Goal: Information Seeking & Learning: Learn about a topic

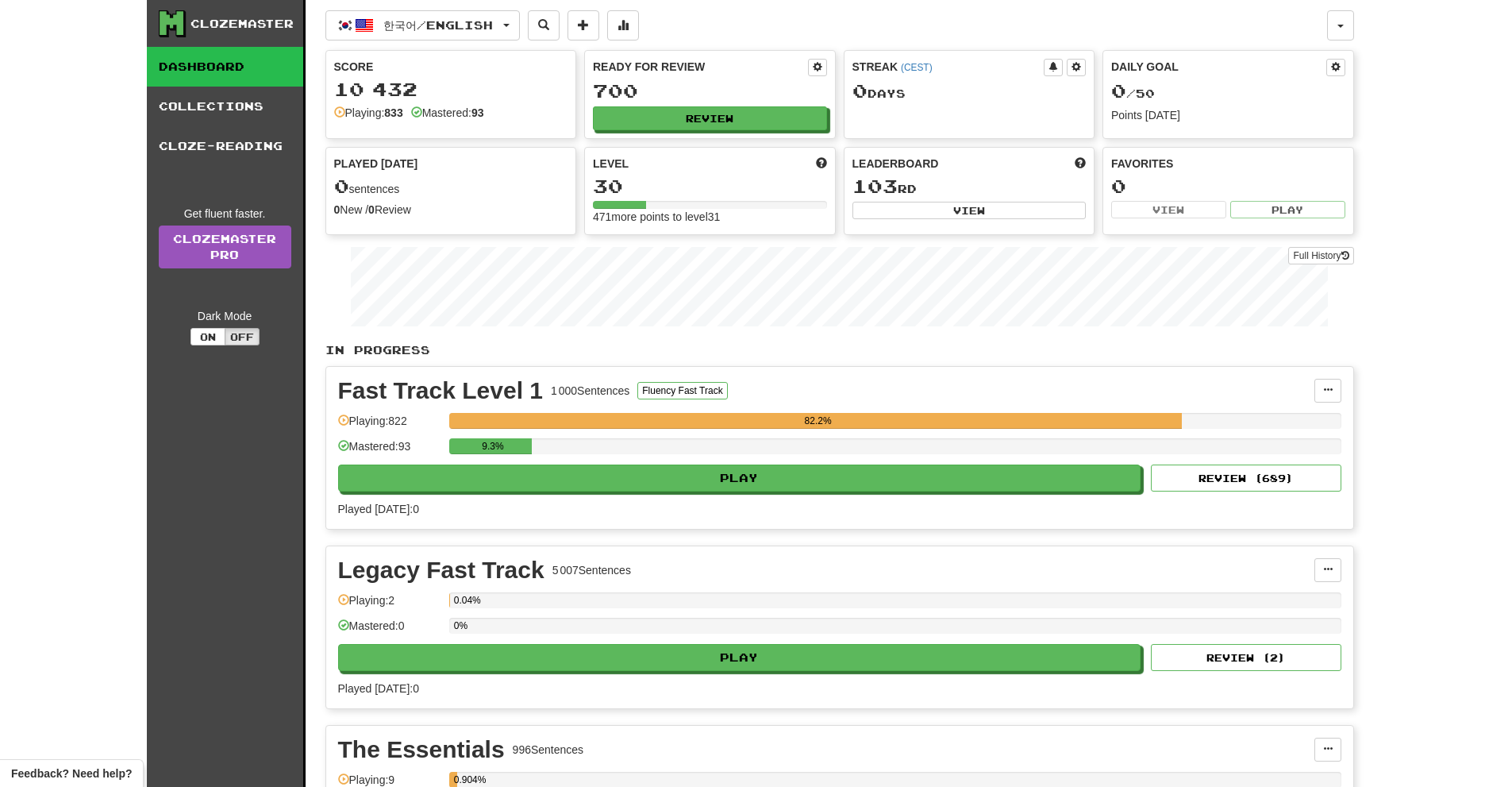
click at [414, 779] on div "Playing: 9" at bounding box center [389, 784] width 103 height 27
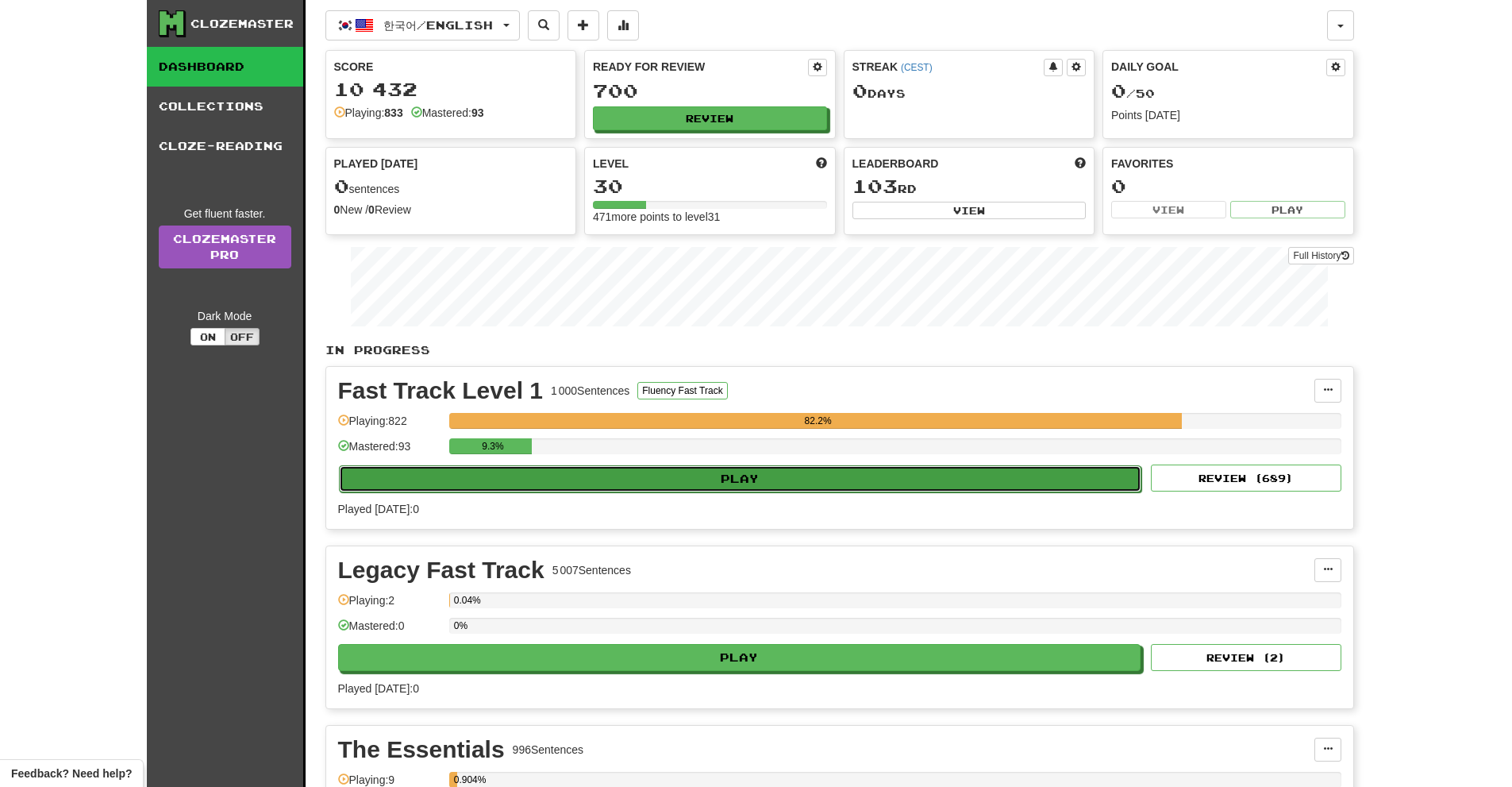
click at [832, 487] on button "Play" at bounding box center [740, 478] width 803 height 27
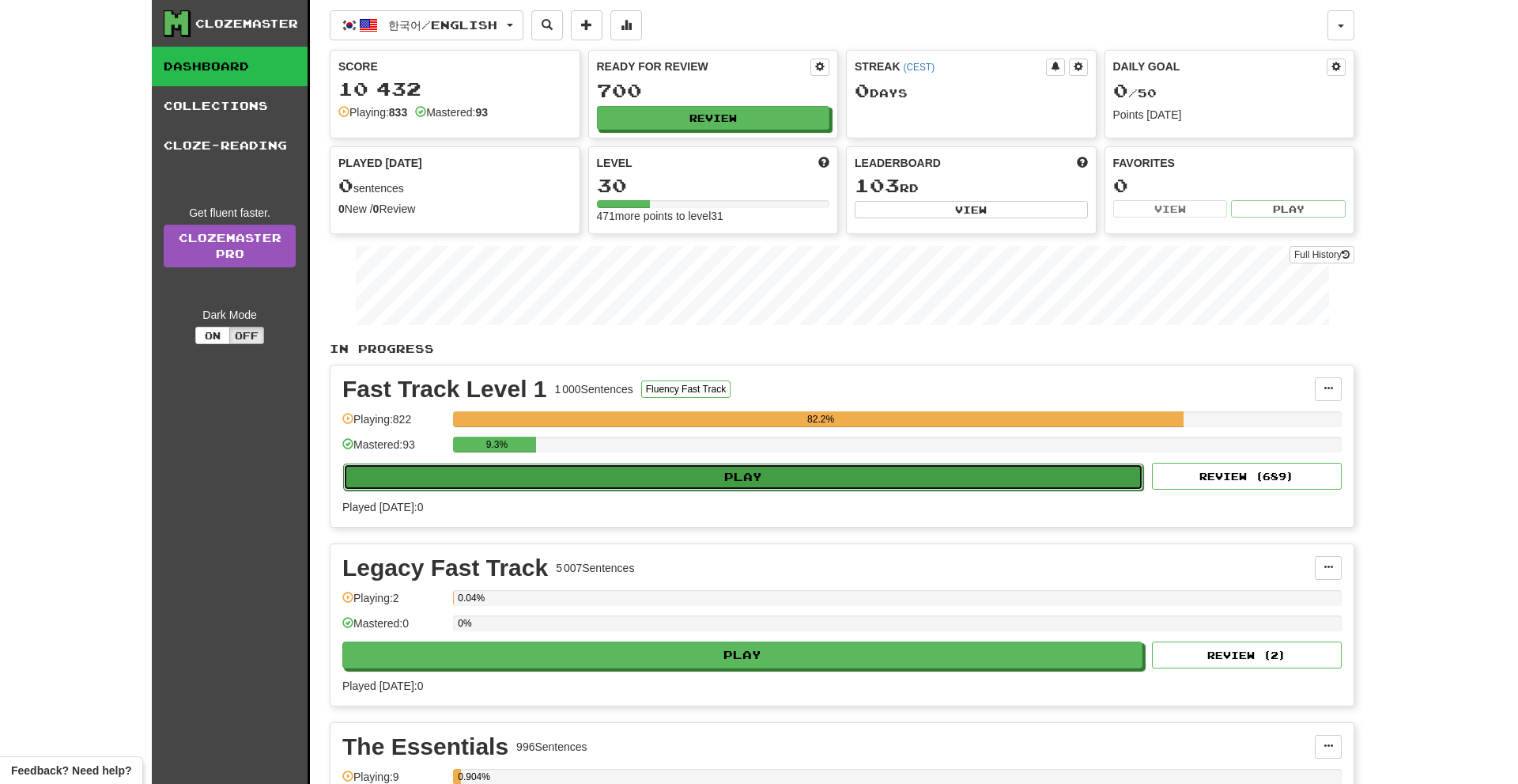
select select "**"
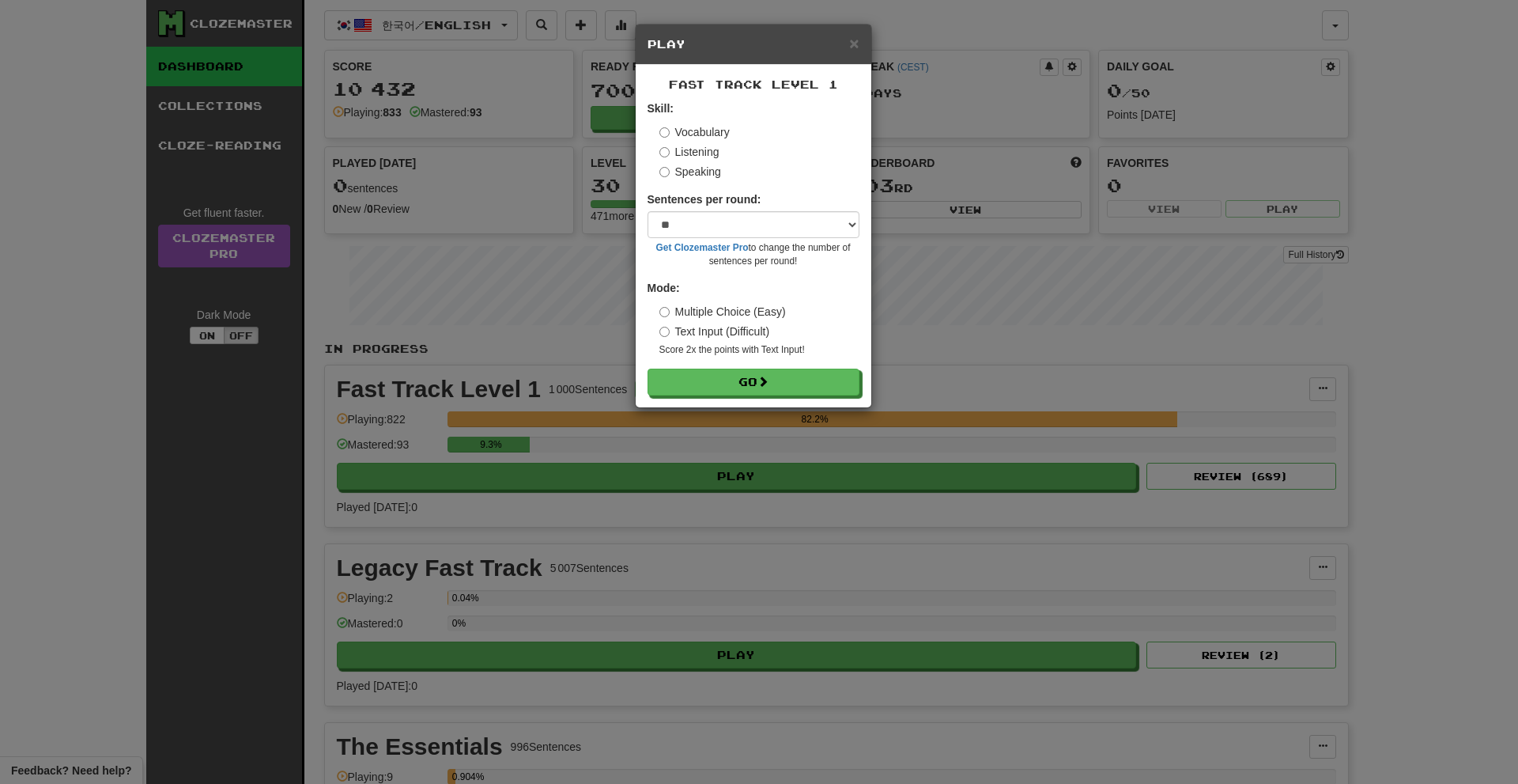
click at [731, 336] on label "Text Input (Difficult)" at bounding box center [714, 332] width 111 height 16
click at [693, 167] on label "Speaking" at bounding box center [690, 171] width 62 height 16
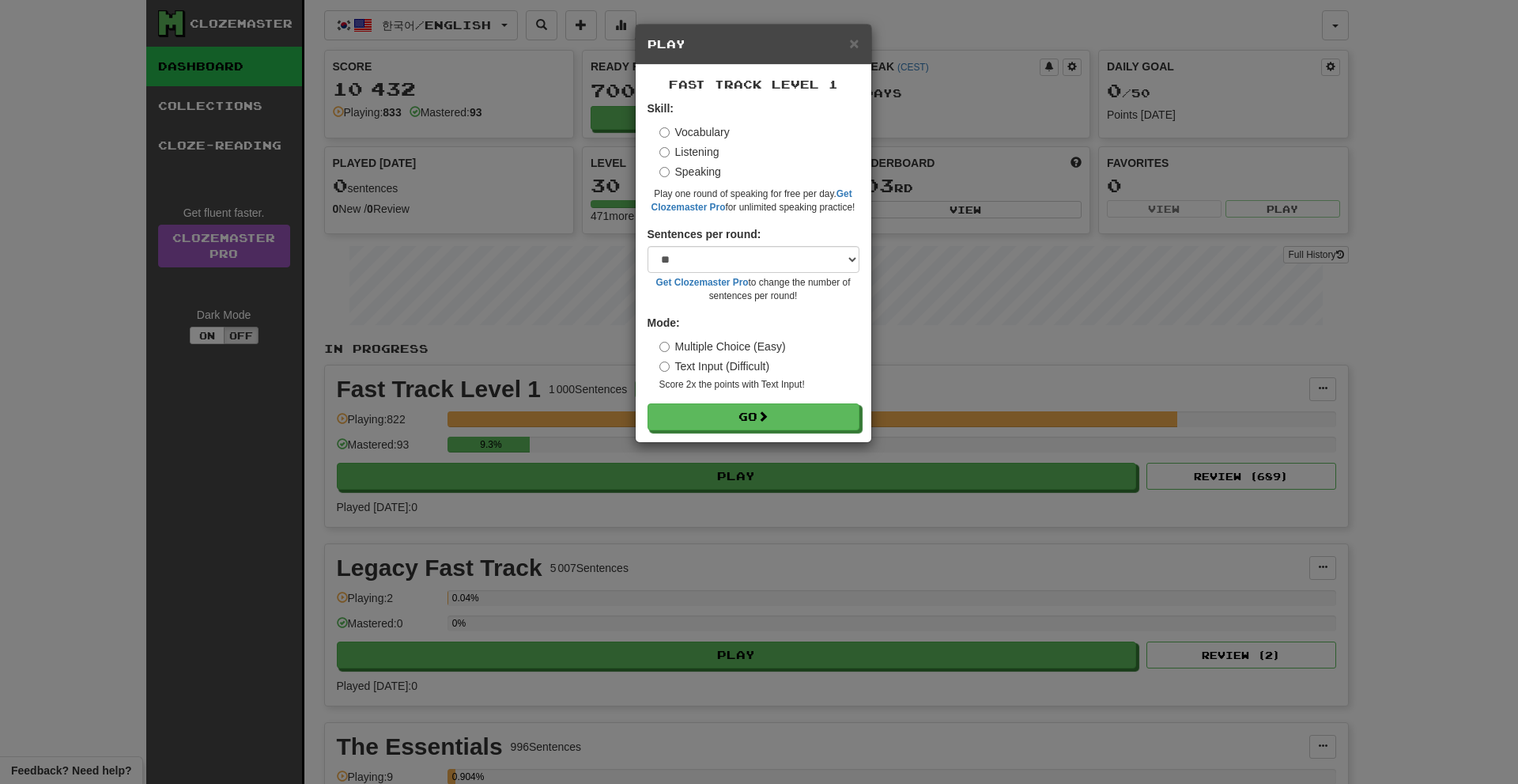
click at [765, 348] on label "Multiple Choice (Easy)" at bounding box center [722, 346] width 127 height 16
click at [768, 403] on form "Skill: Vocabulary Listening Speaking Play one round of speaking for free per da…" at bounding box center [753, 265] width 212 height 330
click at [729, 415] on button "Go" at bounding box center [754, 417] width 212 height 27
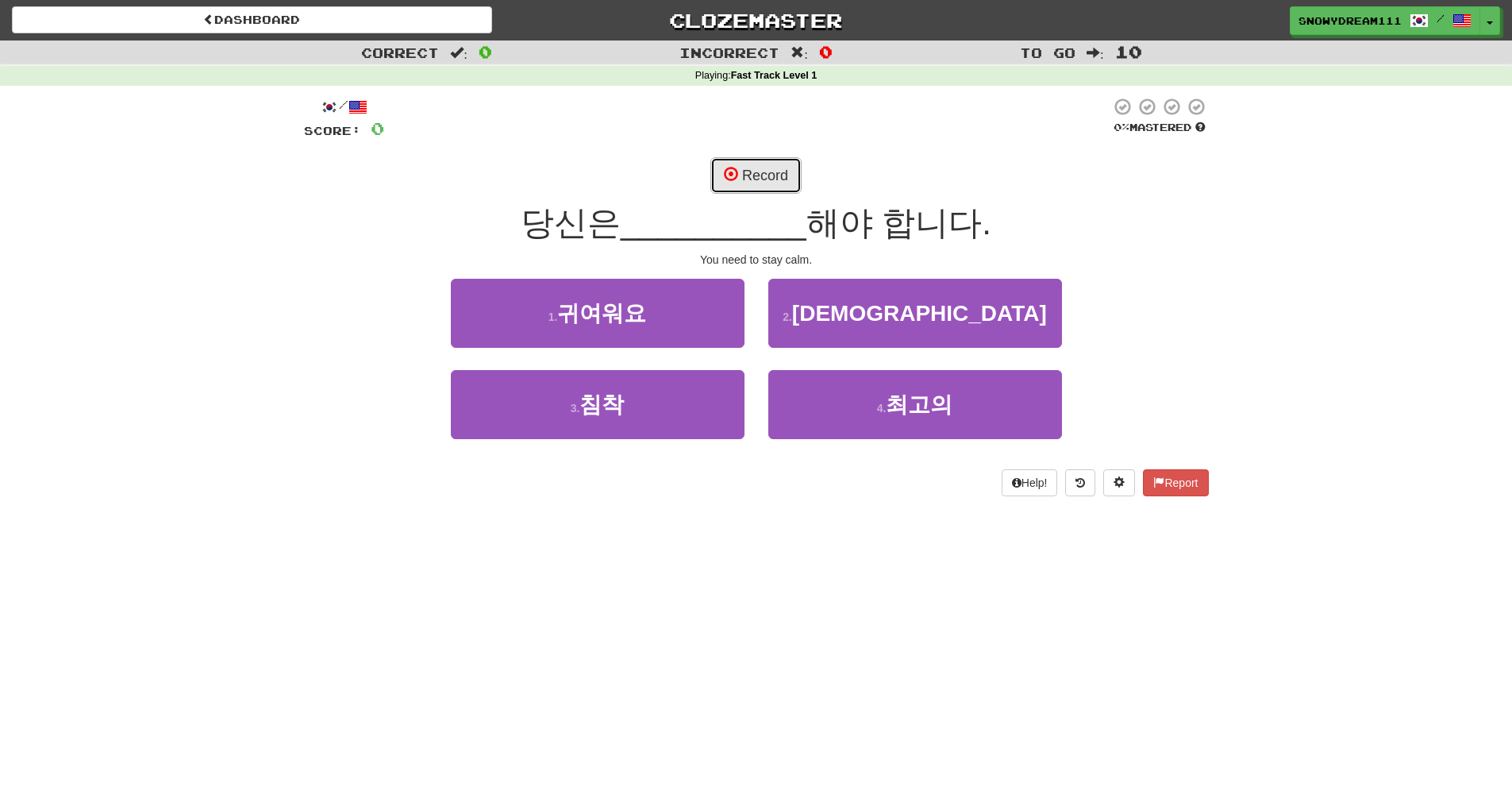
click at [757, 168] on button "Record" at bounding box center [756, 175] width 91 height 37
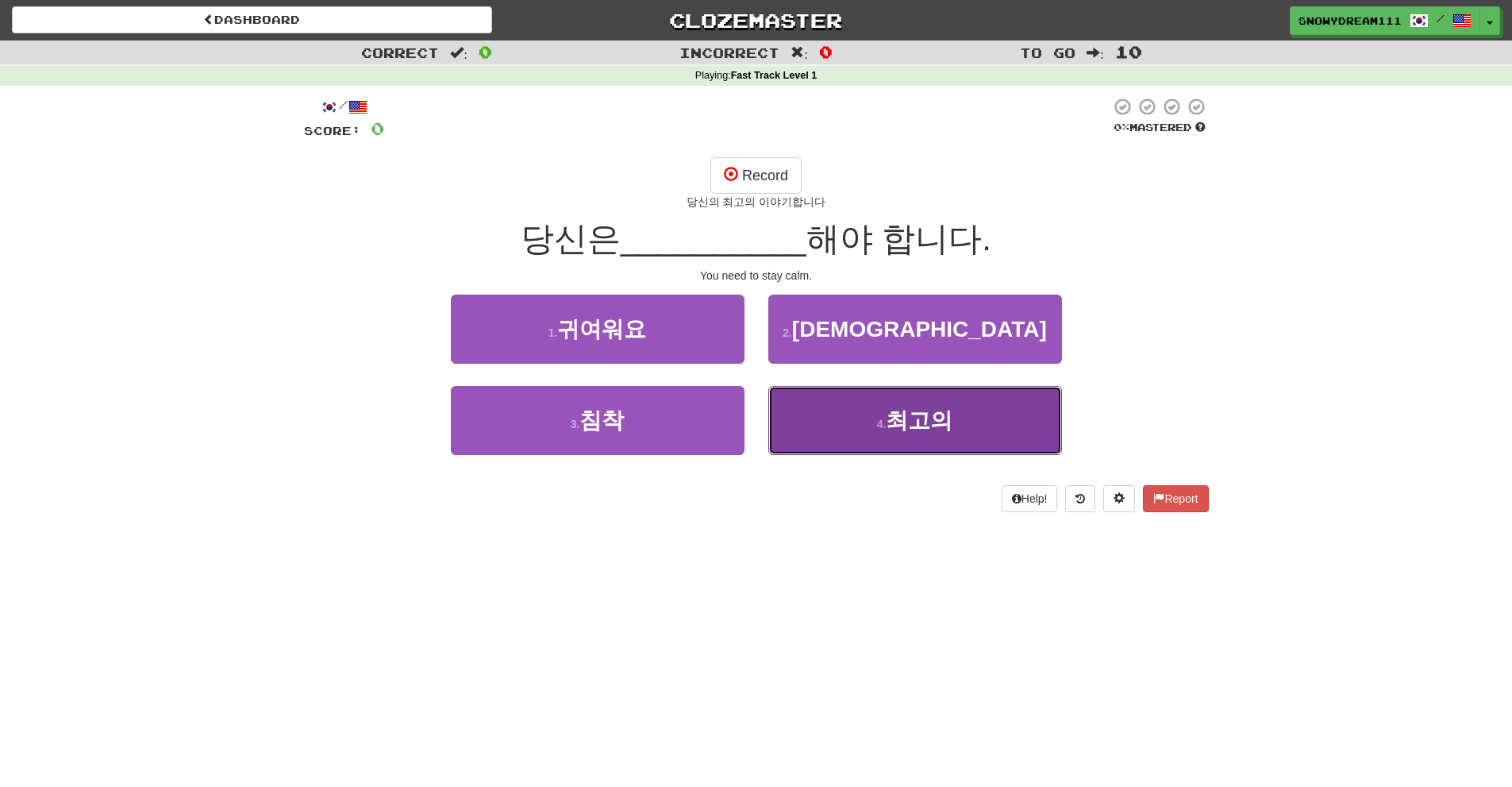
click at [850, 399] on button "4 . 최고의" at bounding box center [915, 421] width 293 height 69
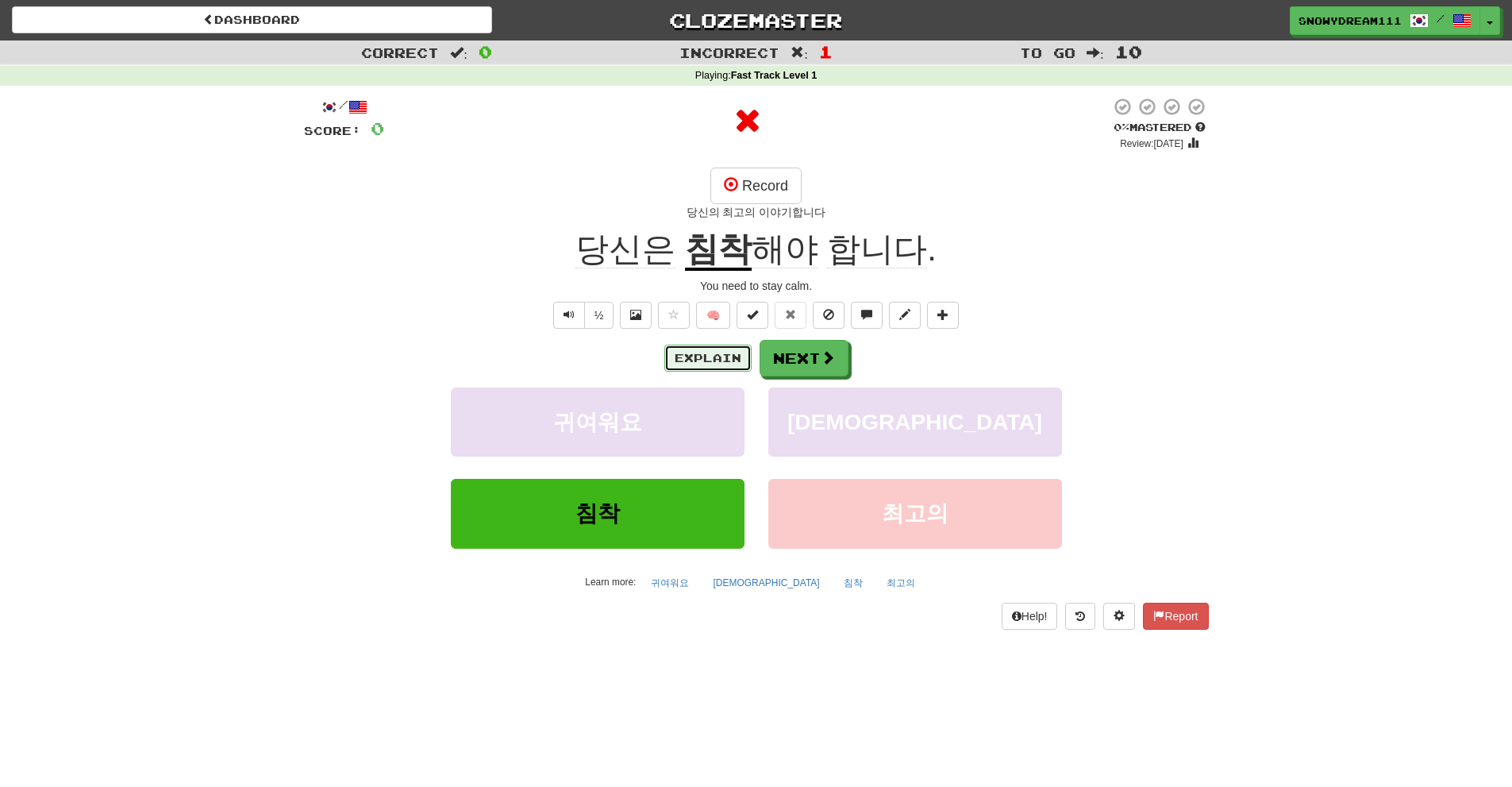
click at [722, 353] on button "Explain" at bounding box center [708, 357] width 87 height 27
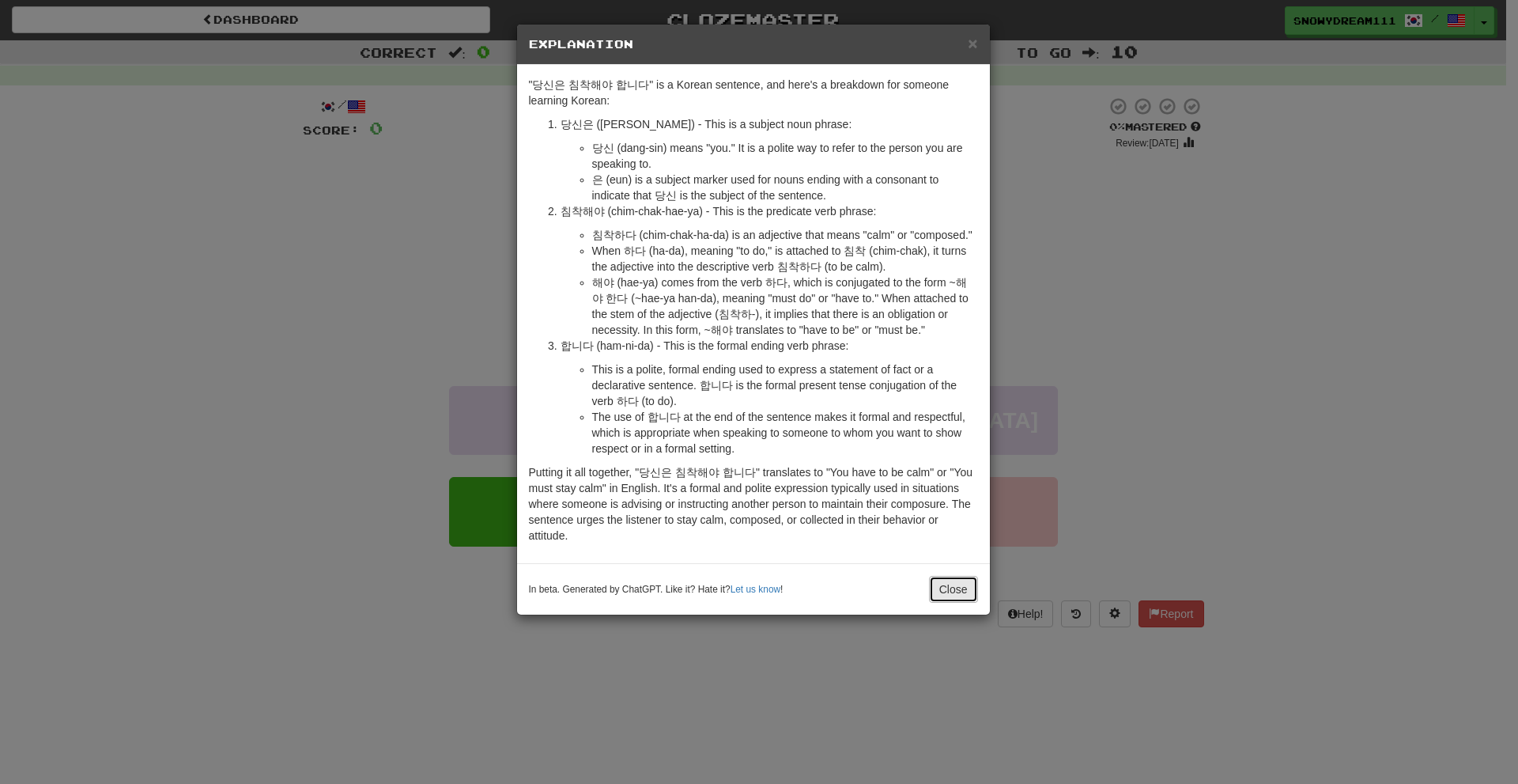
click at [953, 582] on button "Close" at bounding box center [953, 588] width 49 height 27
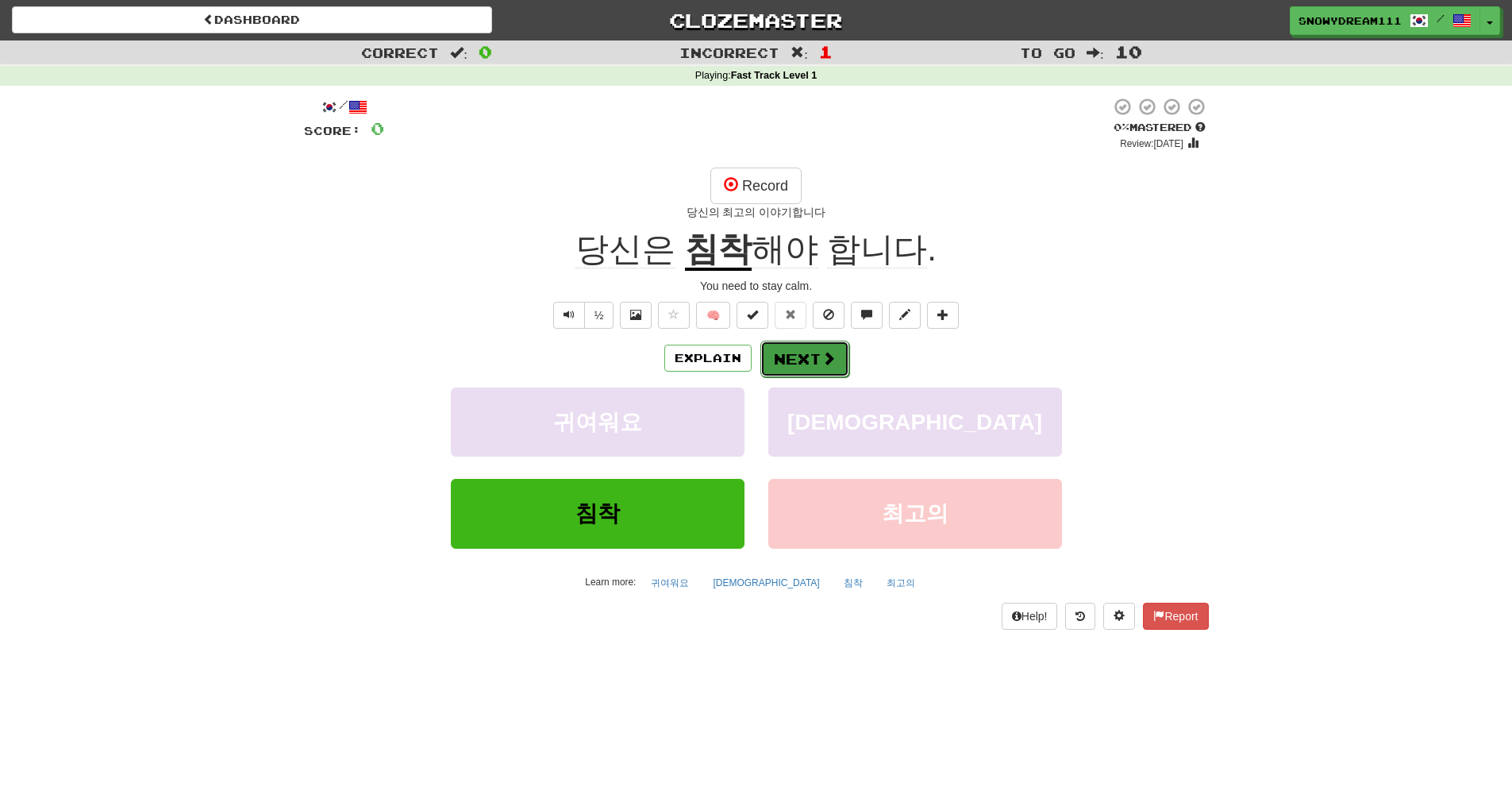
click at [810, 357] on button "Next" at bounding box center [805, 358] width 89 height 37
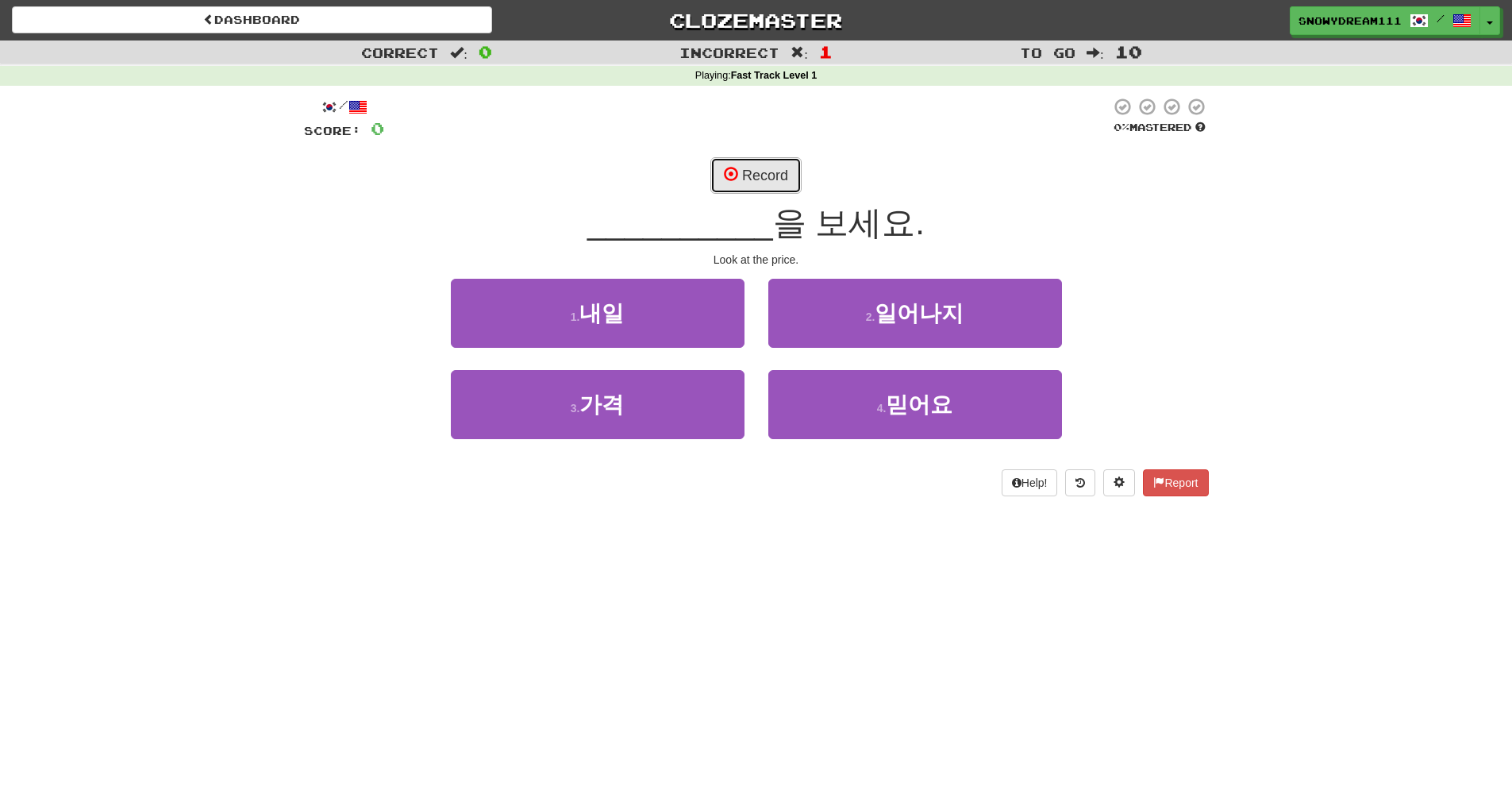
click at [762, 164] on button "Record" at bounding box center [756, 175] width 91 height 37
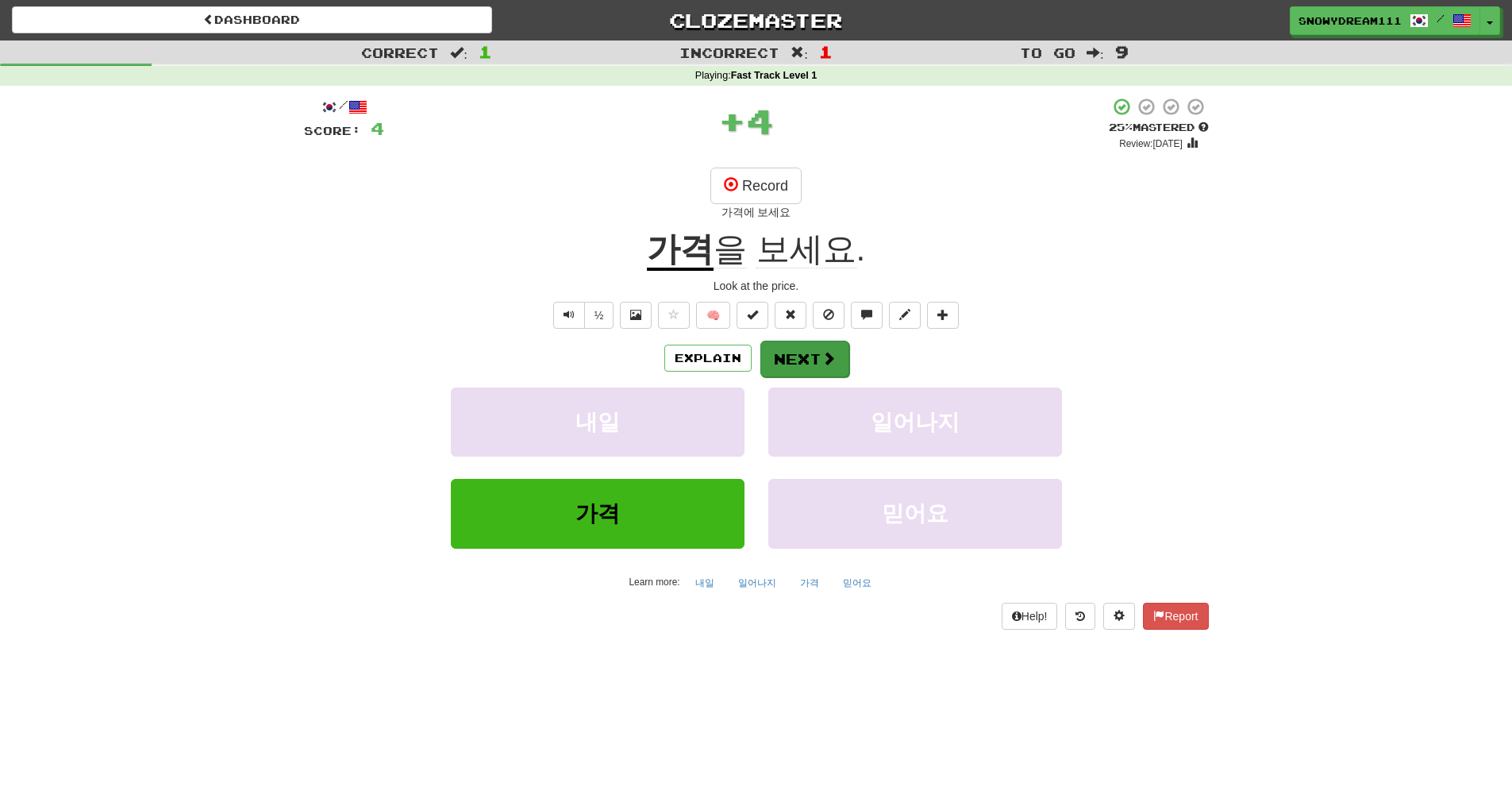
click at [816, 340] on div "Explain Next" at bounding box center [756, 357] width 905 height 37
click at [816, 362] on button "Next" at bounding box center [805, 358] width 89 height 37
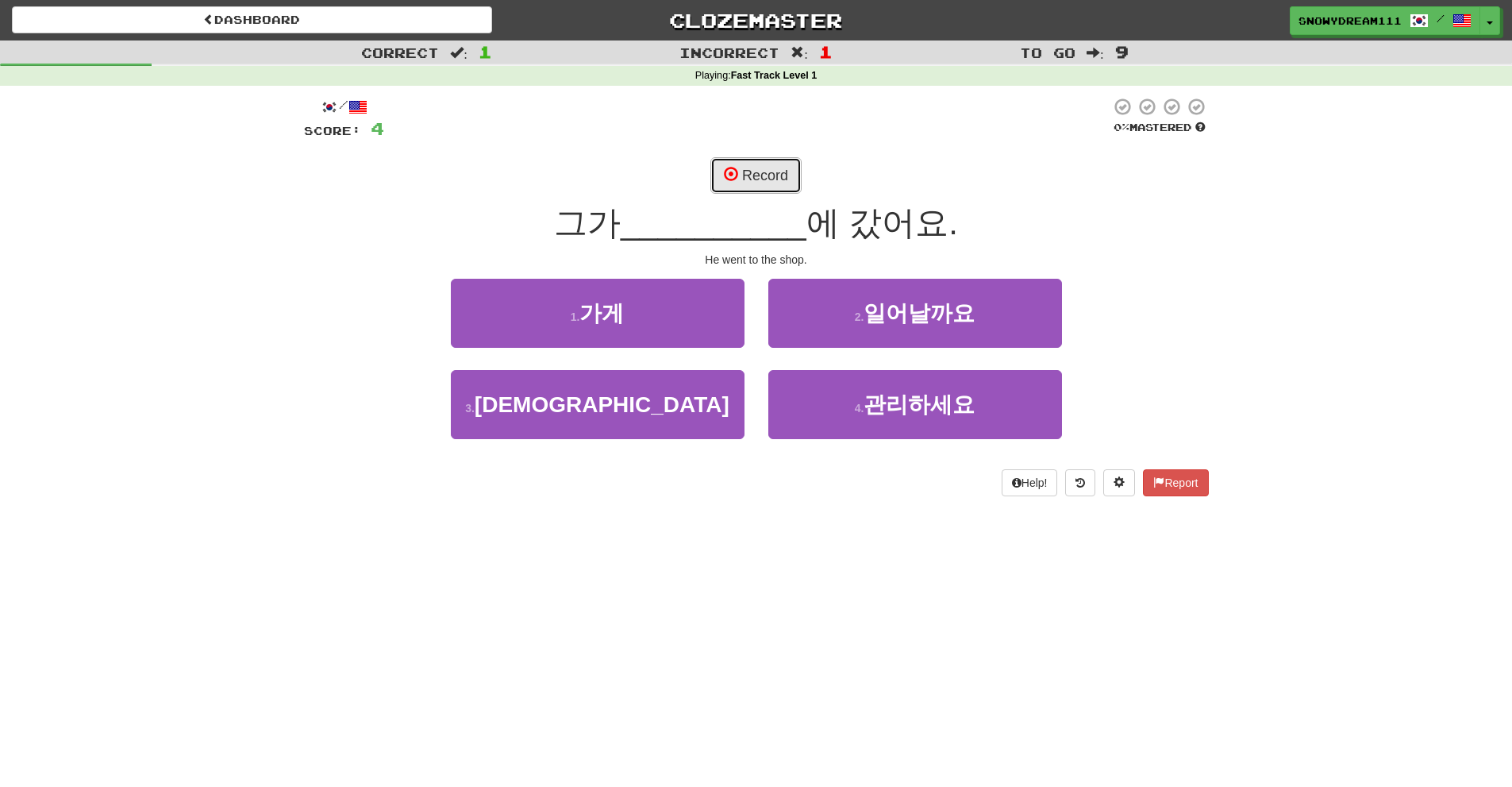
click at [783, 167] on button "Record" at bounding box center [756, 175] width 91 height 37
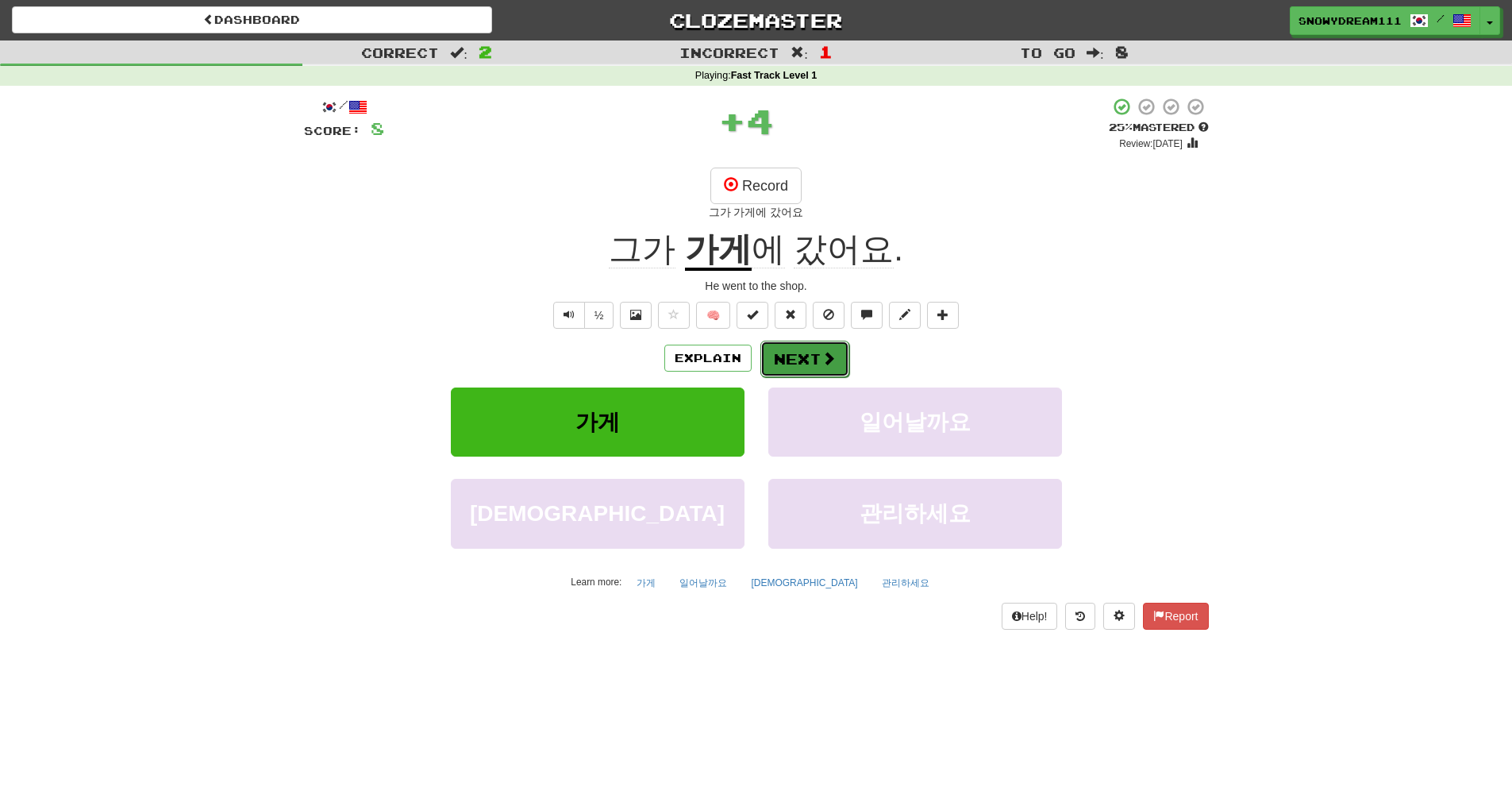
click at [830, 354] on span at bounding box center [829, 357] width 14 height 14
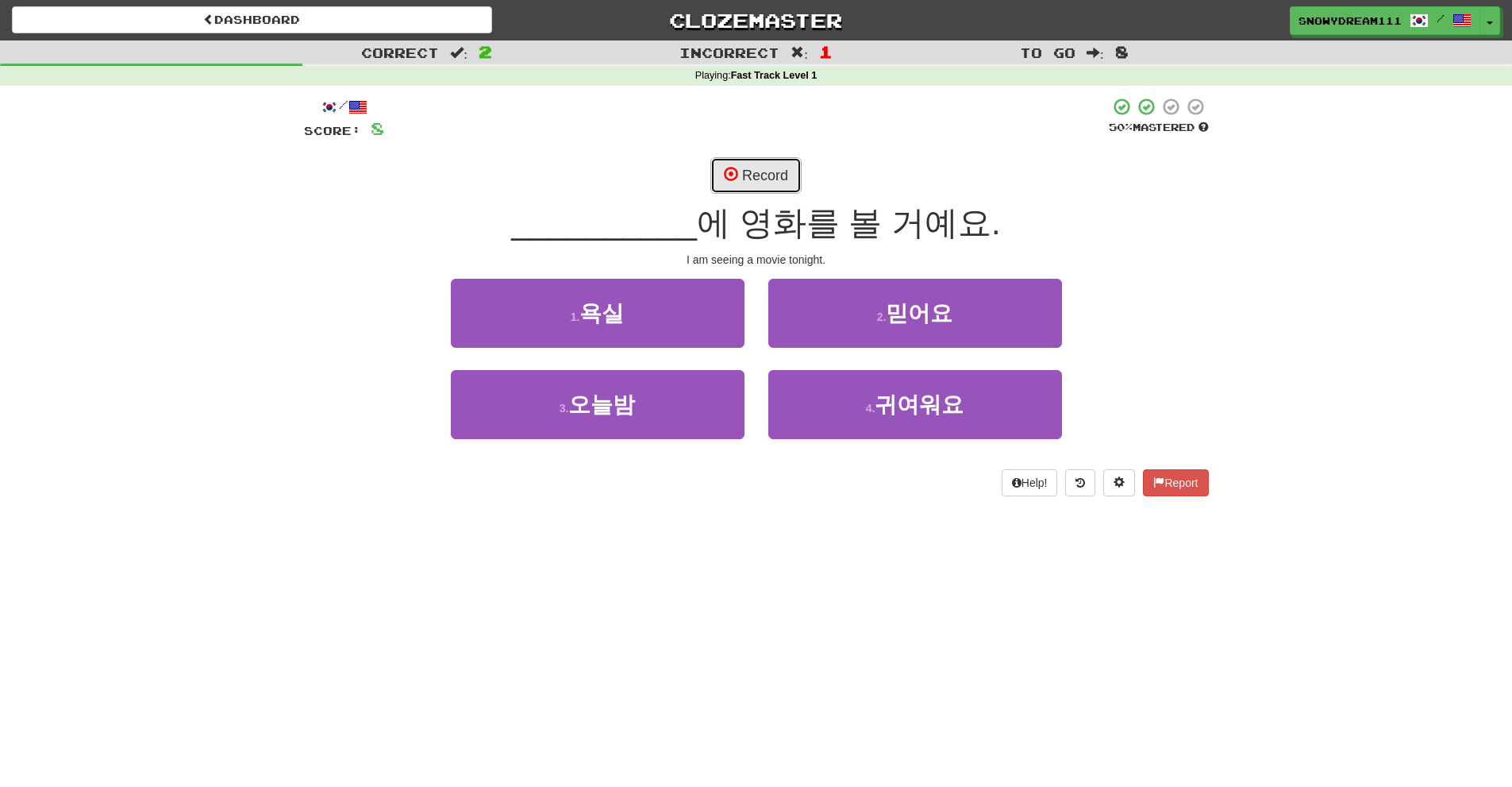
click at [779, 179] on button "Record" at bounding box center [756, 175] width 91 height 37
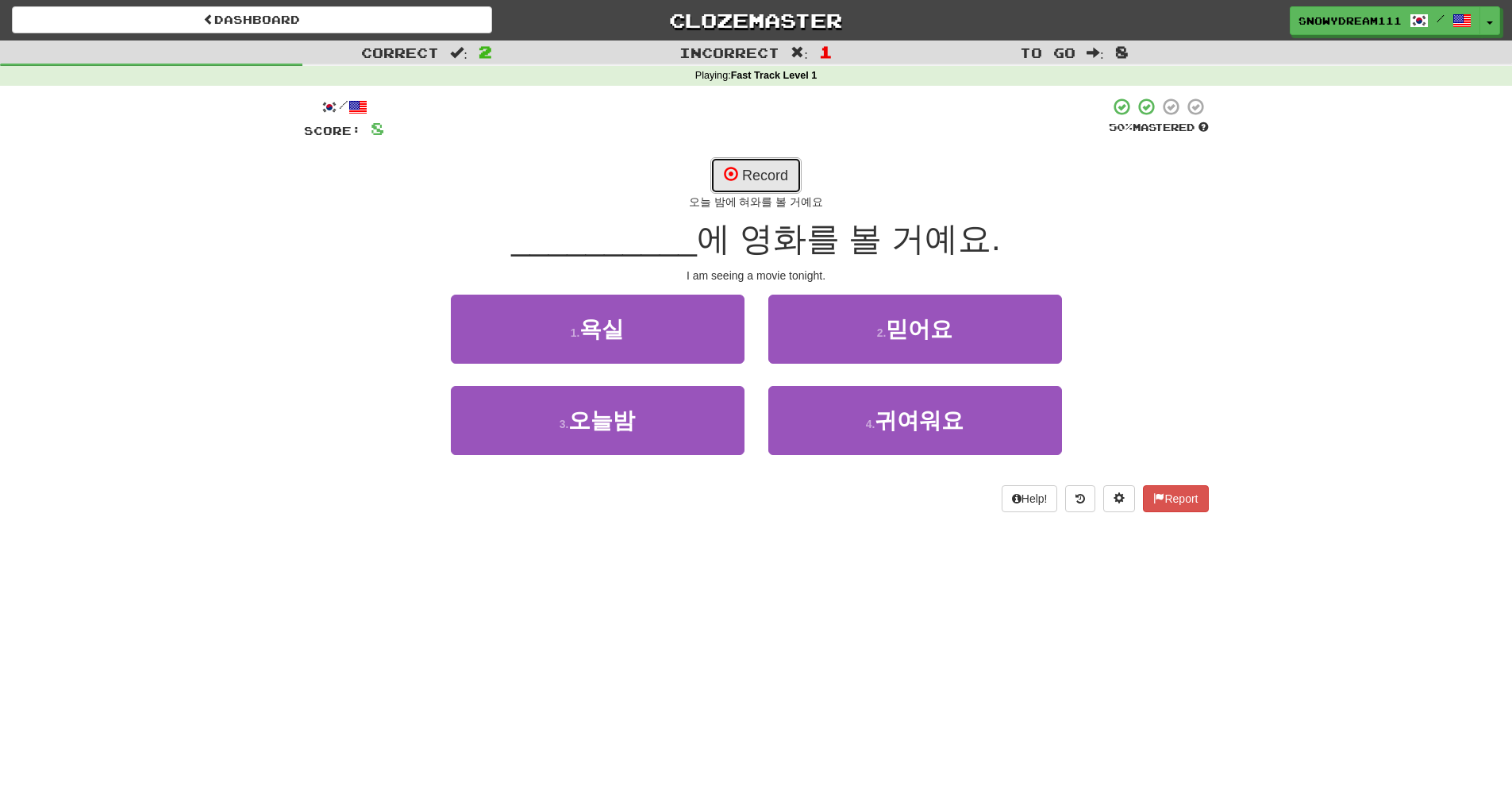
click at [770, 168] on button "Record" at bounding box center [756, 175] width 91 height 37
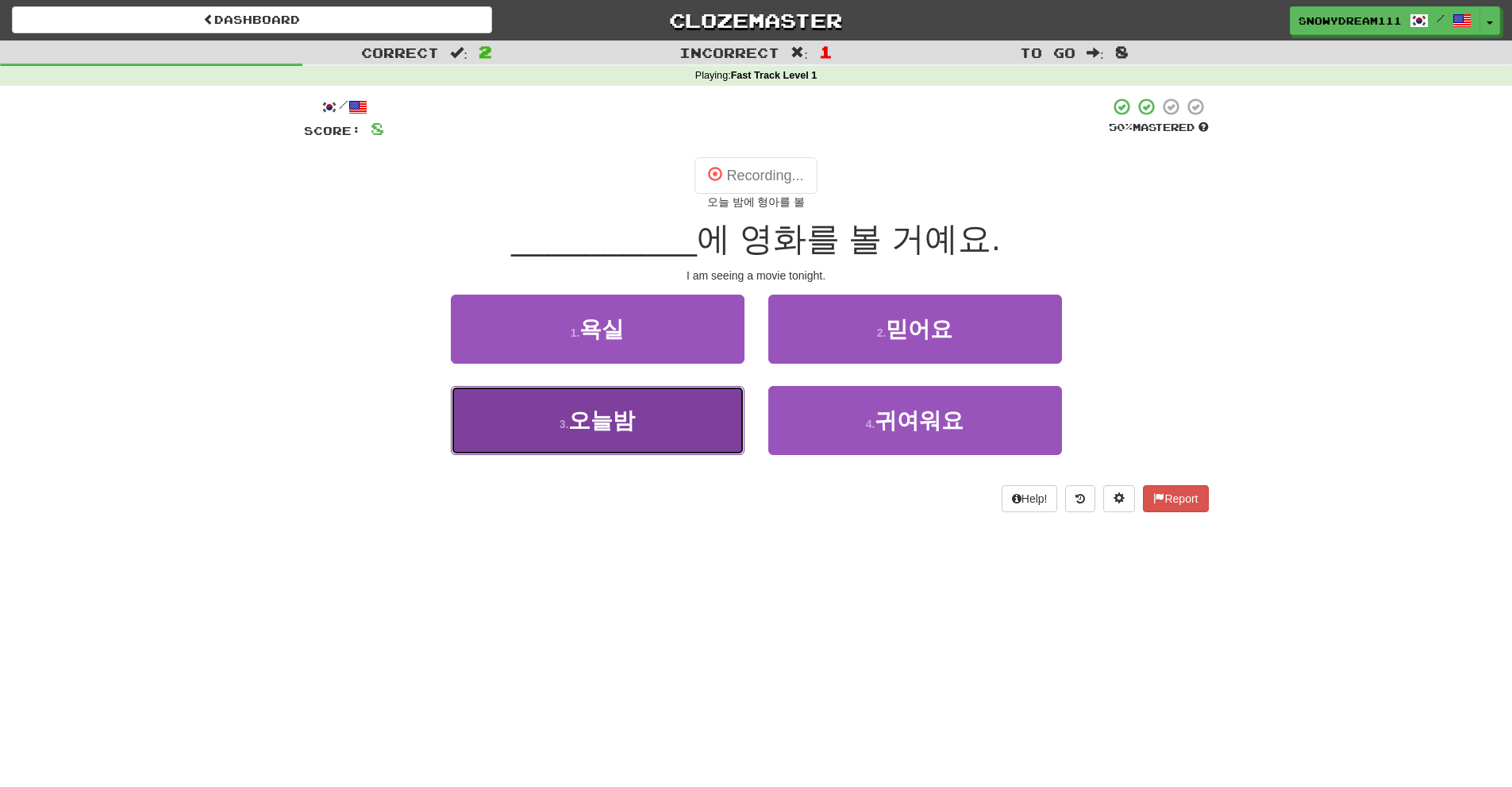
click at [685, 421] on button "3 . 오늘밤" at bounding box center [597, 421] width 293 height 69
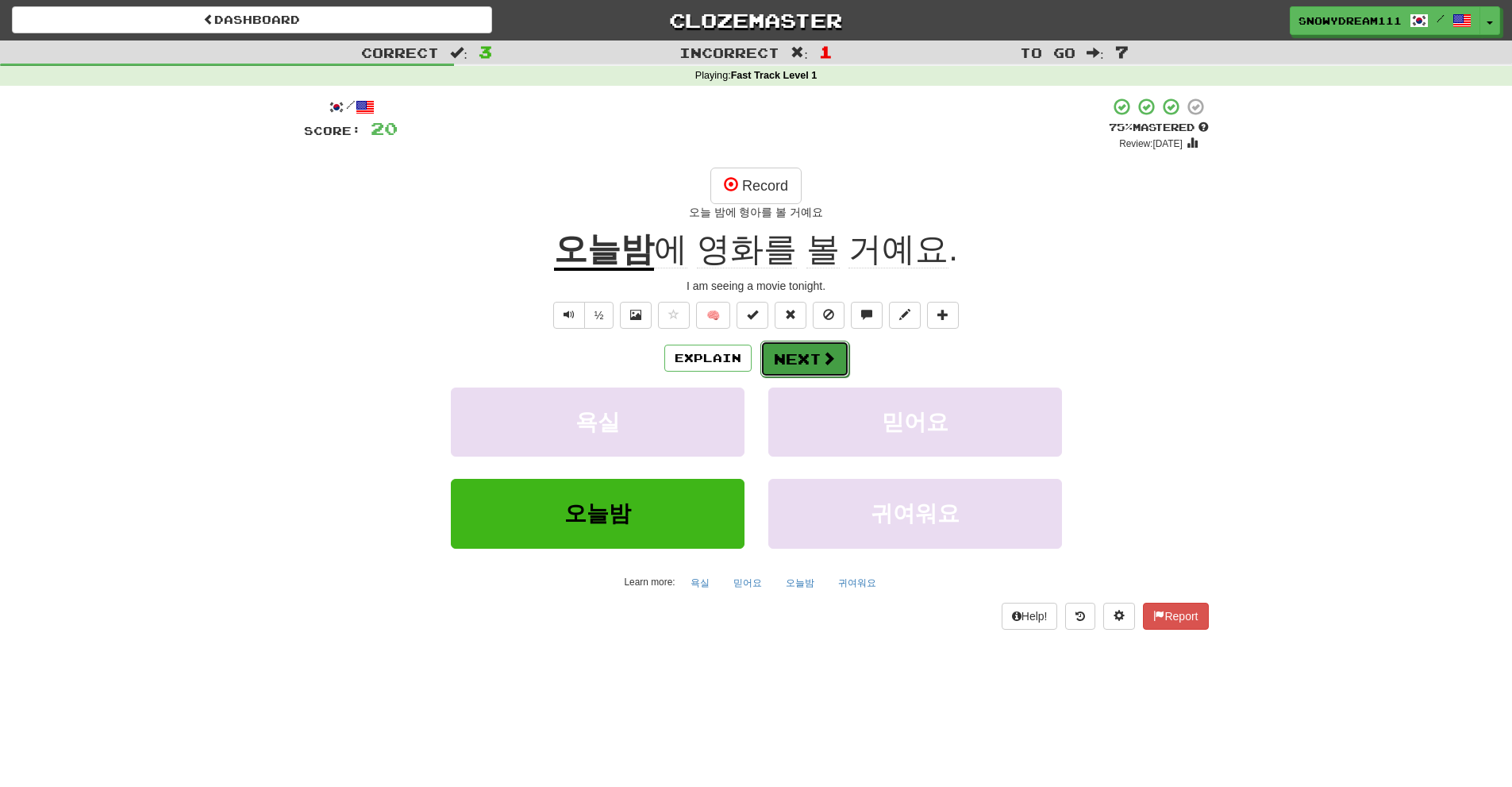
click at [808, 362] on button "Next" at bounding box center [805, 358] width 89 height 37
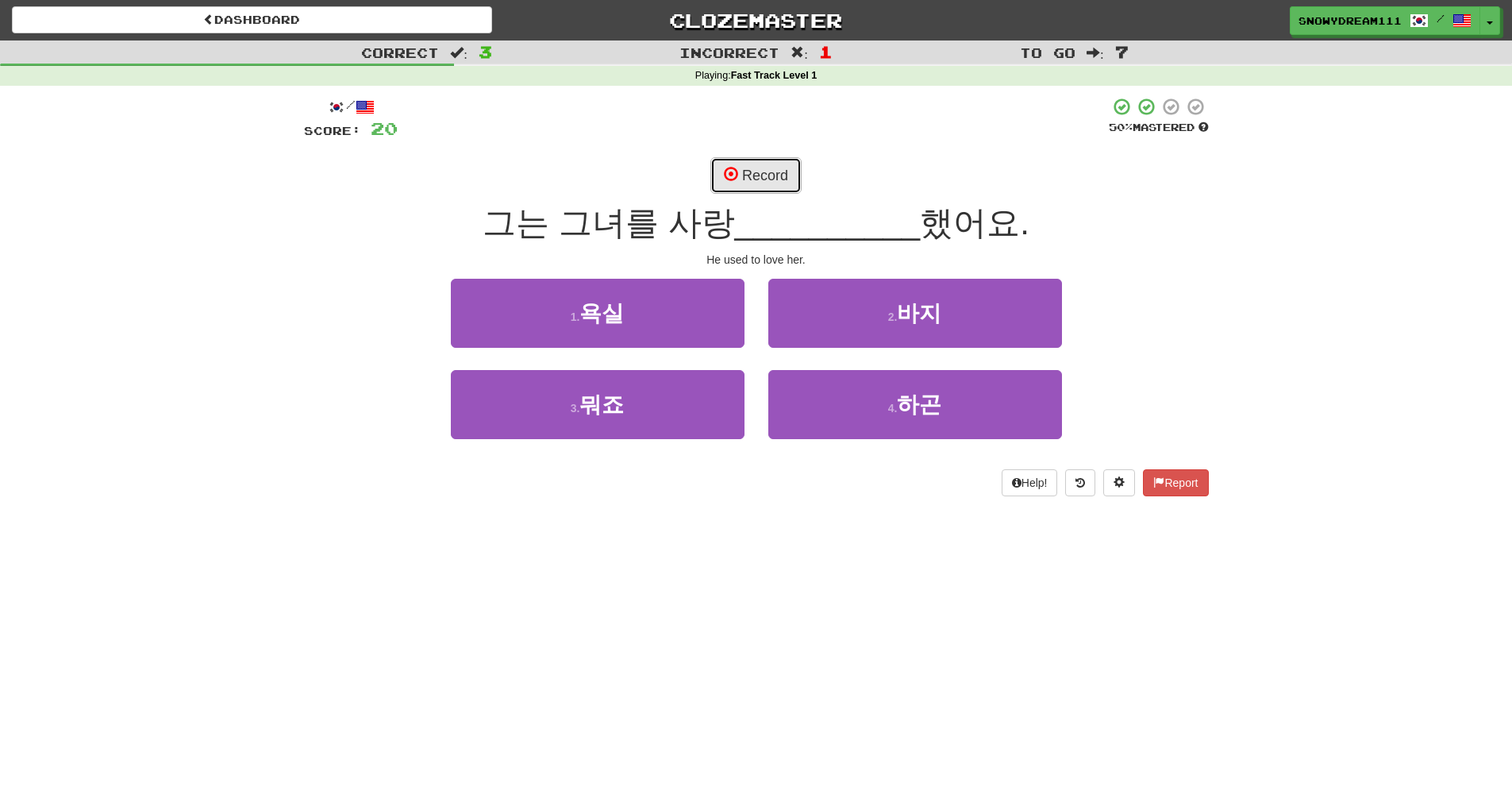
click at [775, 172] on button "Record" at bounding box center [756, 175] width 91 height 37
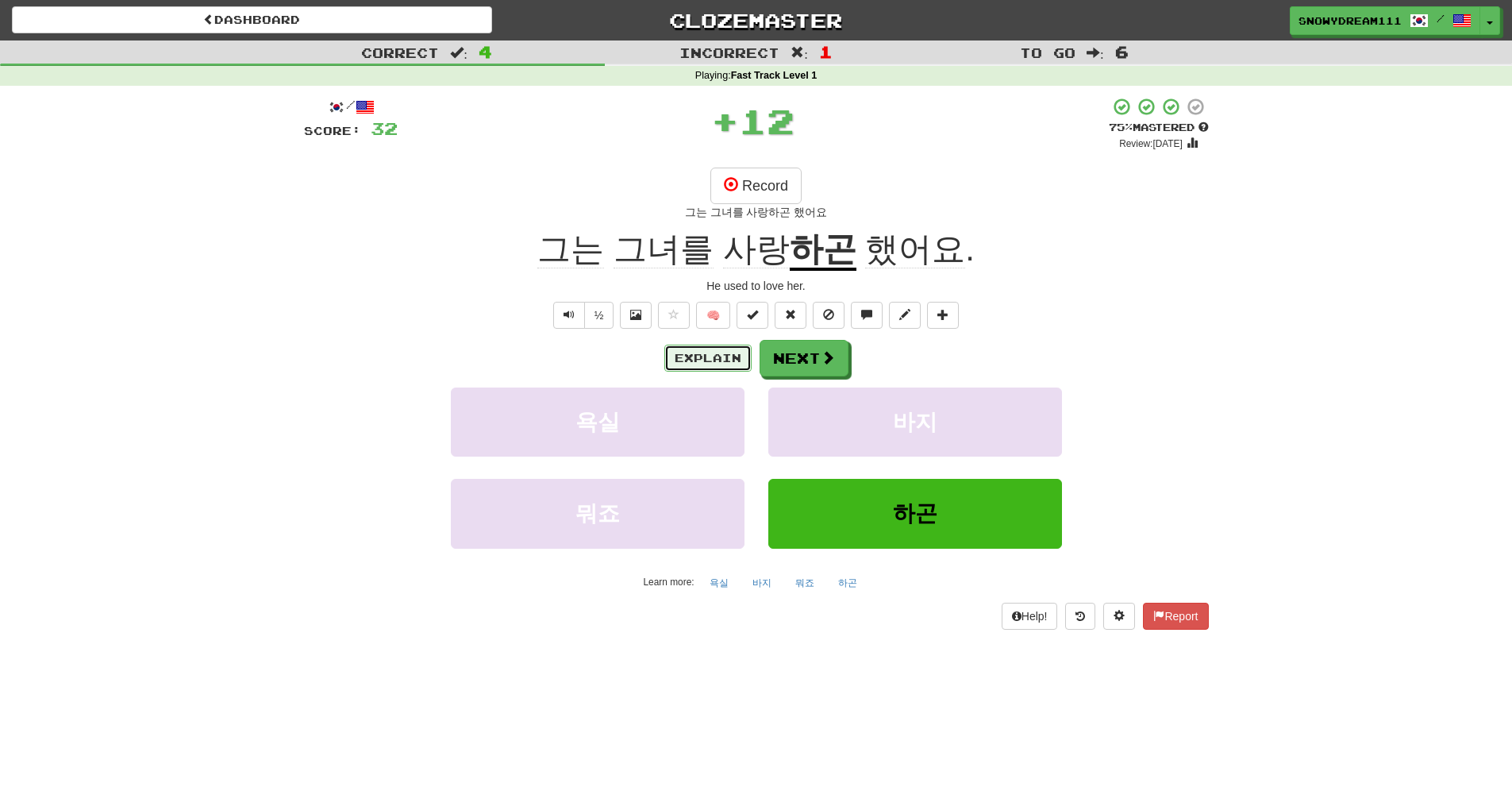
click at [705, 350] on button "Explain" at bounding box center [708, 357] width 87 height 27
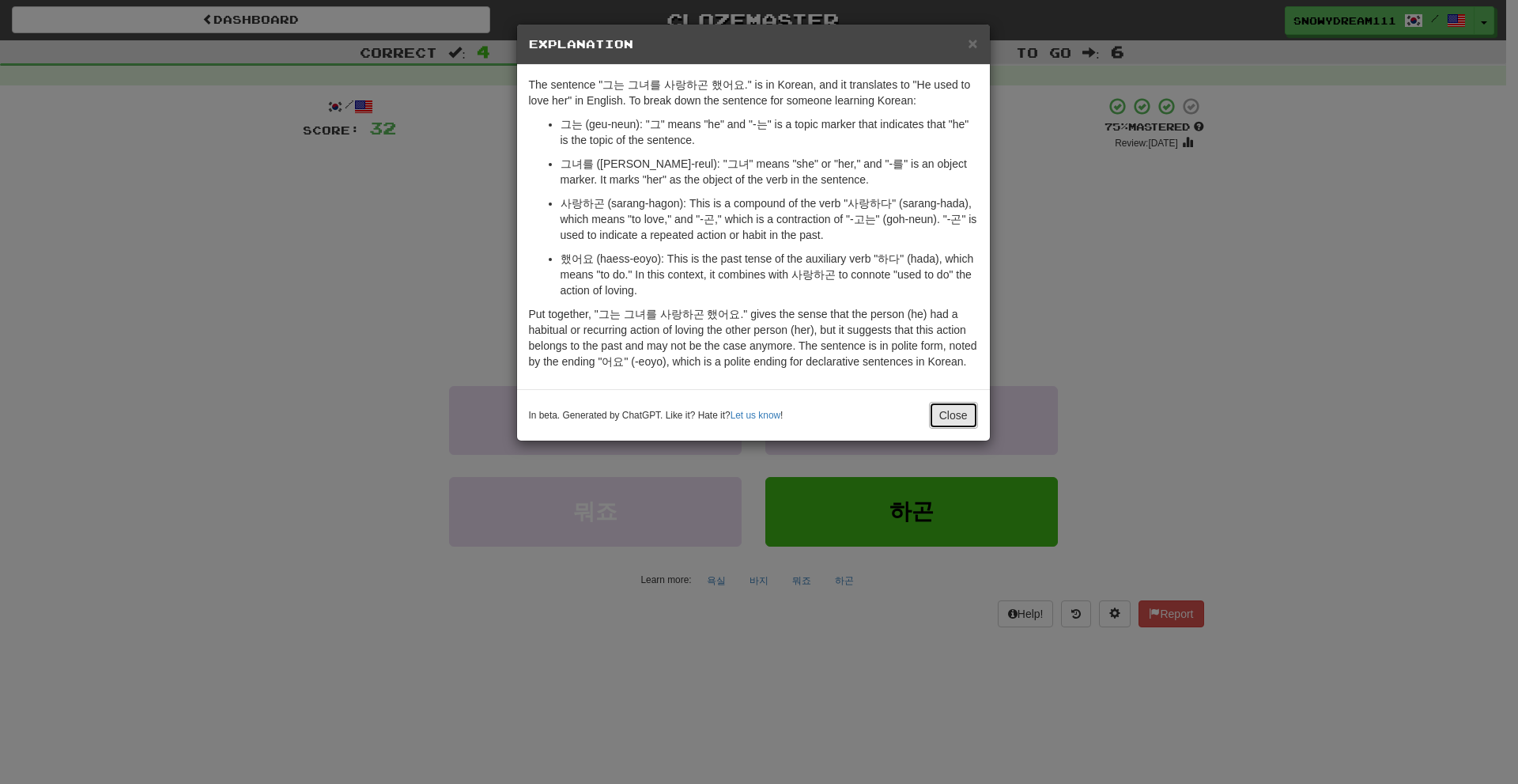
click at [946, 408] on button "Close" at bounding box center [953, 414] width 49 height 27
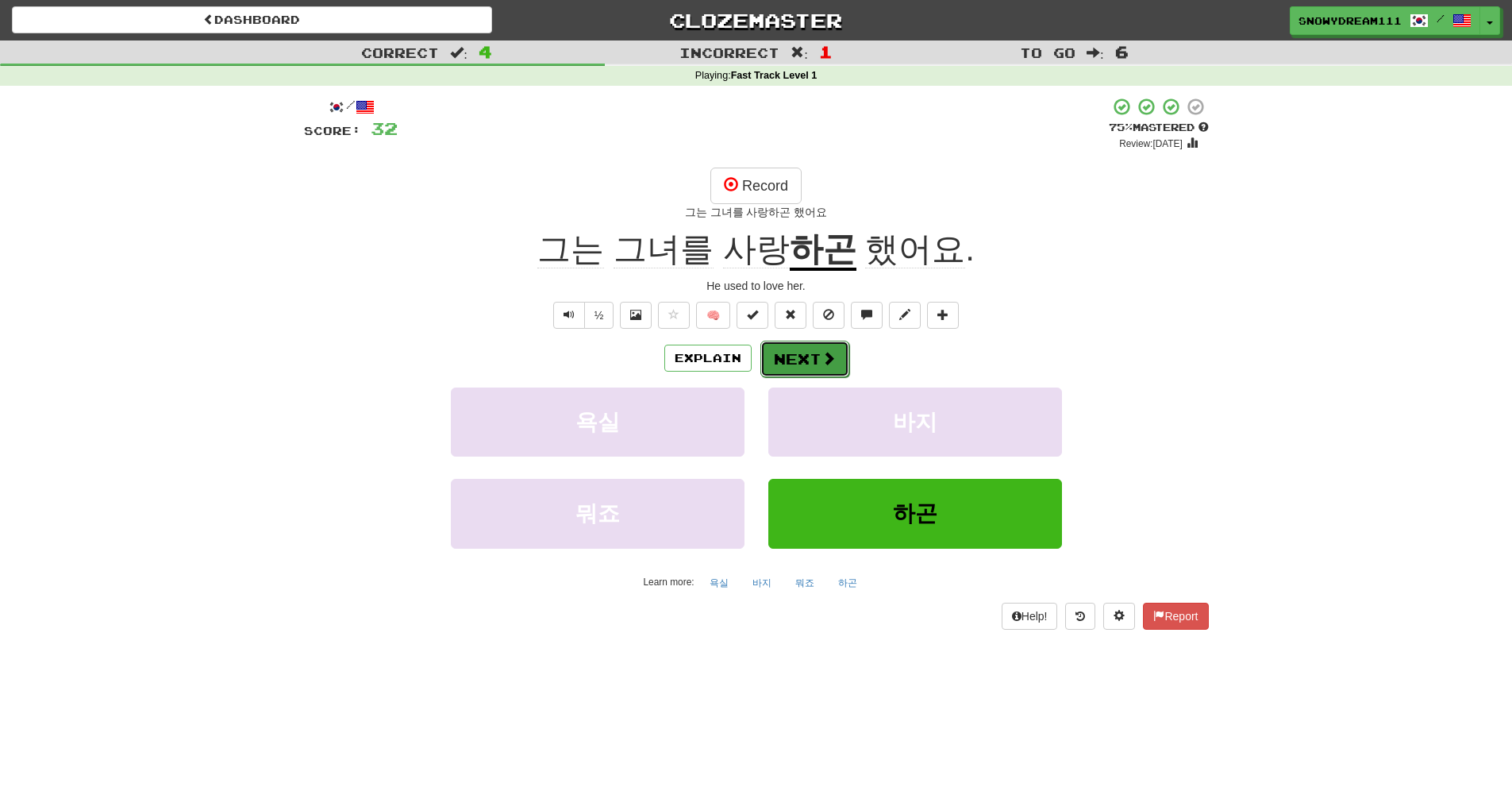
click at [795, 350] on button "Next" at bounding box center [805, 358] width 89 height 37
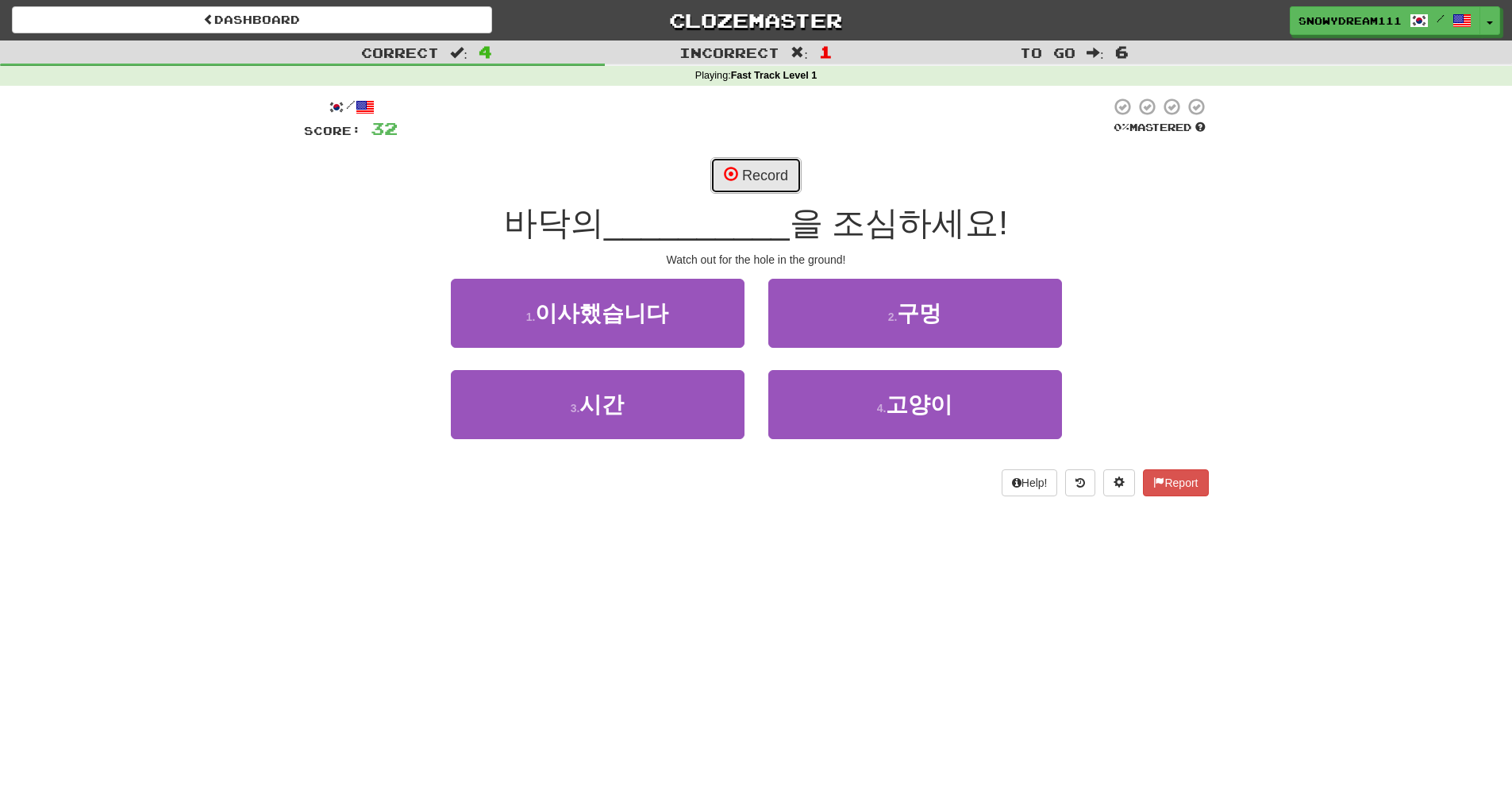
click at [742, 172] on button "Record" at bounding box center [756, 175] width 91 height 37
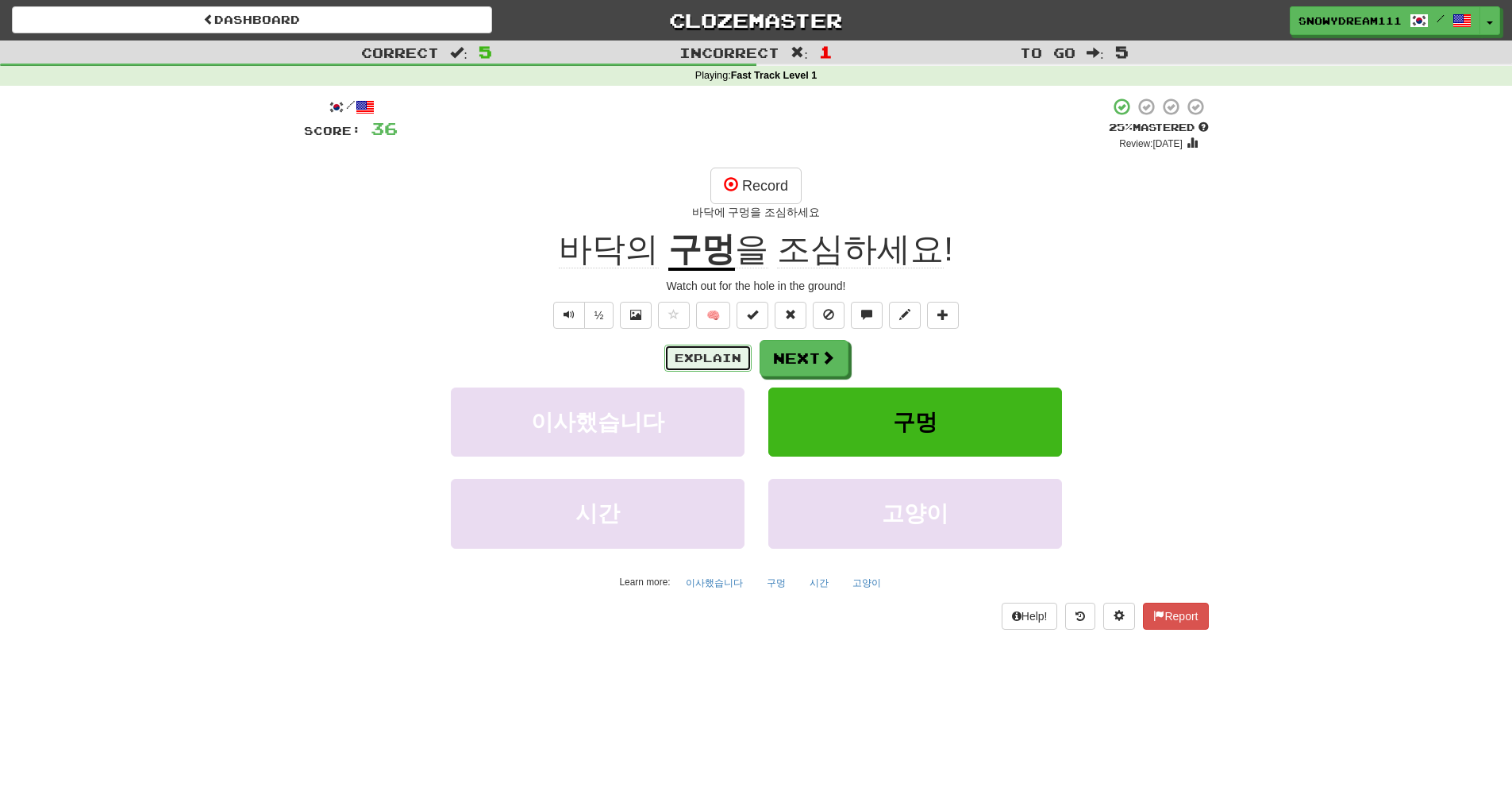
click at [731, 351] on button "Explain" at bounding box center [708, 357] width 87 height 27
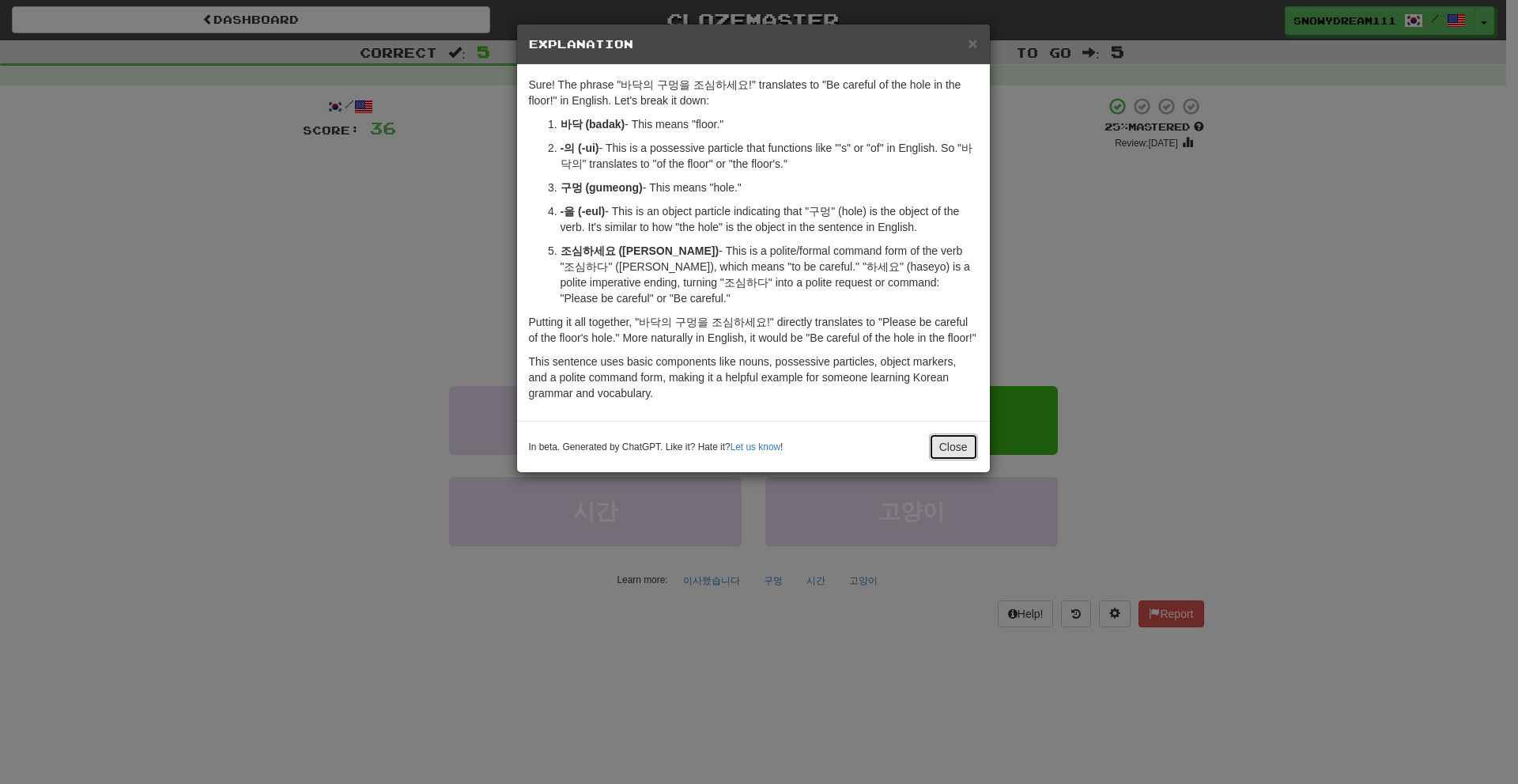
click at [970, 436] on button "Close" at bounding box center [953, 446] width 49 height 27
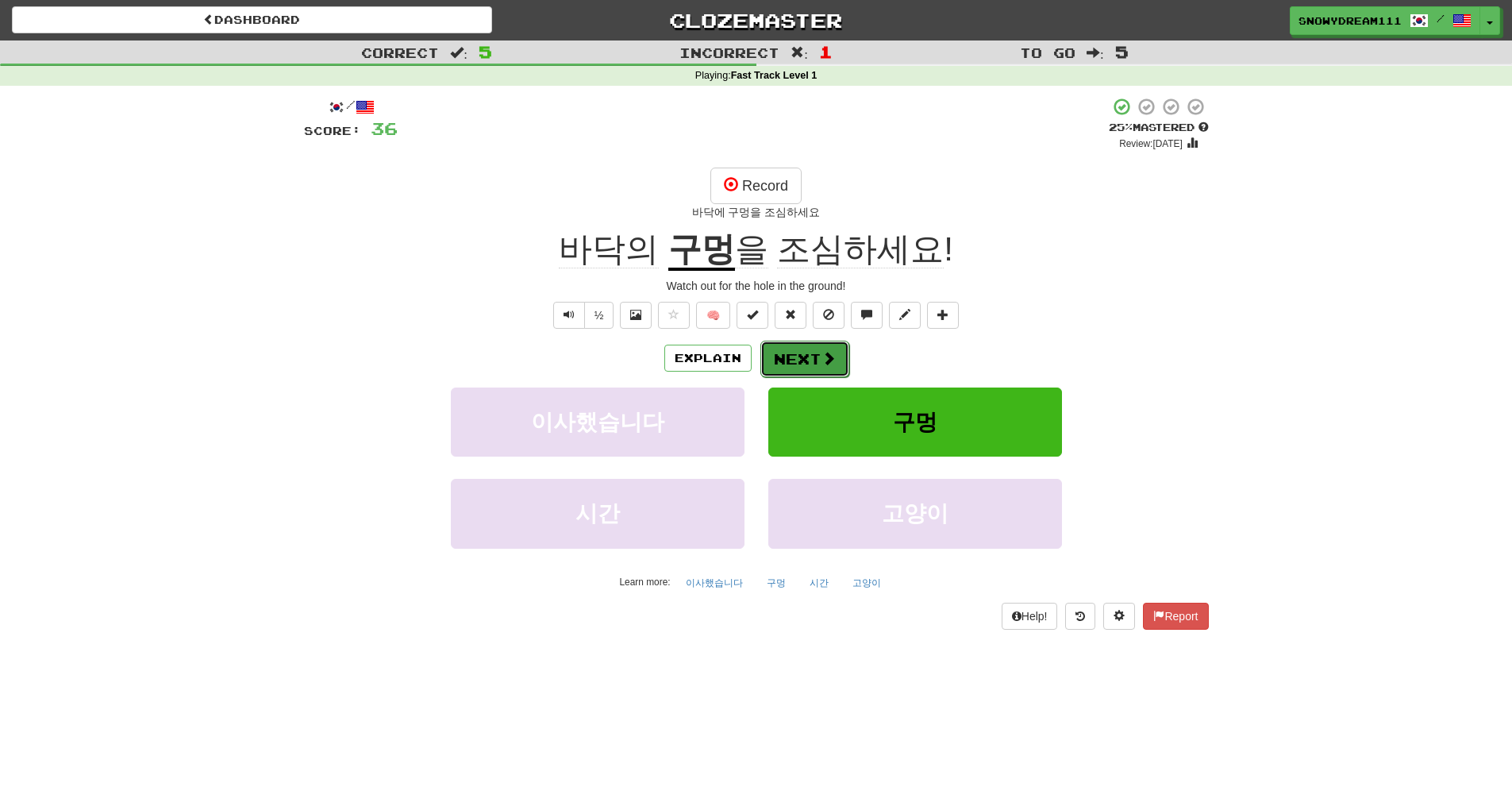
click at [814, 341] on button "Next" at bounding box center [805, 358] width 89 height 37
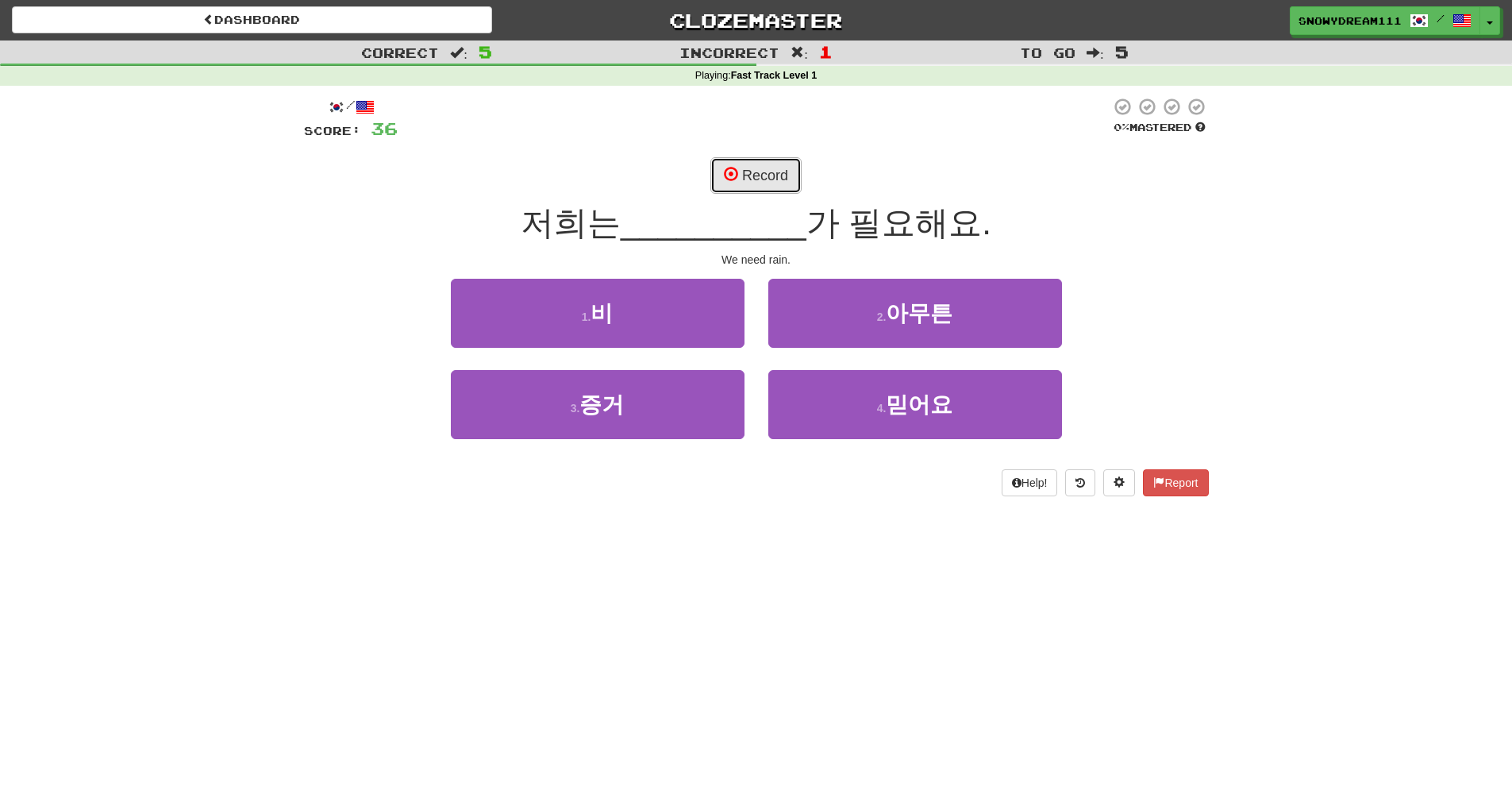
click at [744, 168] on button "Record" at bounding box center [756, 175] width 91 height 37
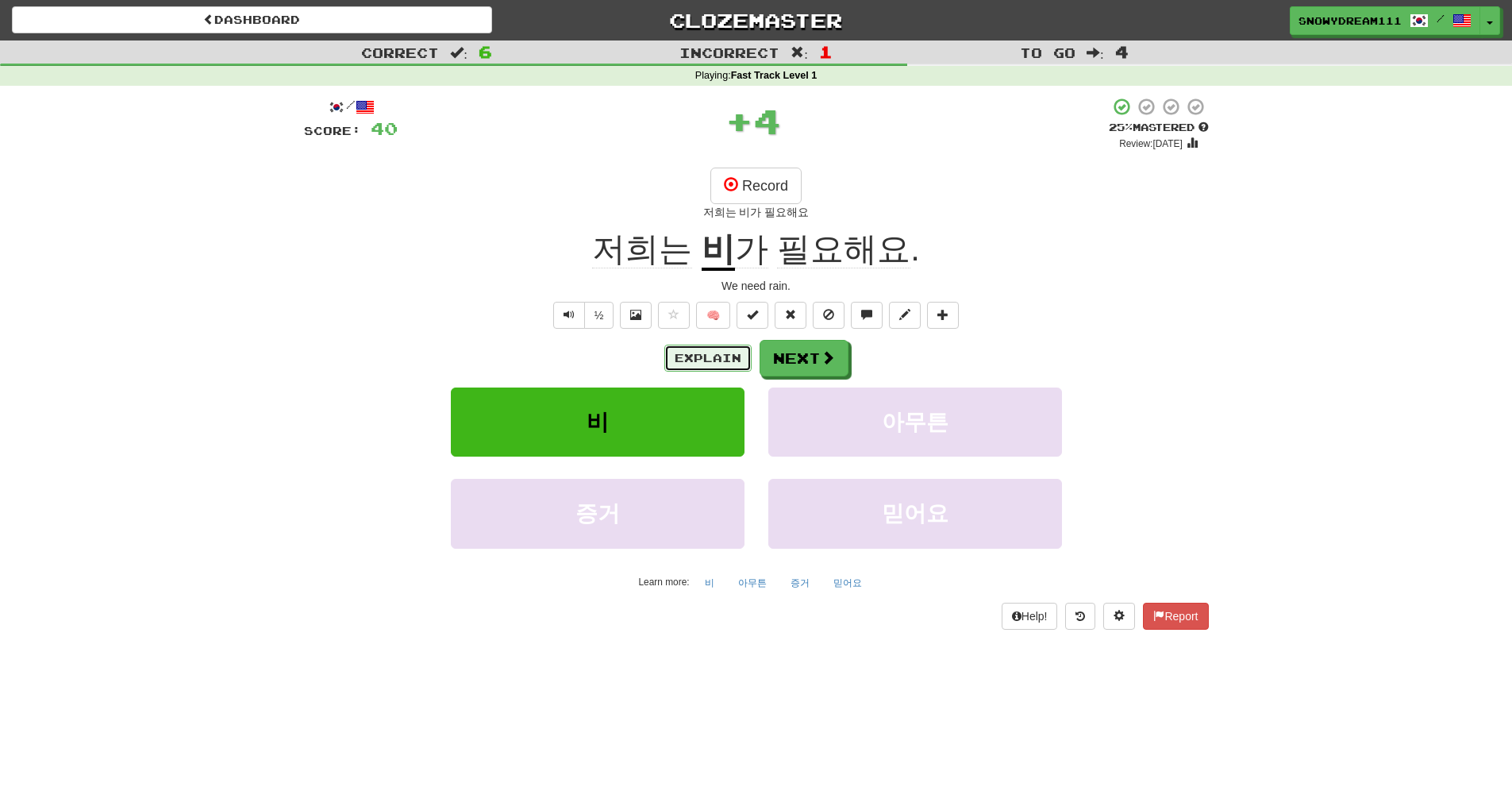
click at [688, 358] on button "Explain" at bounding box center [708, 357] width 87 height 27
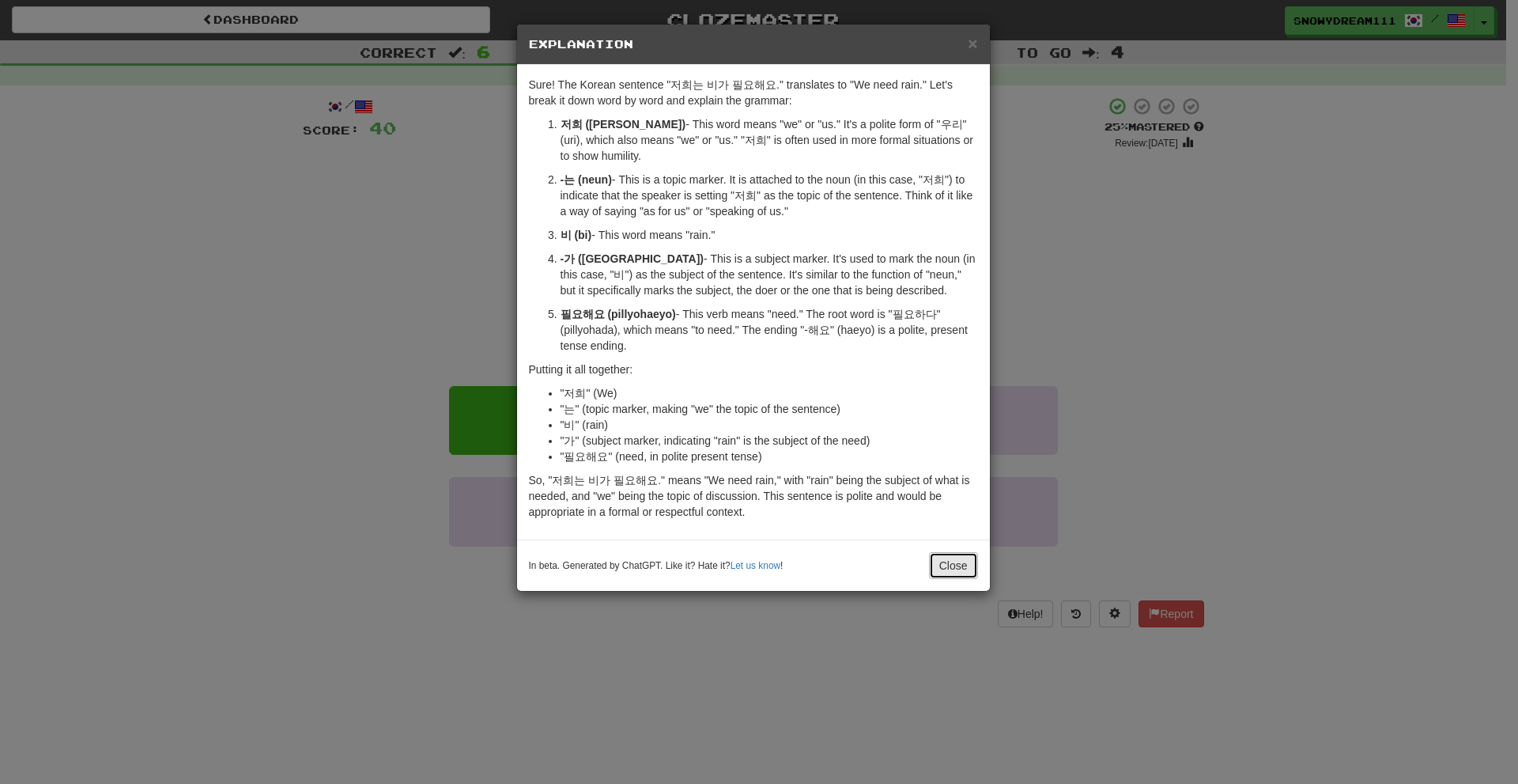
click at [952, 563] on button "Close" at bounding box center [953, 565] width 49 height 27
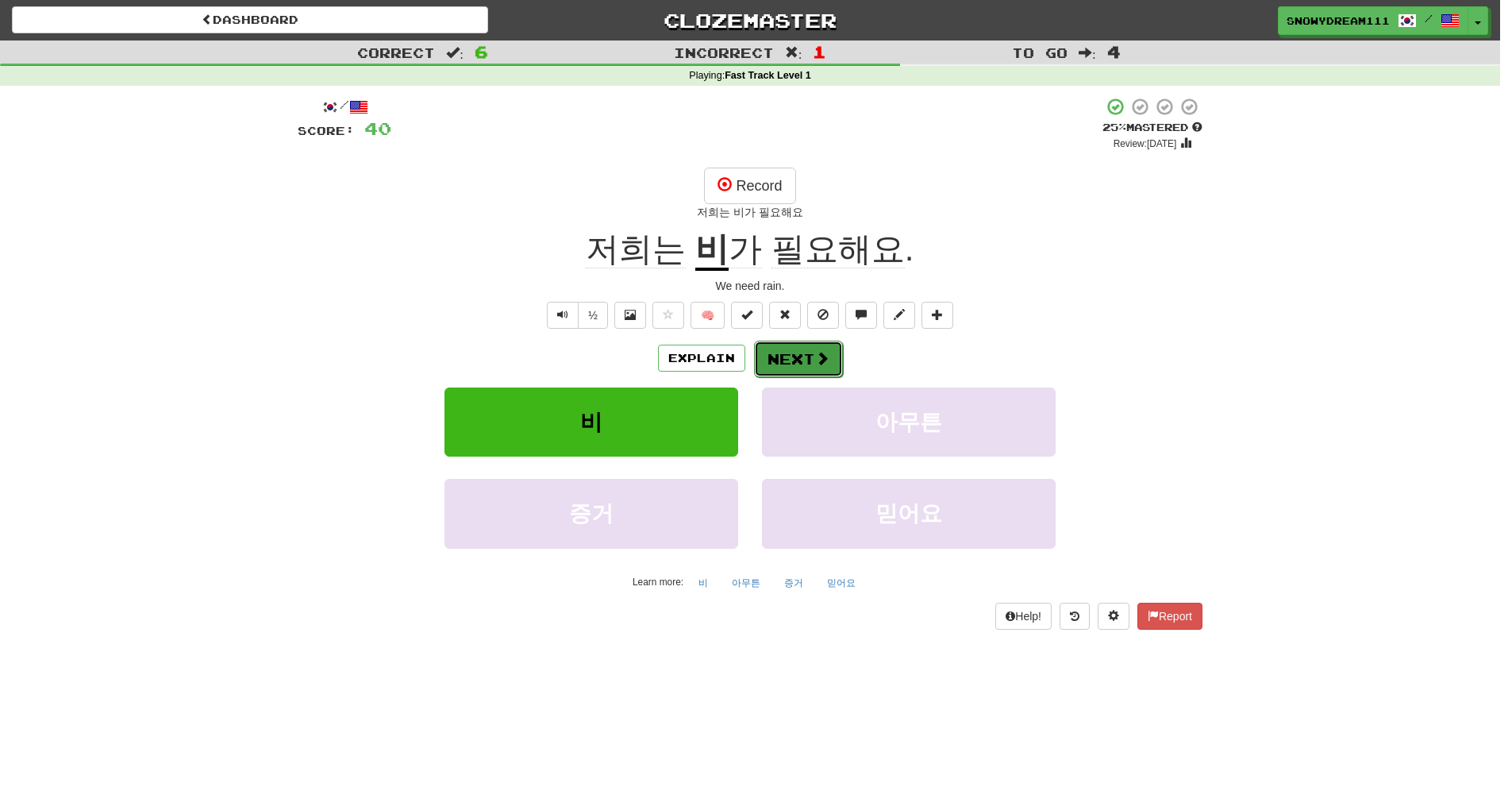
click at [803, 351] on button "Next" at bounding box center [799, 358] width 89 height 37
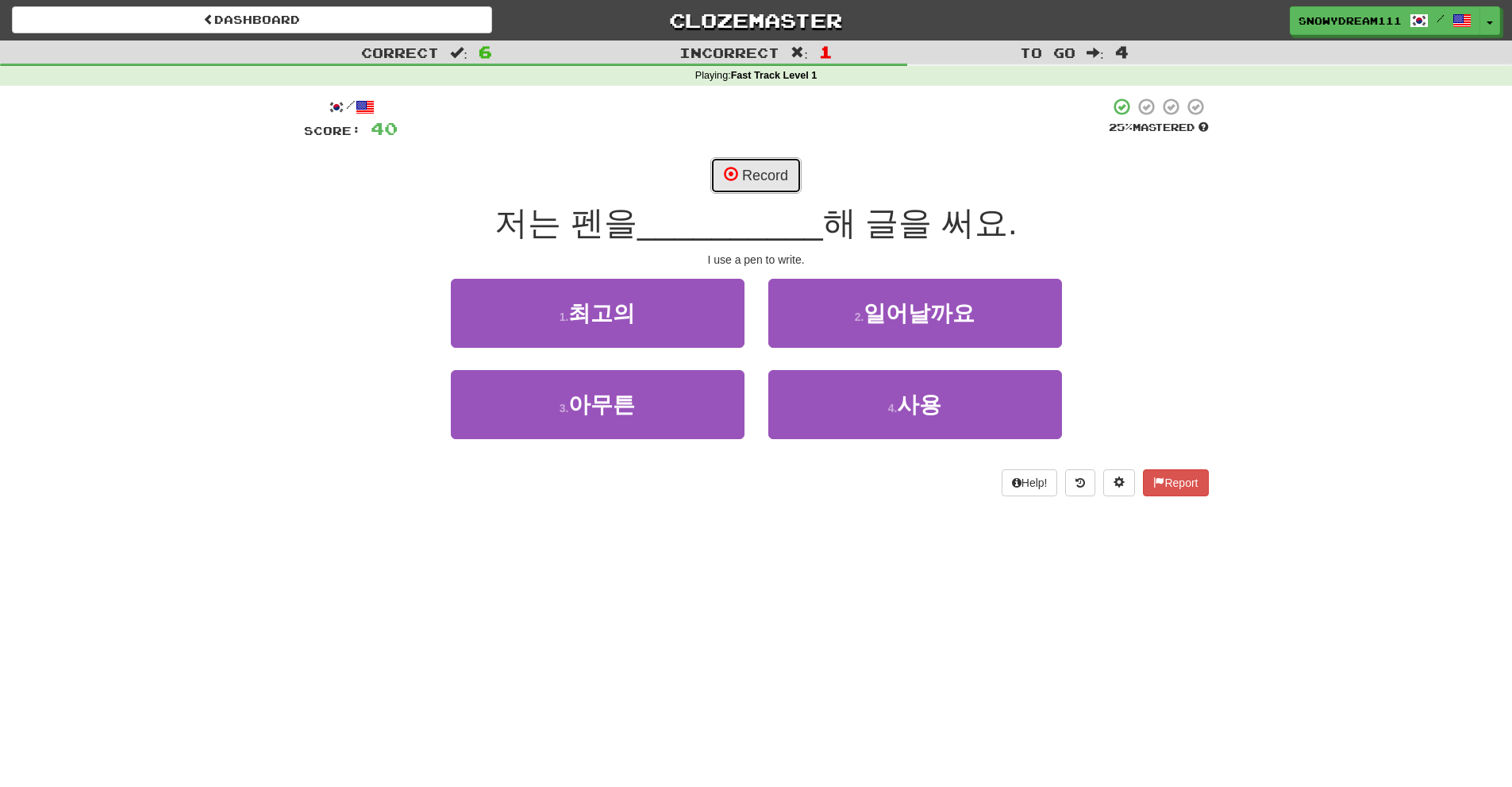
click at [758, 166] on button "Record" at bounding box center [756, 175] width 91 height 37
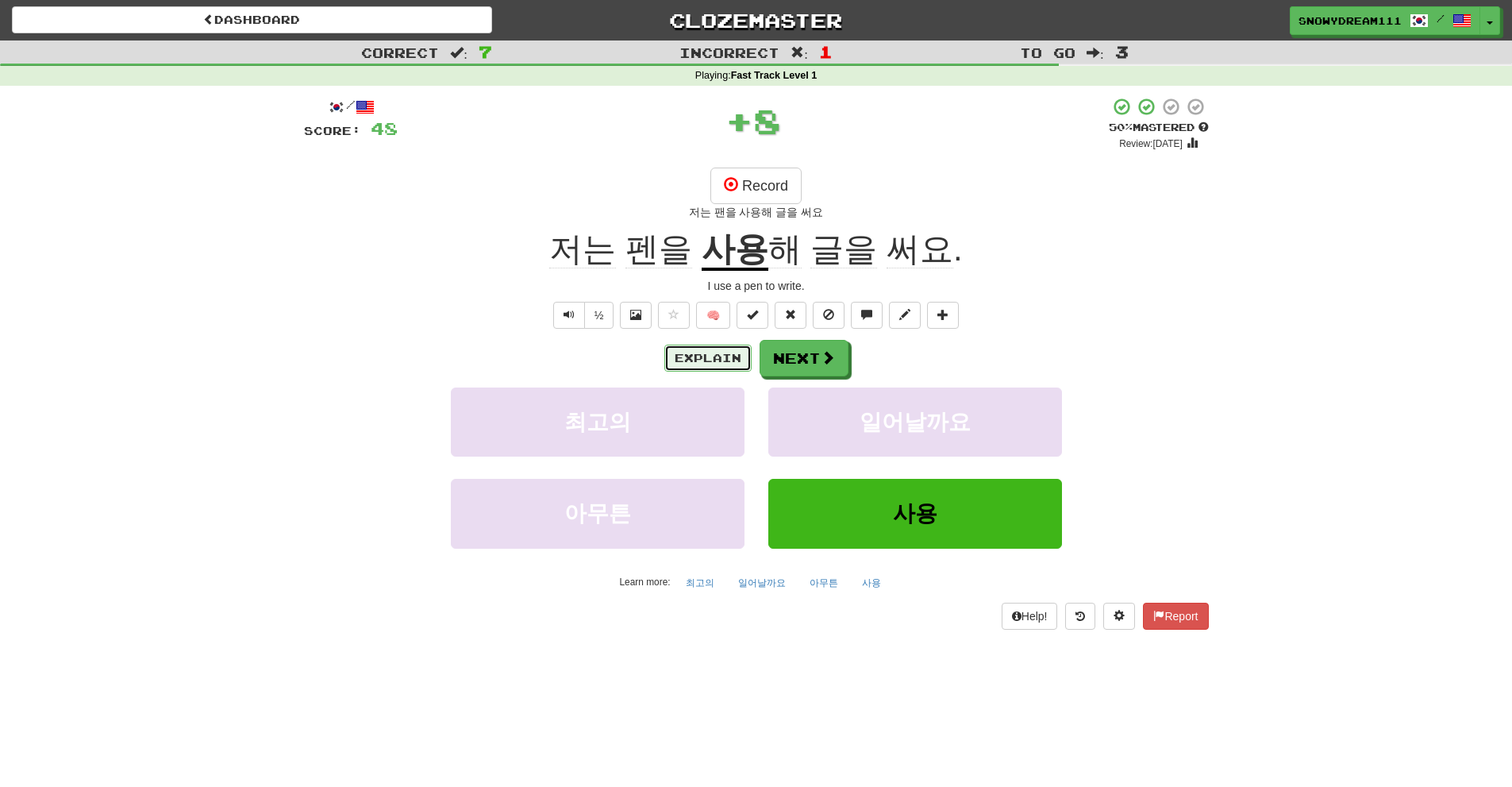
click at [735, 355] on button "Explain" at bounding box center [708, 357] width 87 height 27
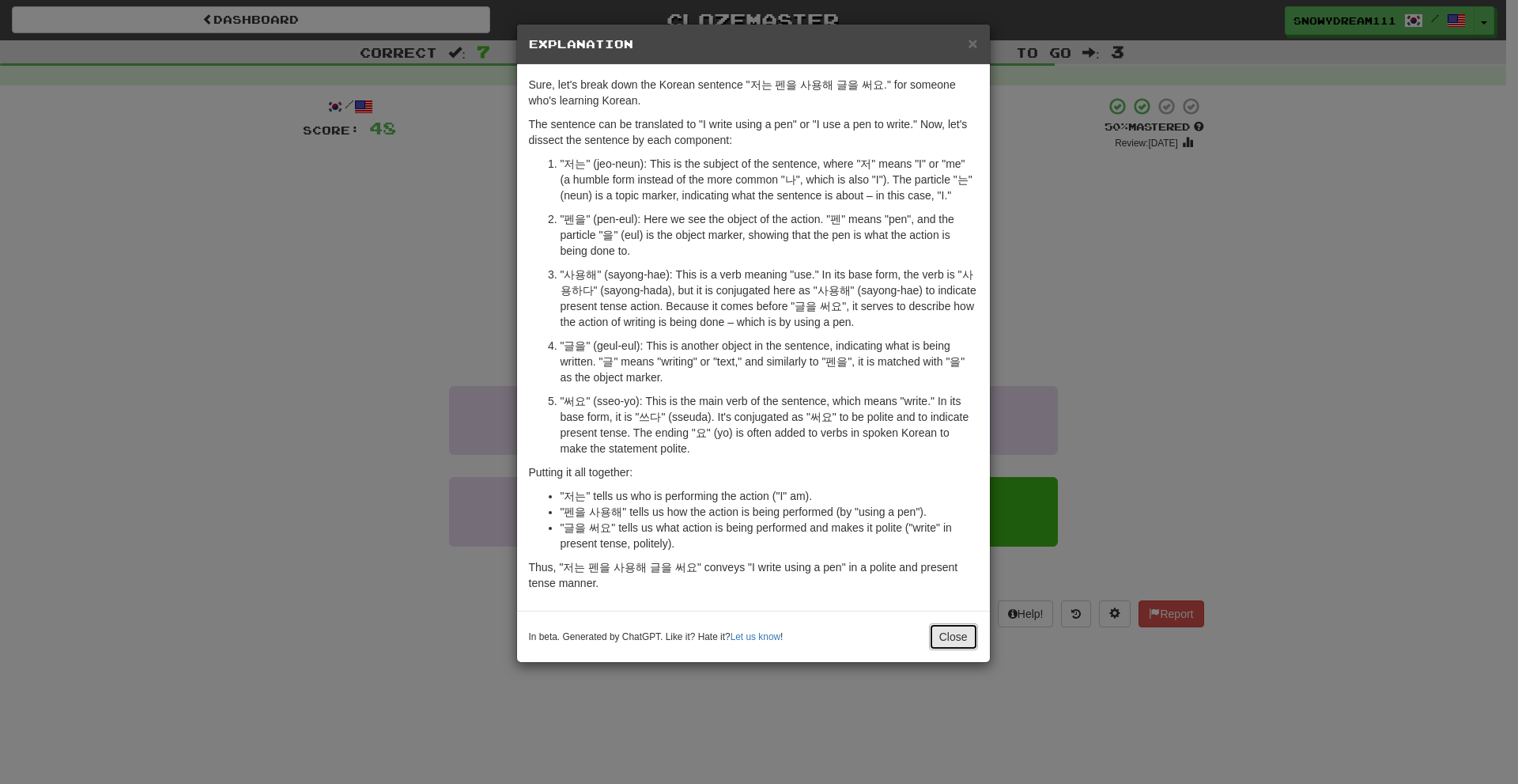
click at [967, 633] on button "Close" at bounding box center [953, 635] width 49 height 27
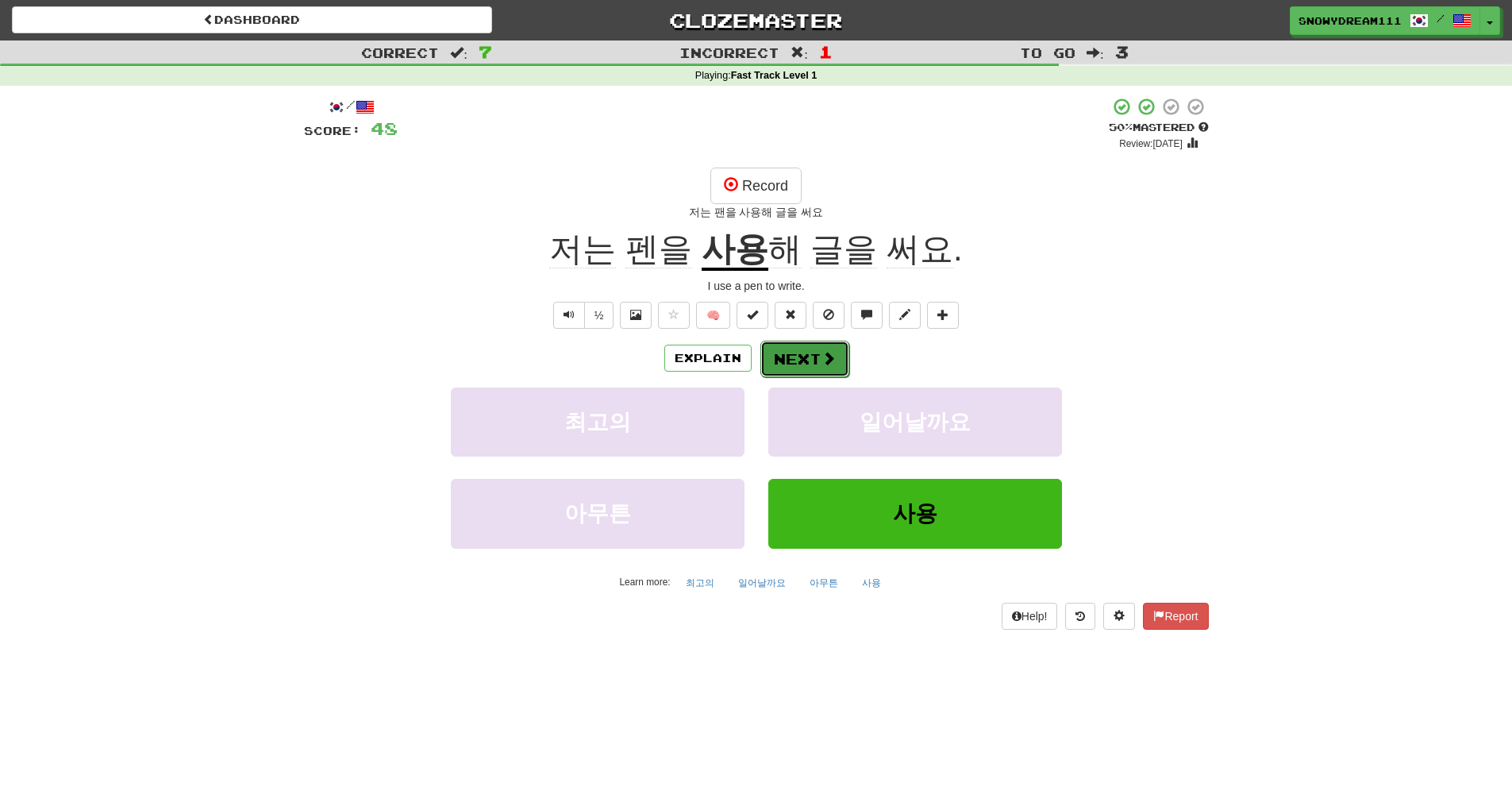
click at [820, 371] on button "Next" at bounding box center [805, 358] width 89 height 37
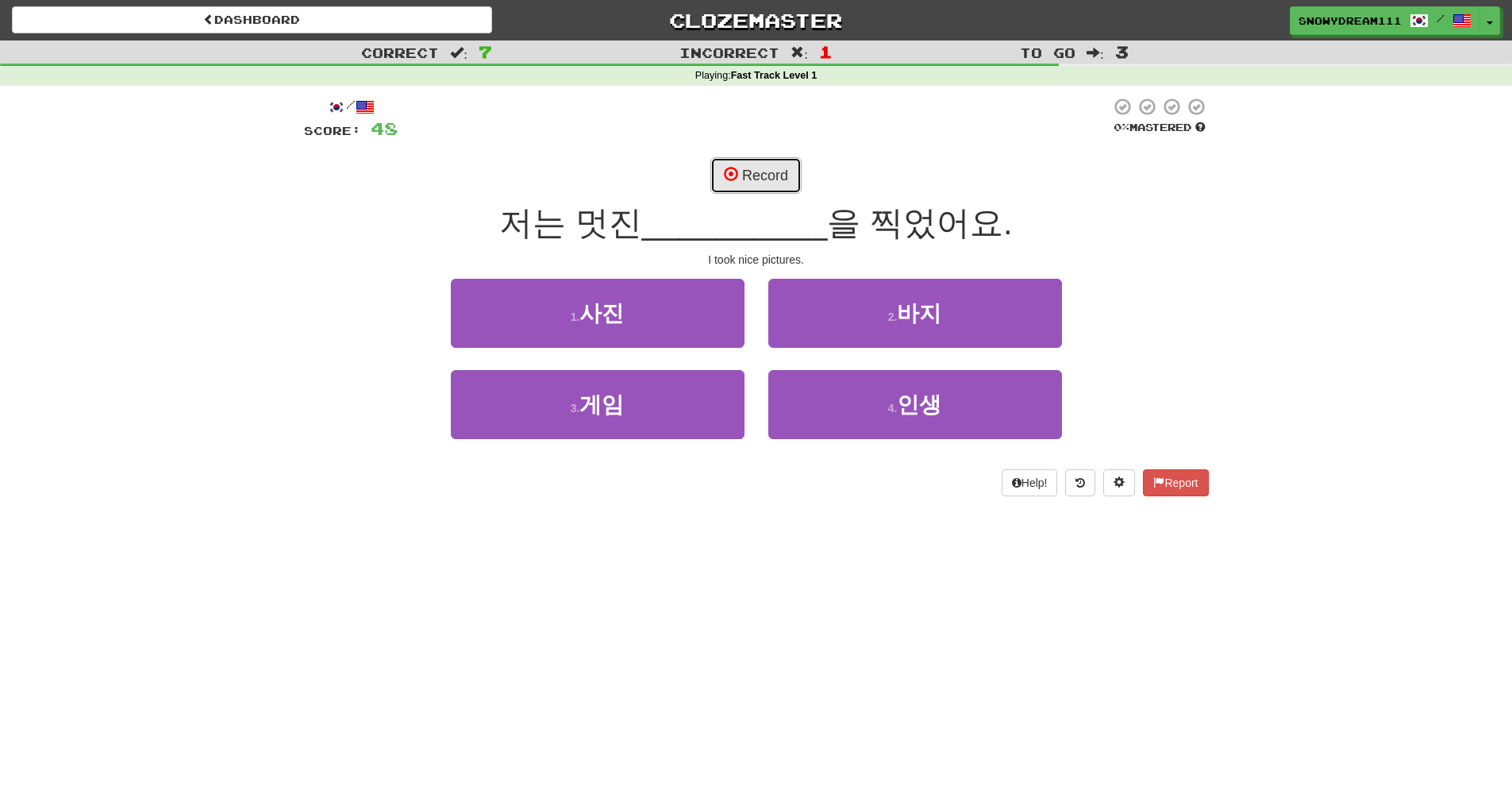
click at [739, 172] on button "Record" at bounding box center [756, 175] width 91 height 37
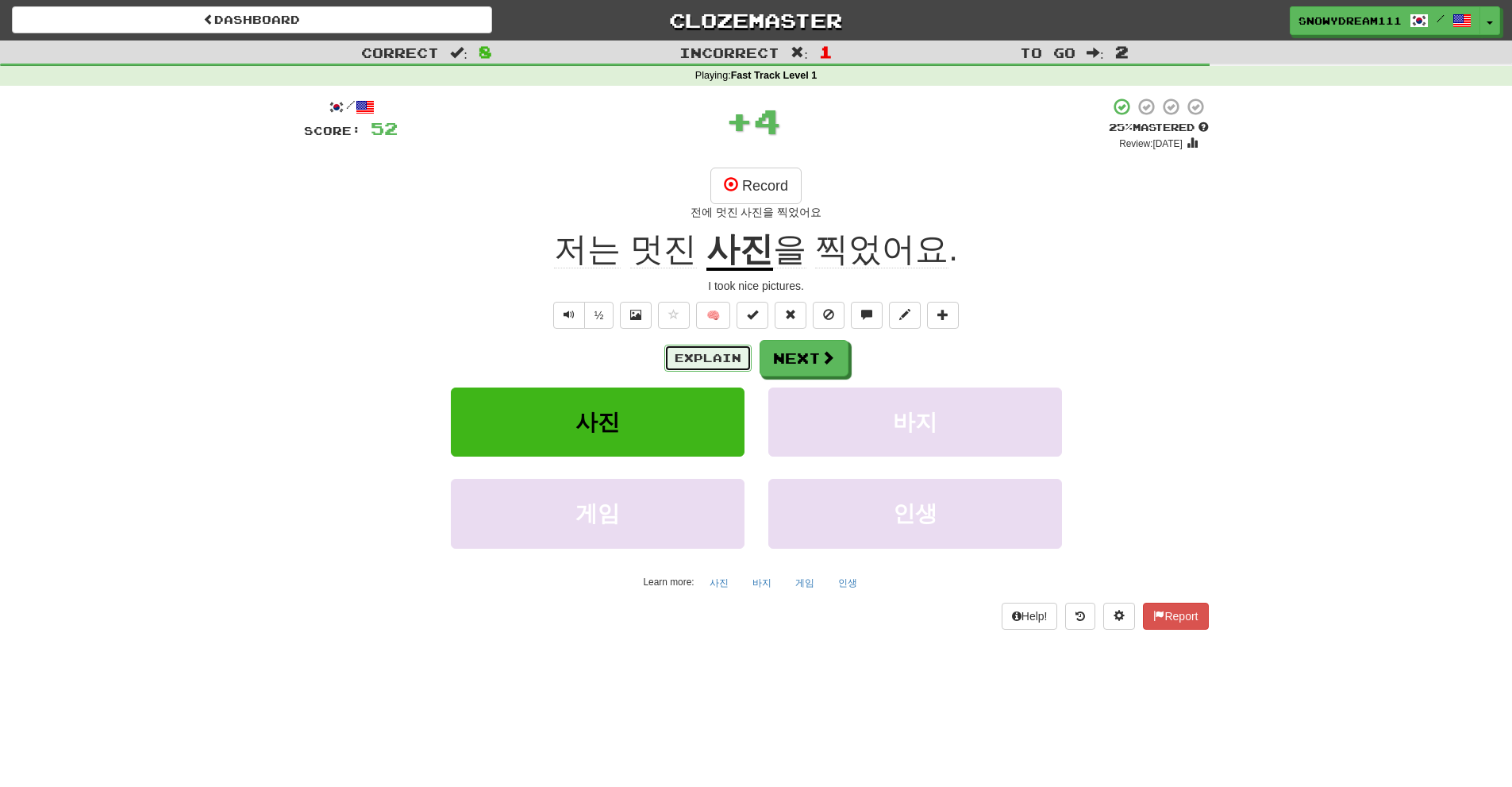
click at [715, 353] on button "Explain" at bounding box center [708, 357] width 87 height 27
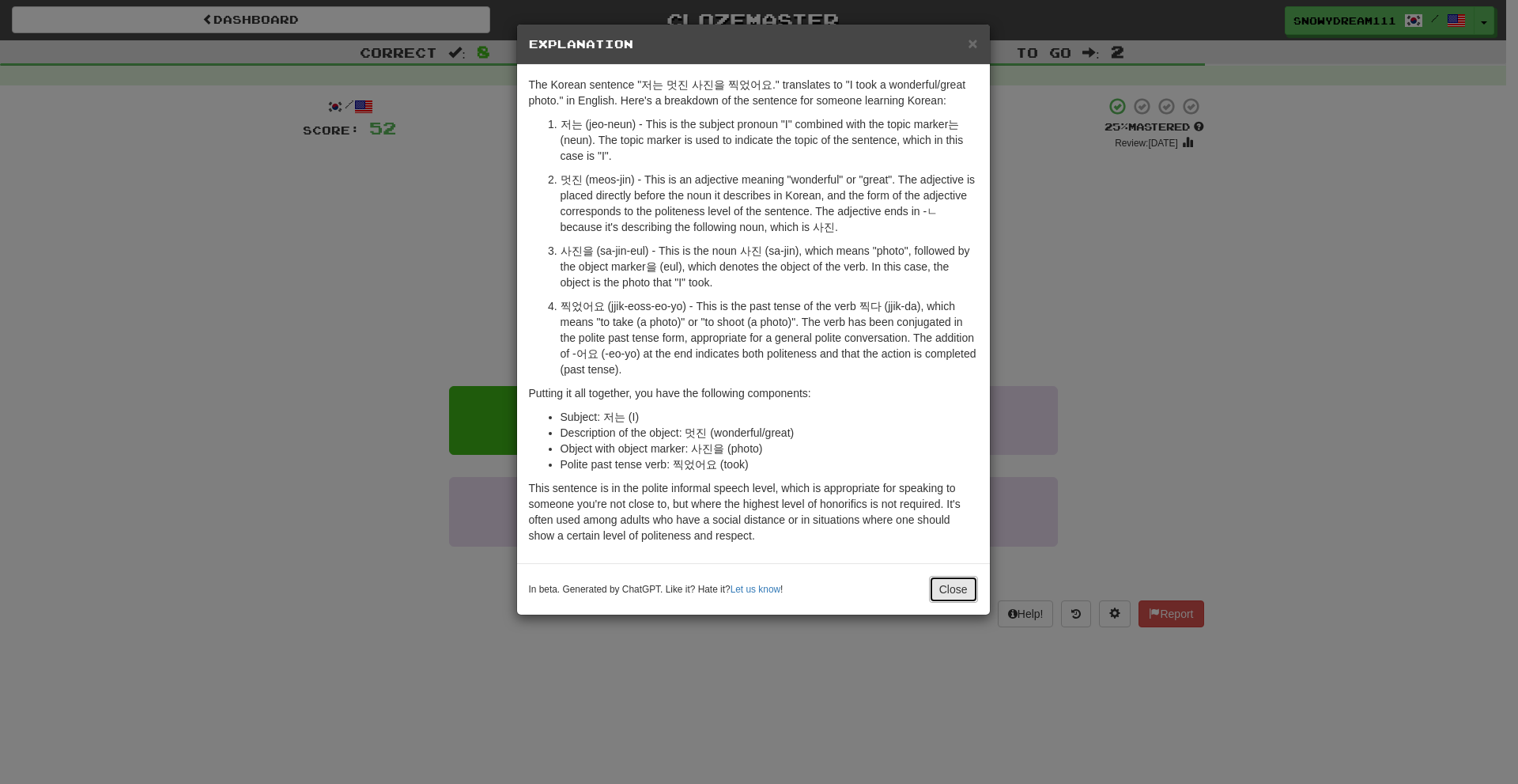
click at [947, 592] on button "Close" at bounding box center [953, 588] width 49 height 27
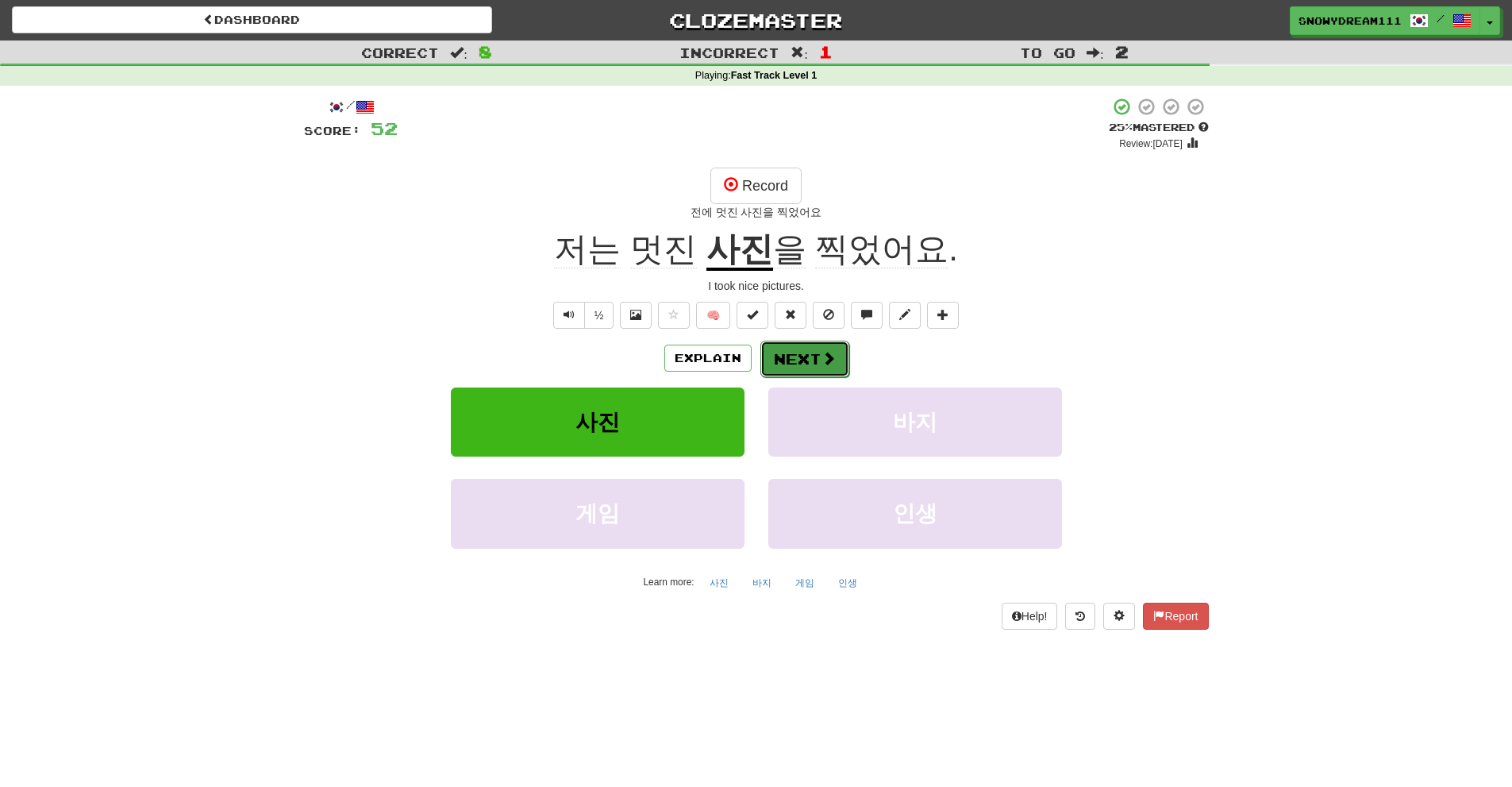
click at [827, 359] on span at bounding box center [829, 357] width 14 height 14
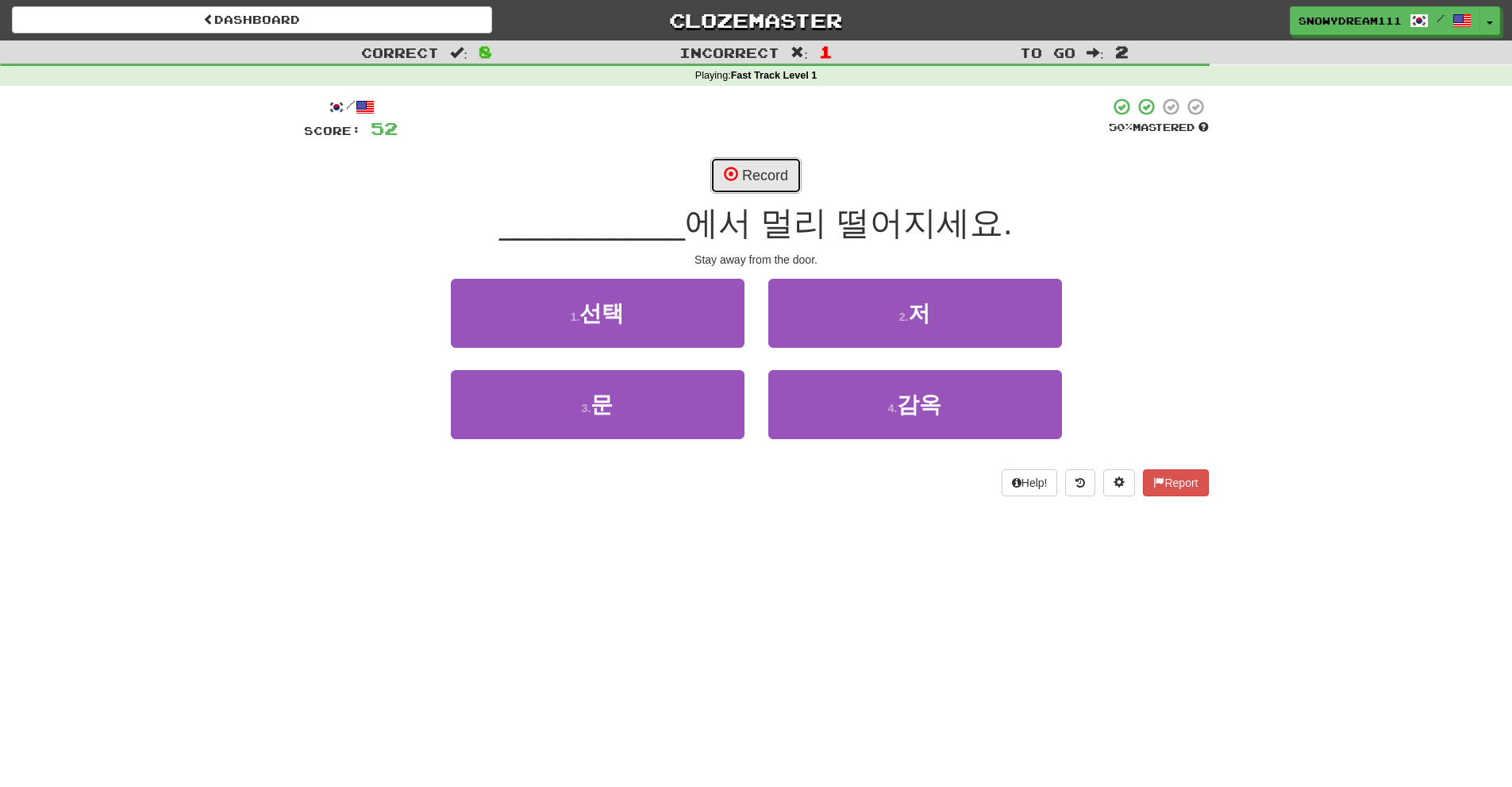
click at [773, 172] on button "Record" at bounding box center [756, 175] width 91 height 37
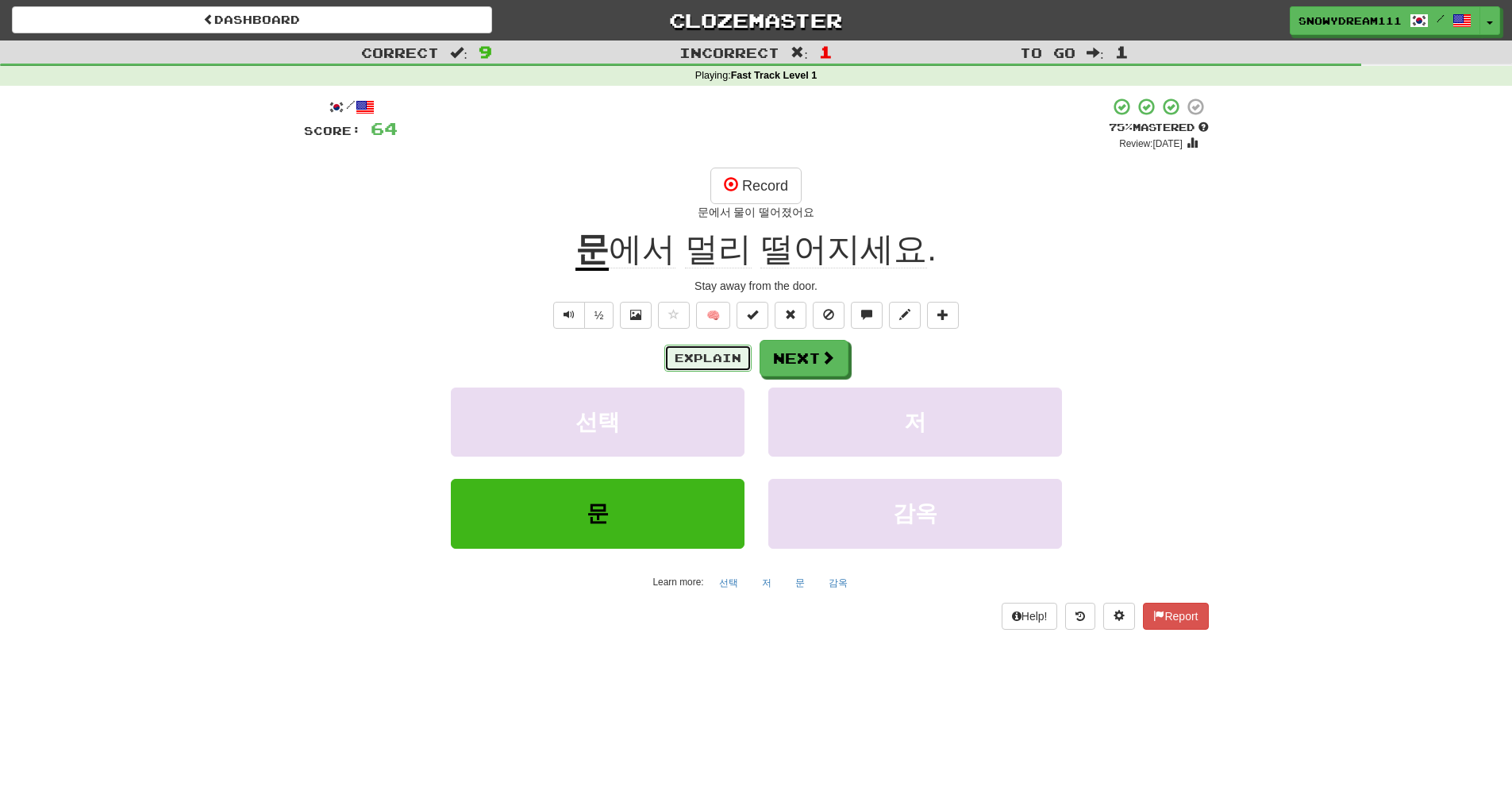
click at [694, 354] on button "Explain" at bounding box center [708, 357] width 87 height 27
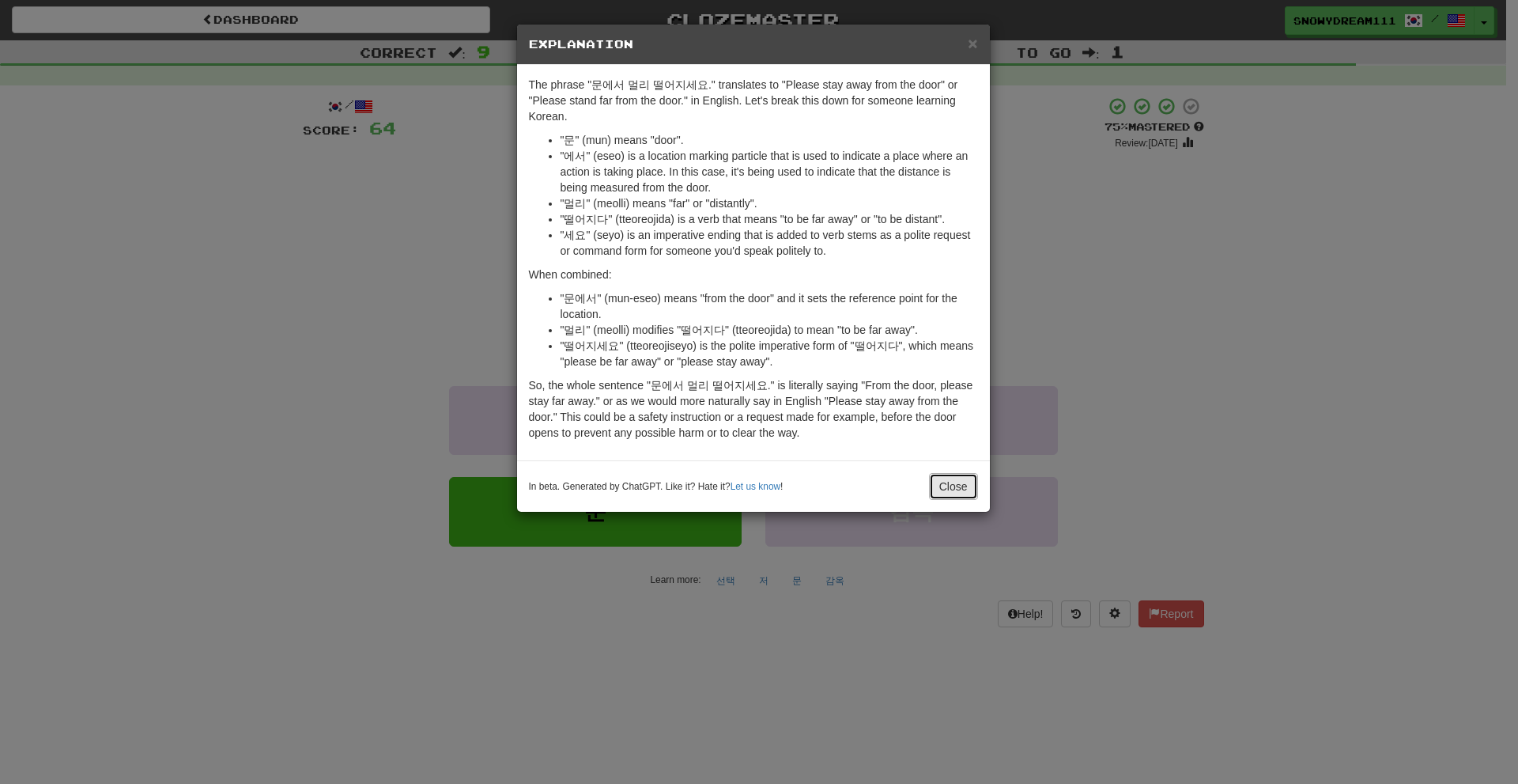
click at [945, 490] on button "Close" at bounding box center [953, 486] width 49 height 27
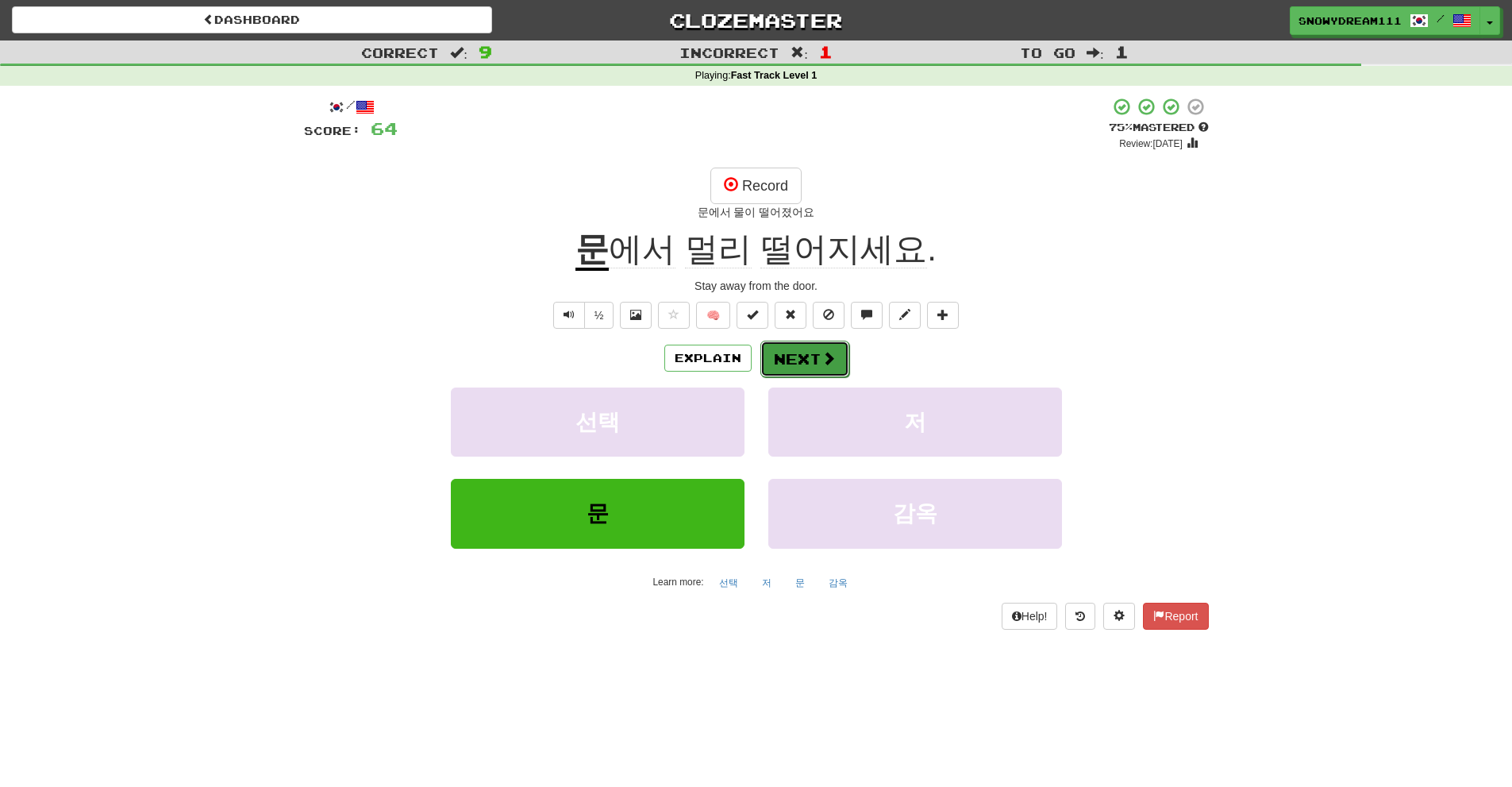
click at [790, 370] on button "Next" at bounding box center [805, 358] width 89 height 37
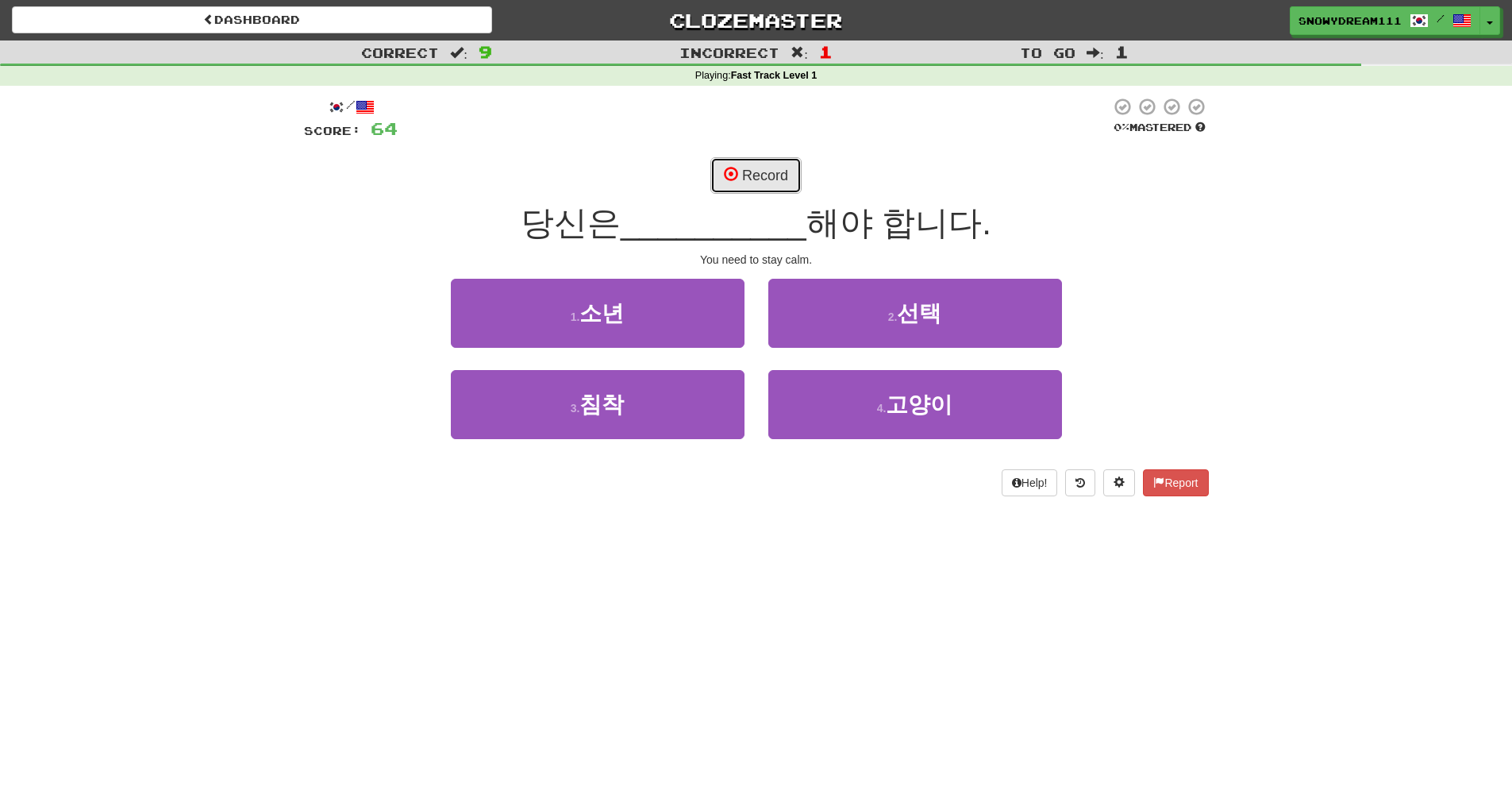
click at [768, 178] on button "Record" at bounding box center [756, 175] width 91 height 37
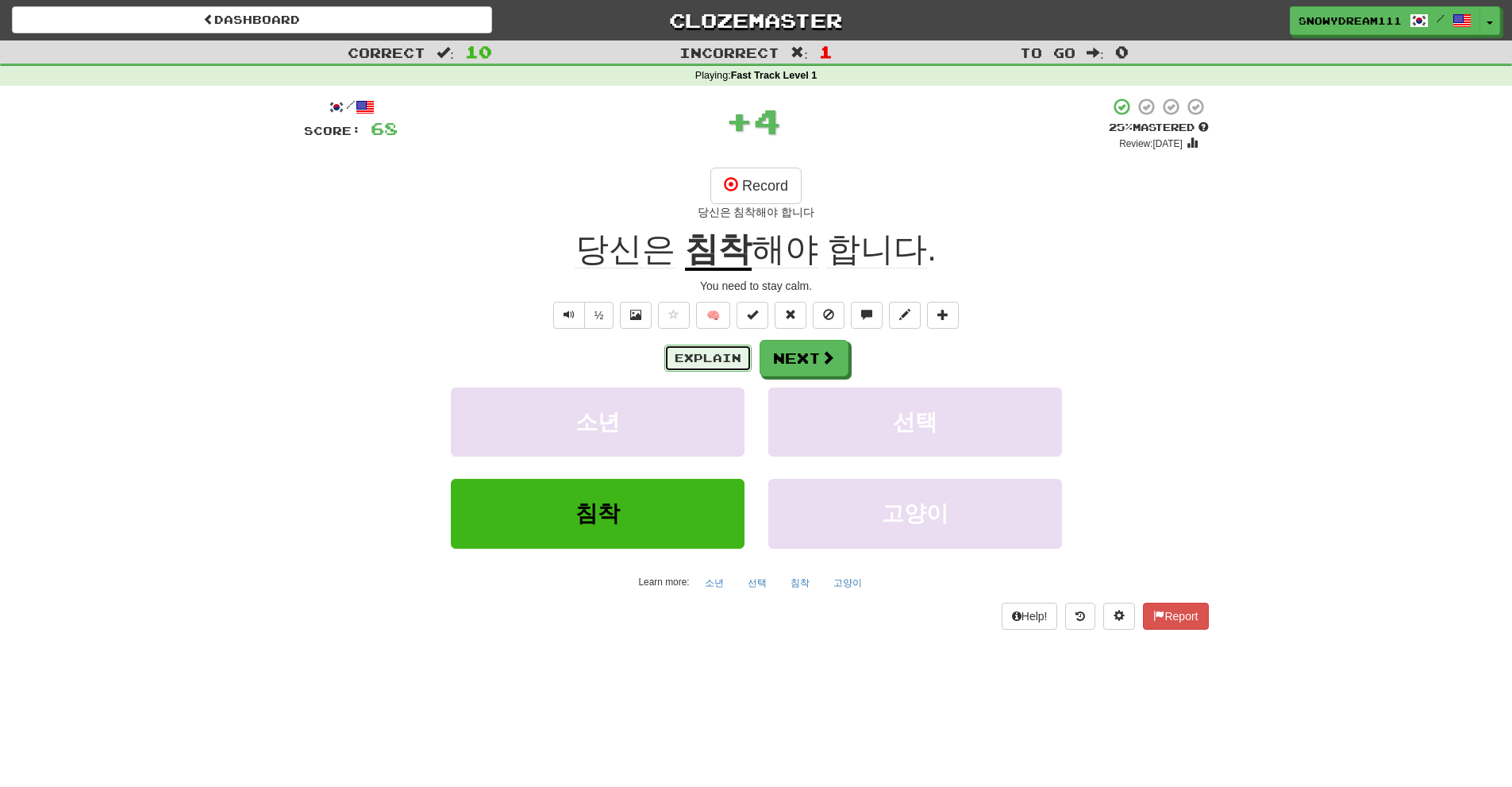
click at [718, 354] on button "Explain" at bounding box center [708, 357] width 87 height 27
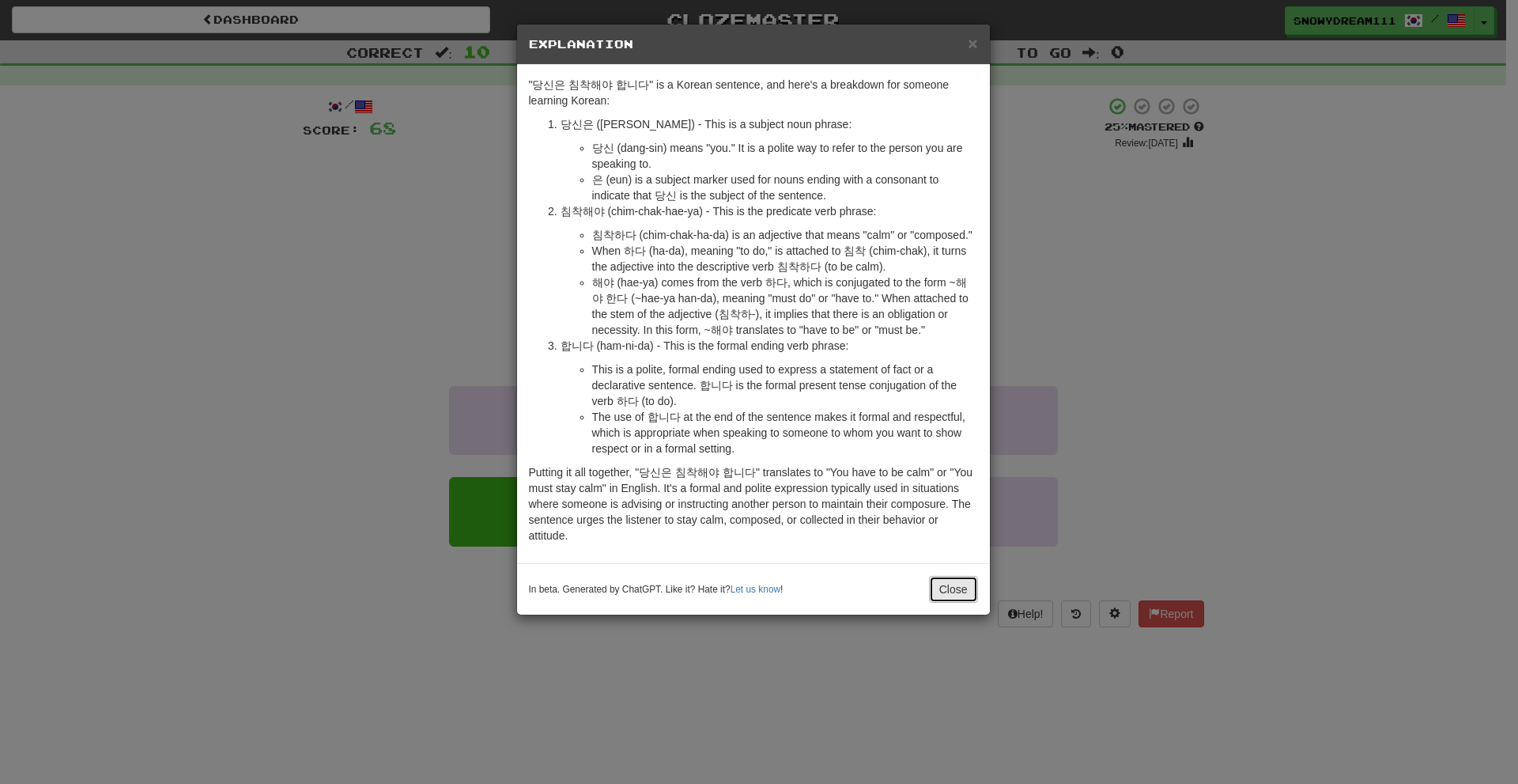
click at [936, 588] on button "Close" at bounding box center [953, 588] width 49 height 27
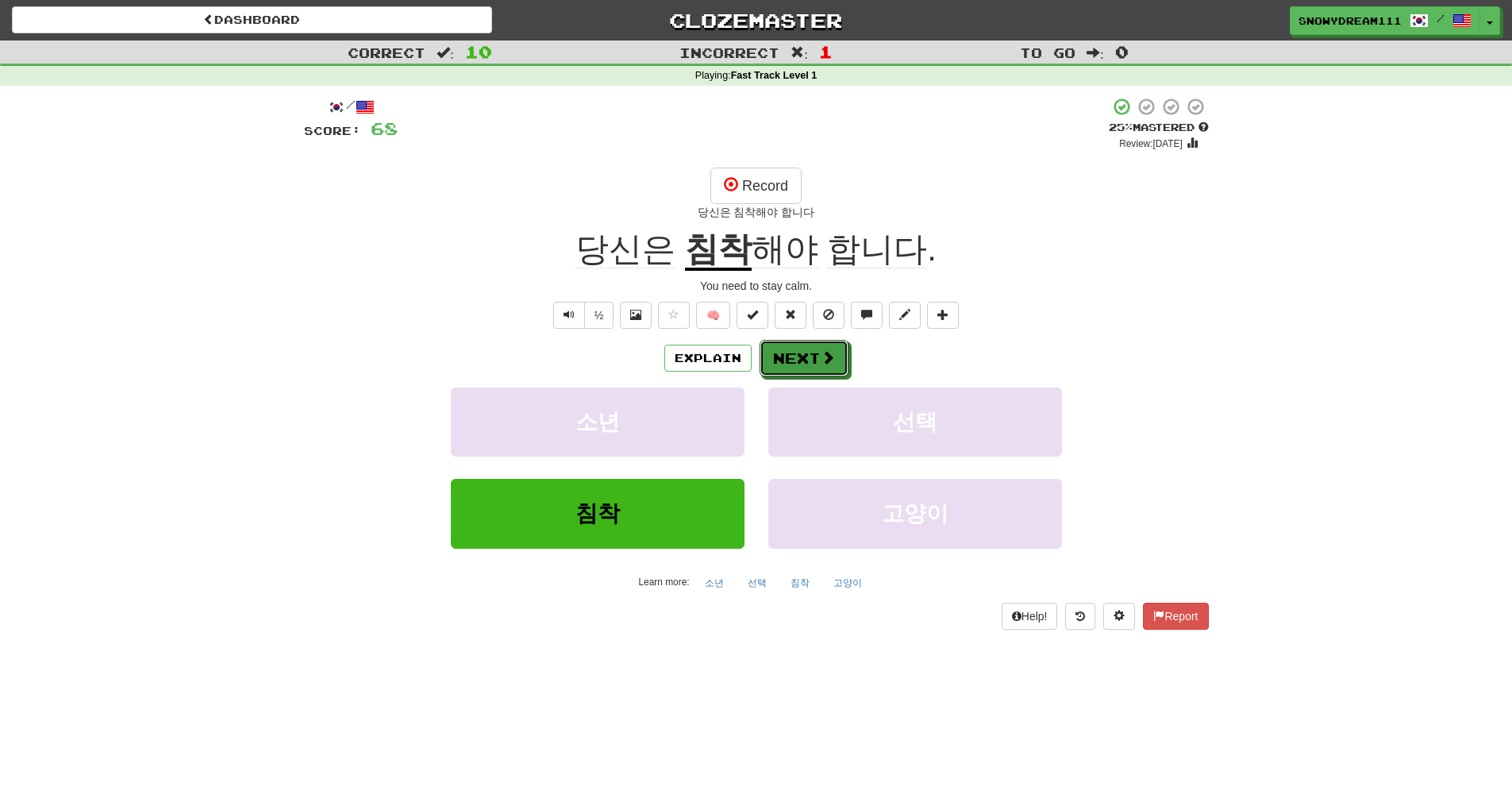
click at [783, 357] on button "Next" at bounding box center [804, 357] width 89 height 37
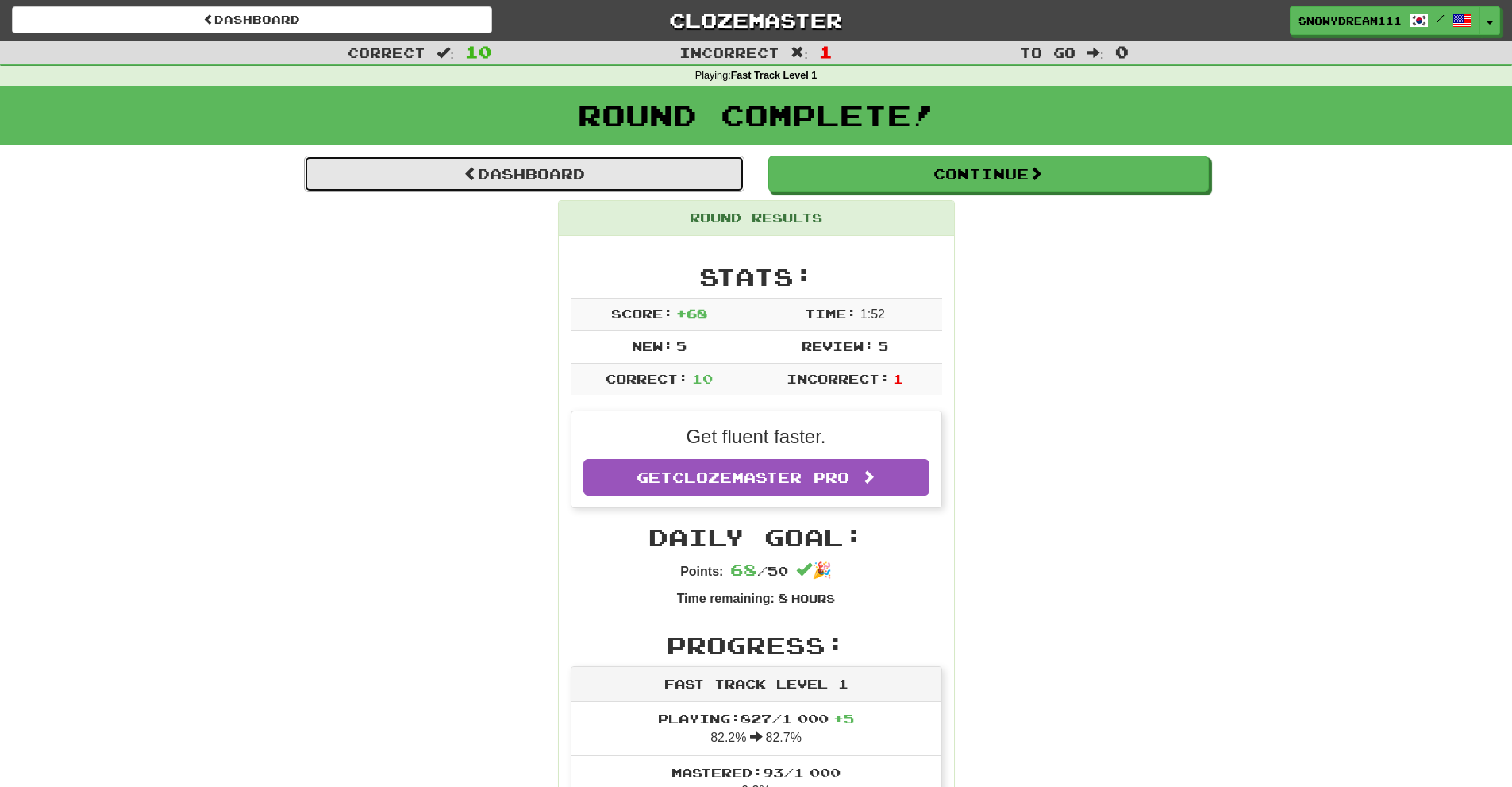
click at [621, 177] on link "Dashboard" at bounding box center [524, 174] width 440 height 37
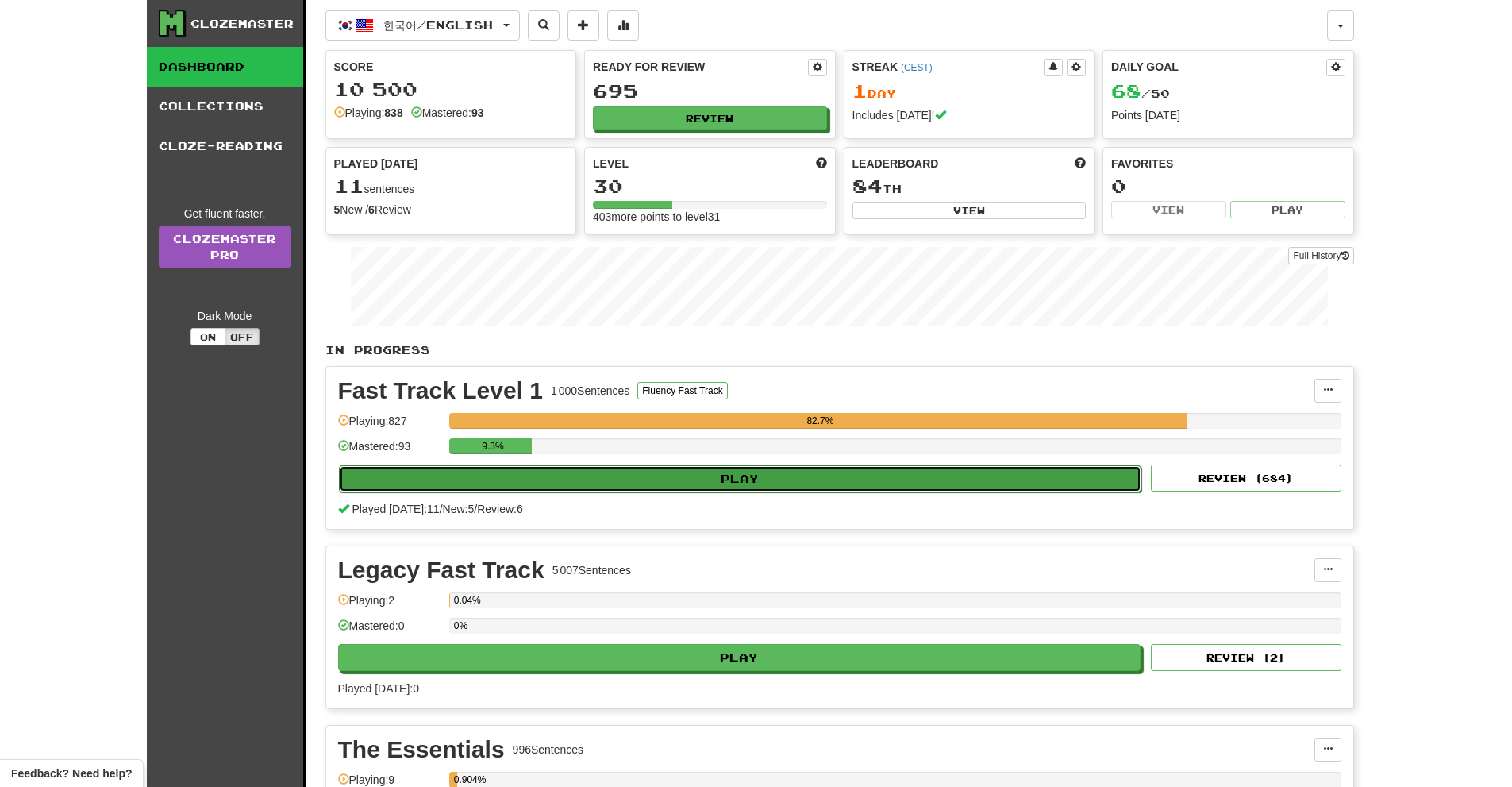
click at [680, 473] on button "Play" at bounding box center [740, 478] width 803 height 27
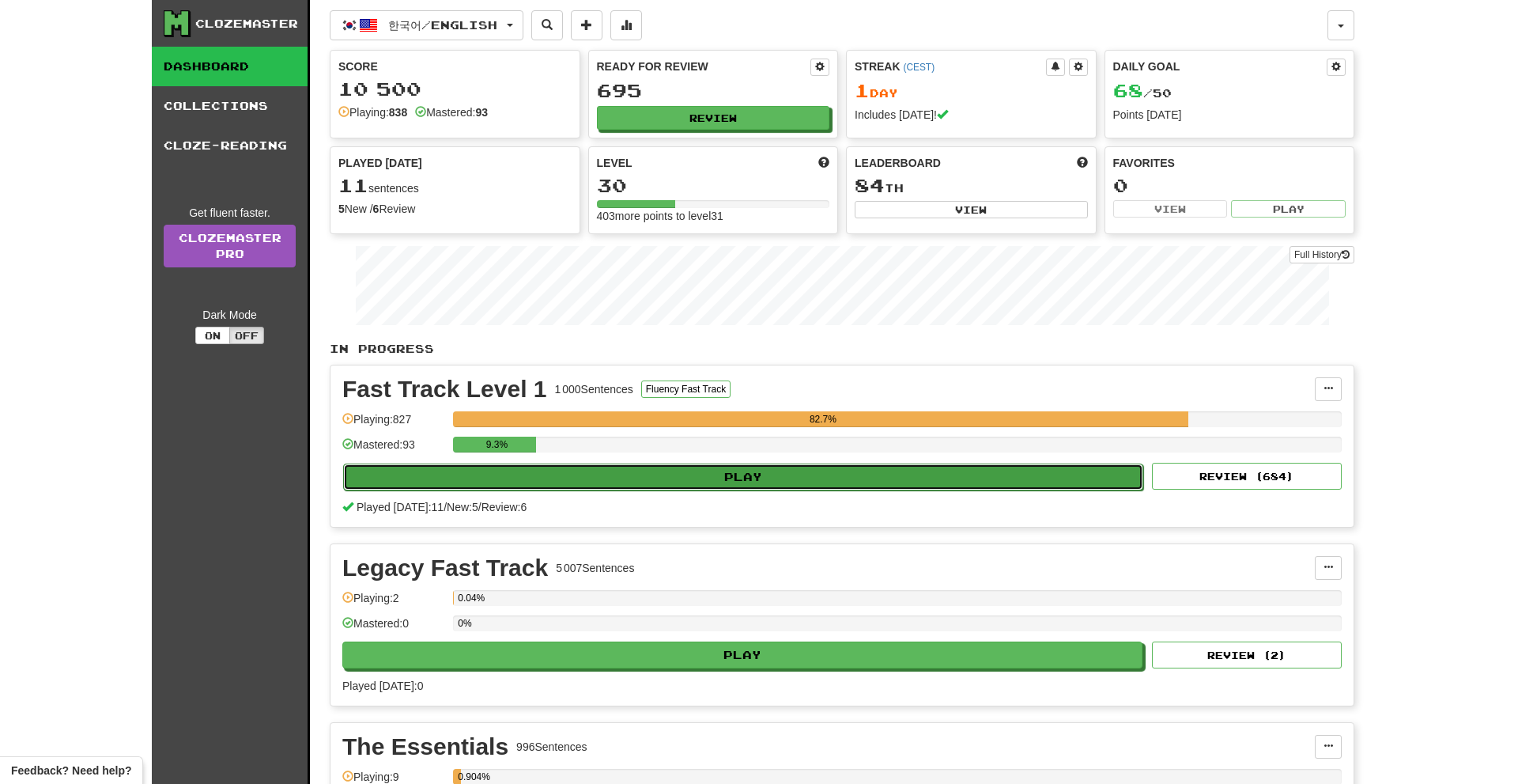
select select "**"
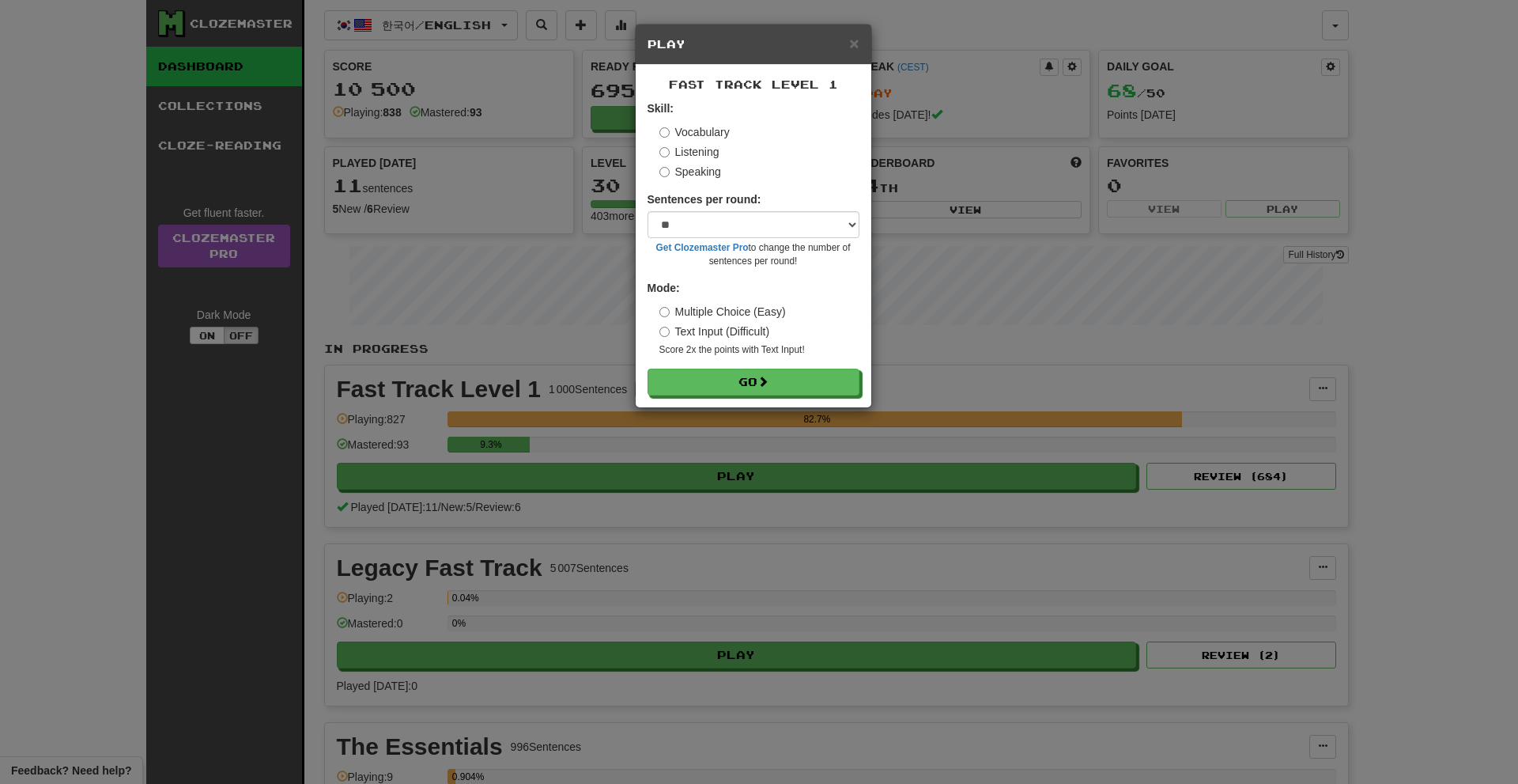
click at [710, 150] on label "Listening" at bounding box center [689, 151] width 60 height 16
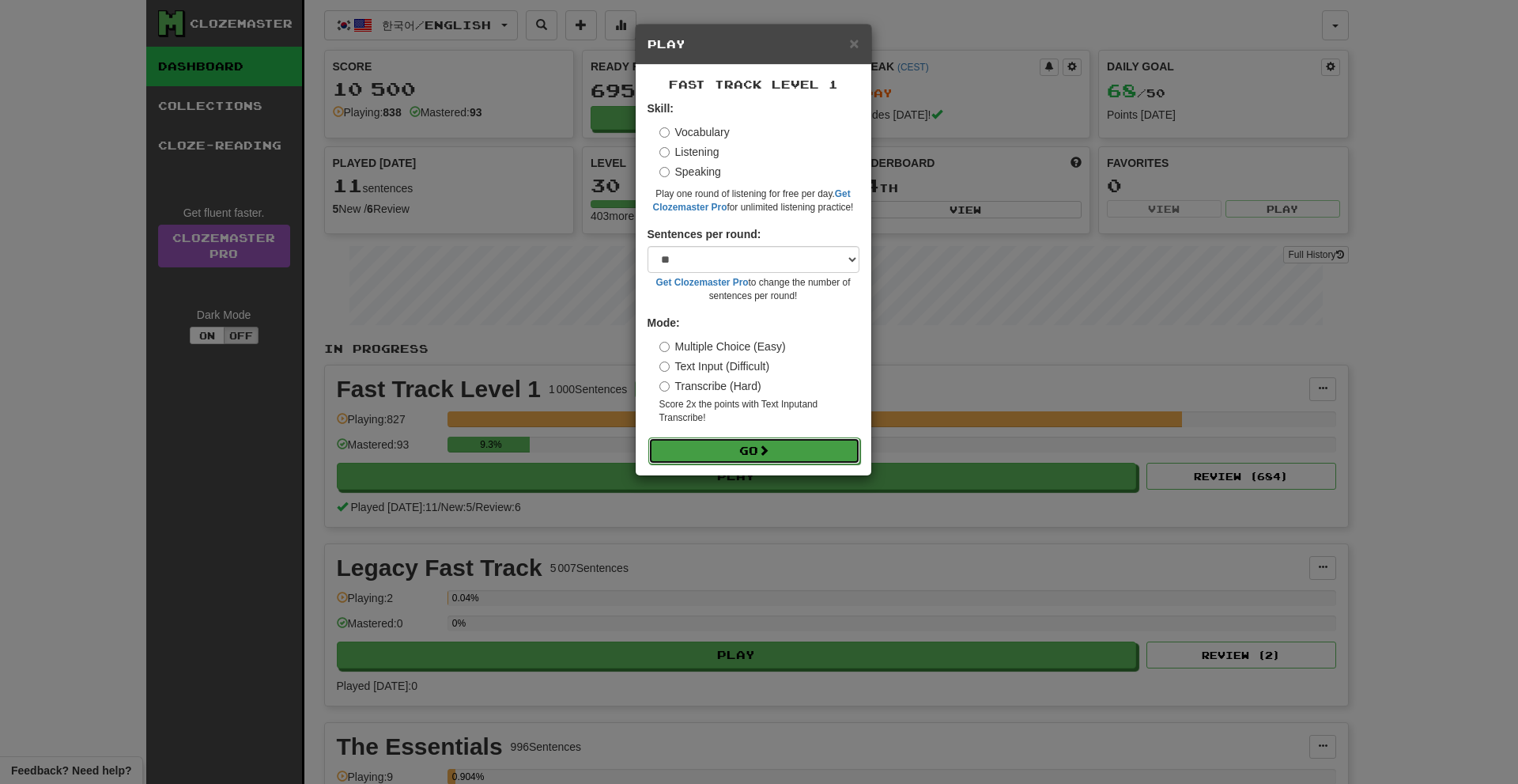
click at [772, 443] on button "Go" at bounding box center [754, 451] width 212 height 27
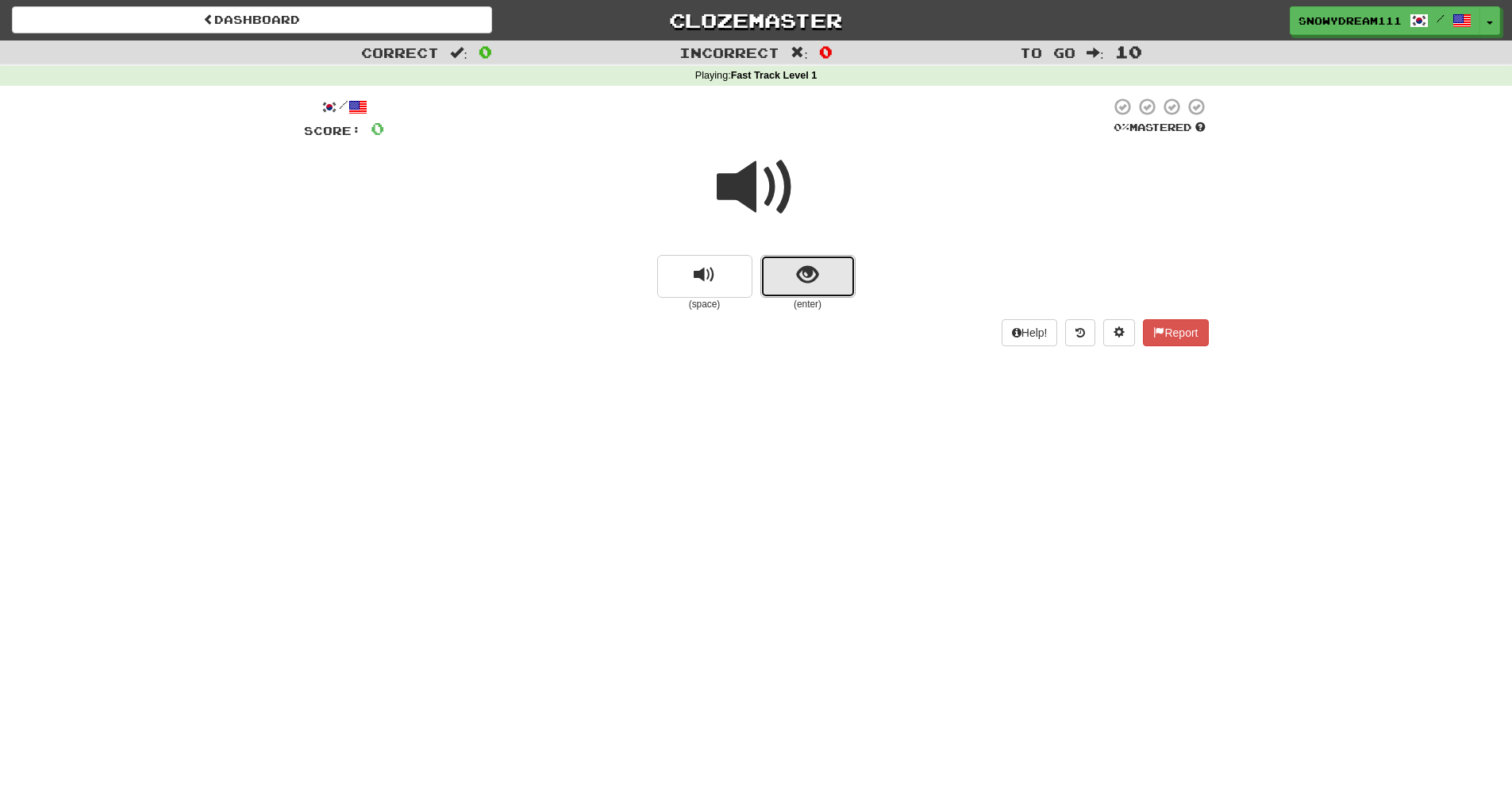
click at [837, 276] on button "show sentence" at bounding box center [808, 275] width 95 height 42
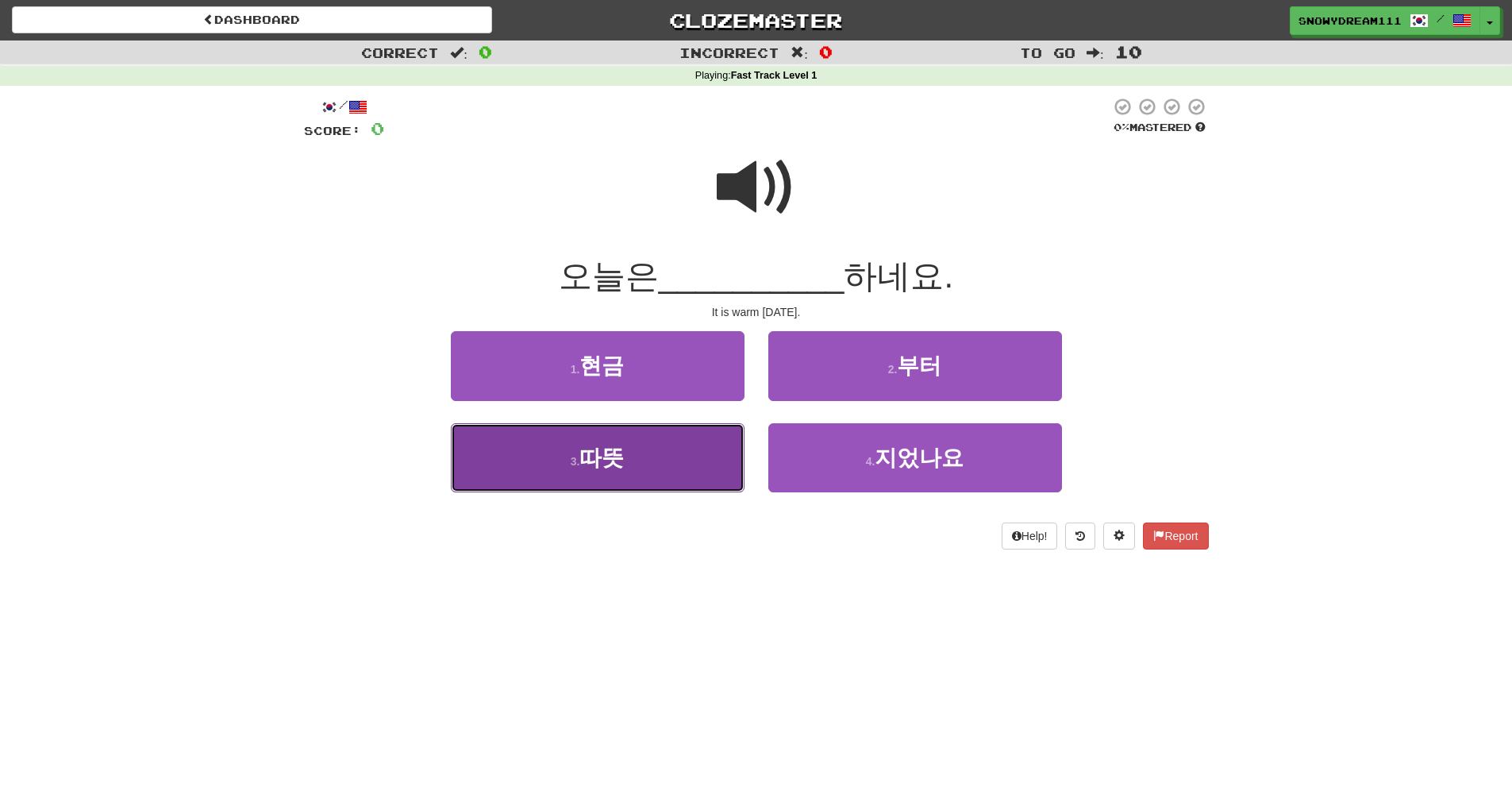
click at [646, 465] on button "3 . 따뜻" at bounding box center [597, 457] width 293 height 69
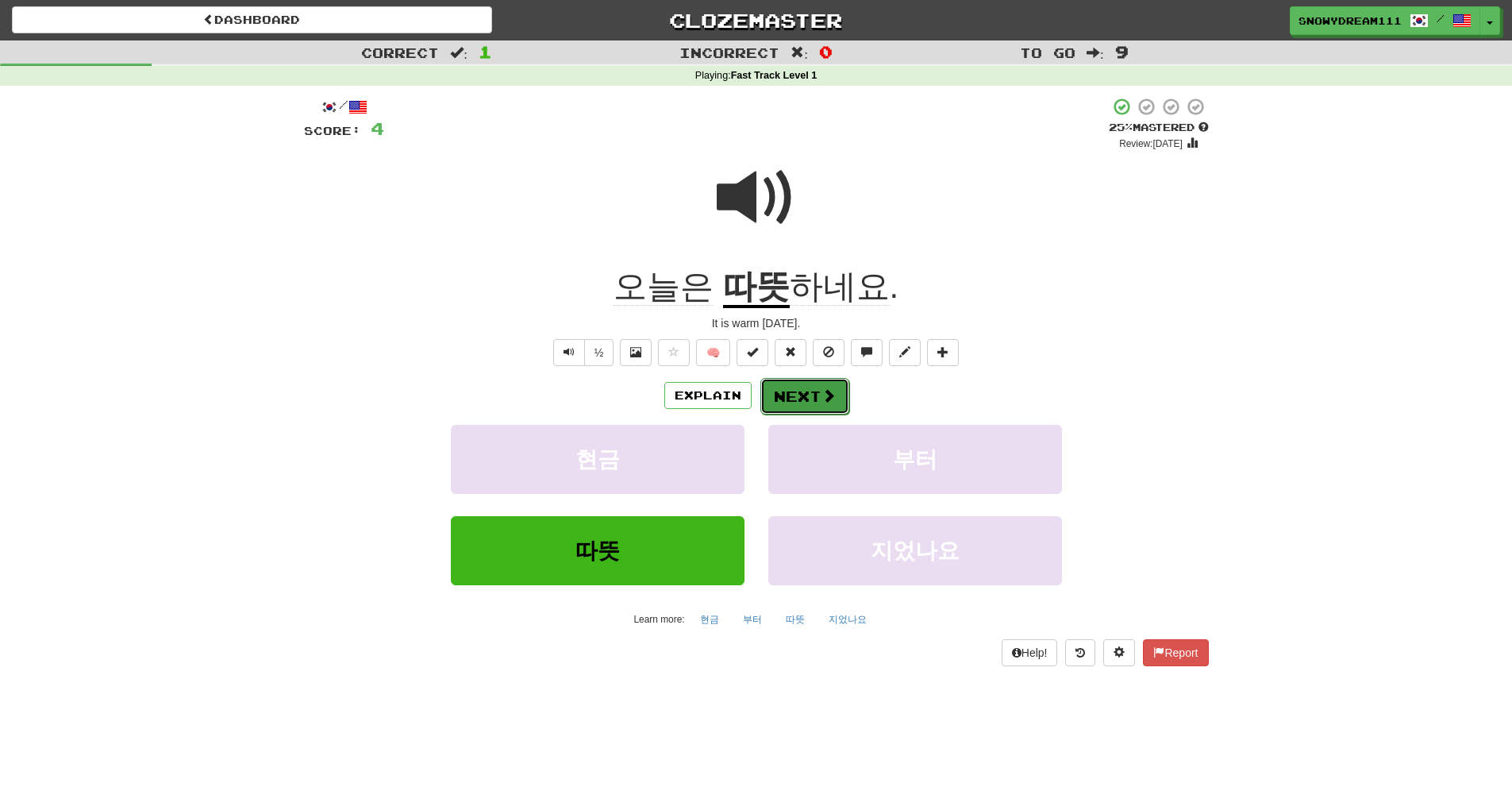
click at [812, 389] on button "Next" at bounding box center [805, 396] width 89 height 37
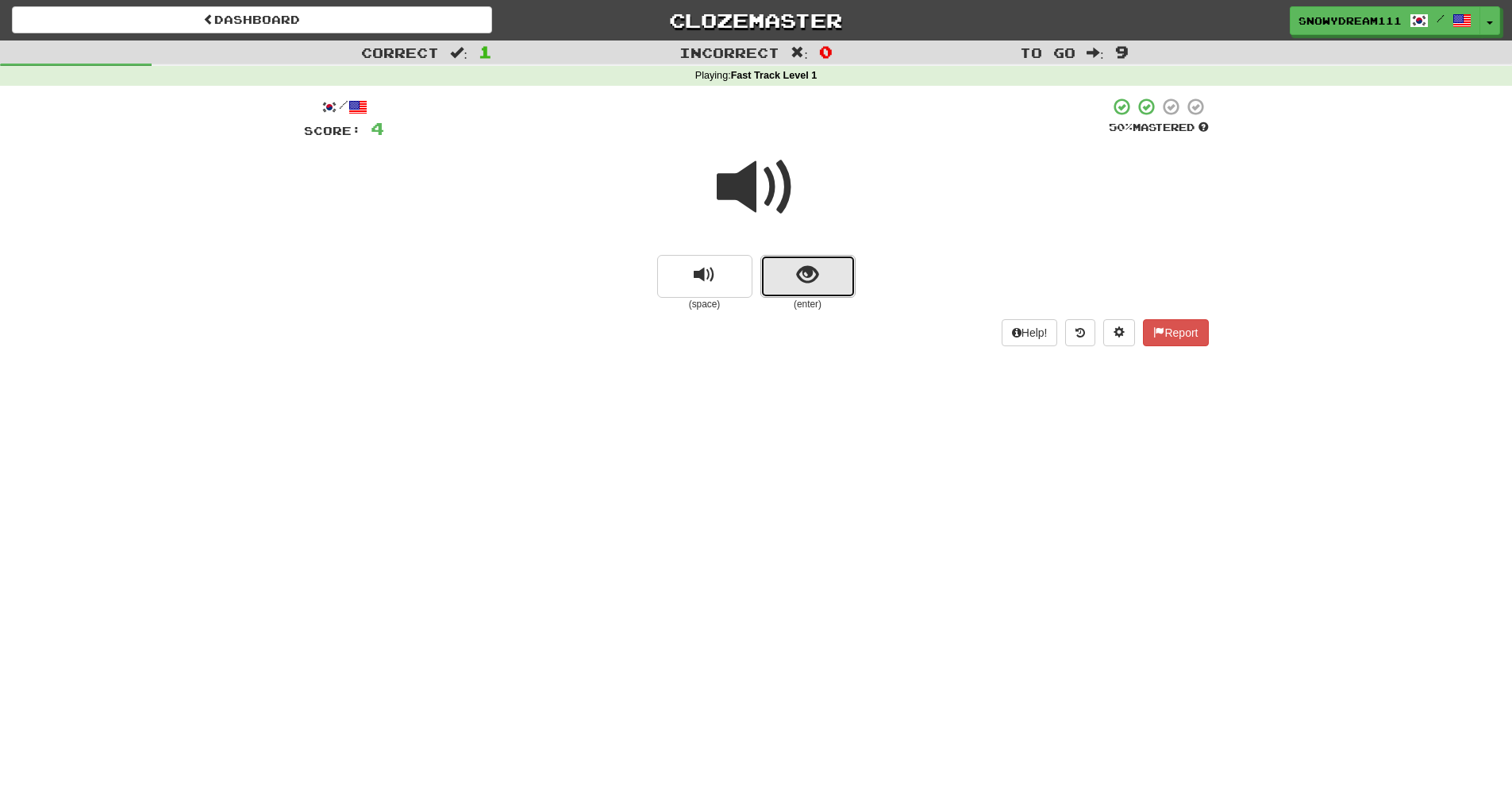
click at [813, 275] on span "show sentence" at bounding box center [808, 275] width 22 height 22
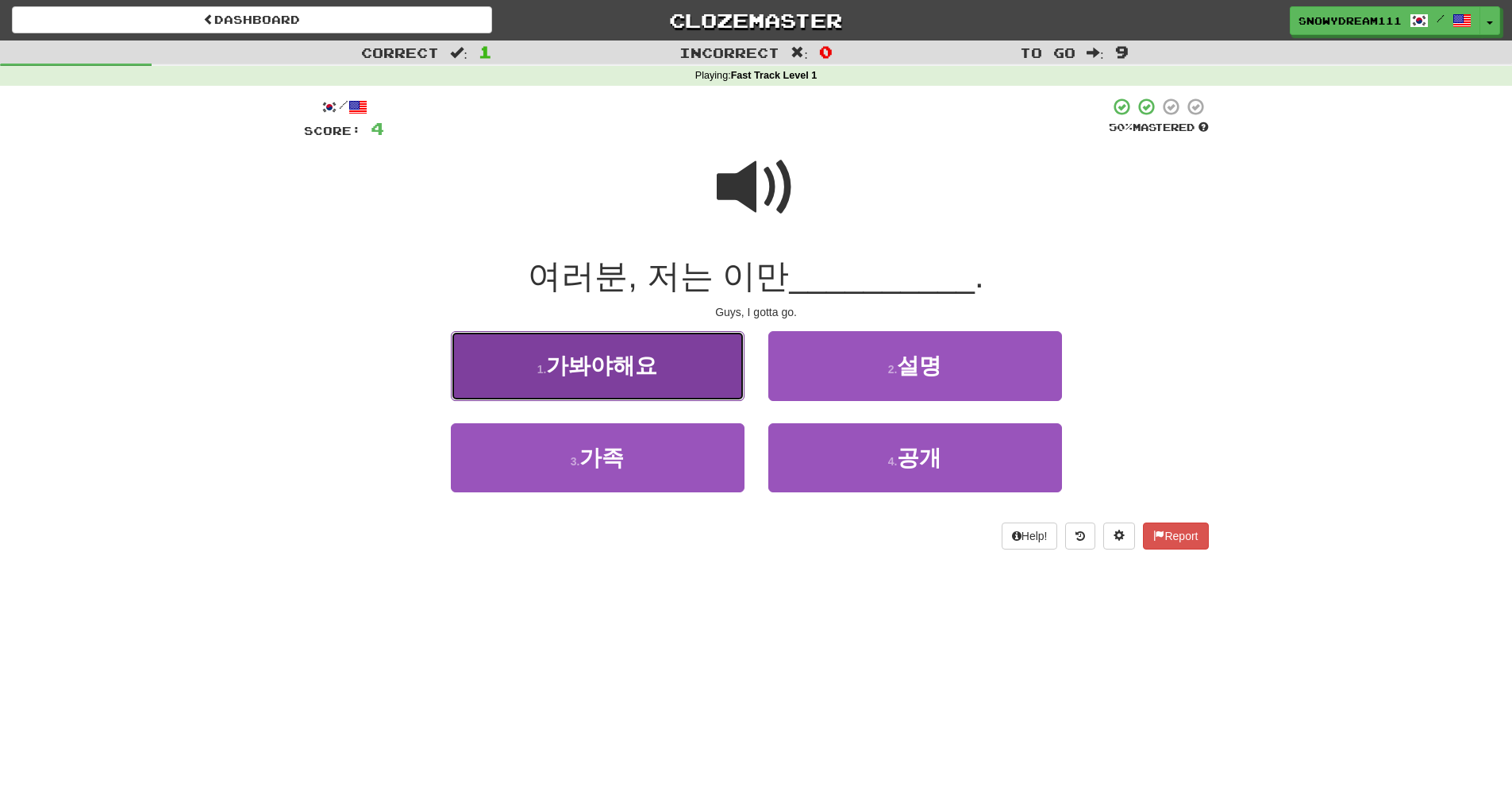
click at [655, 388] on button "1 . 가봐야해요" at bounding box center [597, 365] width 293 height 69
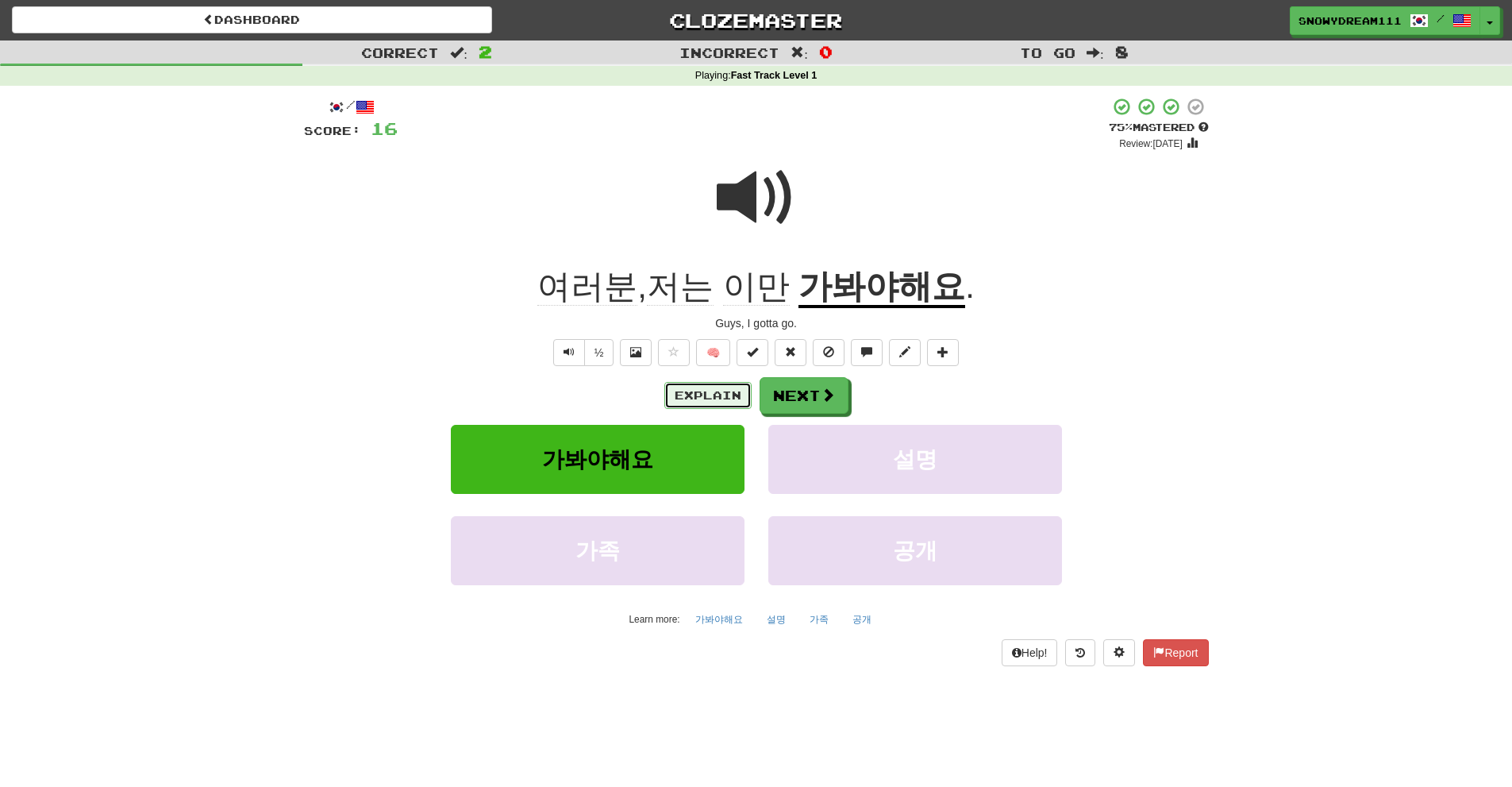
click at [683, 397] on button "Explain" at bounding box center [708, 395] width 87 height 27
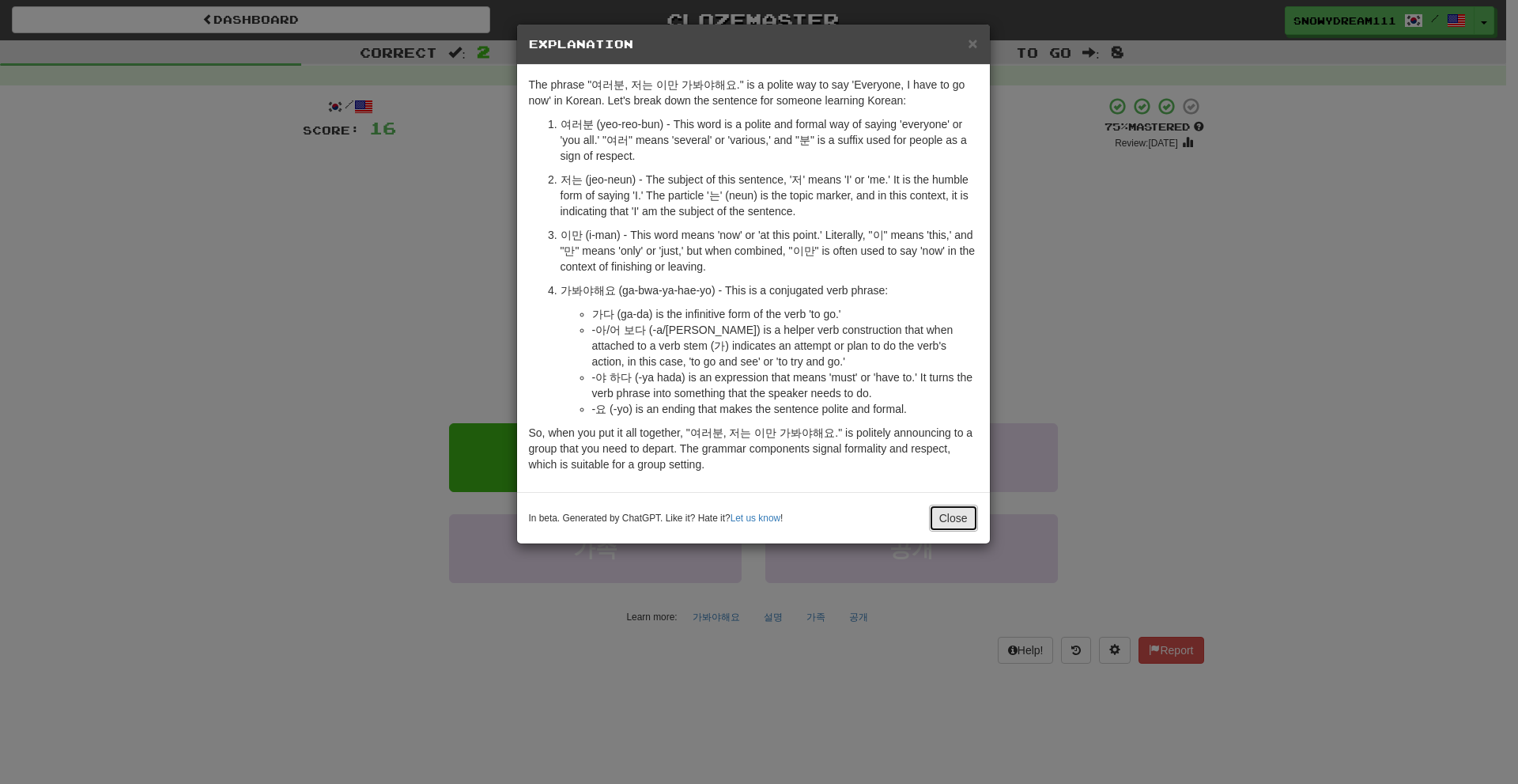
click at [945, 513] on button "Close" at bounding box center [953, 517] width 49 height 27
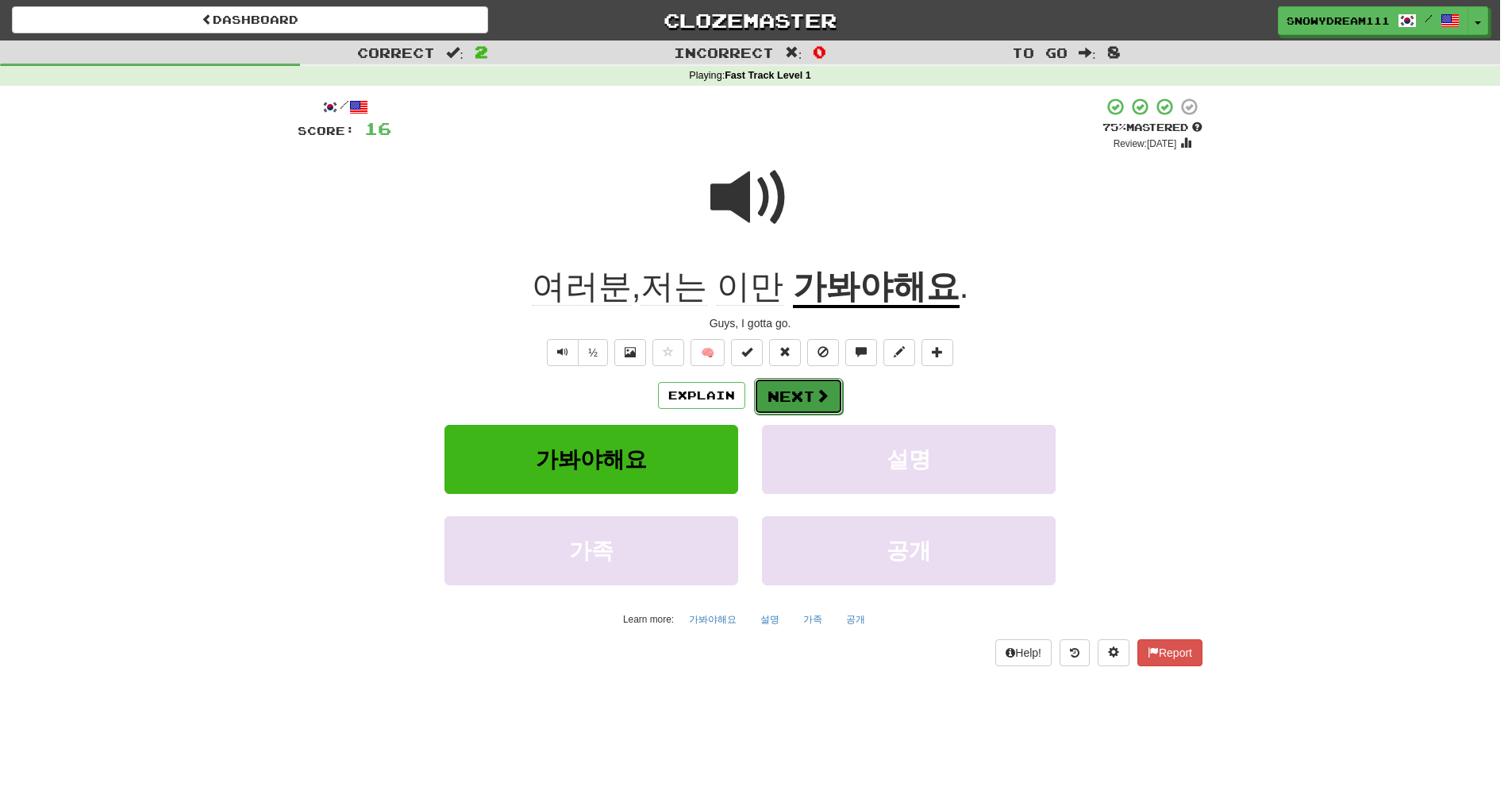
click at [809, 397] on button "Next" at bounding box center [799, 396] width 89 height 37
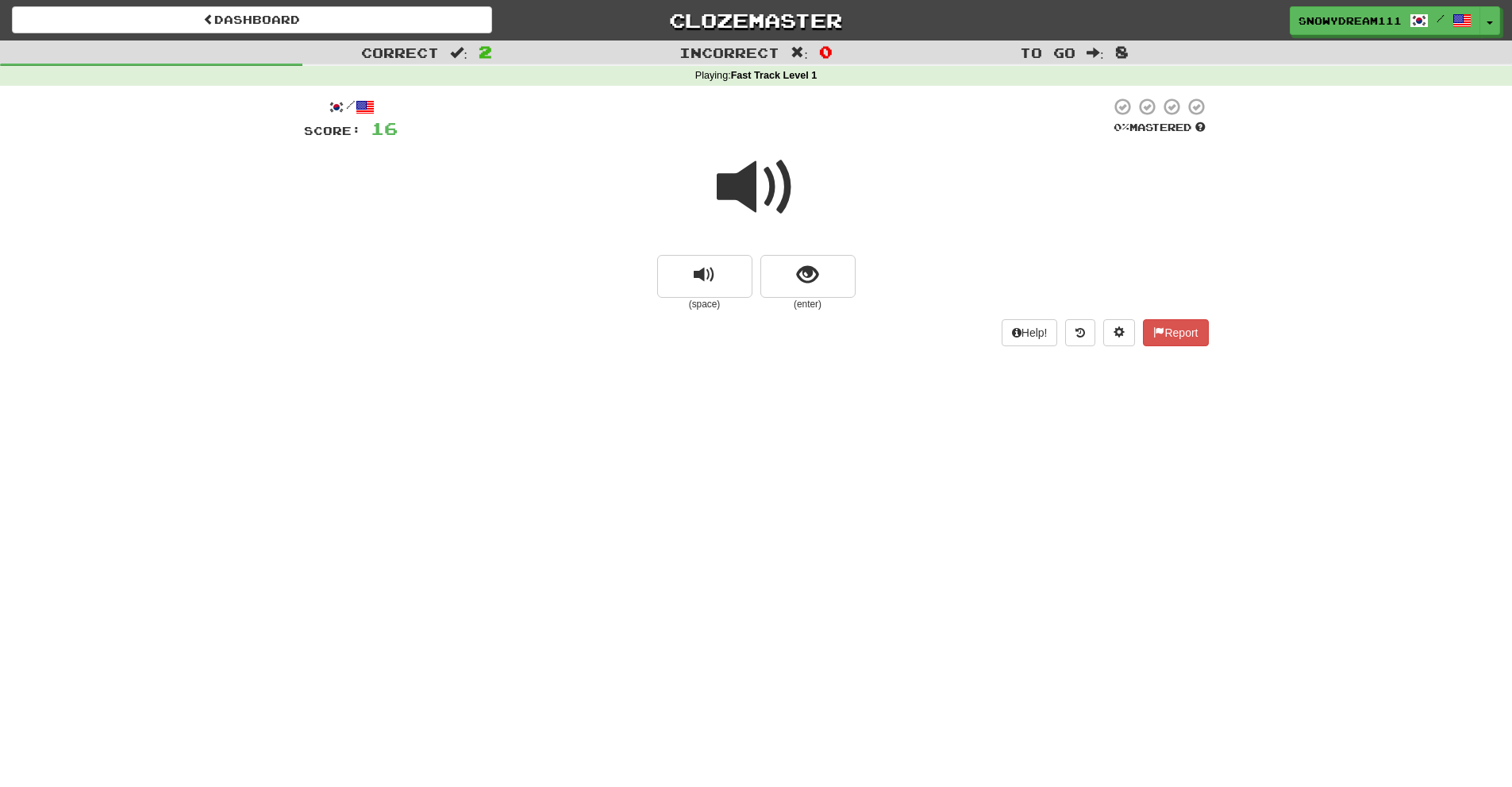
click at [773, 193] on span at bounding box center [756, 188] width 79 height 79
click at [813, 279] on span "show sentence" at bounding box center [808, 275] width 22 height 22
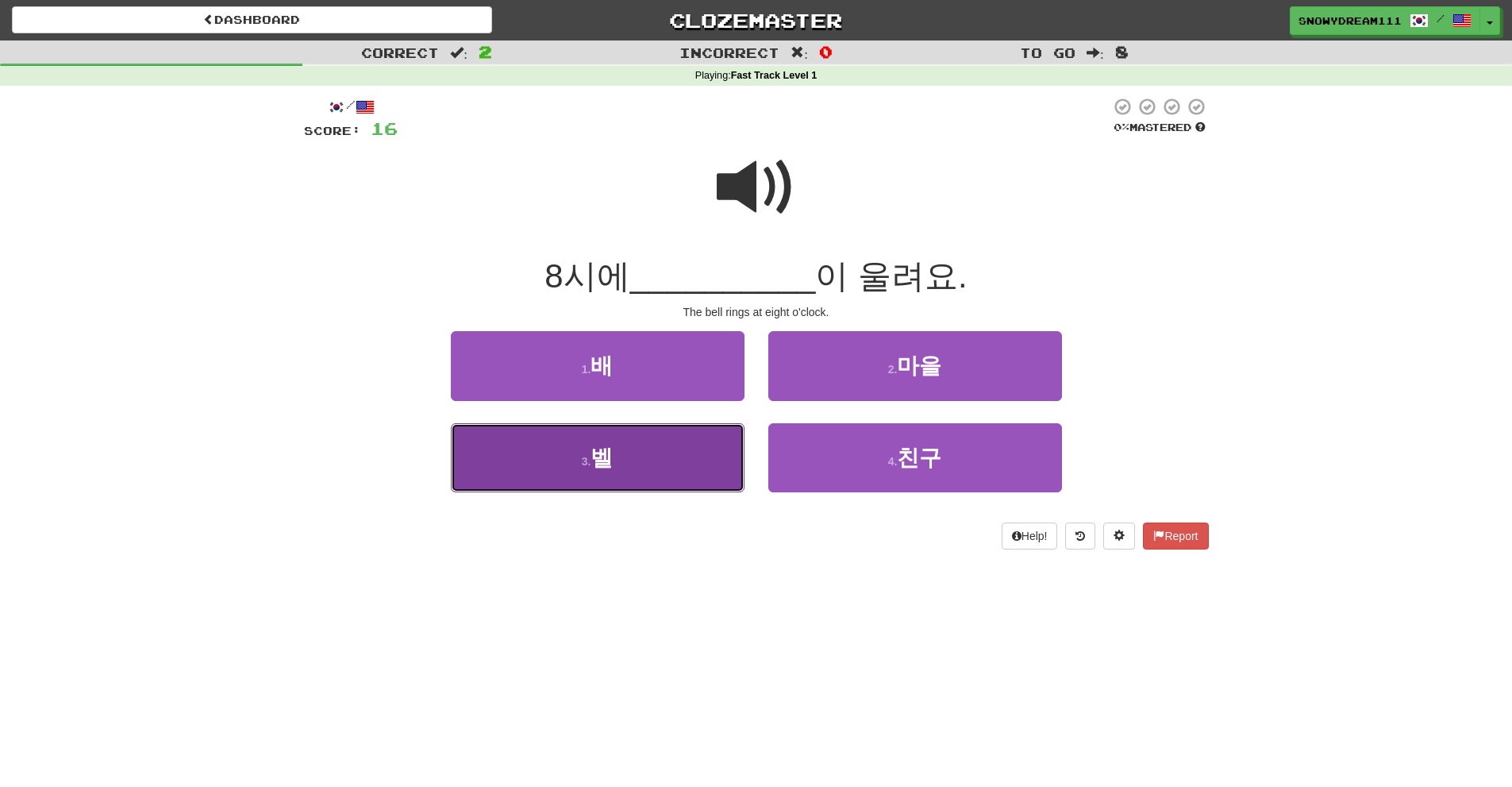
click at [643, 450] on button "3 . 벨" at bounding box center [597, 457] width 293 height 69
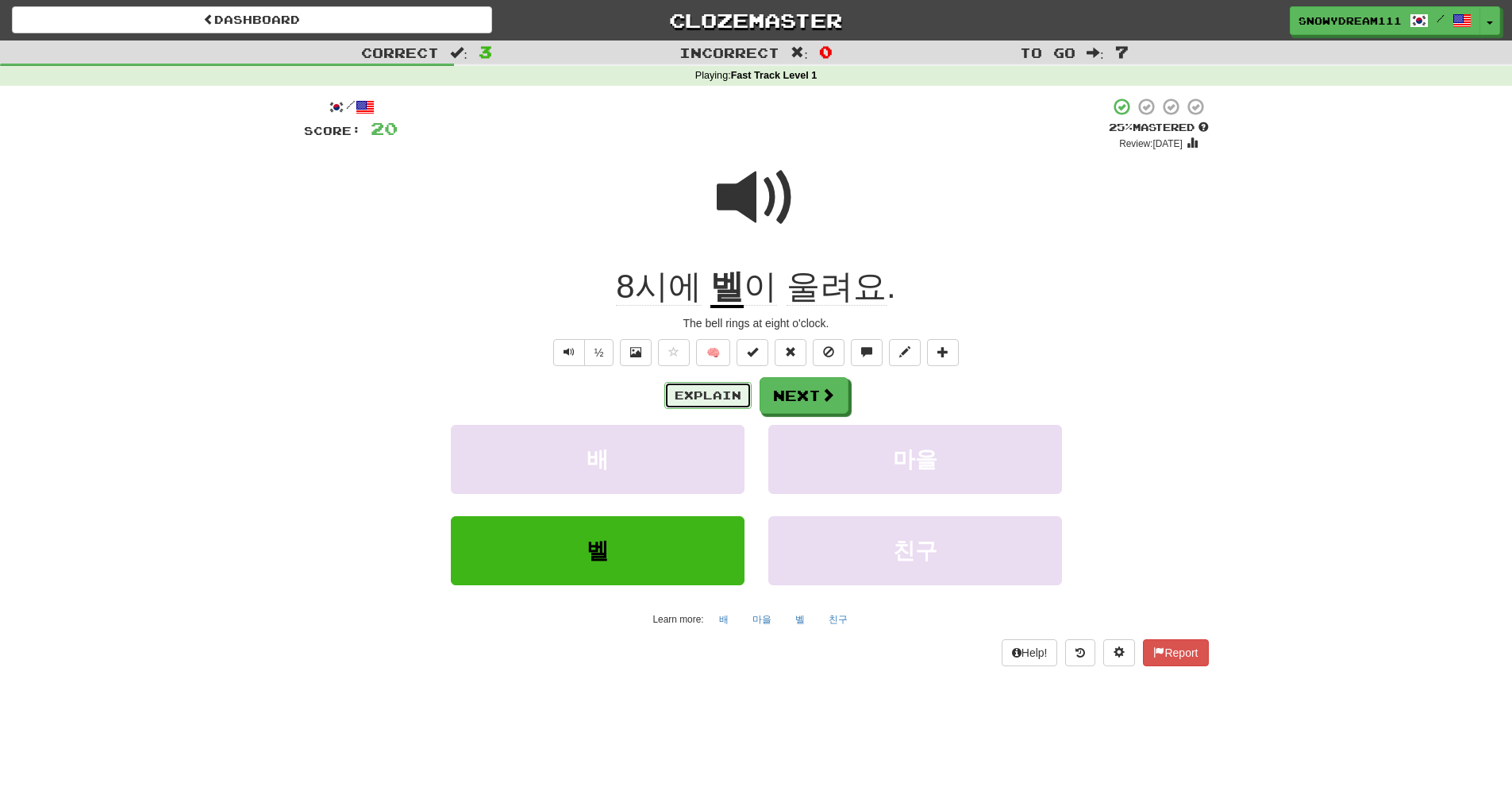
click at [689, 396] on button "Explain" at bounding box center [708, 395] width 87 height 27
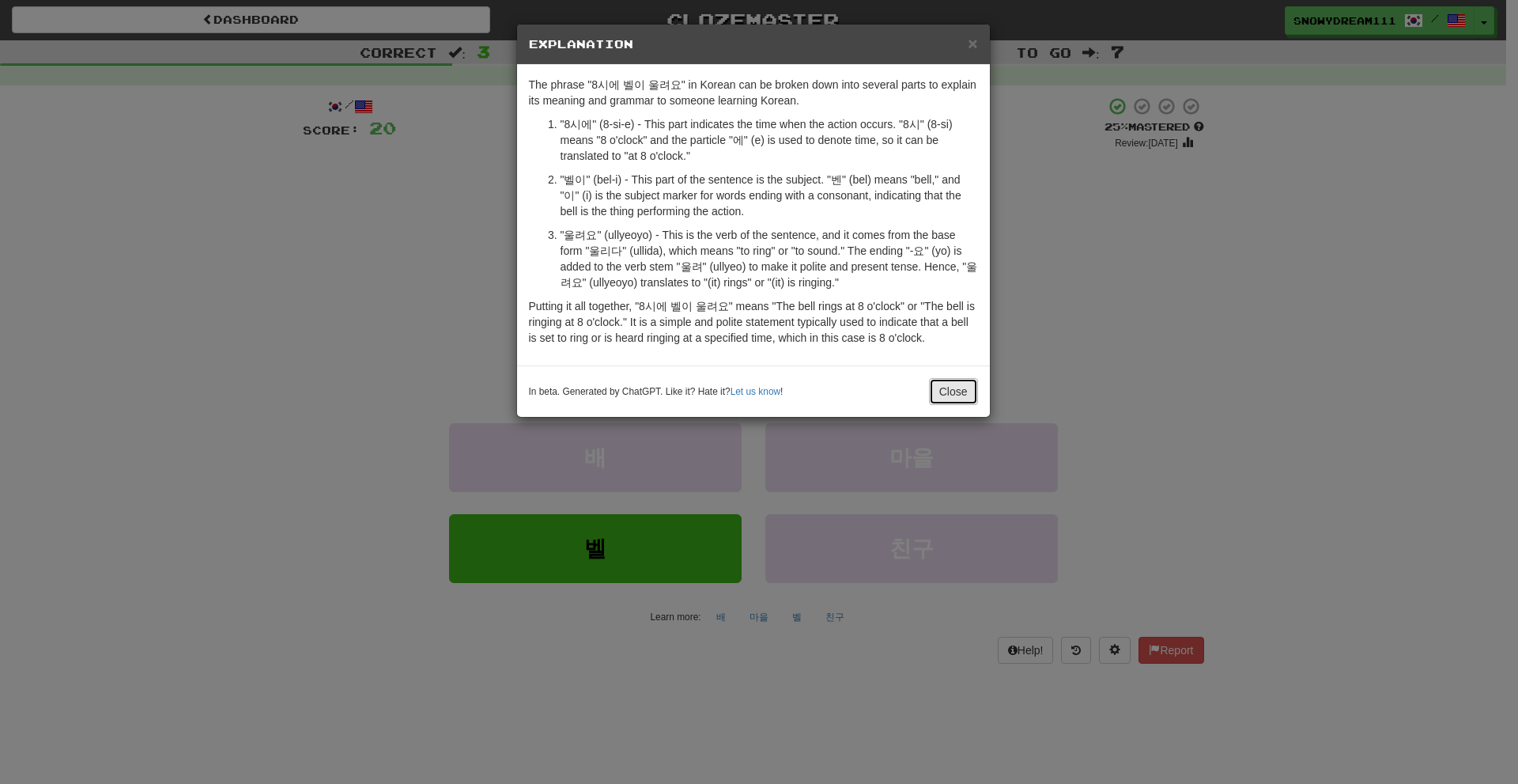
click at [951, 394] on button "Close" at bounding box center [953, 391] width 49 height 27
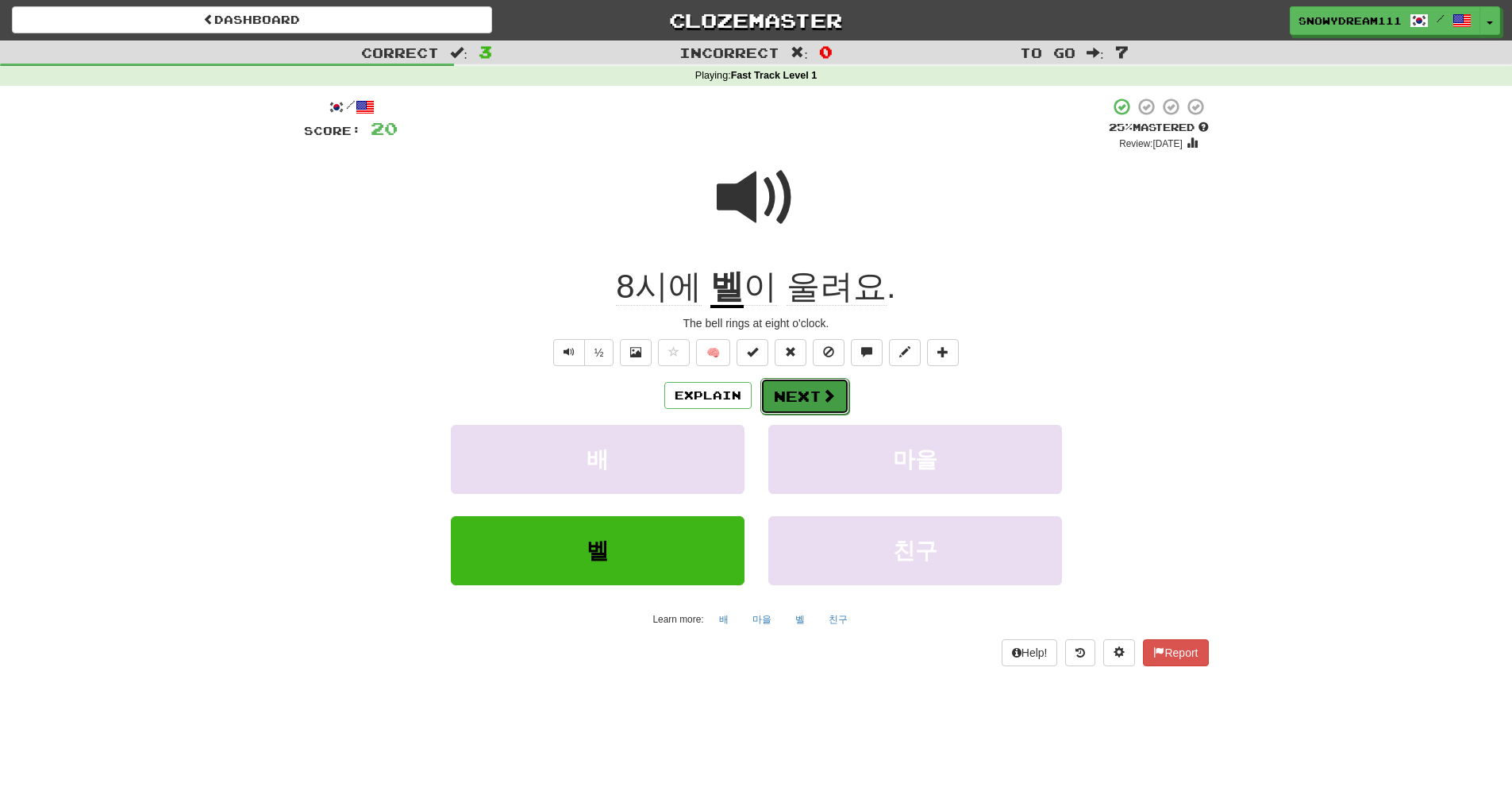
click at [778, 396] on button "Next" at bounding box center [805, 396] width 89 height 37
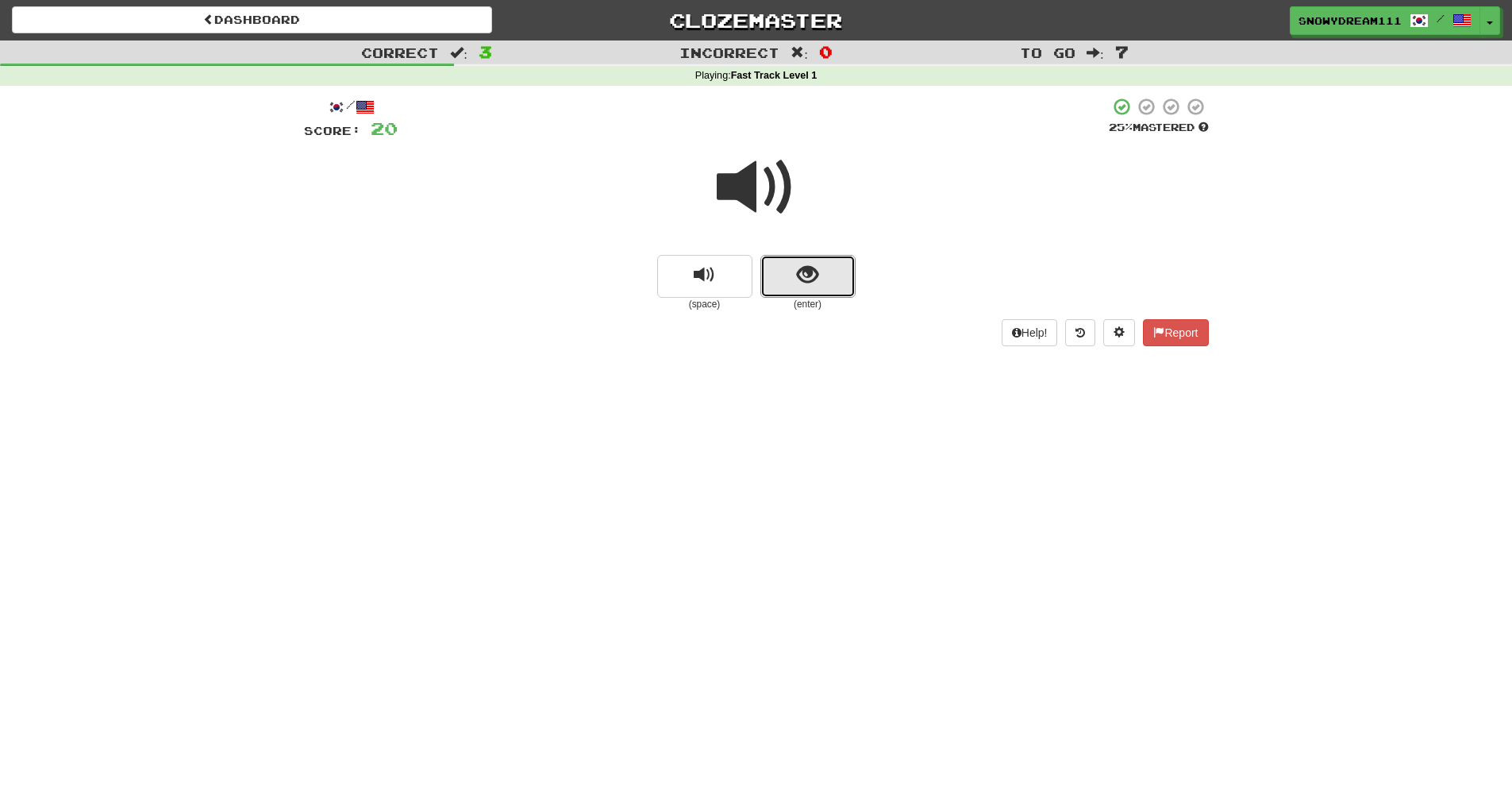
click at [807, 281] on span "show sentence" at bounding box center [808, 275] width 22 height 22
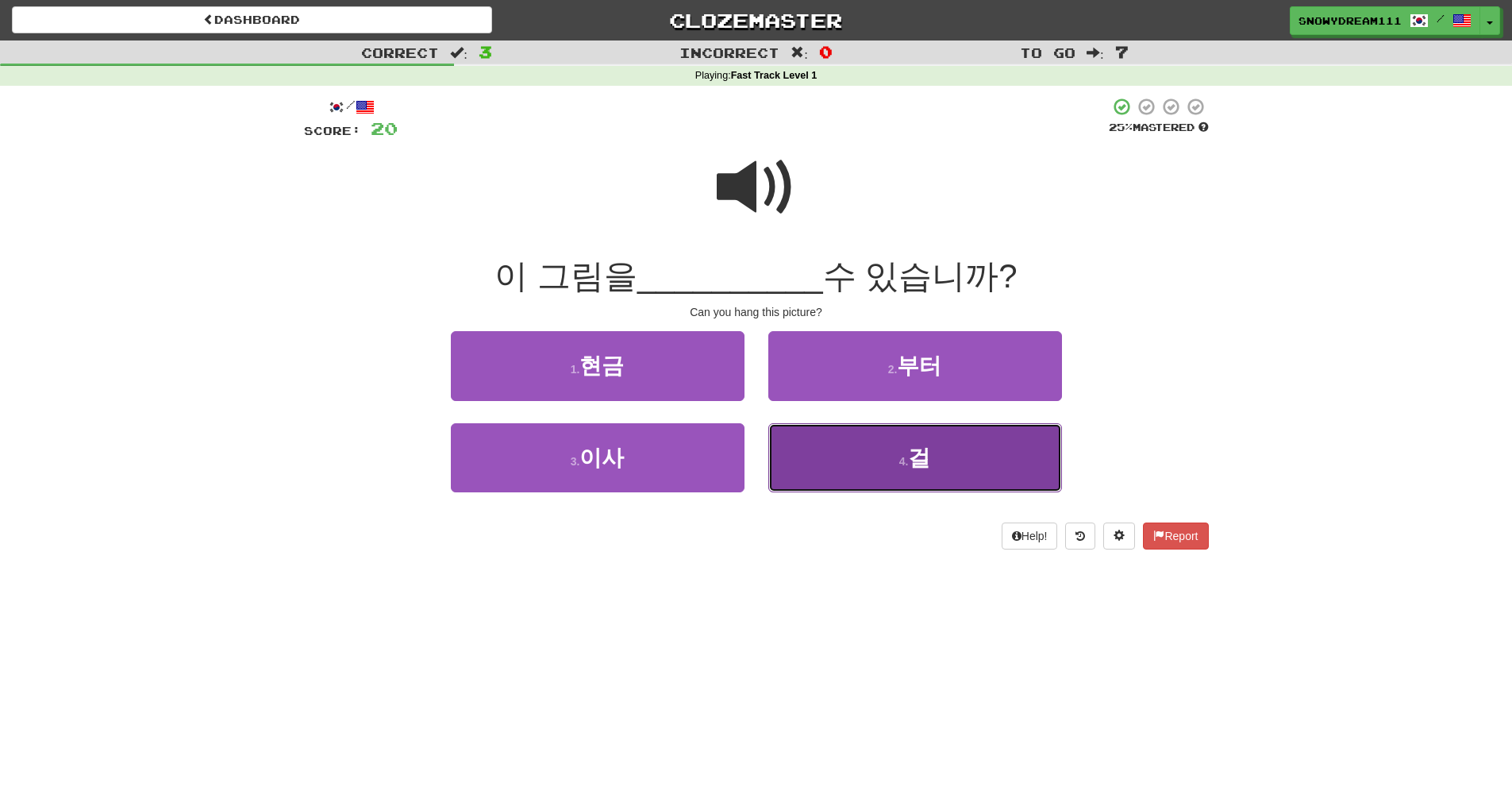
click at [919, 462] on span "걸" at bounding box center [919, 457] width 23 height 25
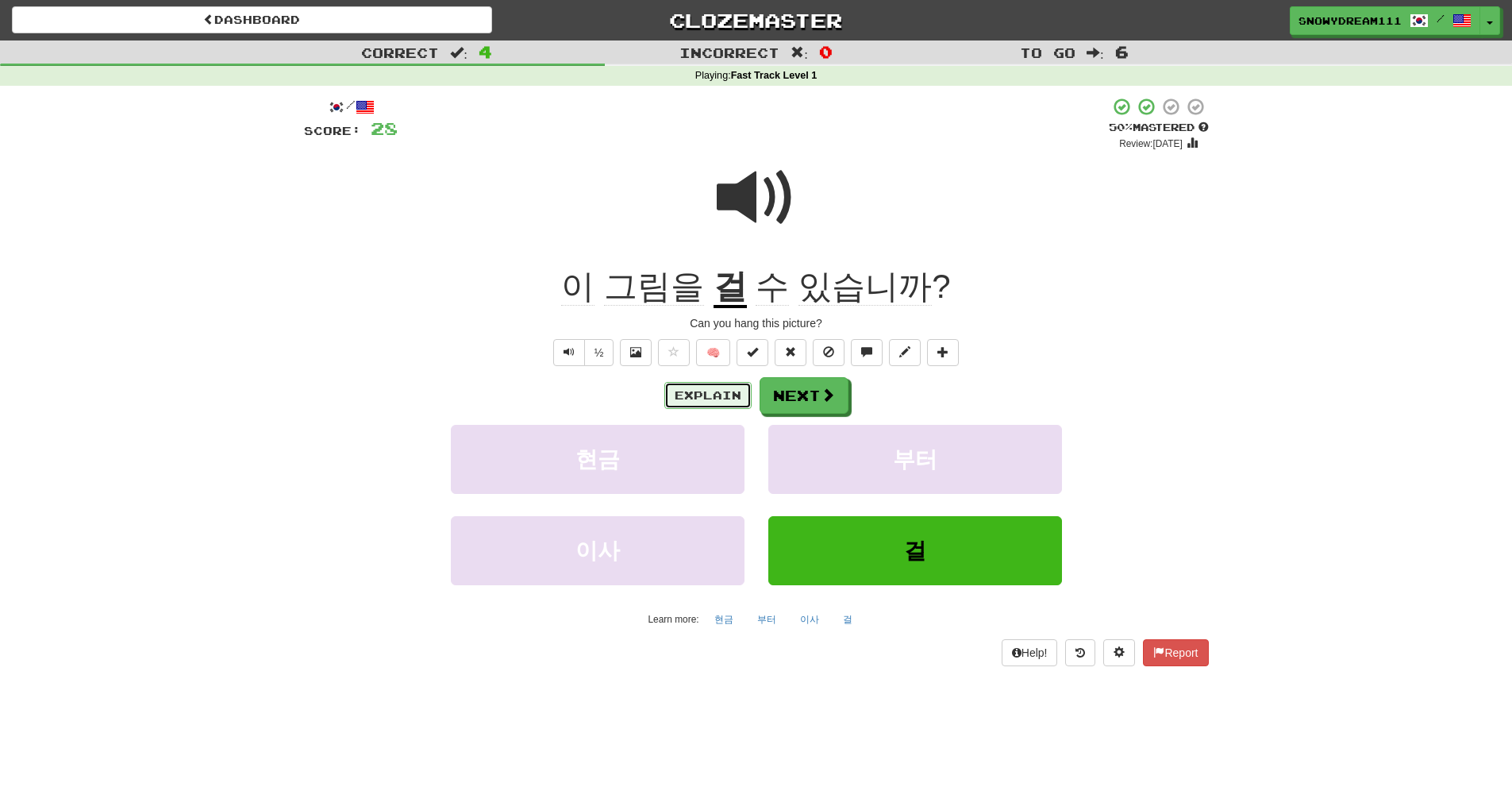
click at [717, 390] on button "Explain" at bounding box center [708, 395] width 87 height 27
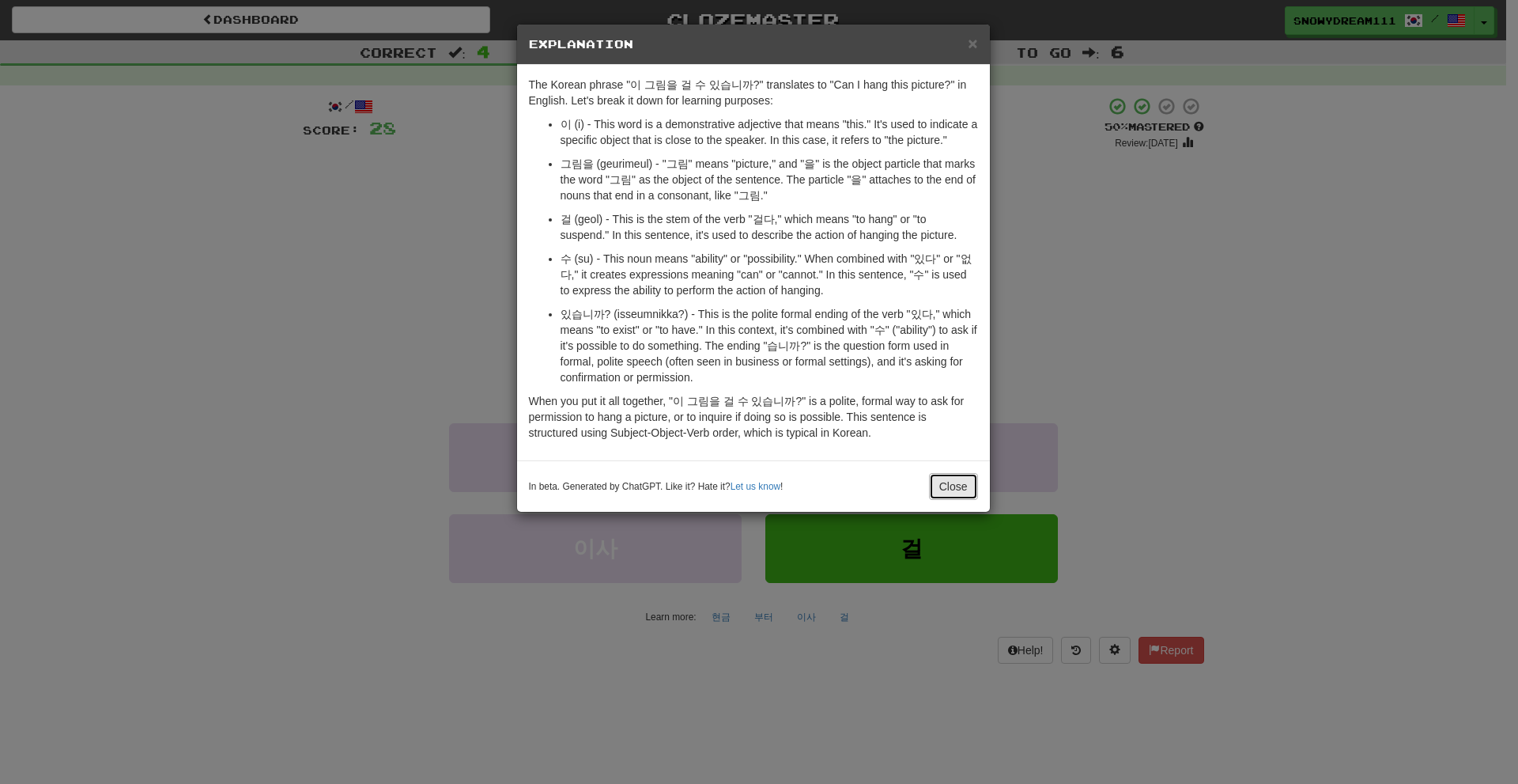
click at [969, 477] on button "Close" at bounding box center [953, 486] width 49 height 27
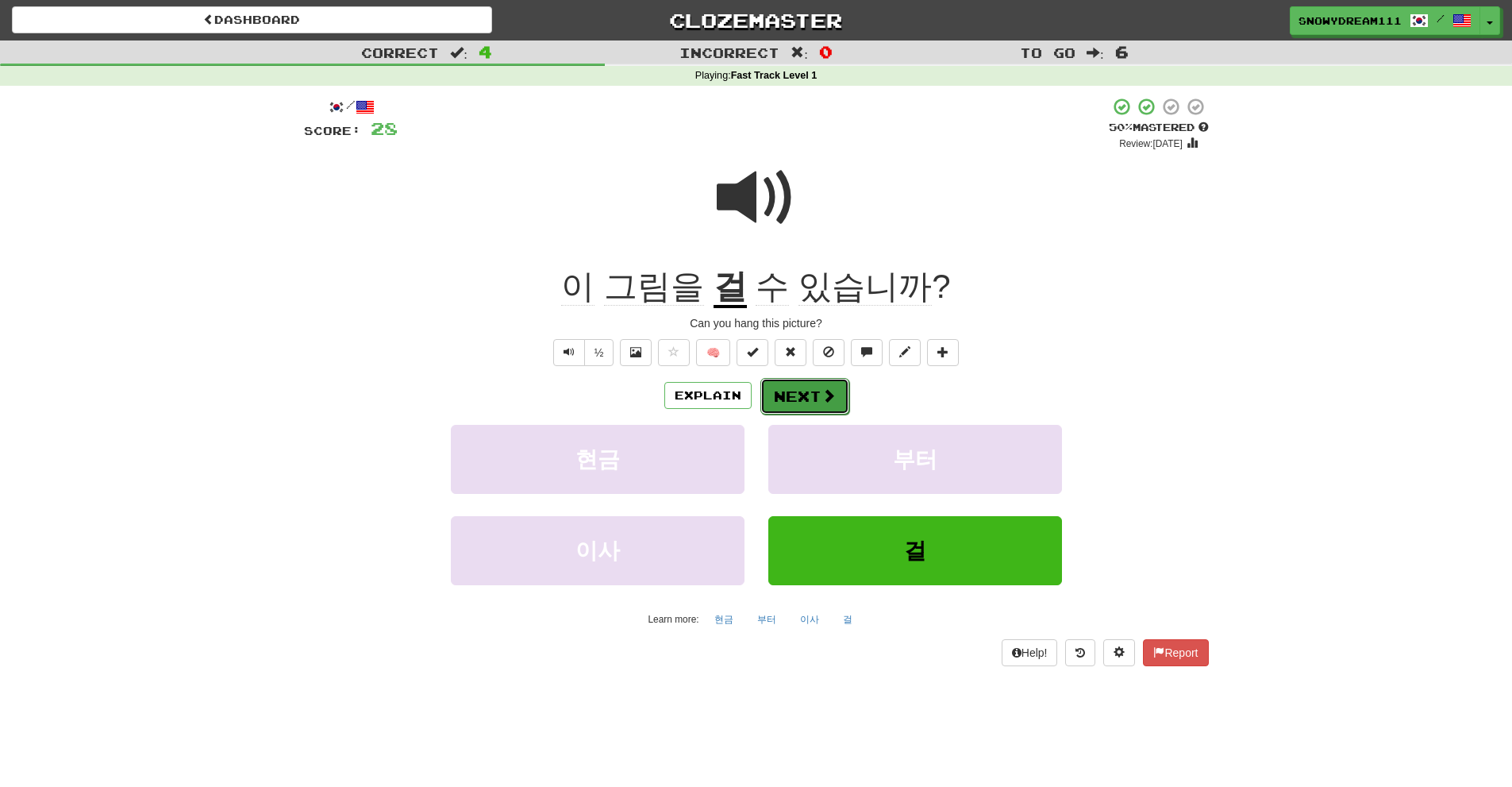
click at [797, 394] on button "Next" at bounding box center [805, 396] width 89 height 37
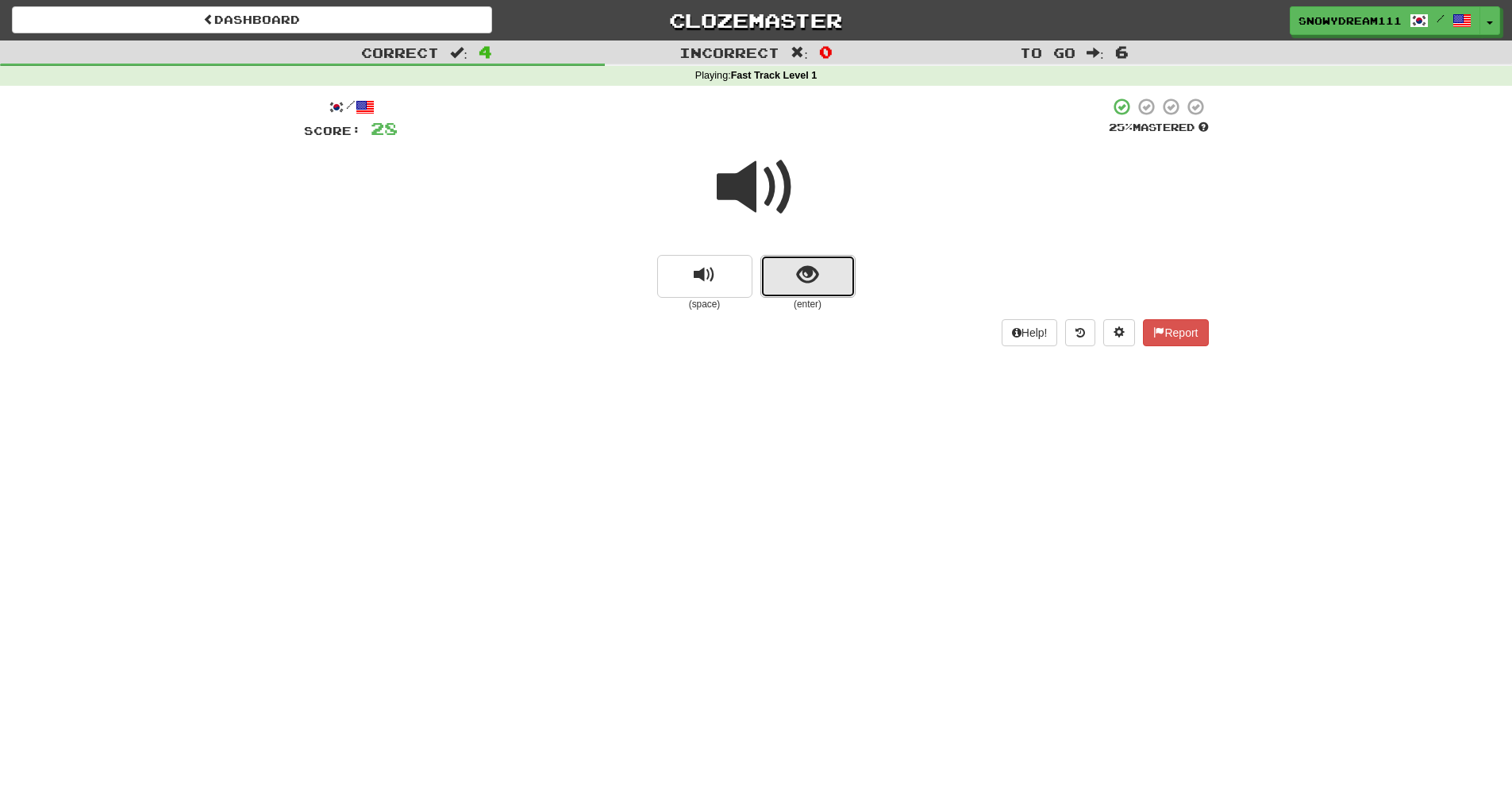
click at [810, 265] on span "show sentence" at bounding box center [808, 275] width 22 height 22
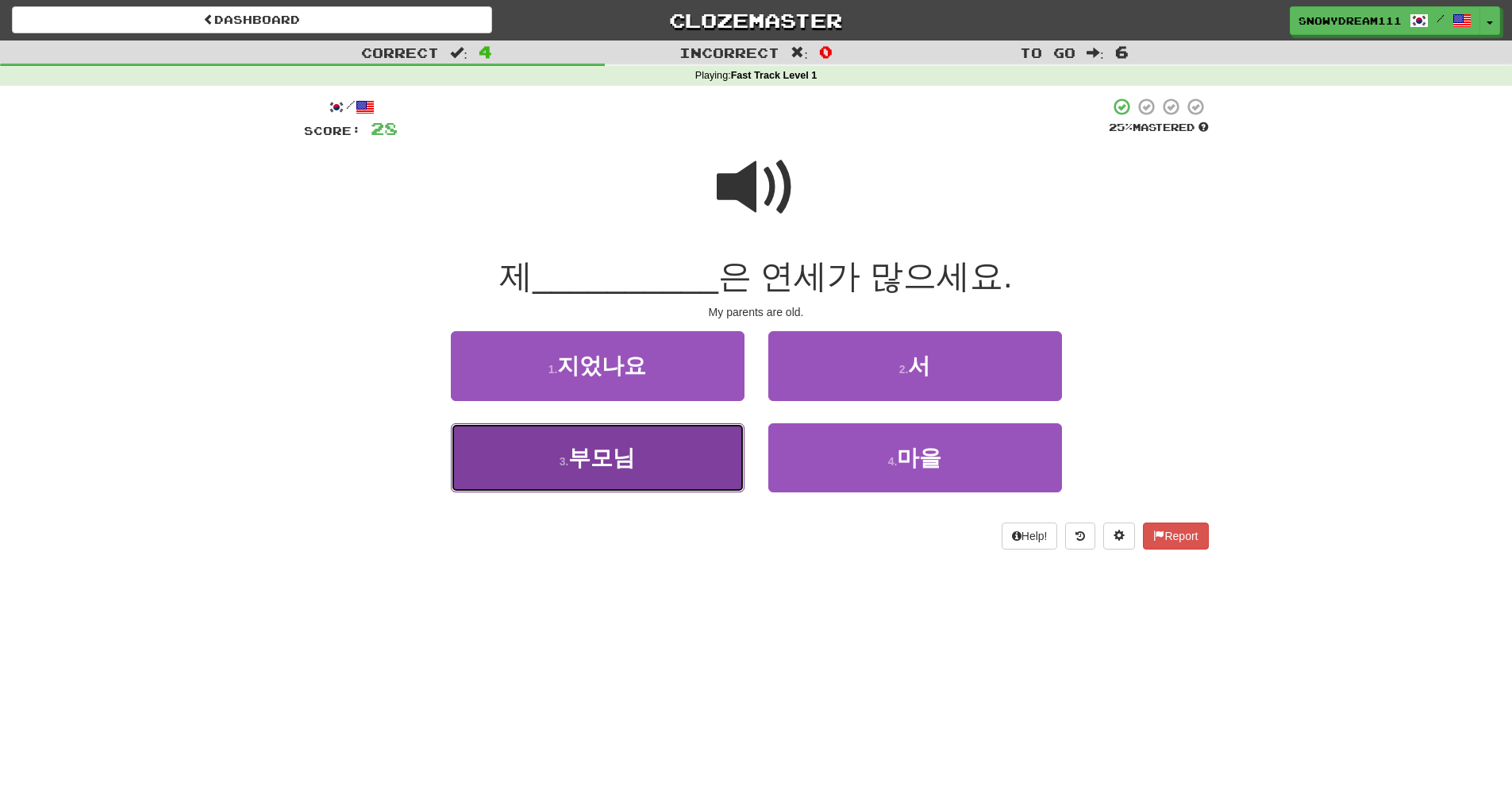
click at [635, 439] on button "3 . 부모님" at bounding box center [597, 457] width 293 height 69
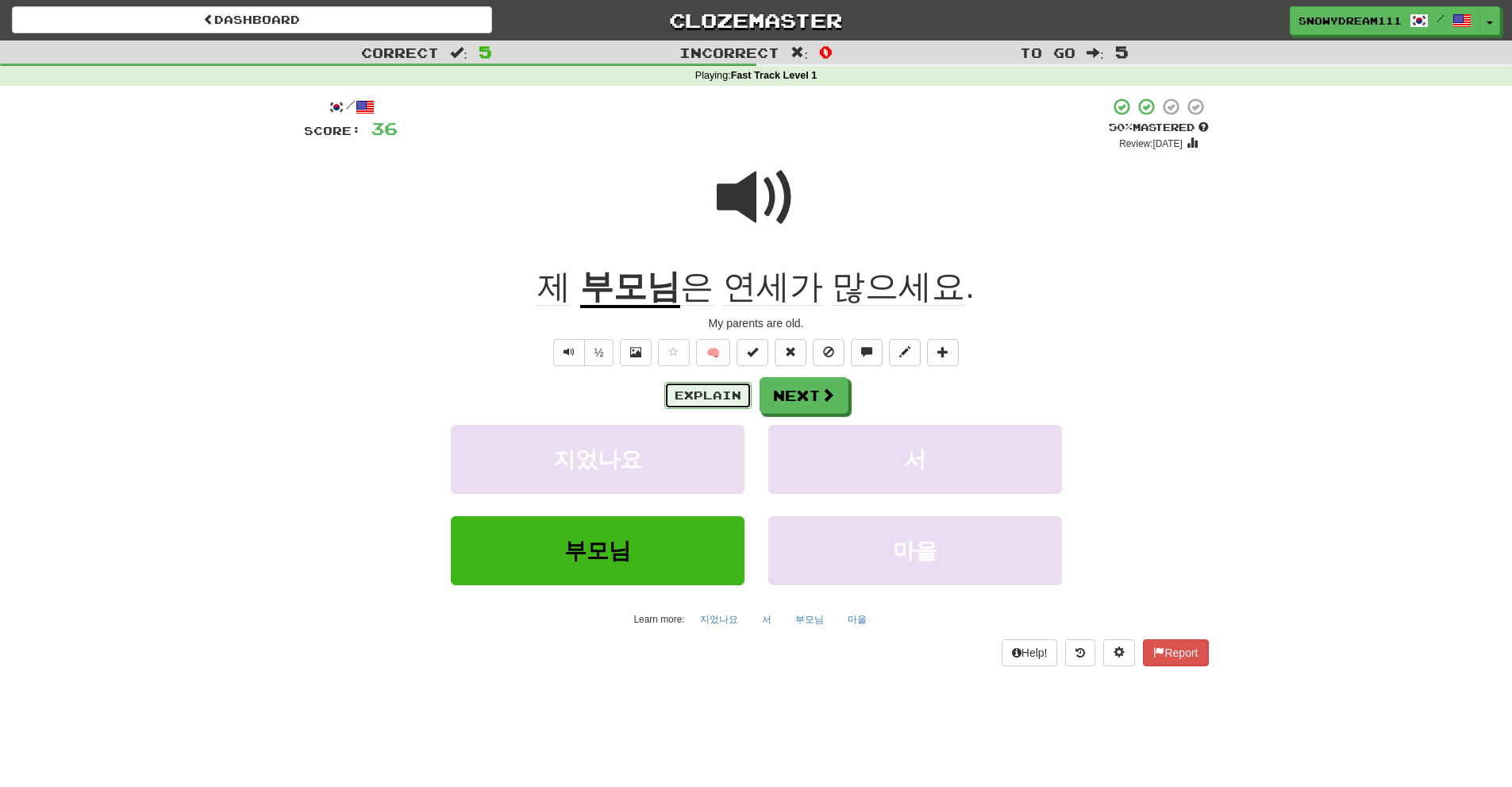
click at [717, 394] on button "Explain" at bounding box center [708, 395] width 87 height 27
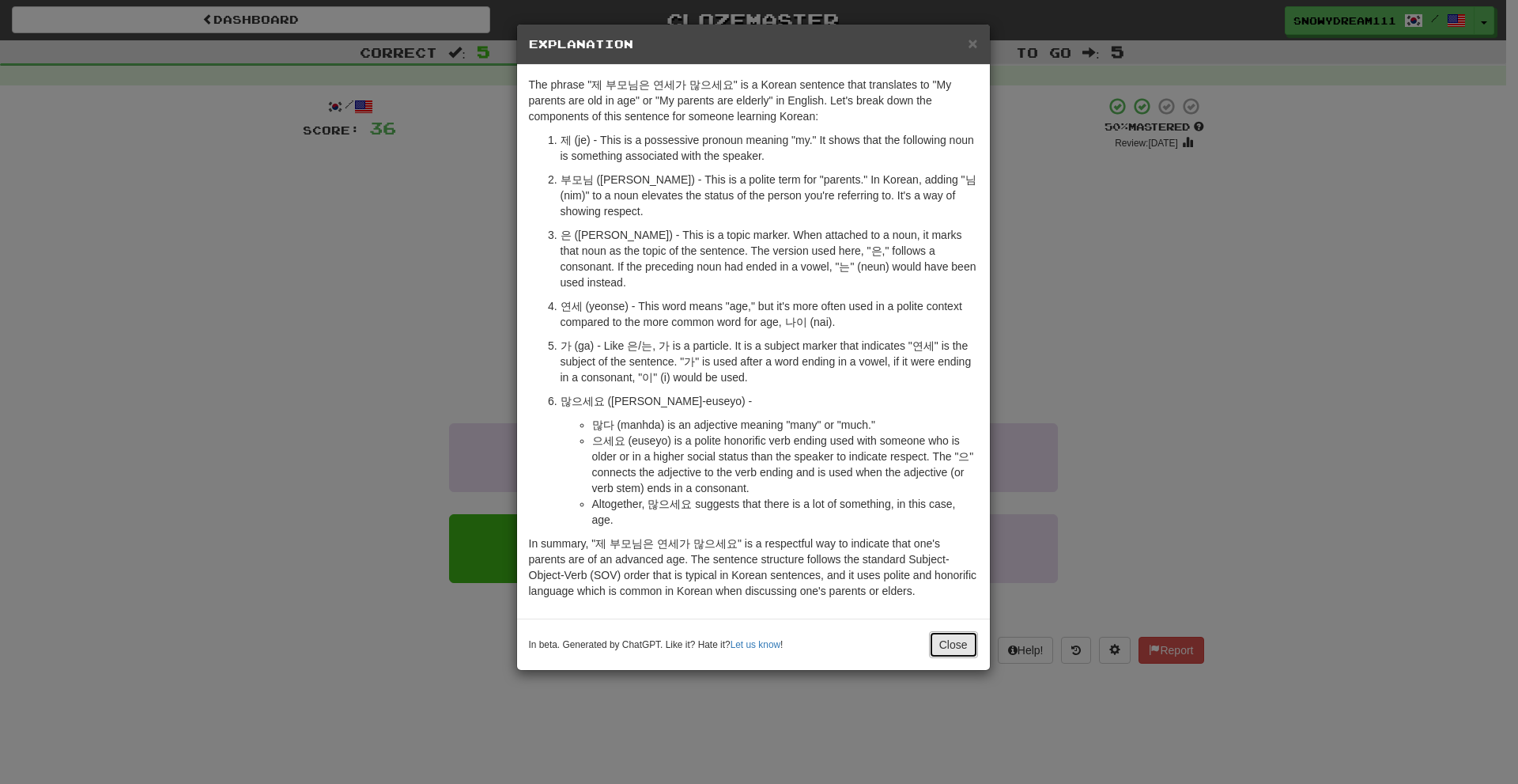
click at [944, 631] on button "Close" at bounding box center [953, 643] width 49 height 27
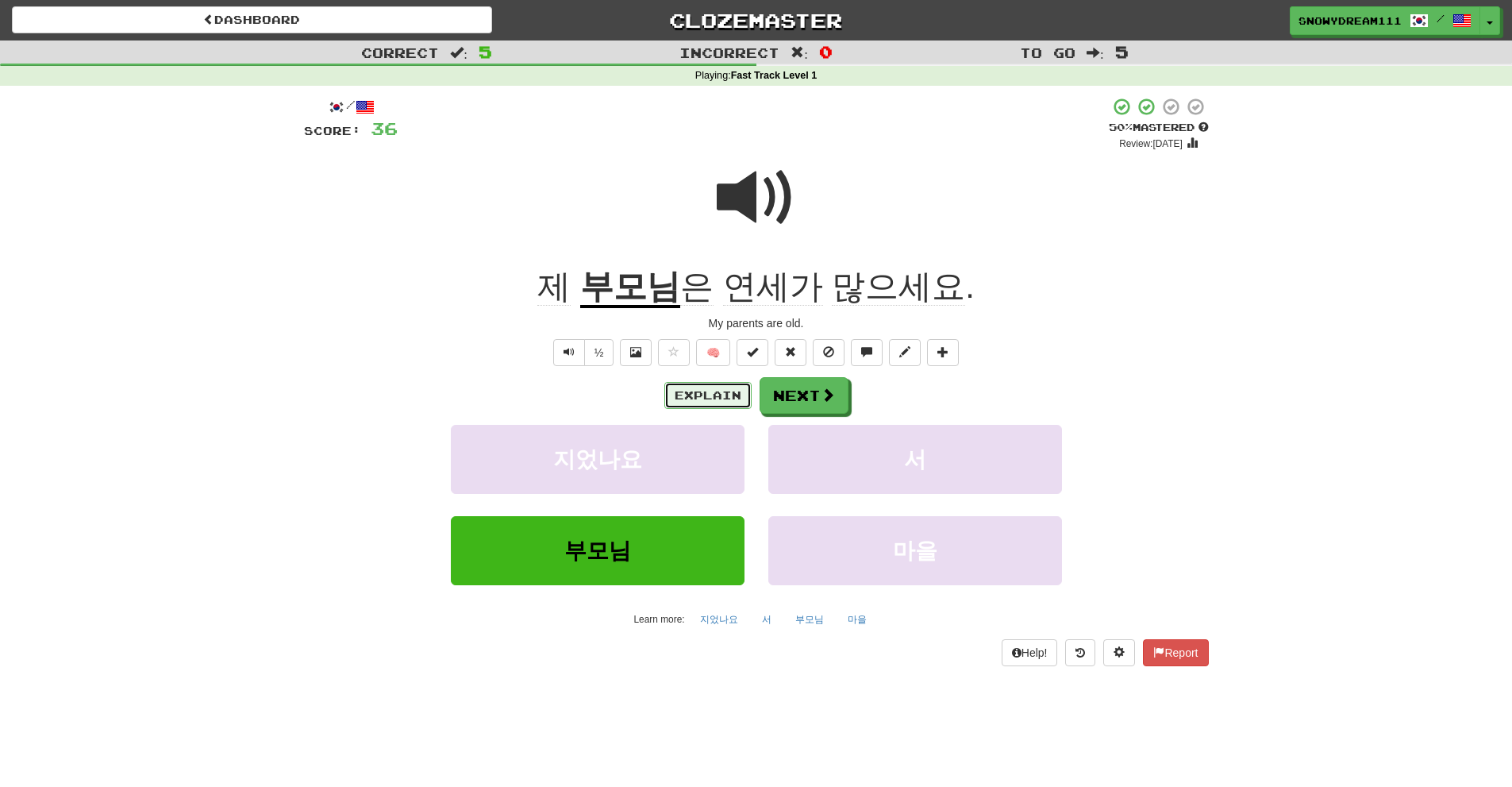
click at [713, 385] on button "Explain" at bounding box center [708, 395] width 87 height 27
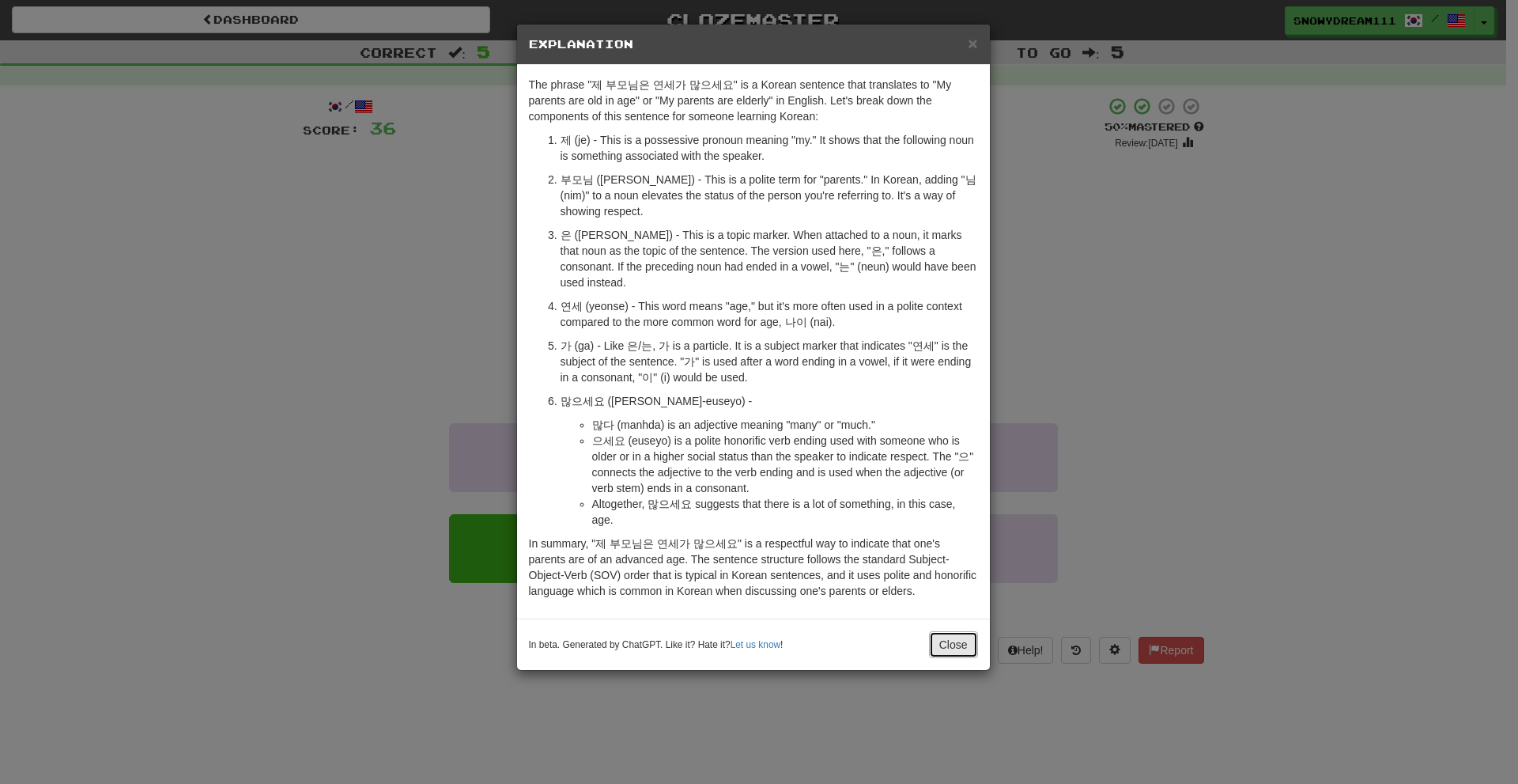
click at [965, 631] on button "Close" at bounding box center [953, 643] width 49 height 27
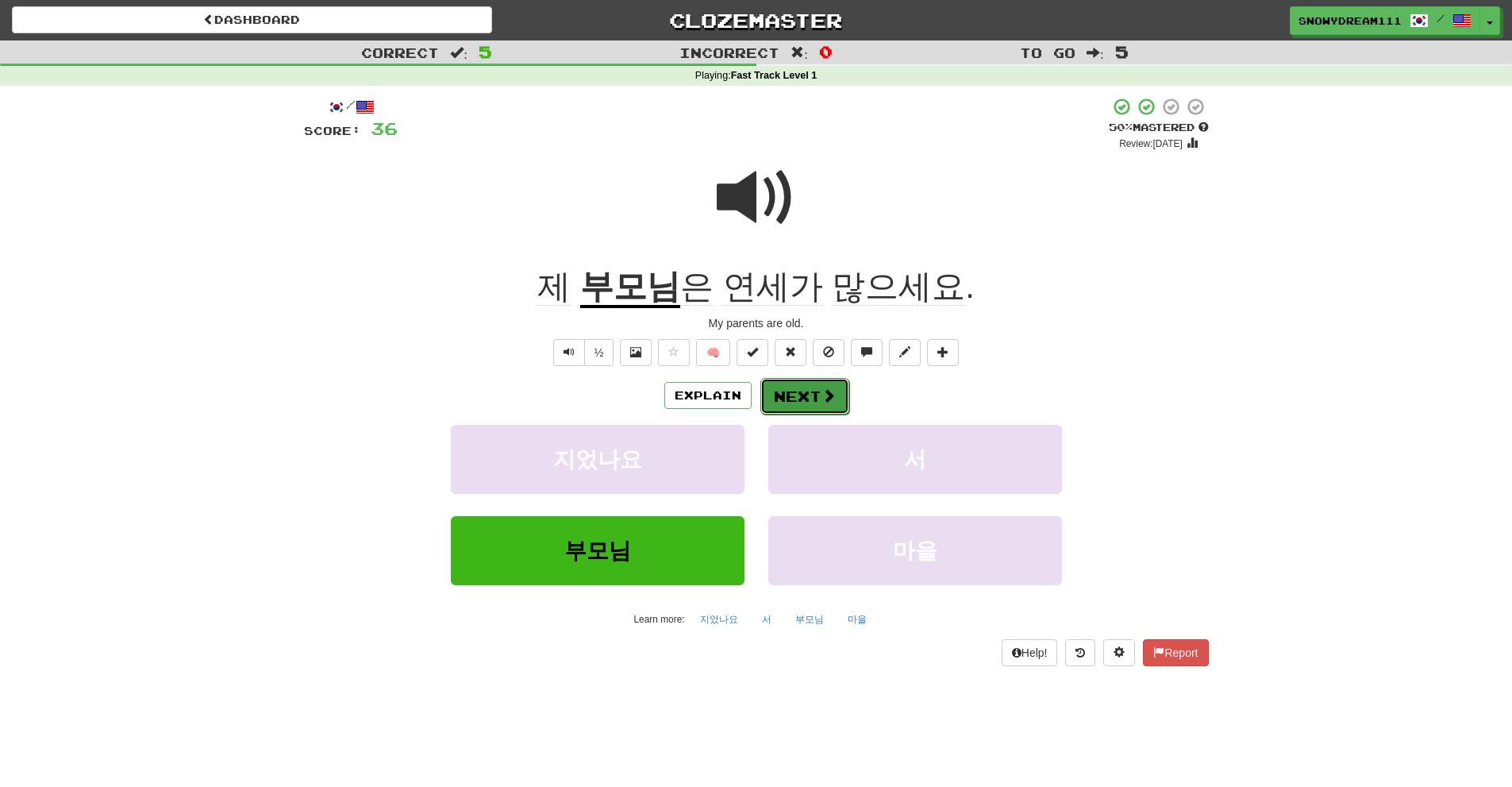
click at [816, 402] on button "Next" at bounding box center [805, 396] width 89 height 37
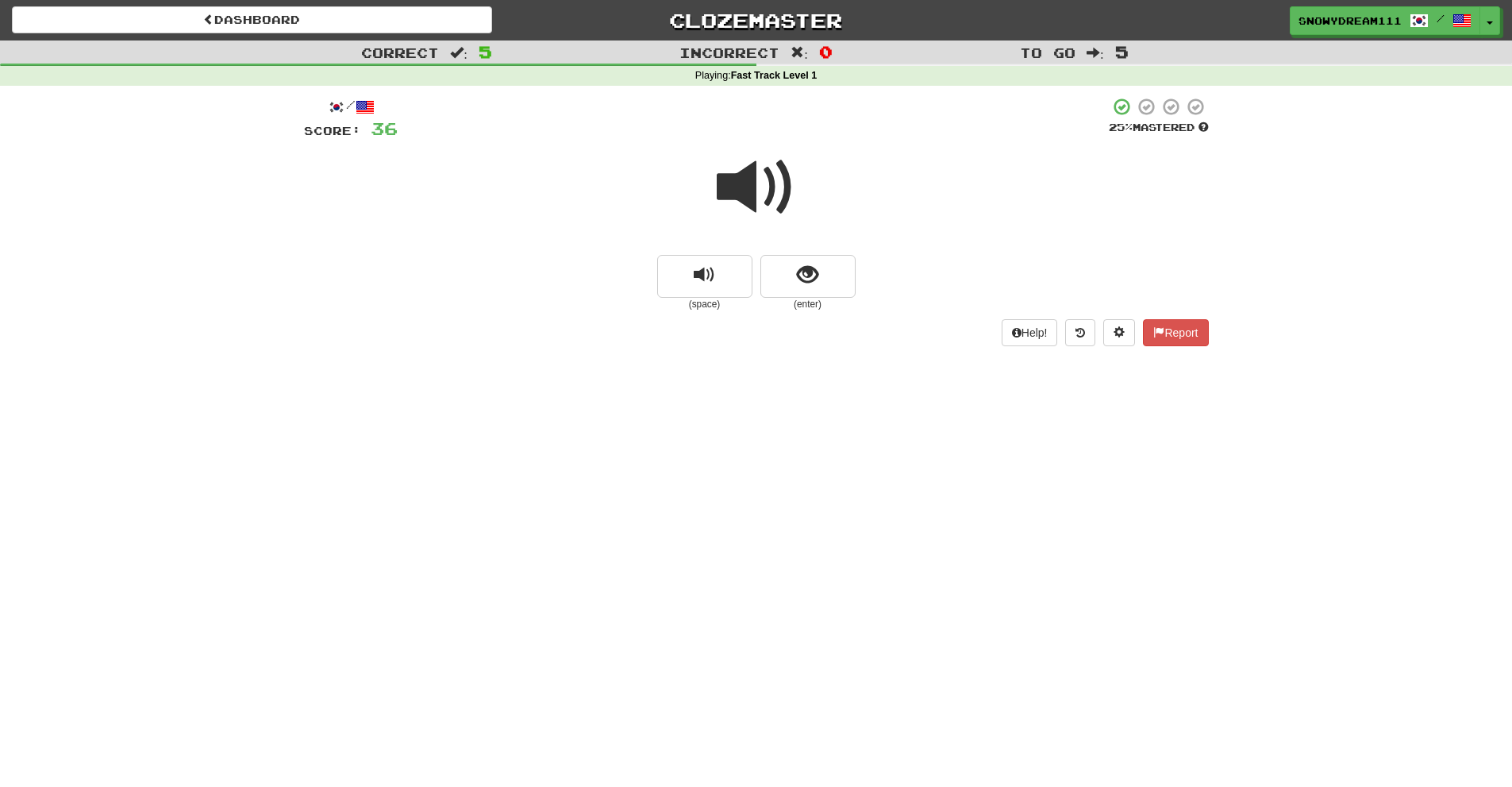
click at [811, 296] on button "show sentence" at bounding box center [808, 275] width 95 height 42
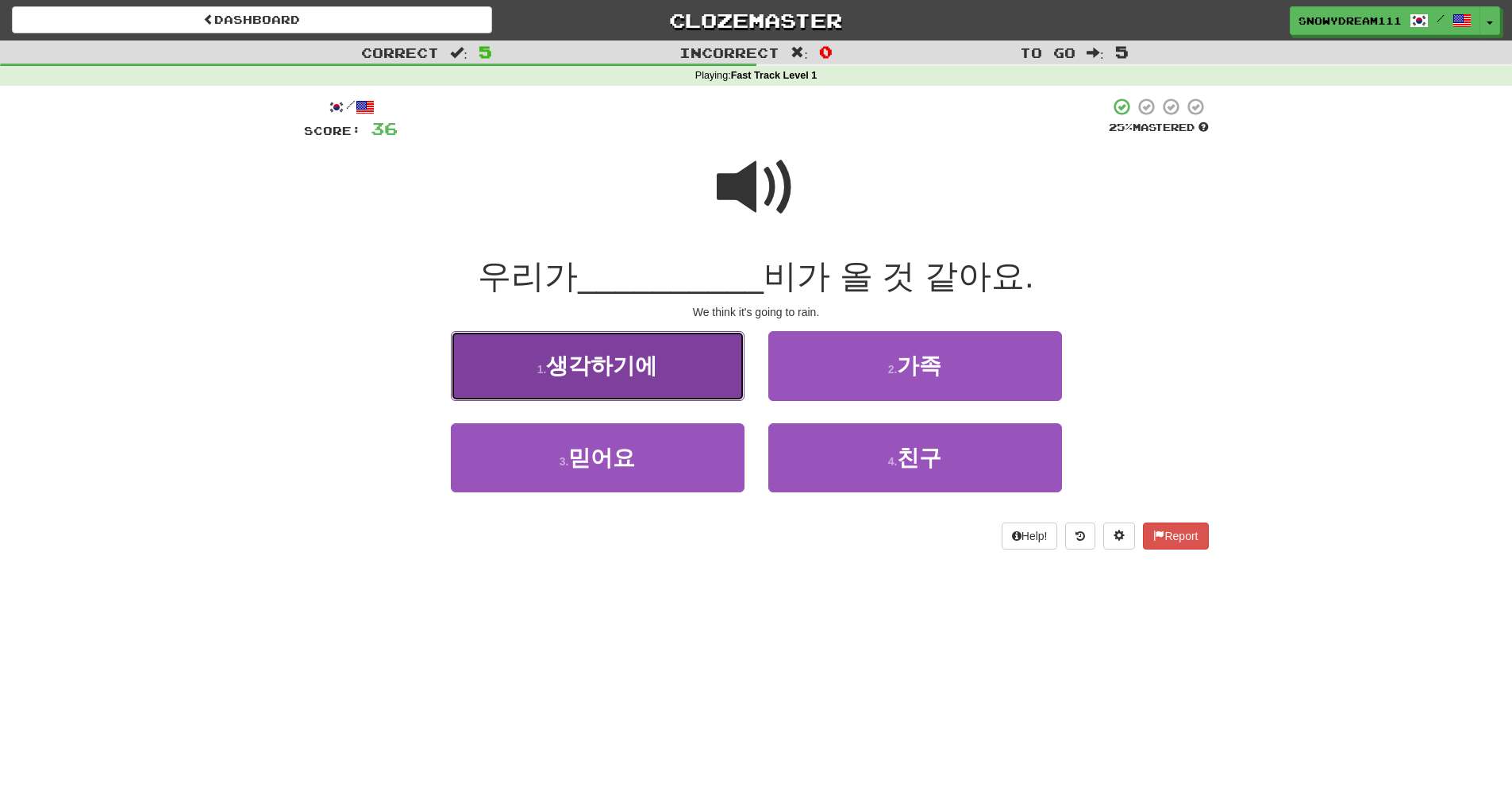
click at [630, 372] on span "생각하기에" at bounding box center [601, 365] width 112 height 25
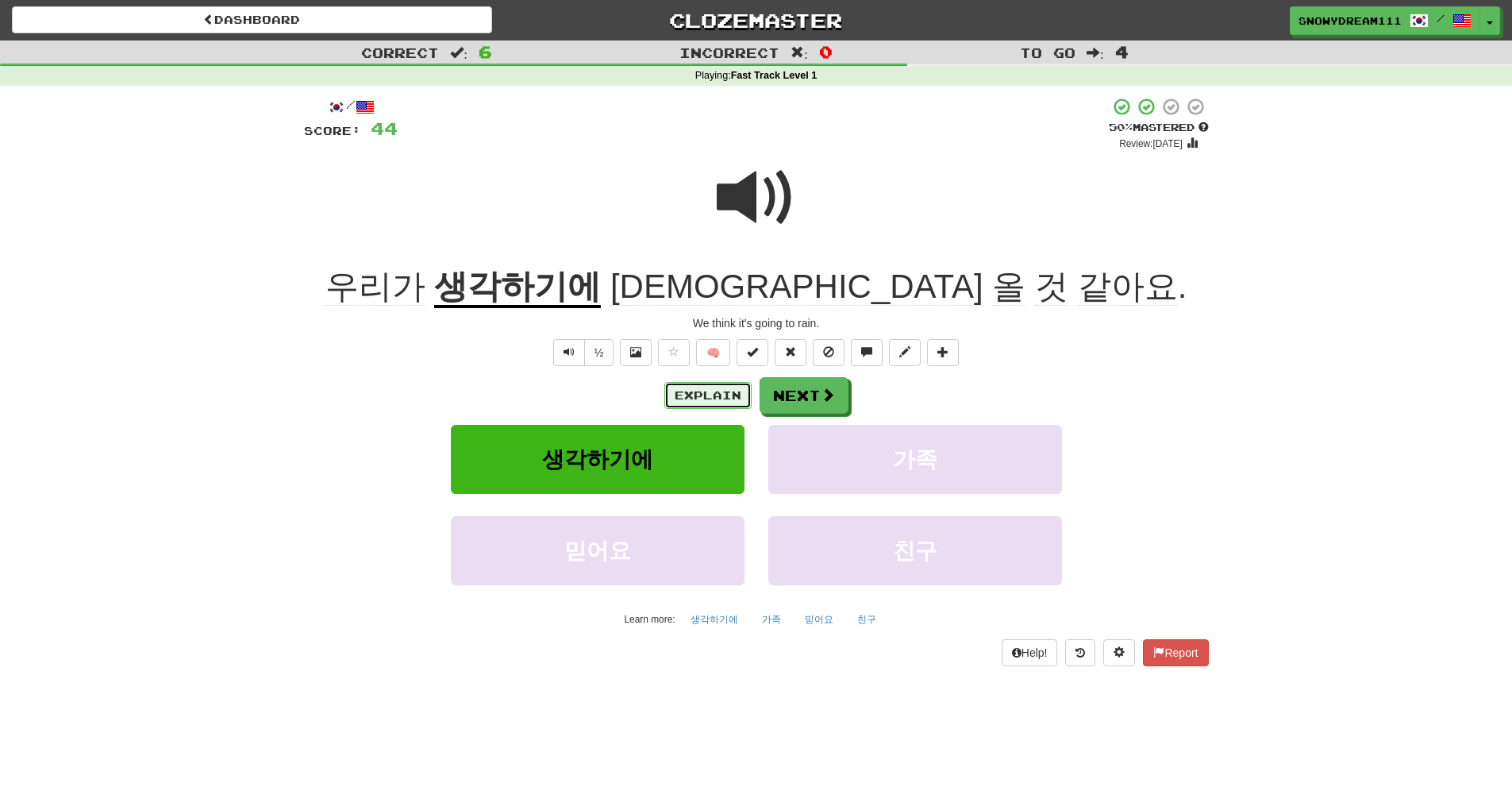
click at [679, 383] on button "Explain" at bounding box center [708, 395] width 87 height 27
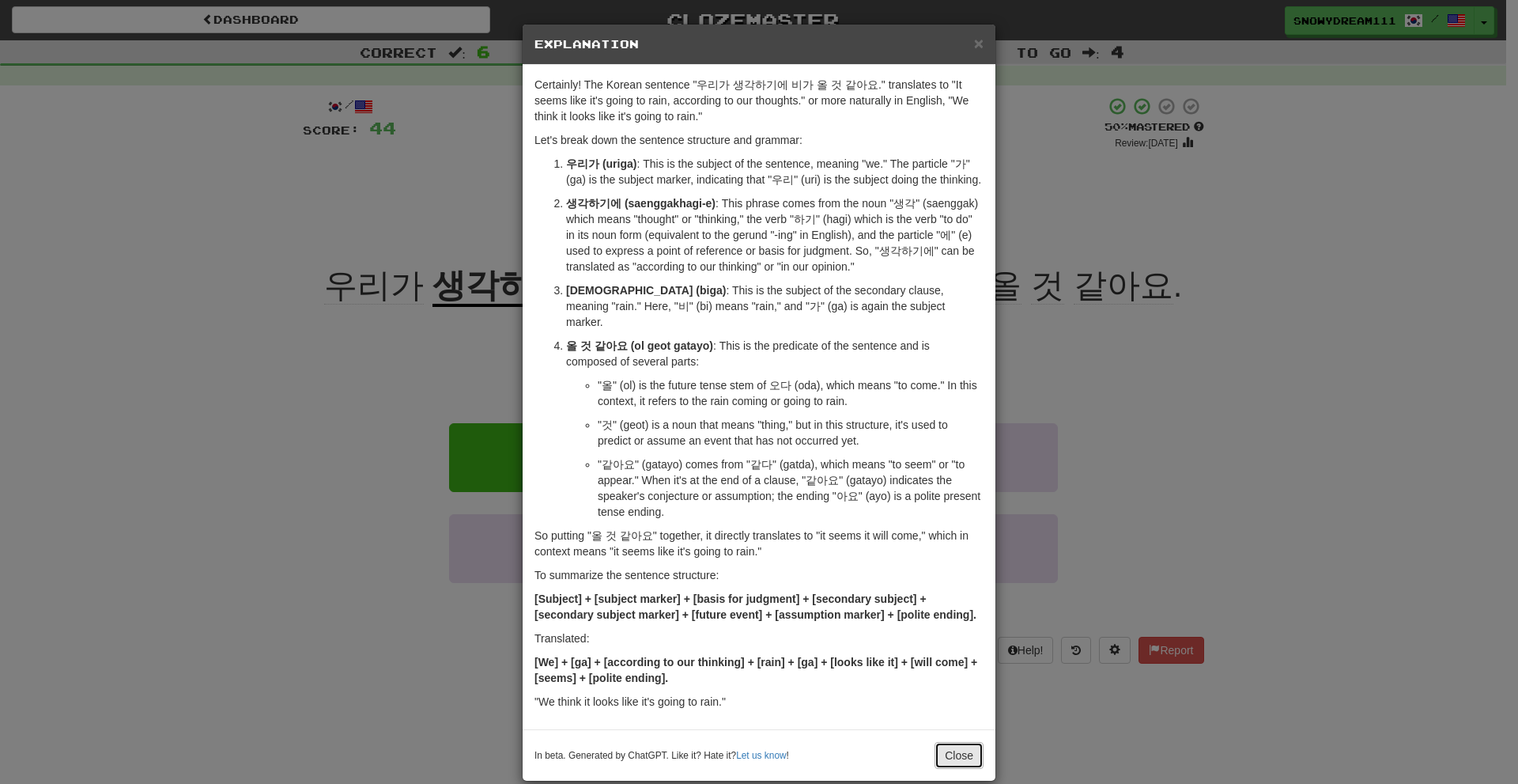
click at [977, 742] on button "Close" at bounding box center [959, 754] width 49 height 27
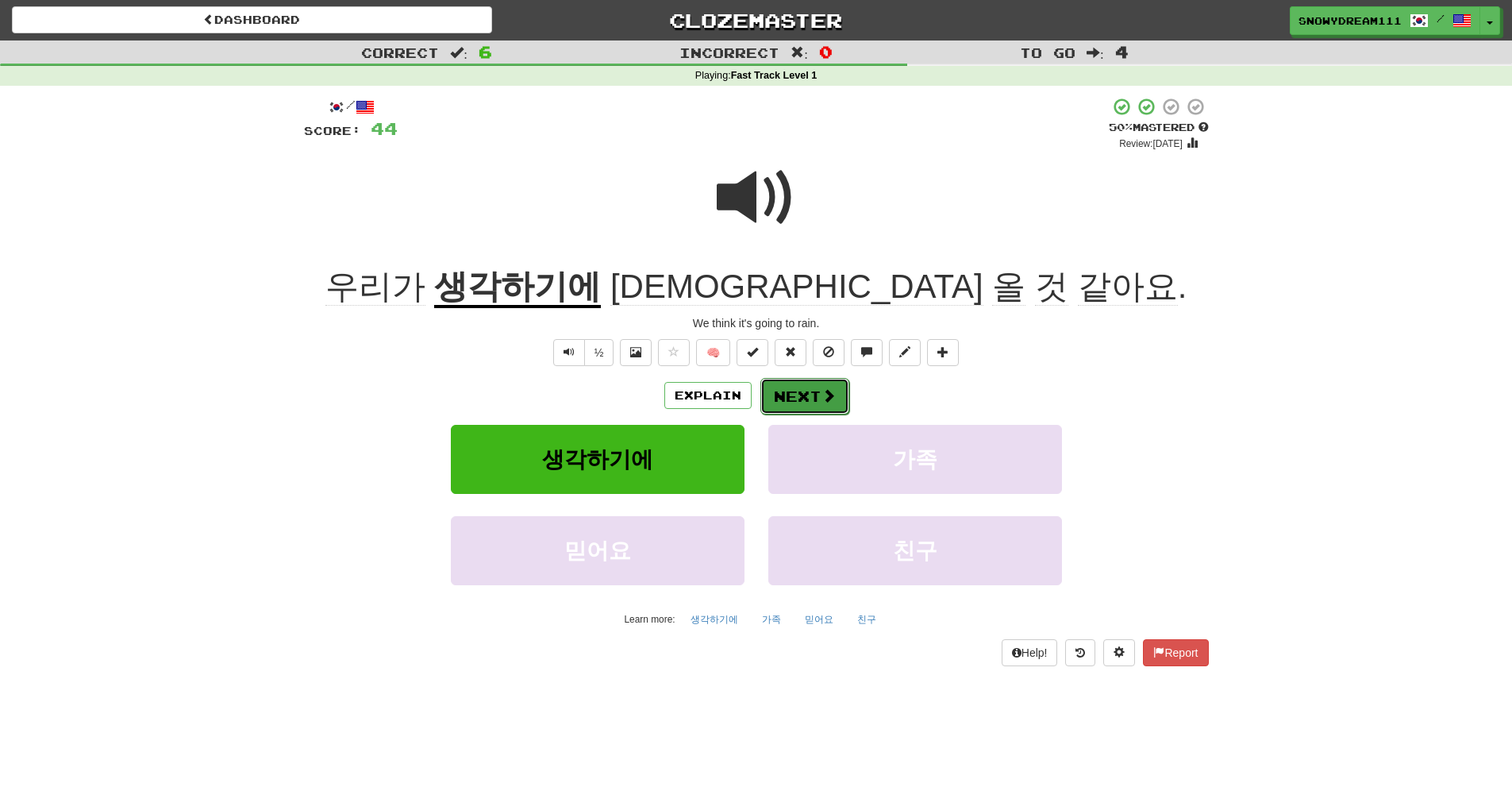
click at [835, 379] on button "Next" at bounding box center [805, 396] width 89 height 37
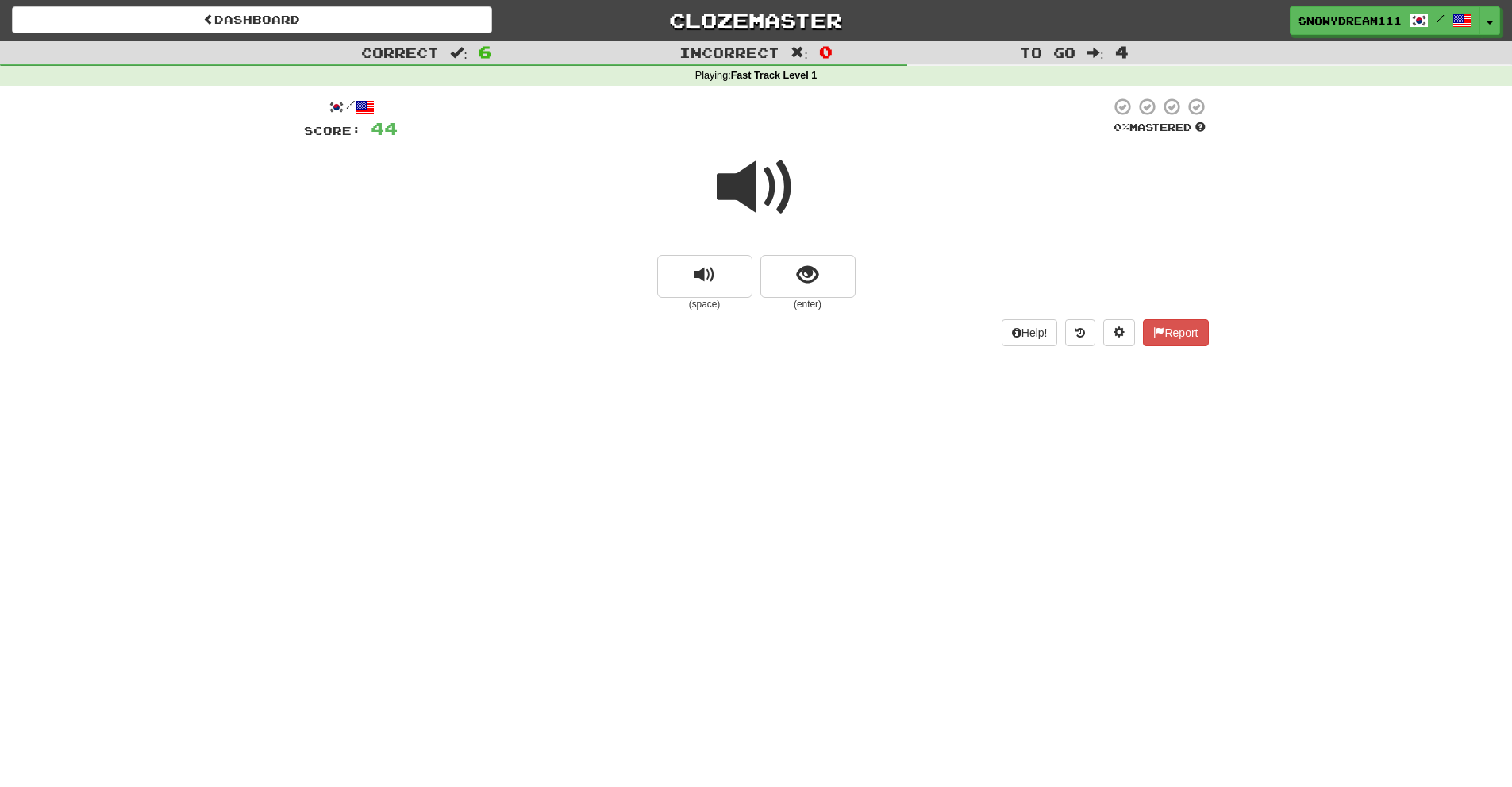
click at [811, 300] on small "(enter)" at bounding box center [808, 304] width 95 height 14
click at [808, 289] on button "show sentence" at bounding box center [808, 275] width 95 height 42
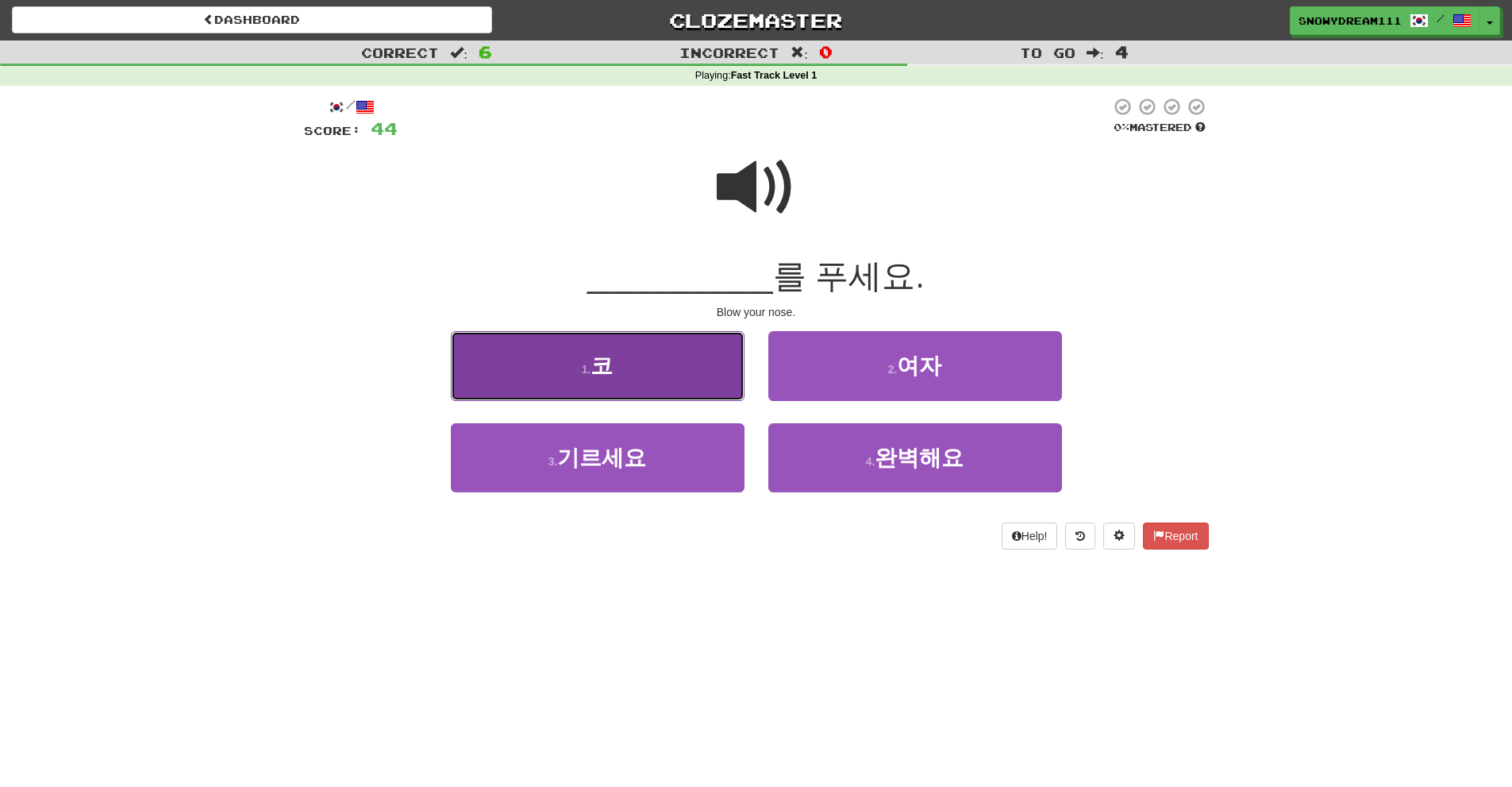
click at [597, 354] on span "코" at bounding box center [601, 365] width 23 height 25
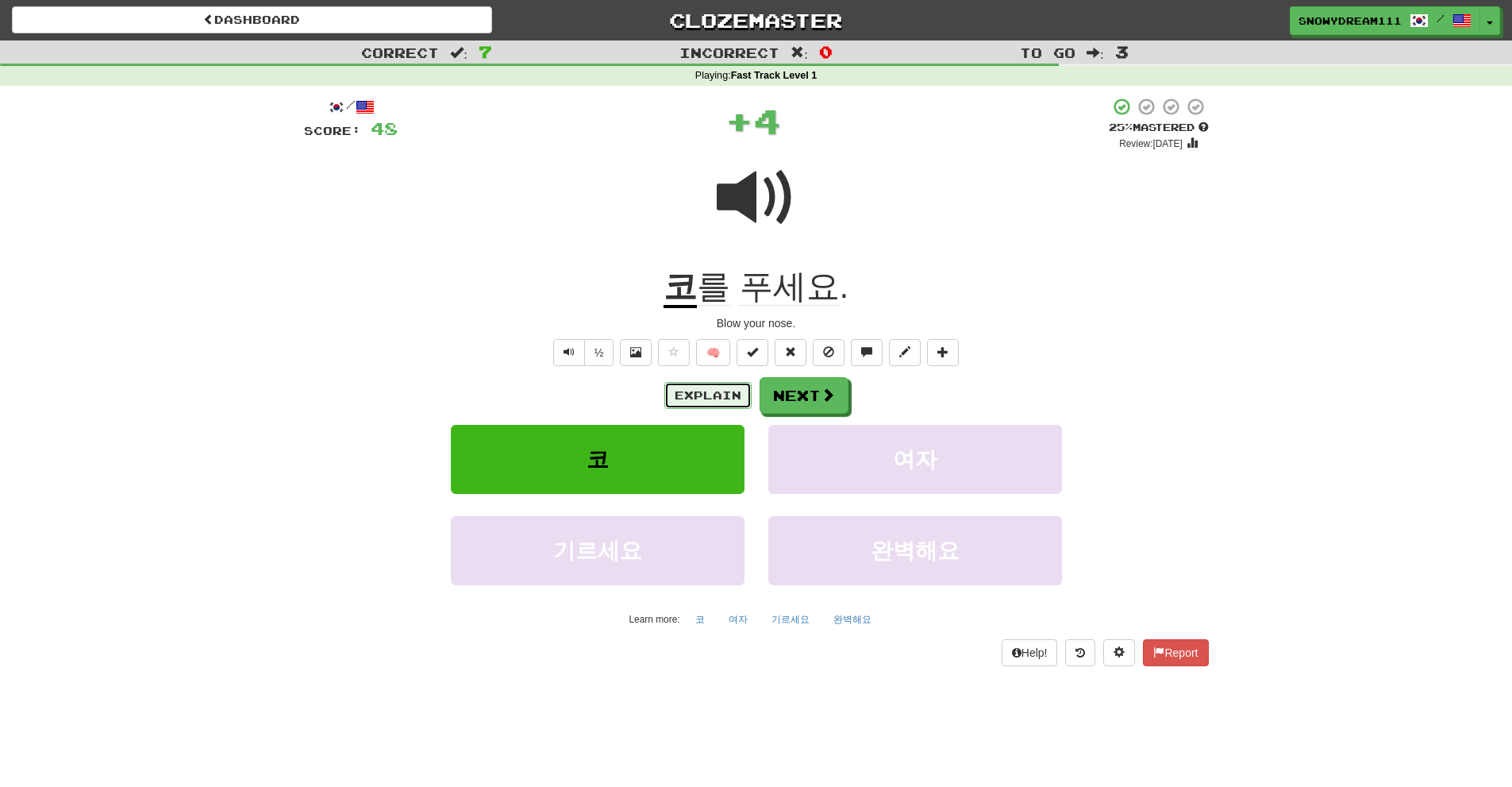
click at [673, 393] on button "Explain" at bounding box center [708, 395] width 87 height 27
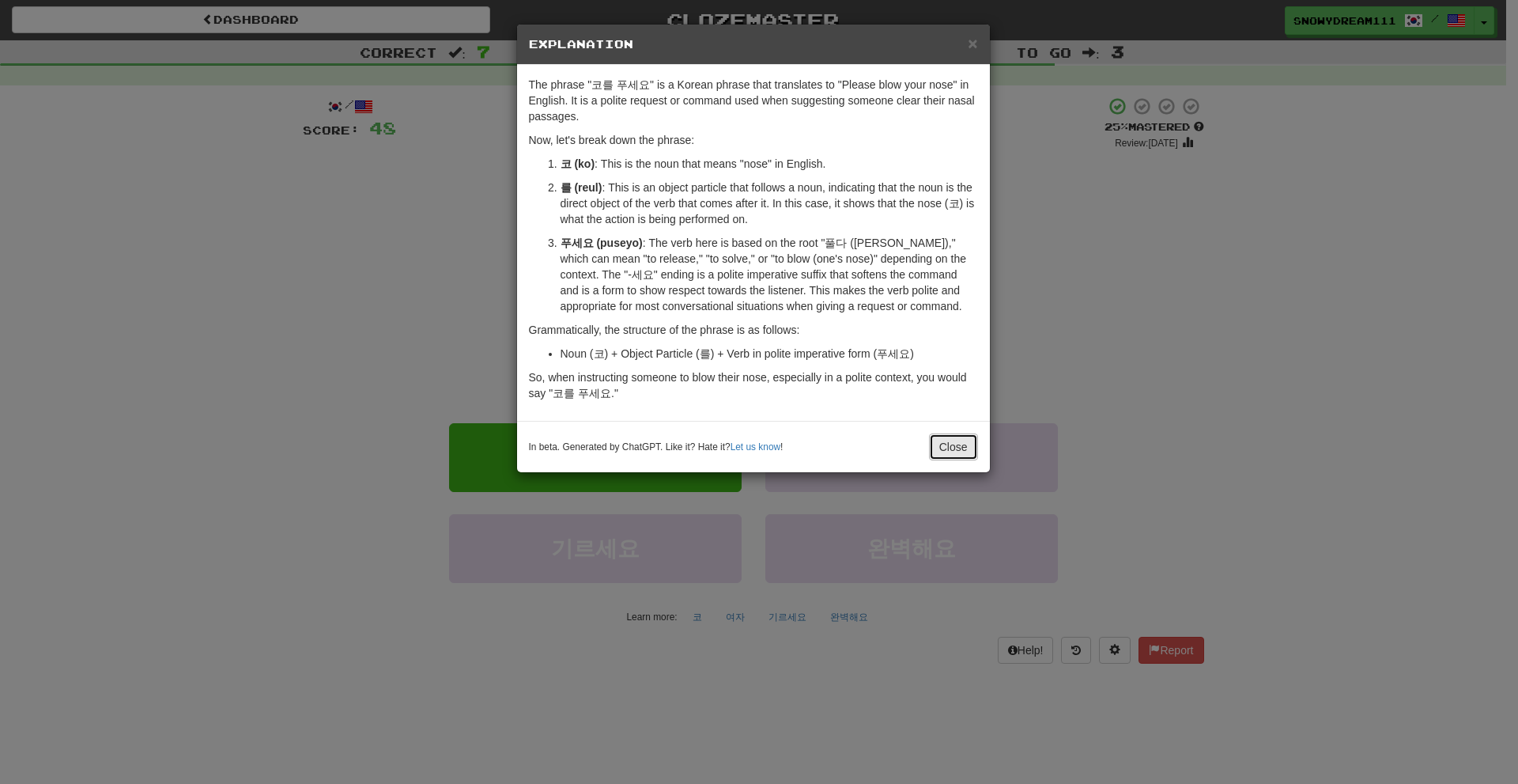
click at [941, 441] on button "Close" at bounding box center [953, 446] width 49 height 27
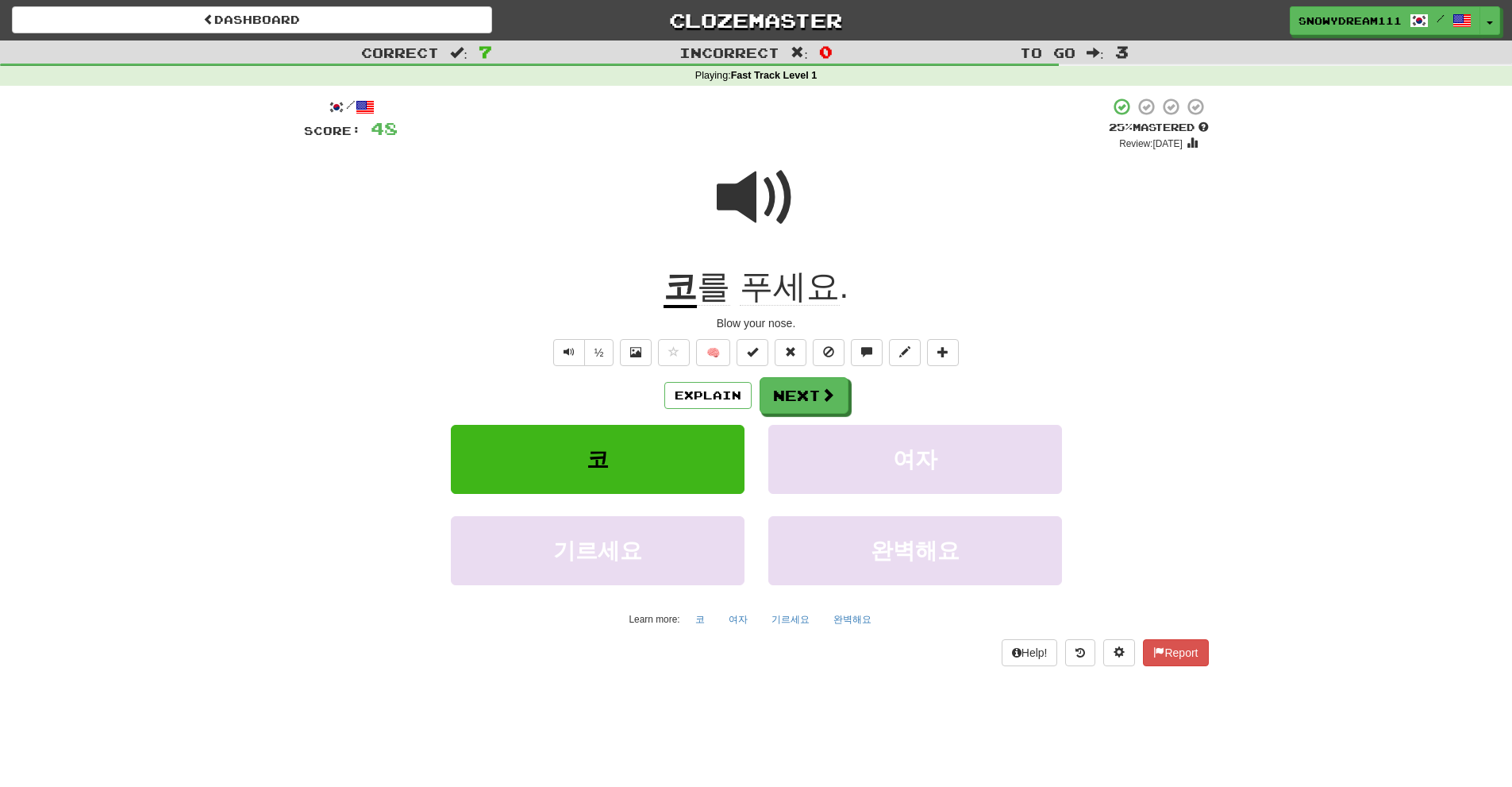
click at [756, 386] on div "Explain Next" at bounding box center [756, 395] width 905 height 37
click at [780, 394] on button "Next" at bounding box center [805, 396] width 89 height 37
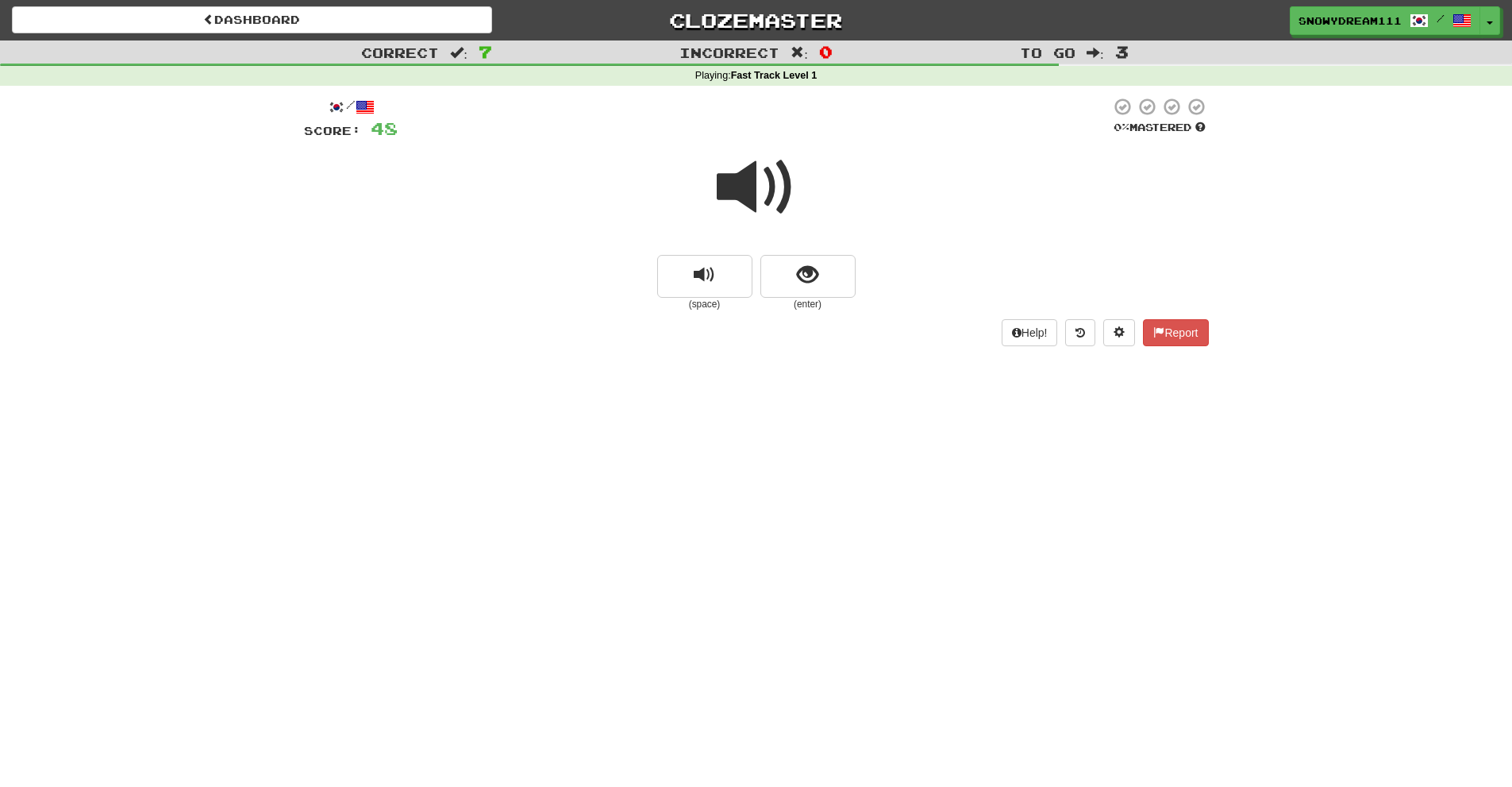
click at [806, 297] on small "(enter)" at bounding box center [808, 304] width 95 height 14
click at [803, 283] on span "show sentence" at bounding box center [808, 275] width 22 height 22
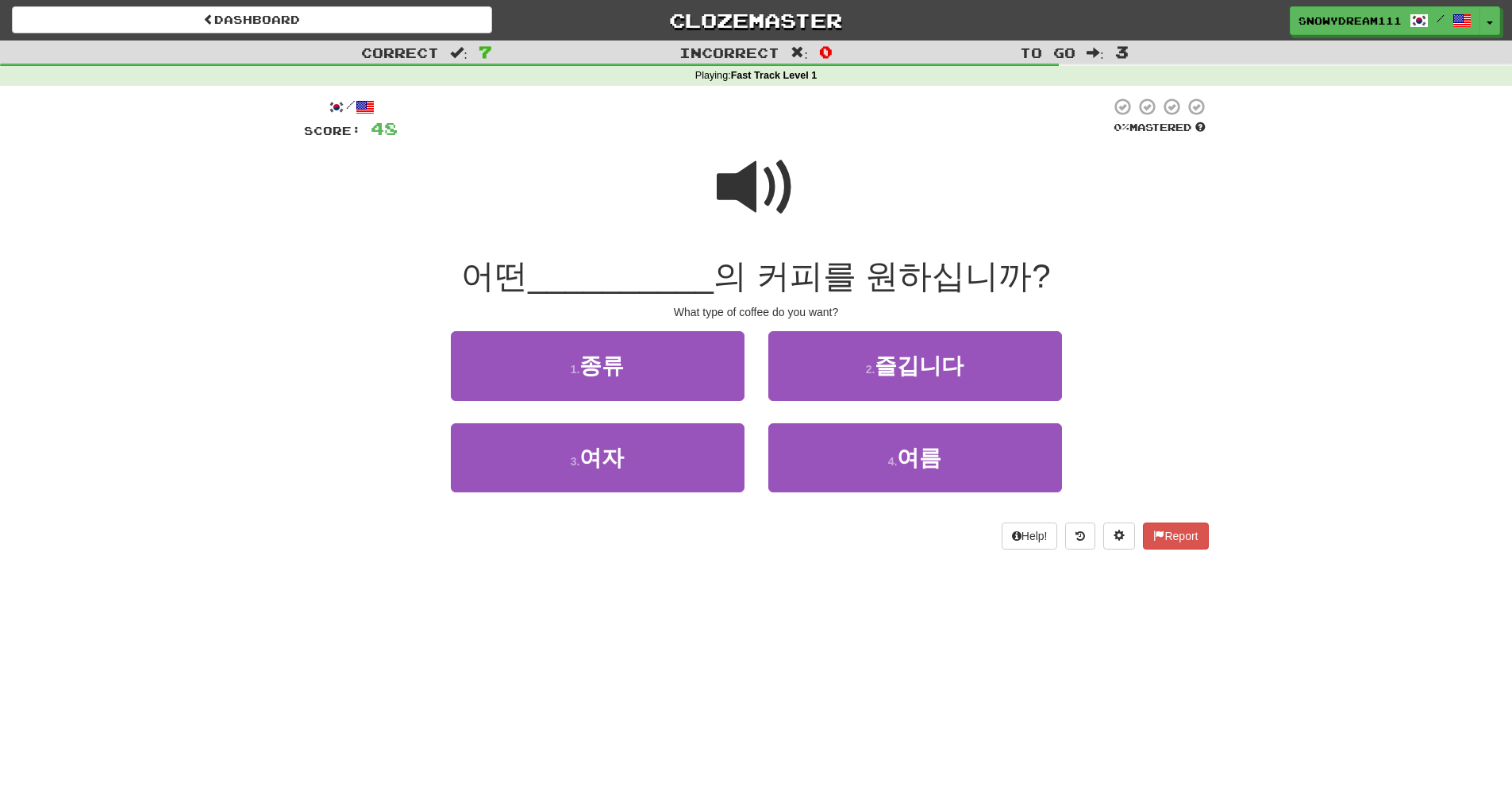
click at [740, 162] on span at bounding box center [756, 188] width 79 height 79
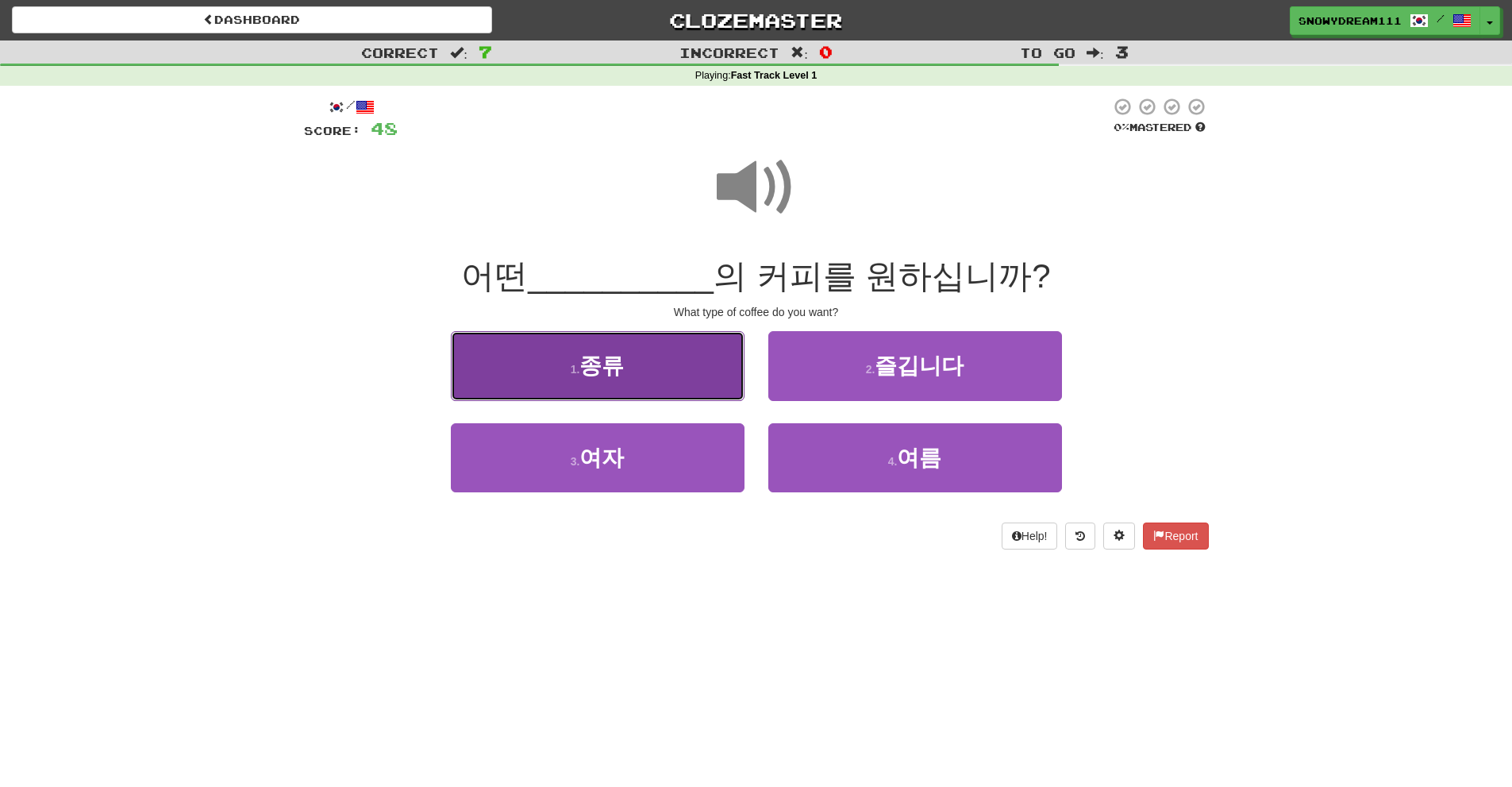
click at [643, 347] on button "1 . 종류" at bounding box center [597, 365] width 293 height 69
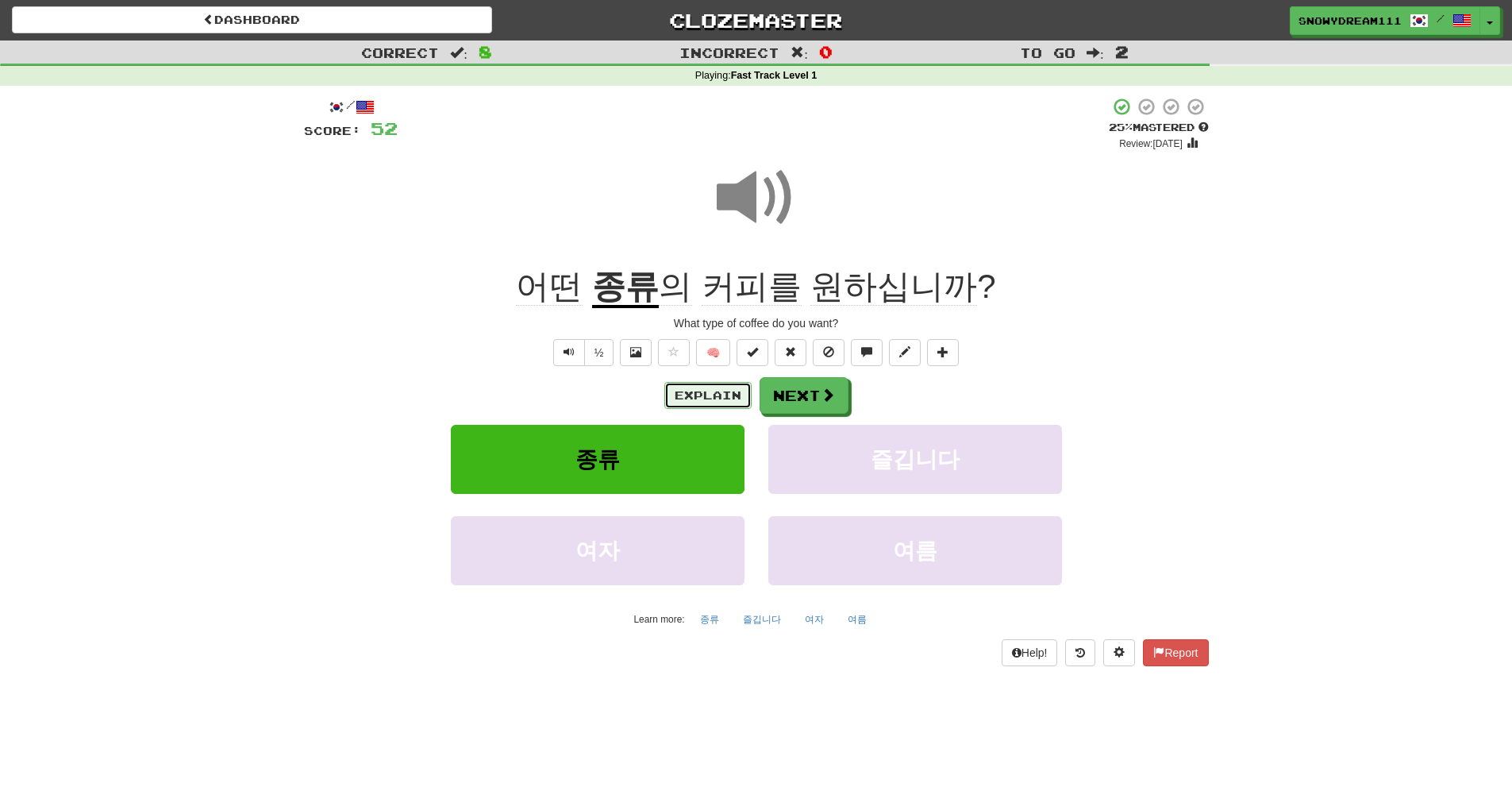
click at [676, 406] on button "Explain" at bounding box center [708, 395] width 87 height 27
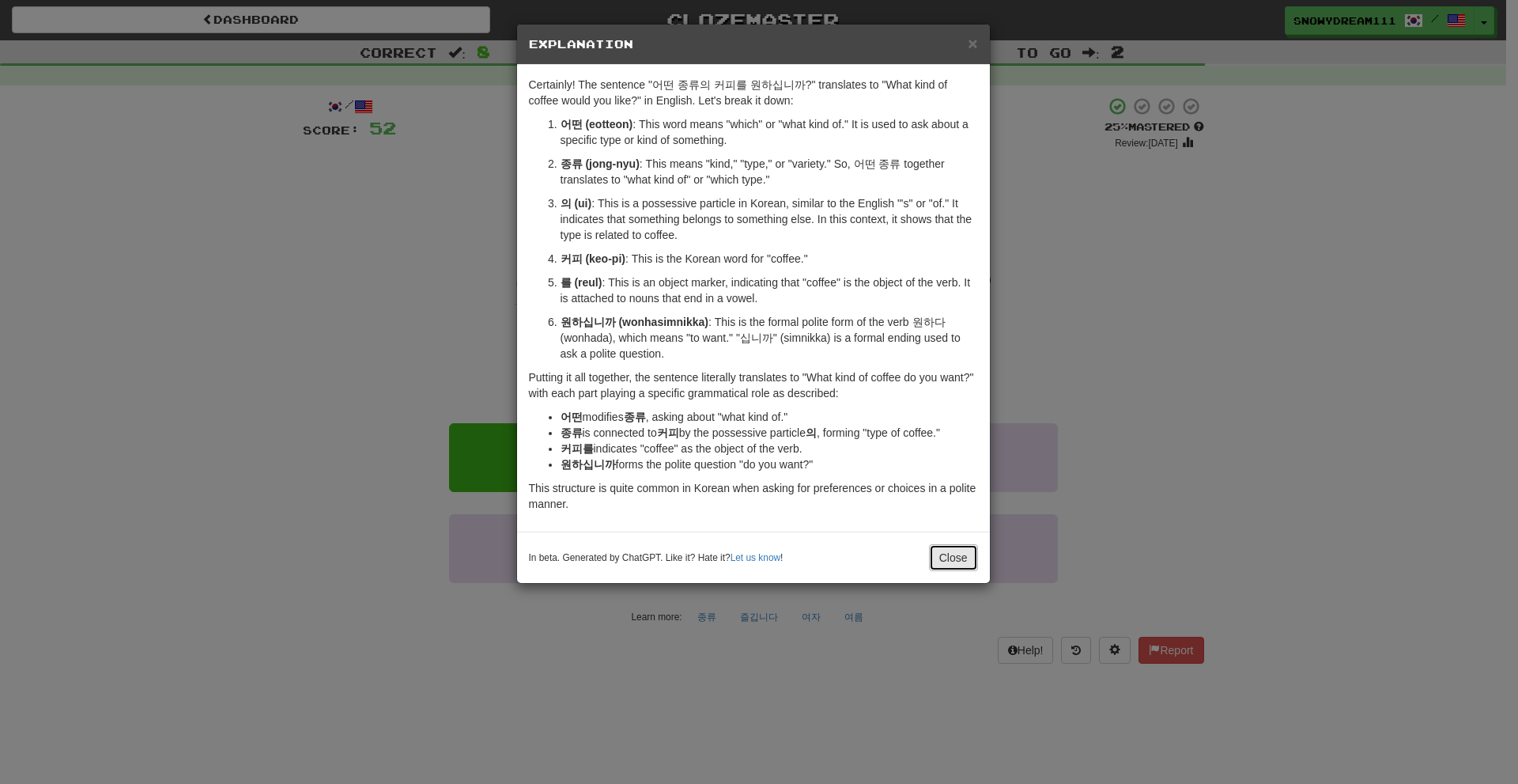
click at [954, 550] on button "Close" at bounding box center [953, 557] width 49 height 27
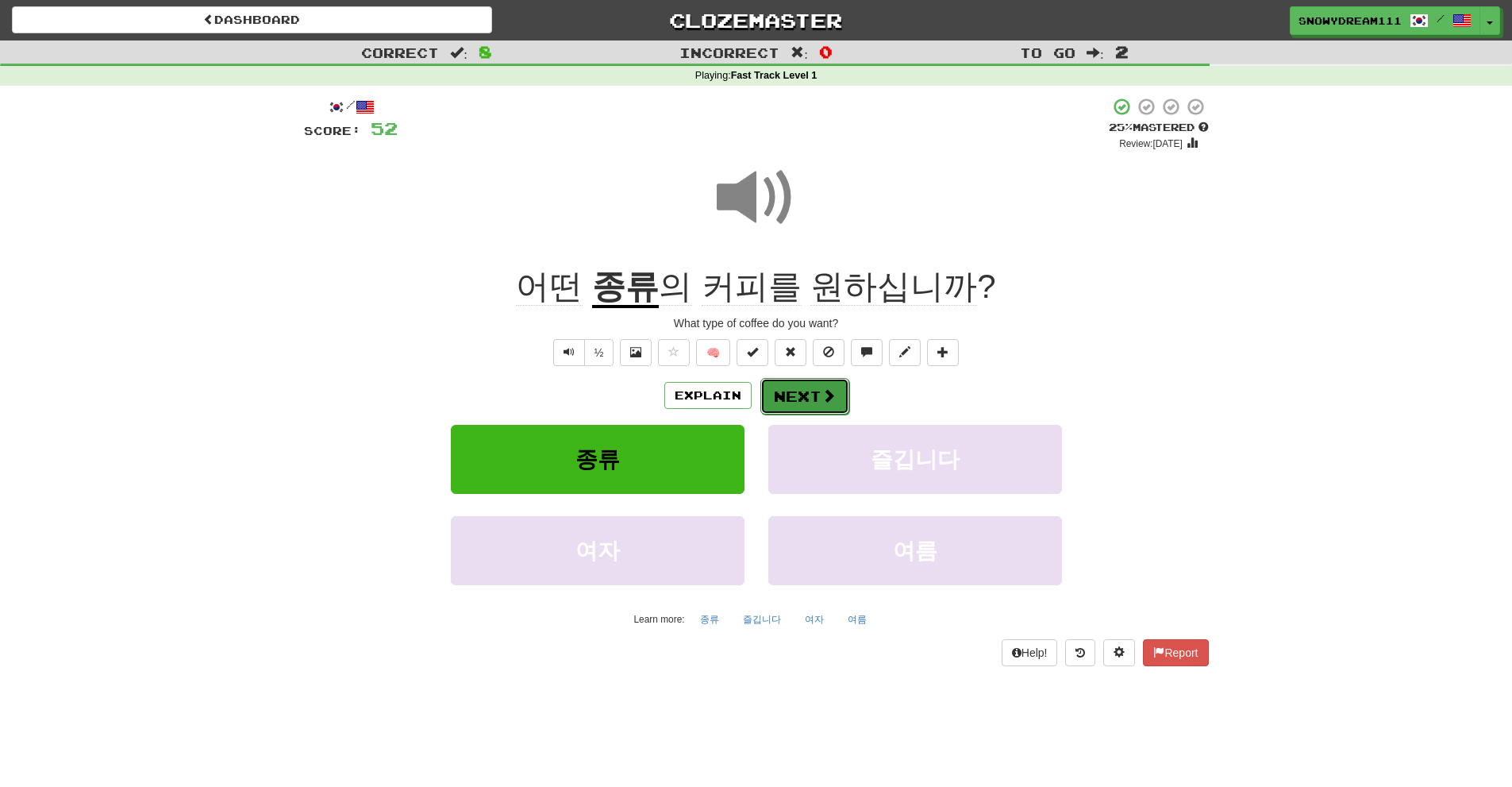
click at [811, 400] on button "Next" at bounding box center [805, 396] width 89 height 37
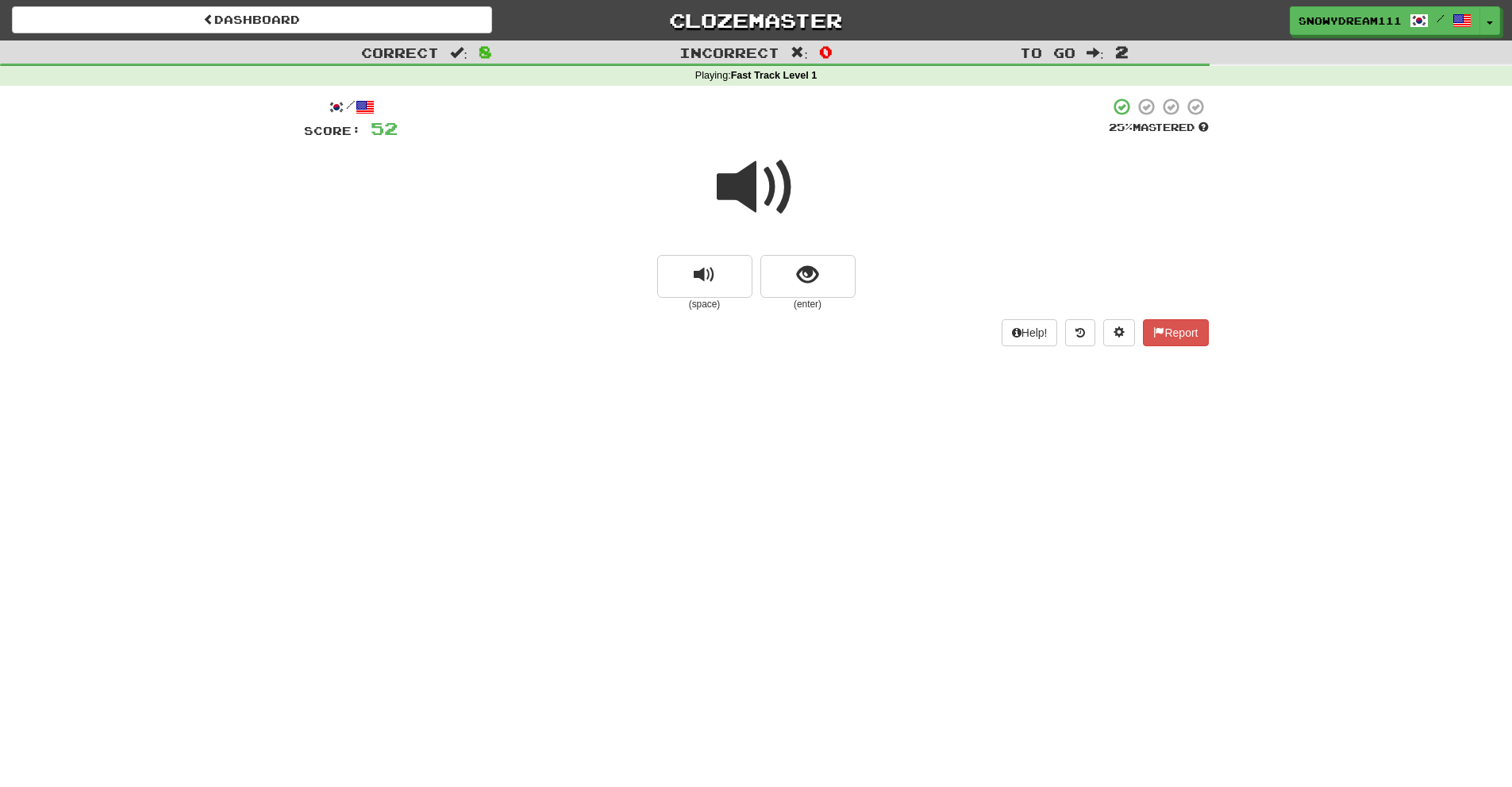
click at [819, 261] on button "show sentence" at bounding box center [808, 275] width 95 height 42
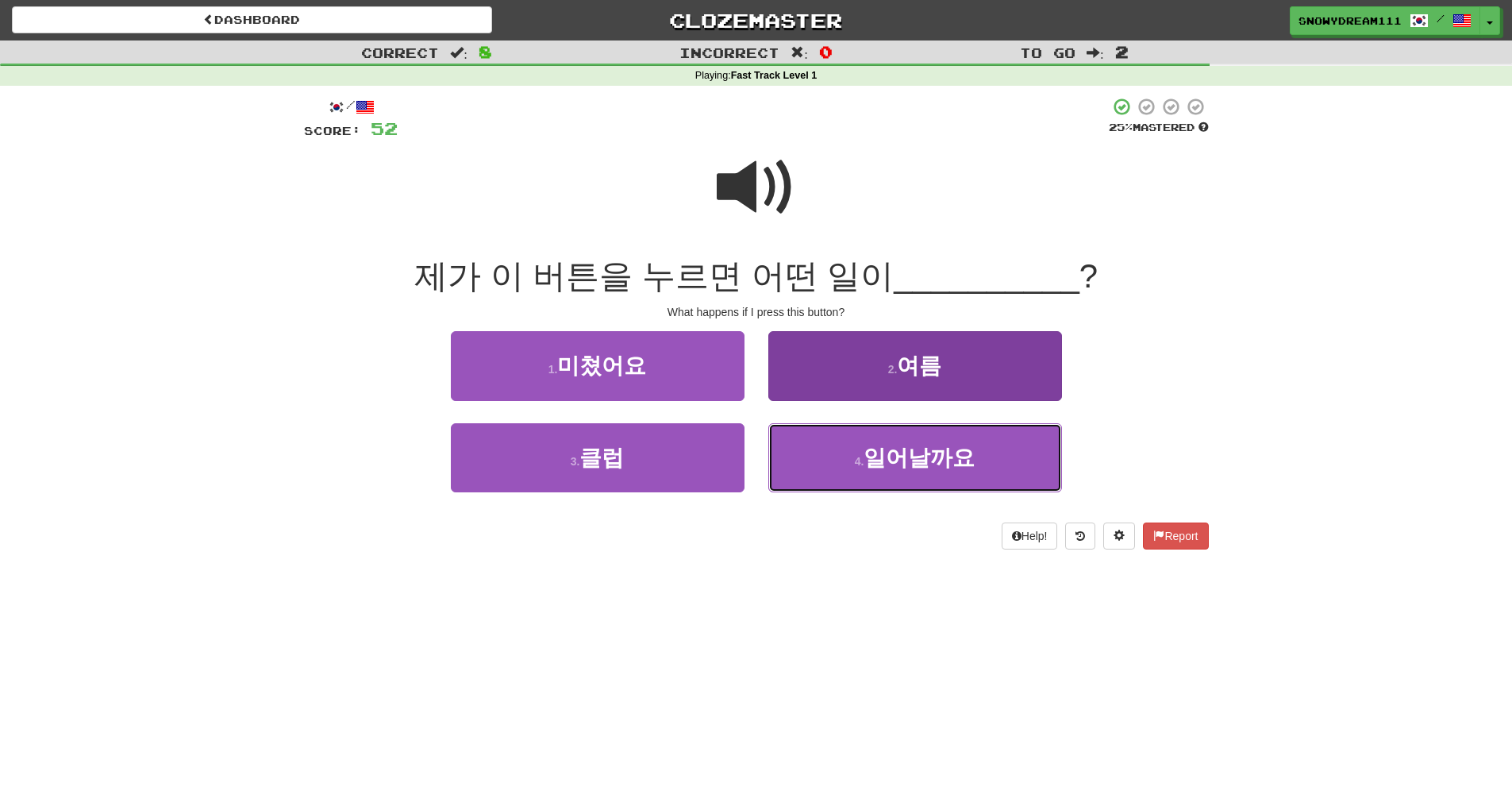
click at [933, 457] on span "일어날까요" at bounding box center [919, 457] width 112 height 25
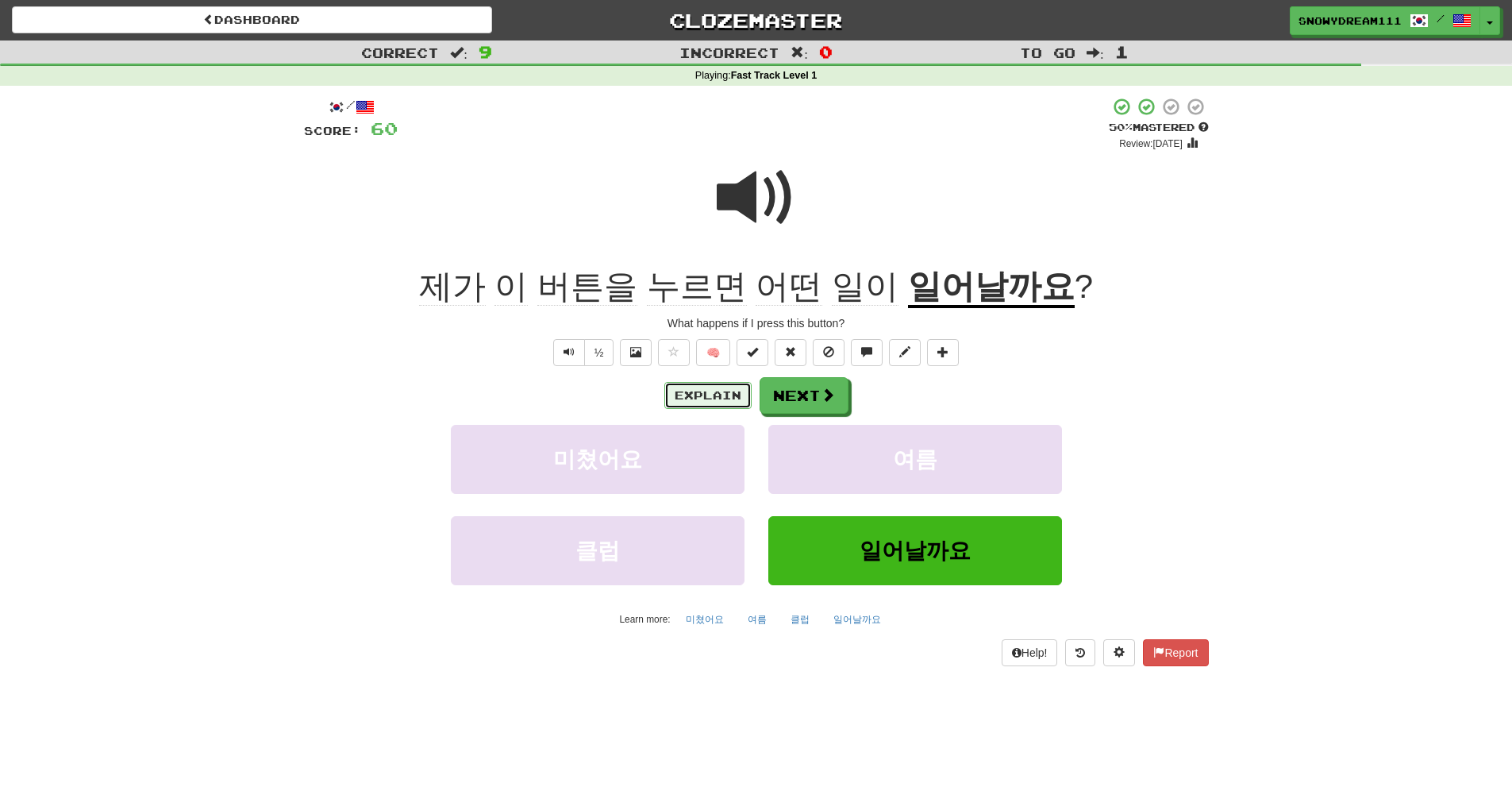
click at [693, 396] on button "Explain" at bounding box center [708, 395] width 87 height 27
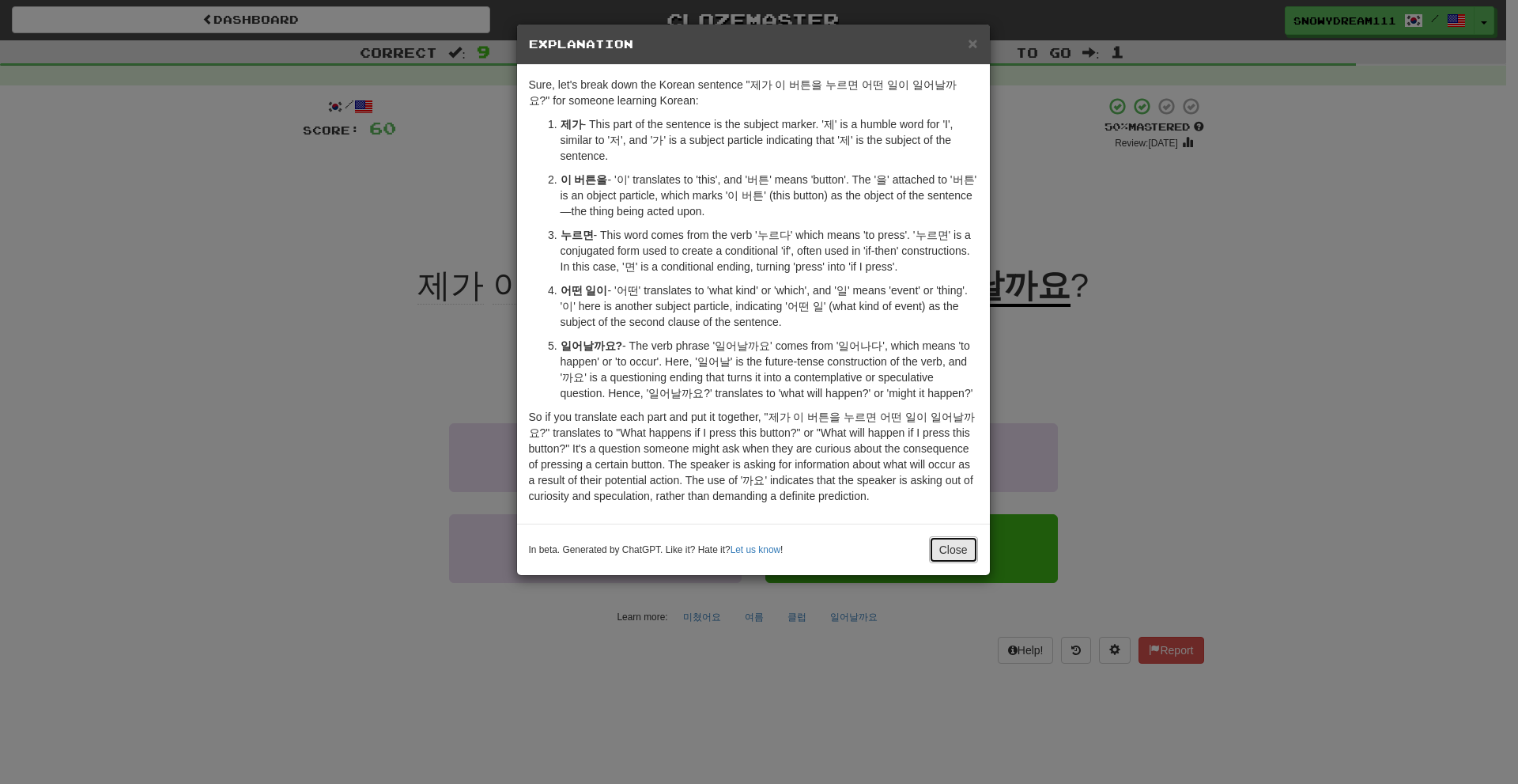
click at [959, 538] on button "Close" at bounding box center [953, 549] width 49 height 27
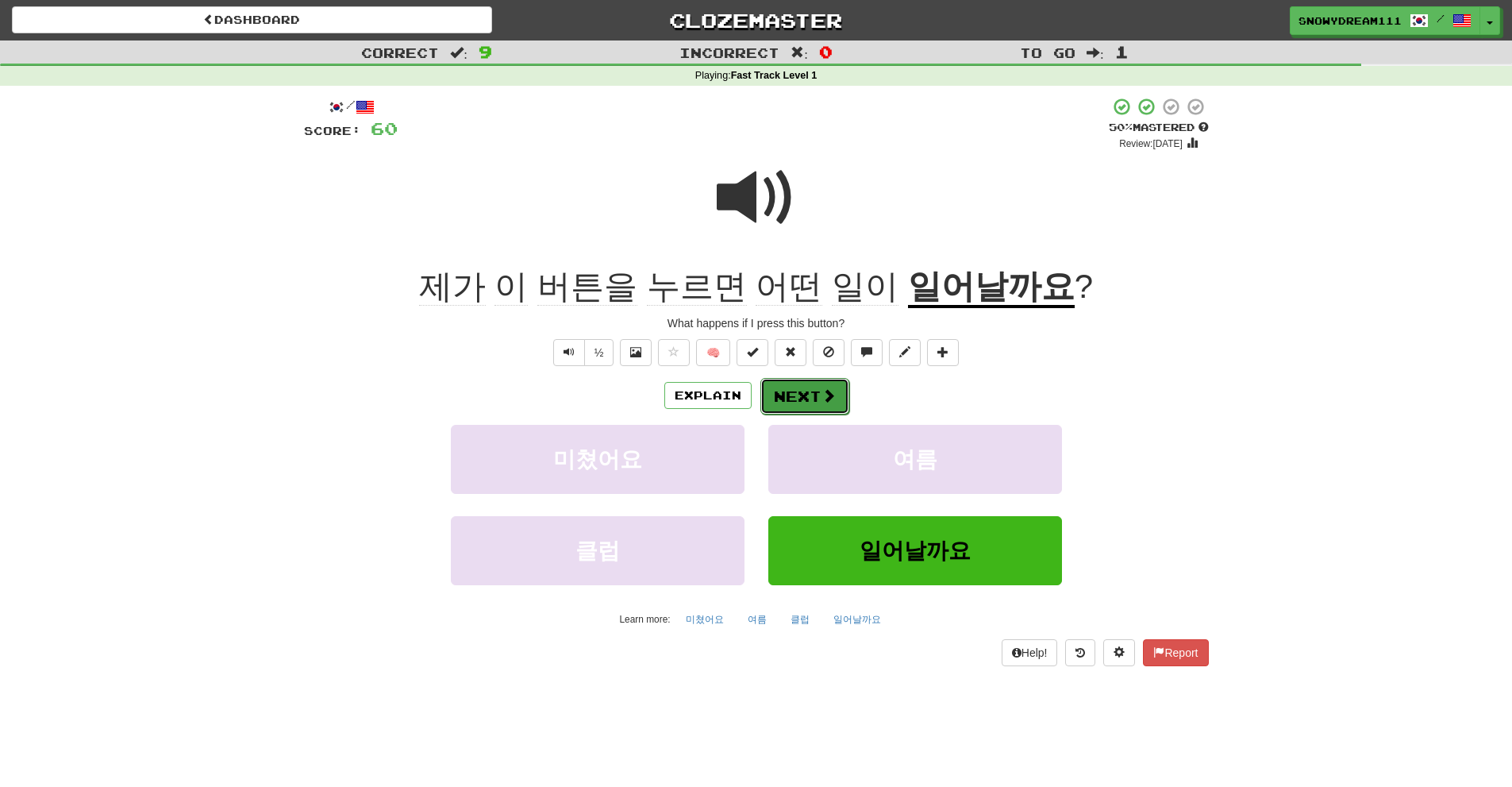
click at [828, 401] on span at bounding box center [829, 395] width 14 height 14
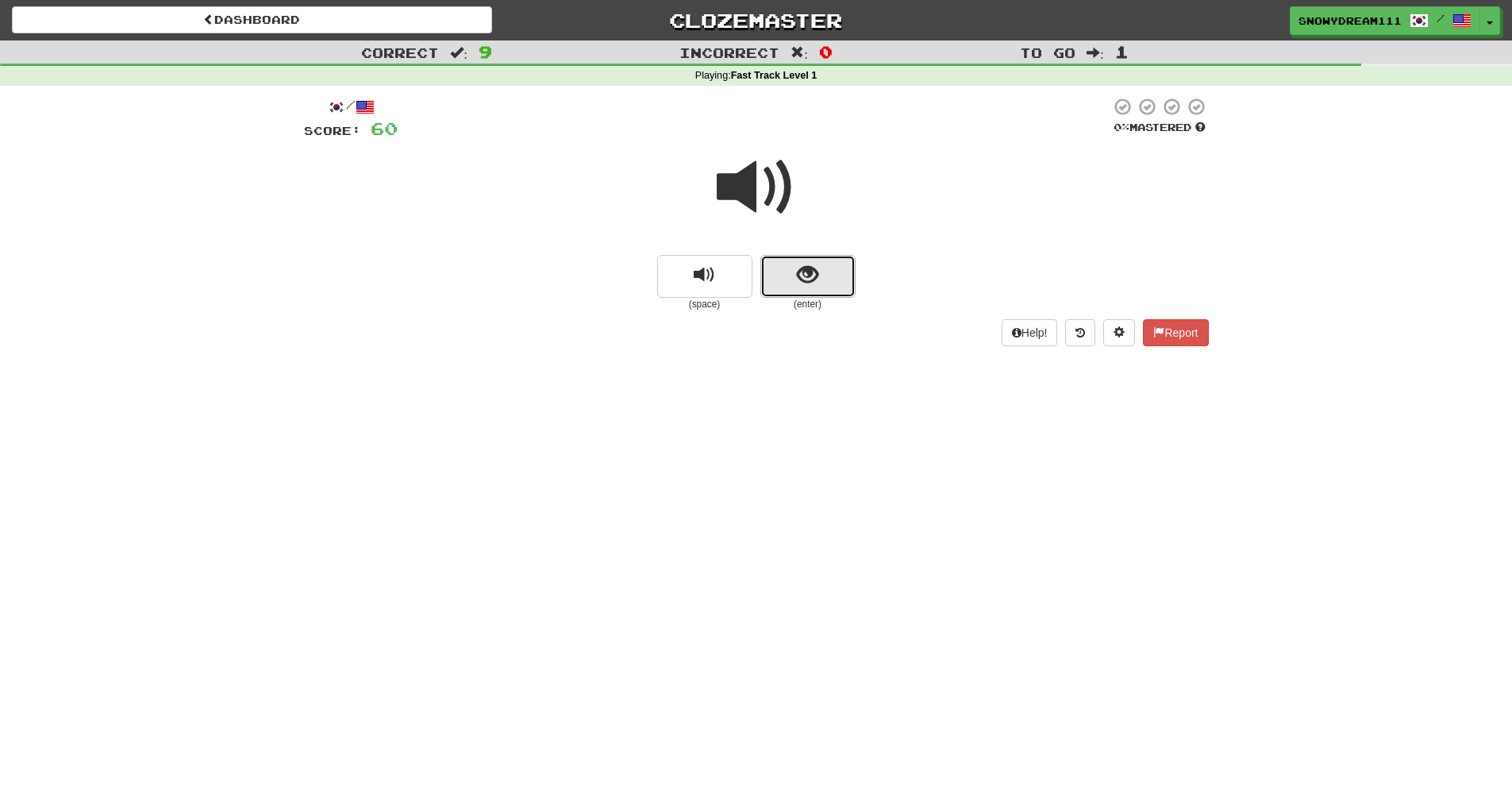
click at [806, 276] on span "show sentence" at bounding box center [808, 275] width 22 height 22
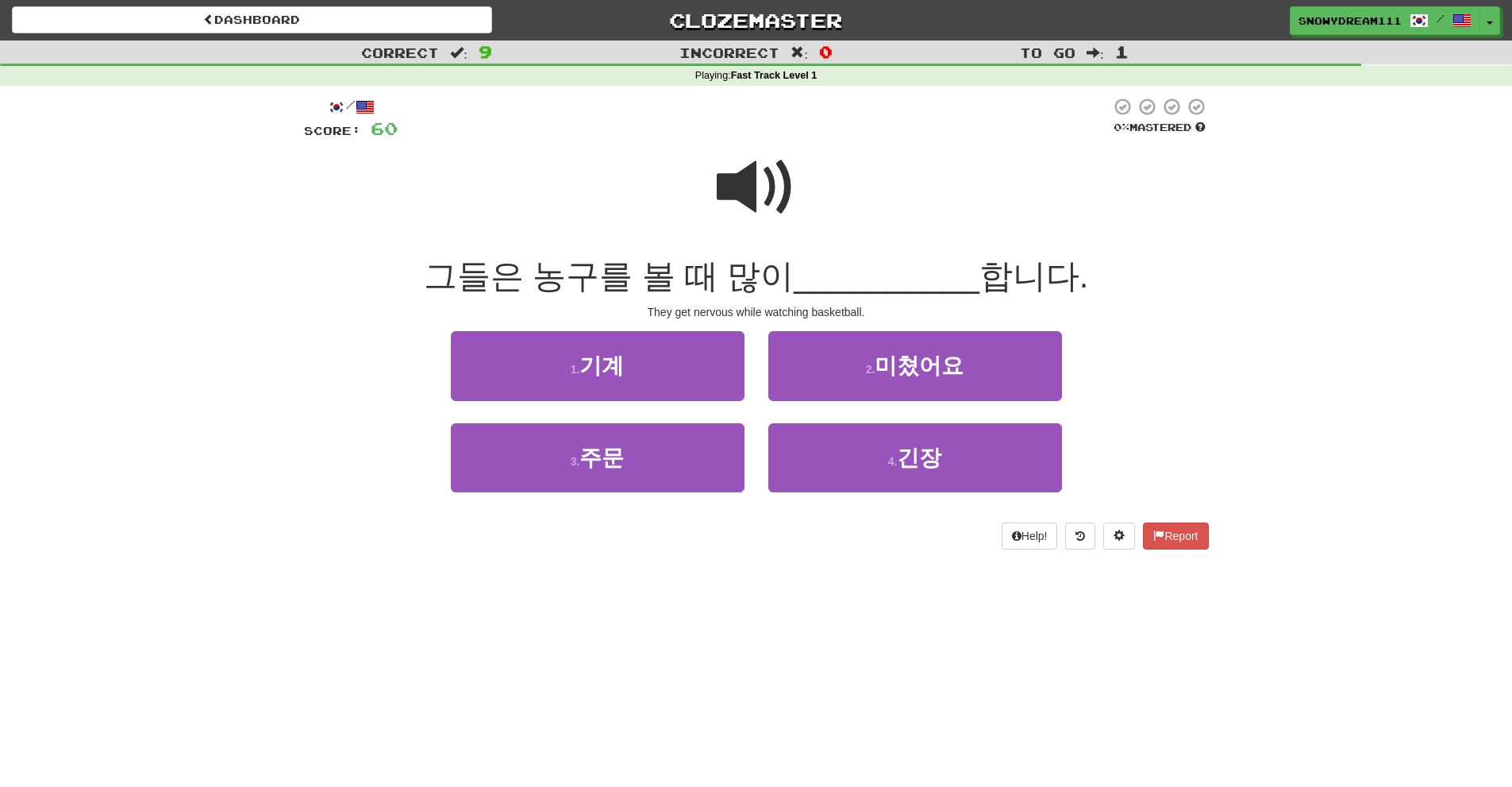
click at [743, 181] on span at bounding box center [756, 188] width 79 height 79
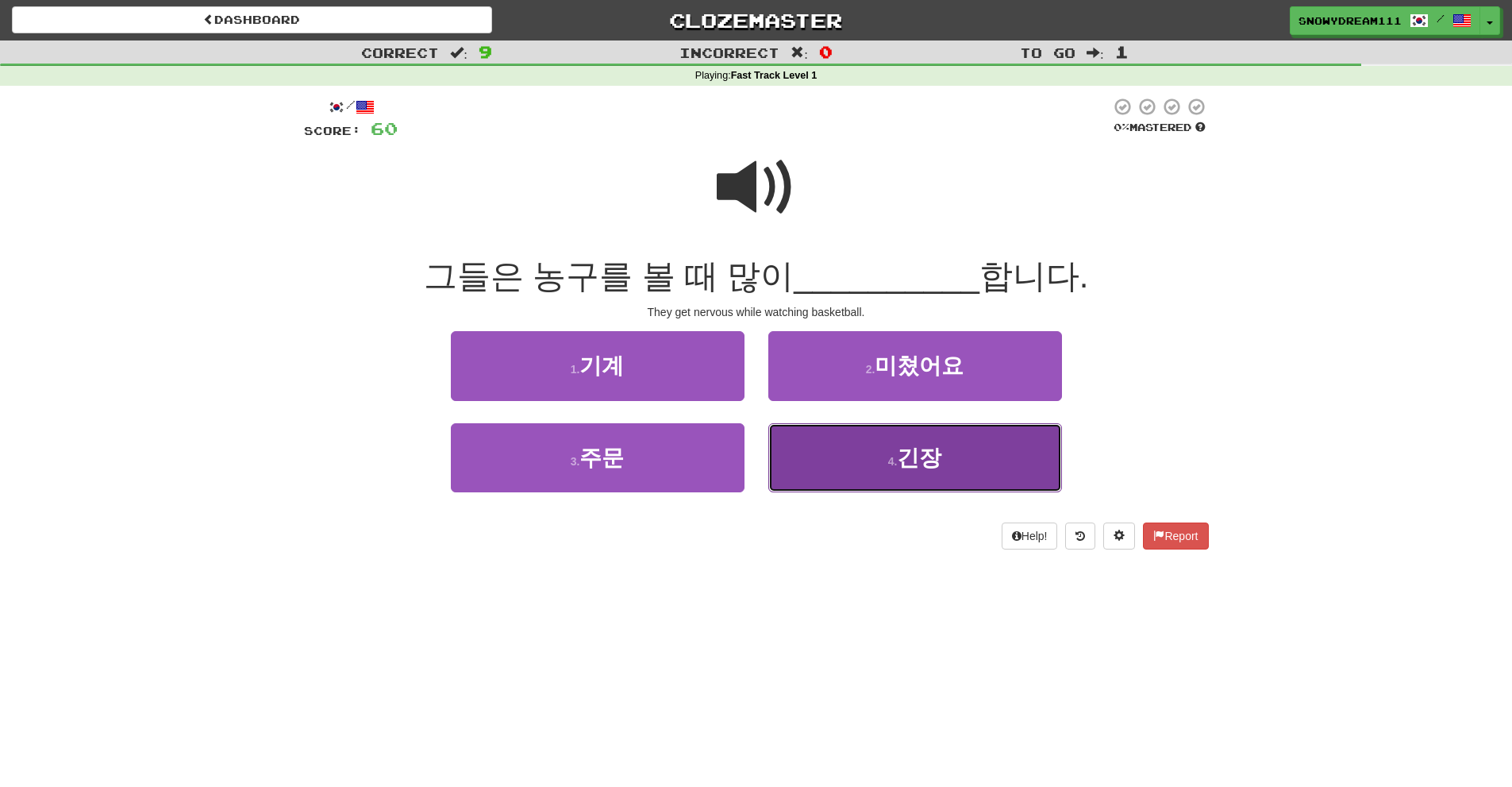
click at [928, 456] on span "긴장" at bounding box center [918, 457] width 44 height 25
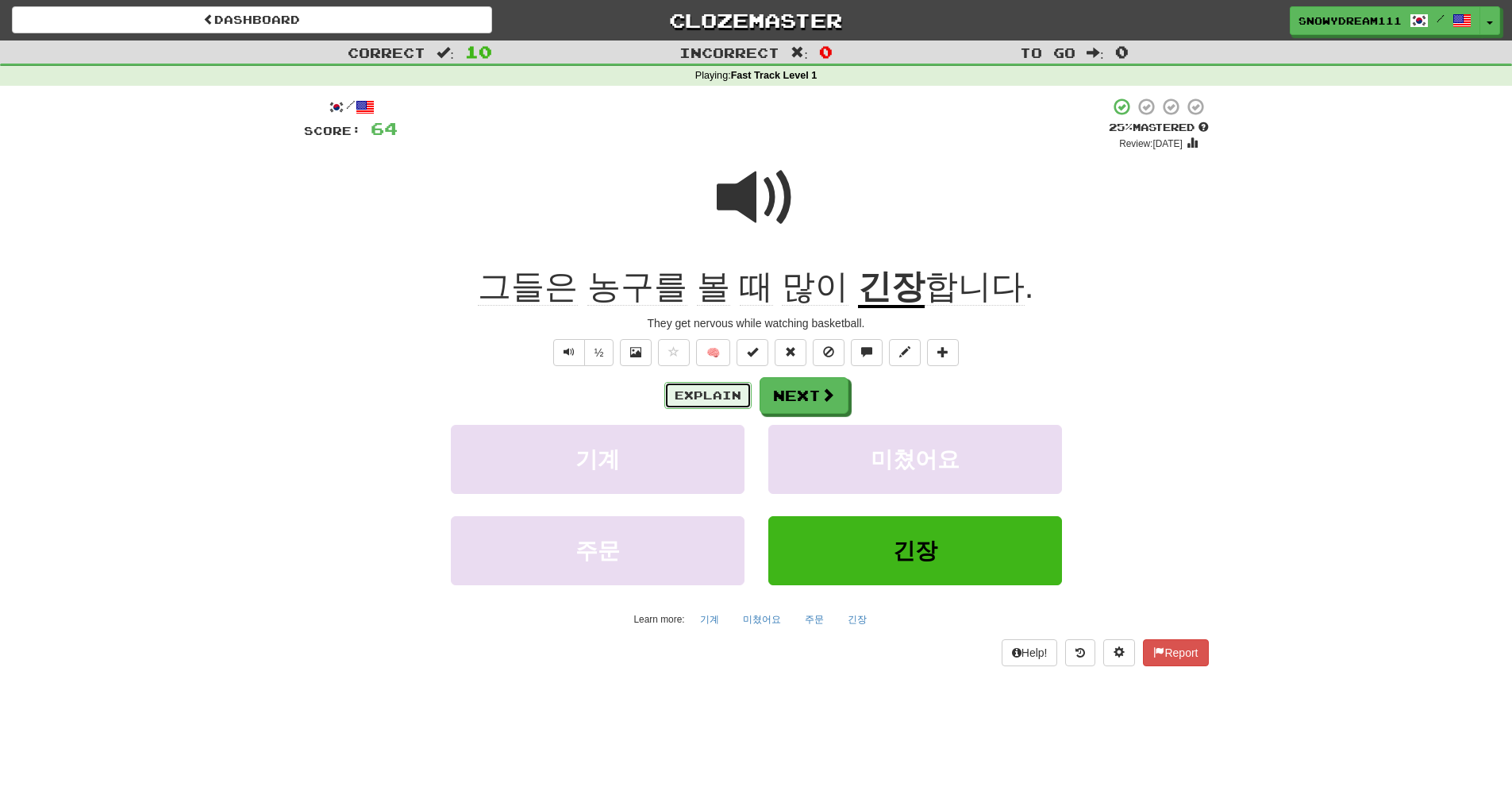
click at [686, 394] on button "Explain" at bounding box center [708, 395] width 87 height 27
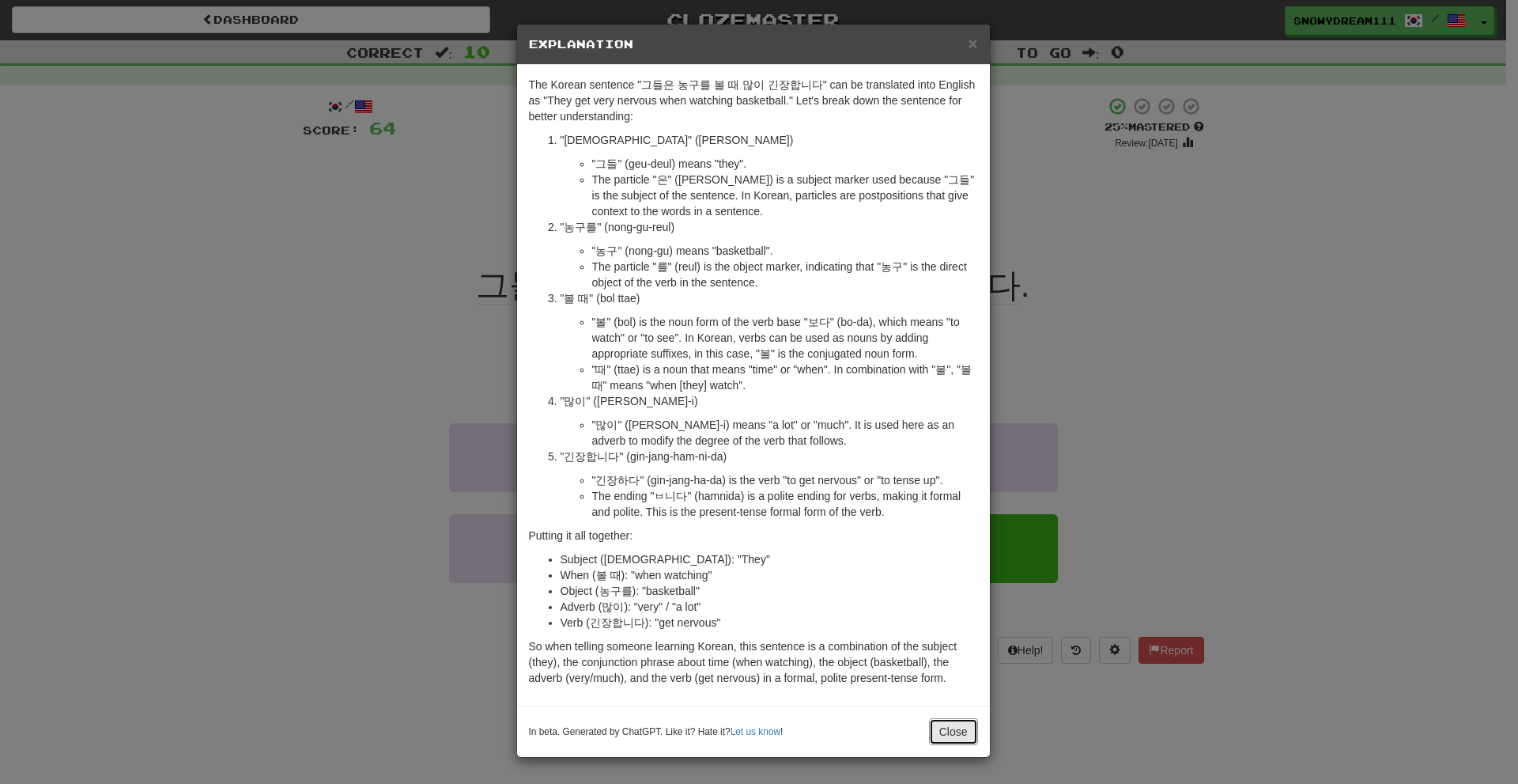
drag, startPoint x: 951, startPoint y: 732, endPoint x: 909, endPoint y: 605, distance: 133.8
click at [951, 732] on button "Close" at bounding box center [953, 731] width 49 height 27
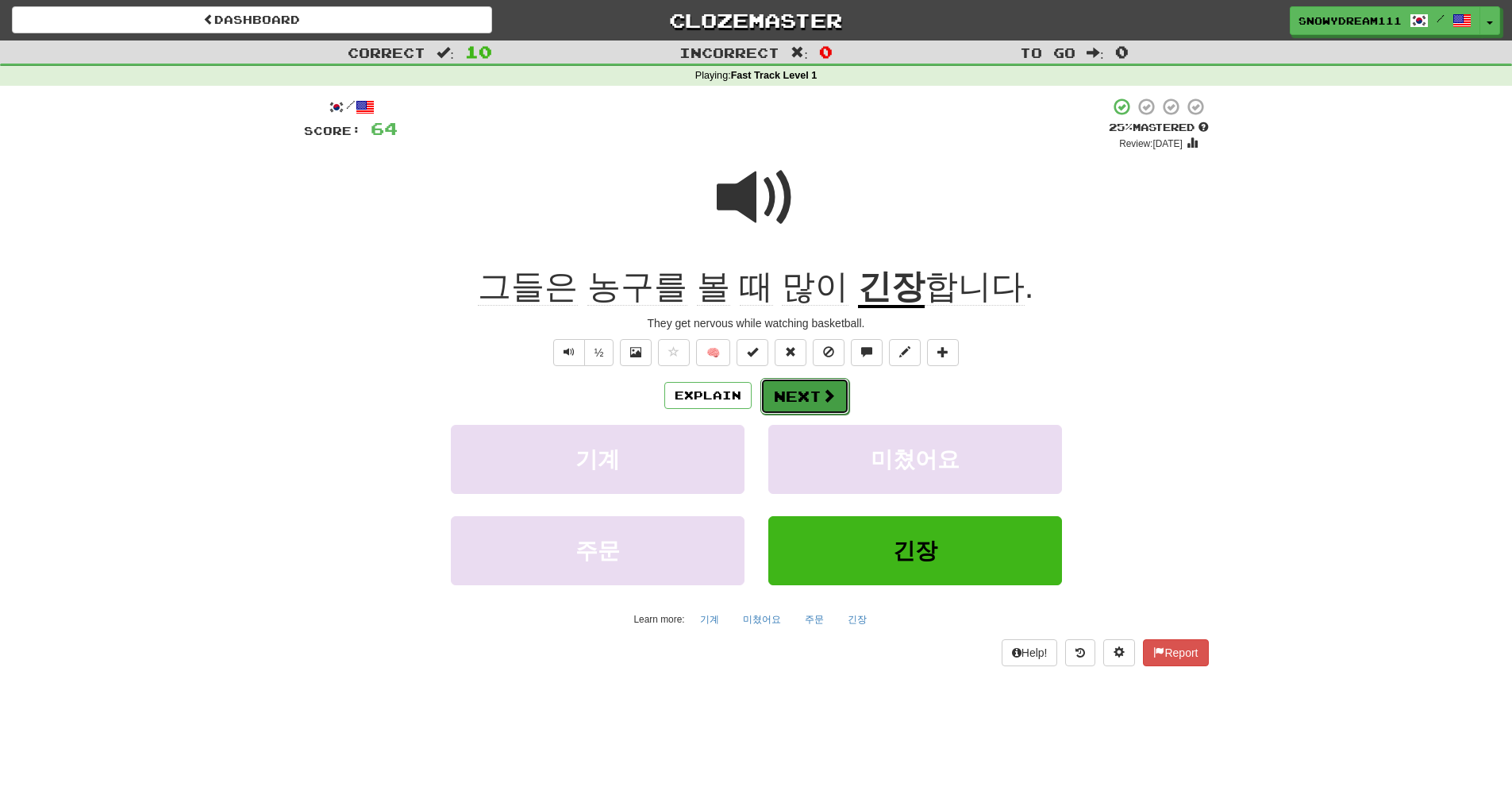
click at [846, 408] on button "Next" at bounding box center [805, 396] width 89 height 37
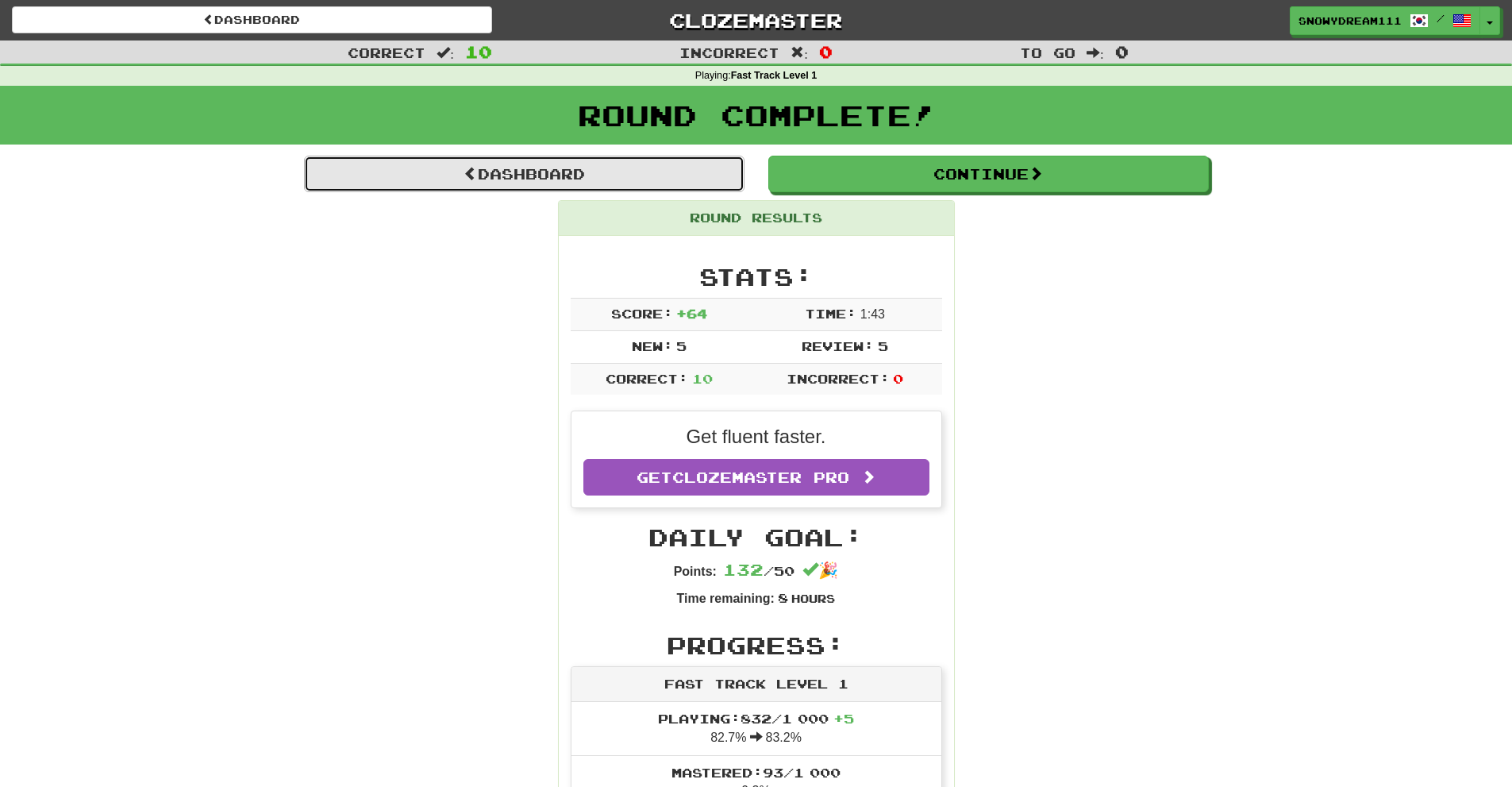
click at [629, 172] on link "Dashboard" at bounding box center [524, 174] width 440 height 37
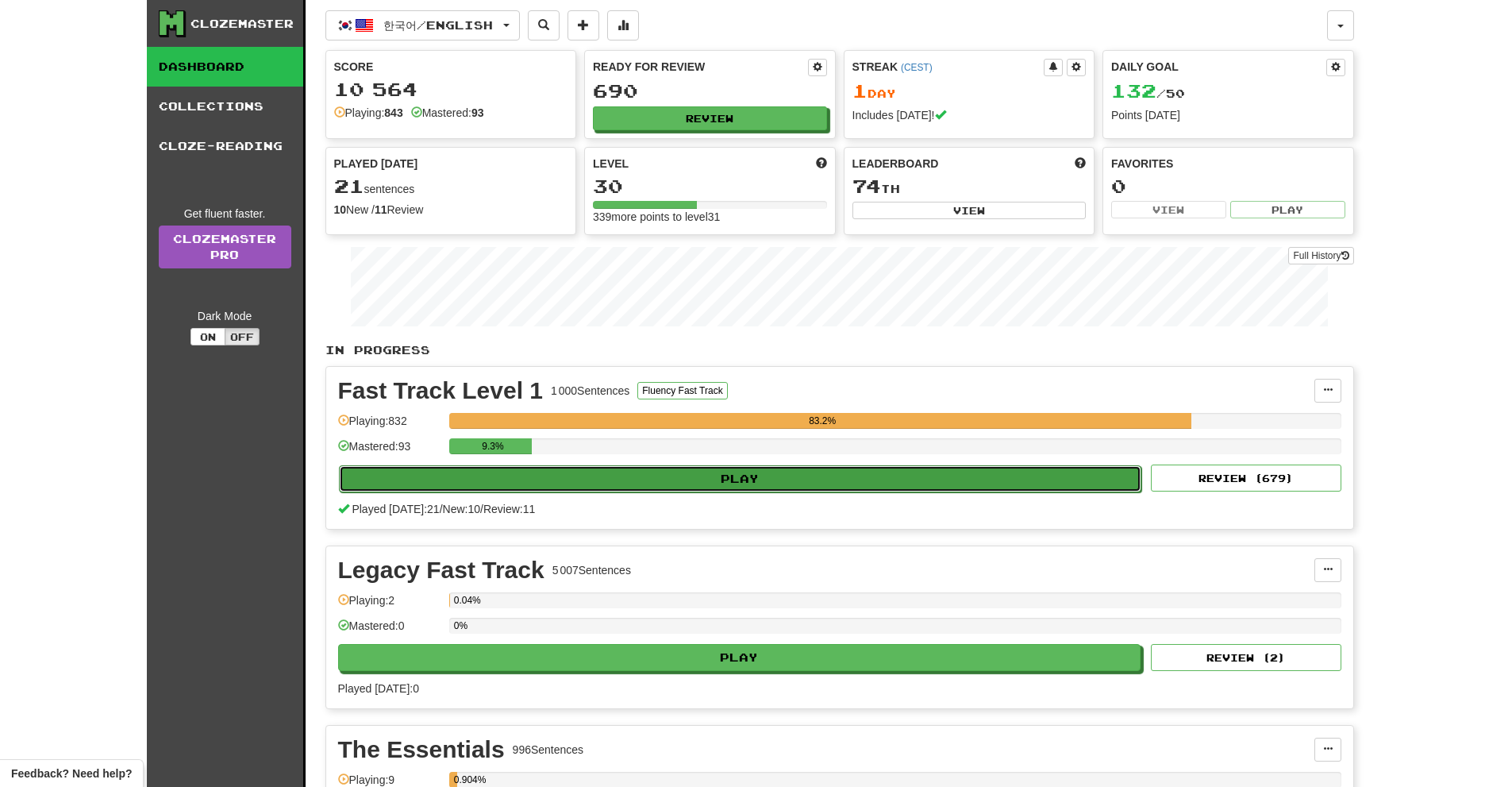
click at [774, 484] on button "Play" at bounding box center [740, 478] width 803 height 27
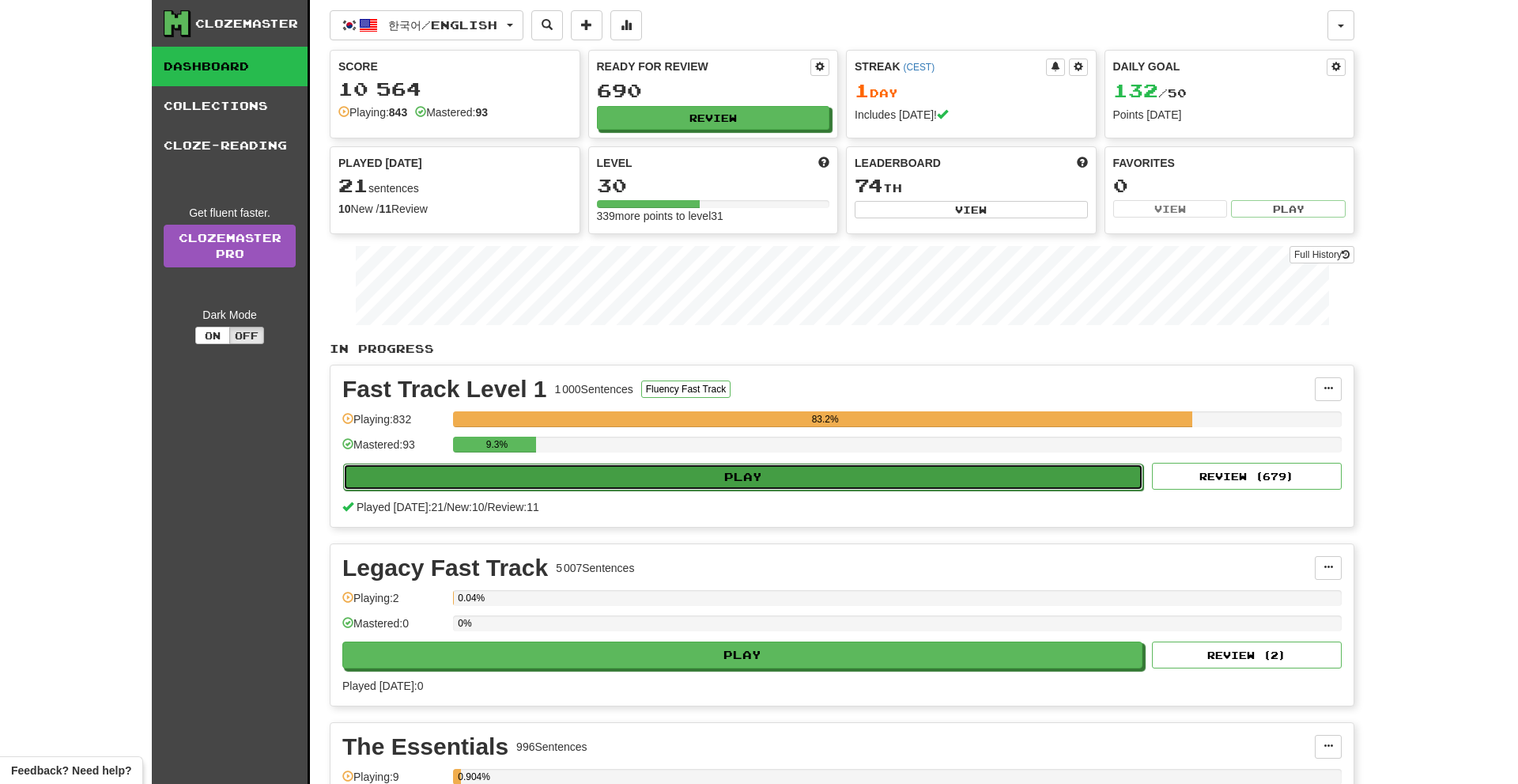
select select "**"
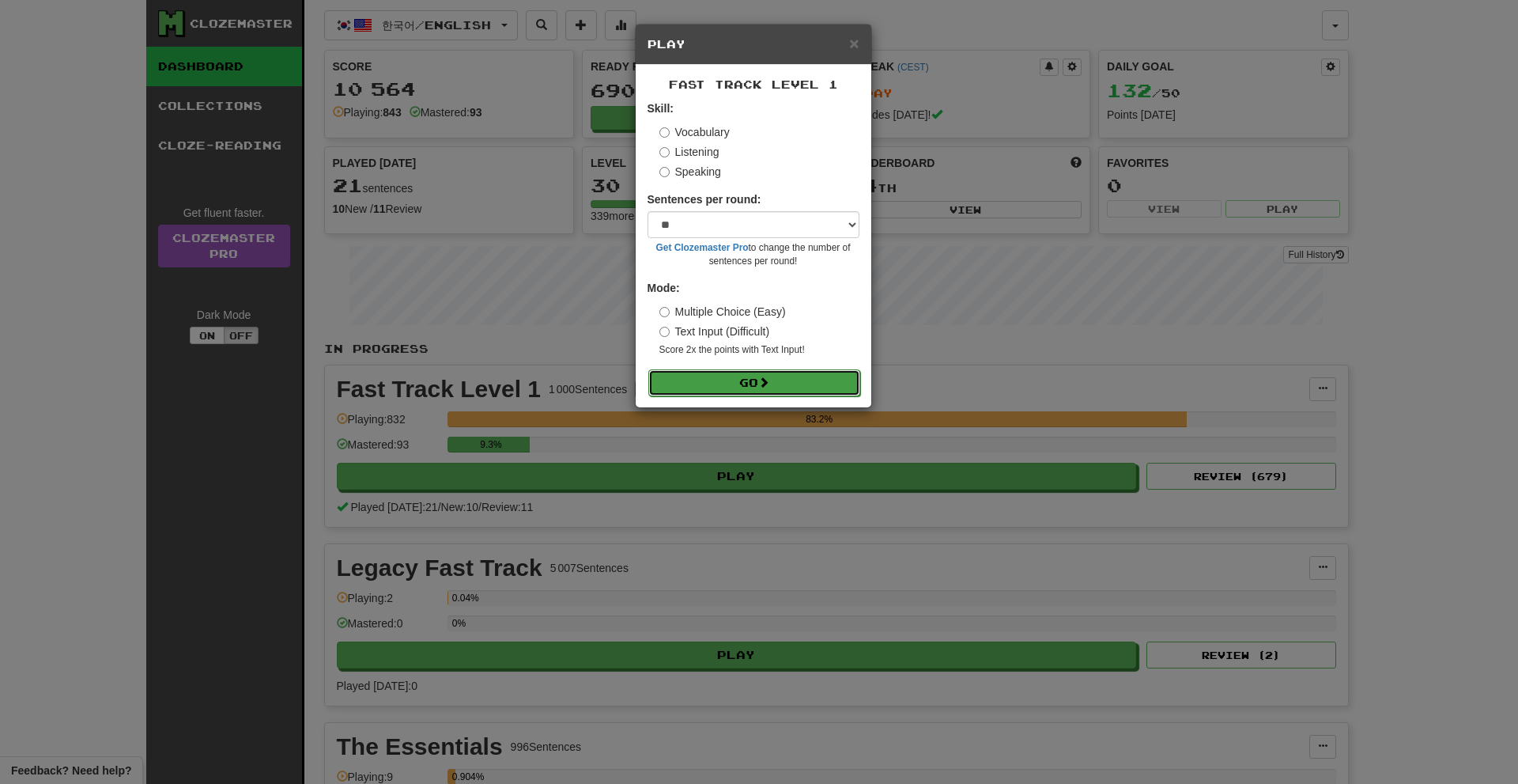
click at [759, 374] on button "Go" at bounding box center [754, 382] width 212 height 27
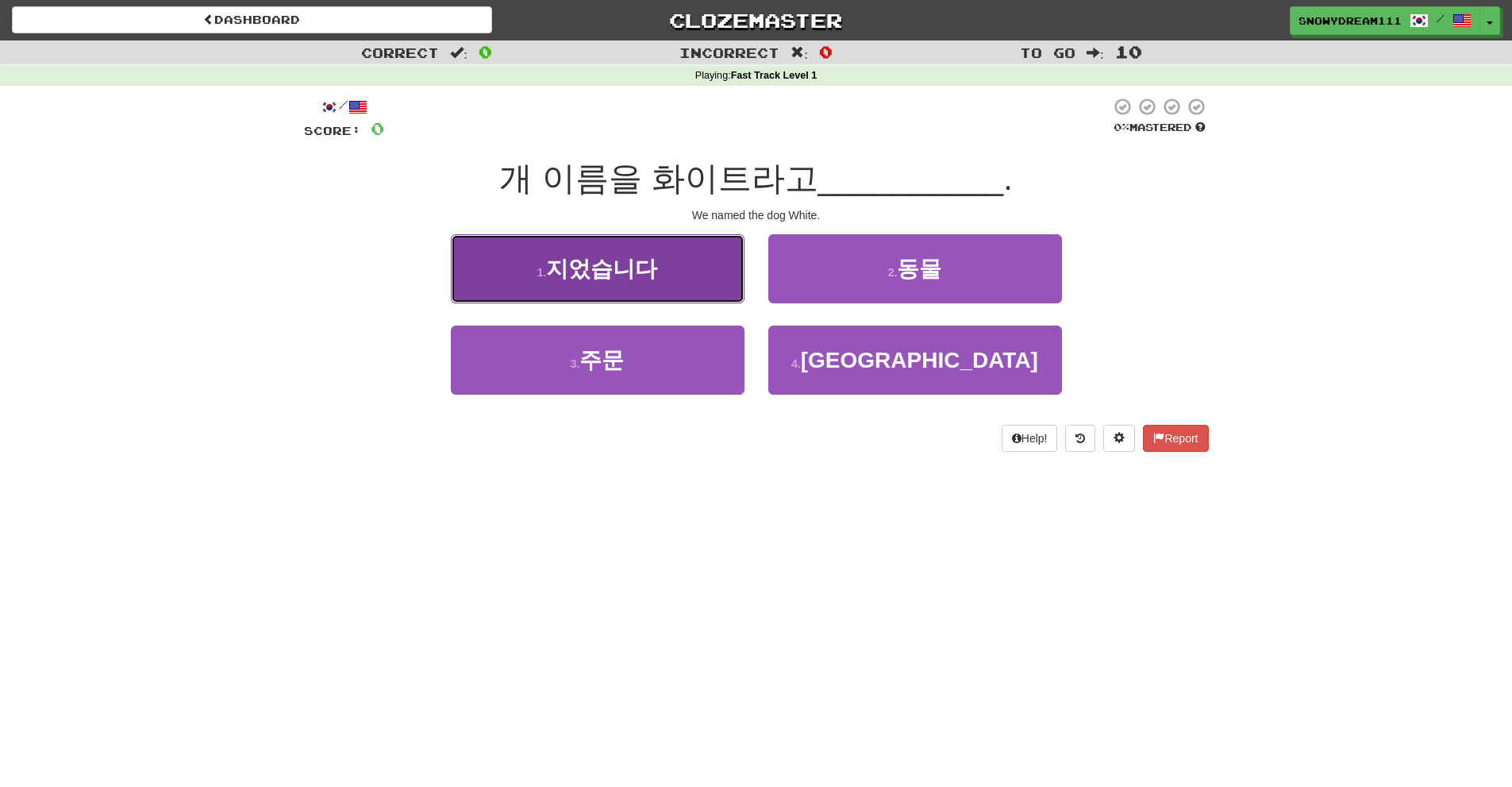
click at [589, 291] on button "1 . 지었습니다" at bounding box center [597, 269] width 293 height 69
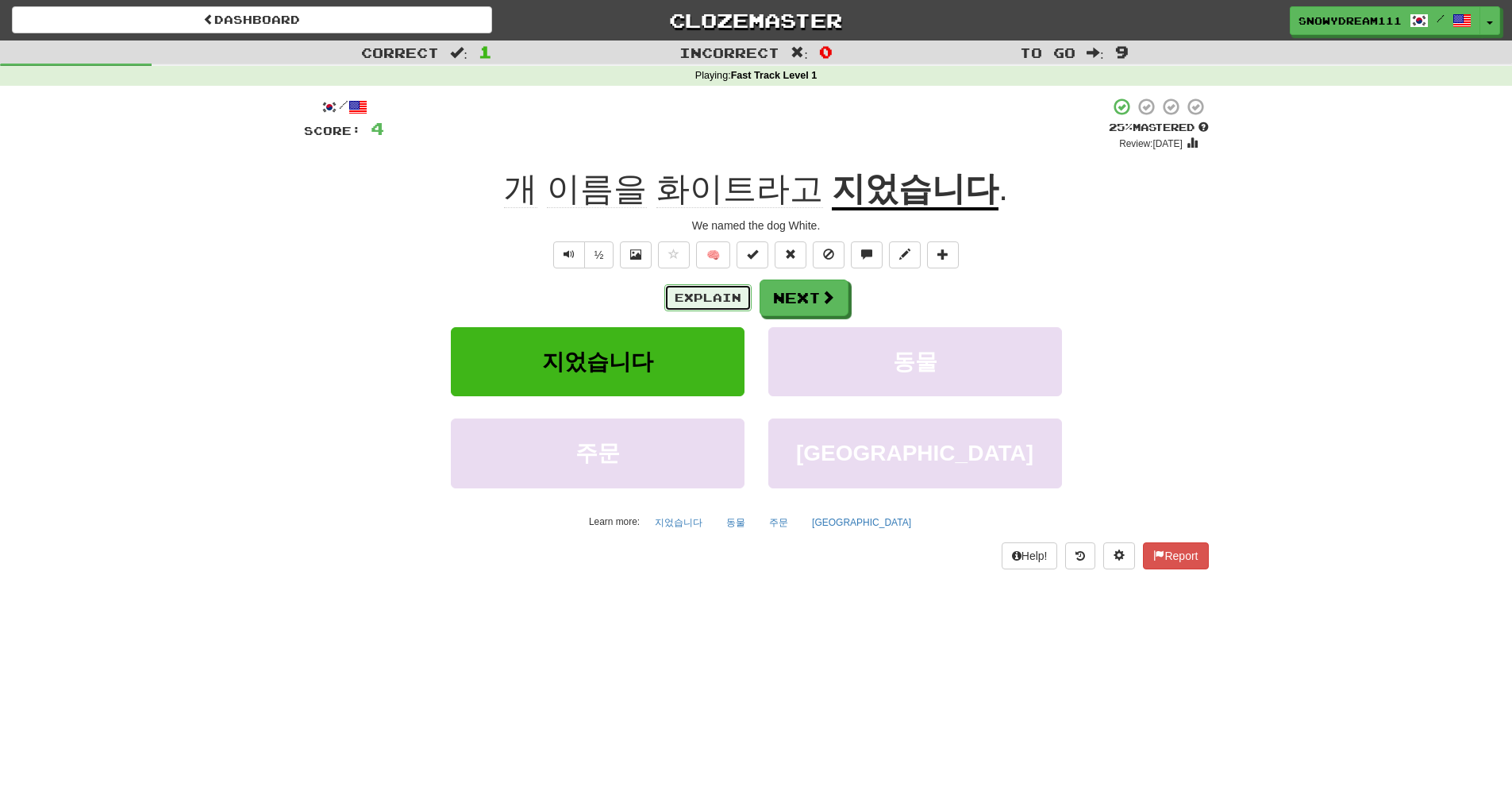
click at [694, 291] on button "Explain" at bounding box center [708, 297] width 87 height 27
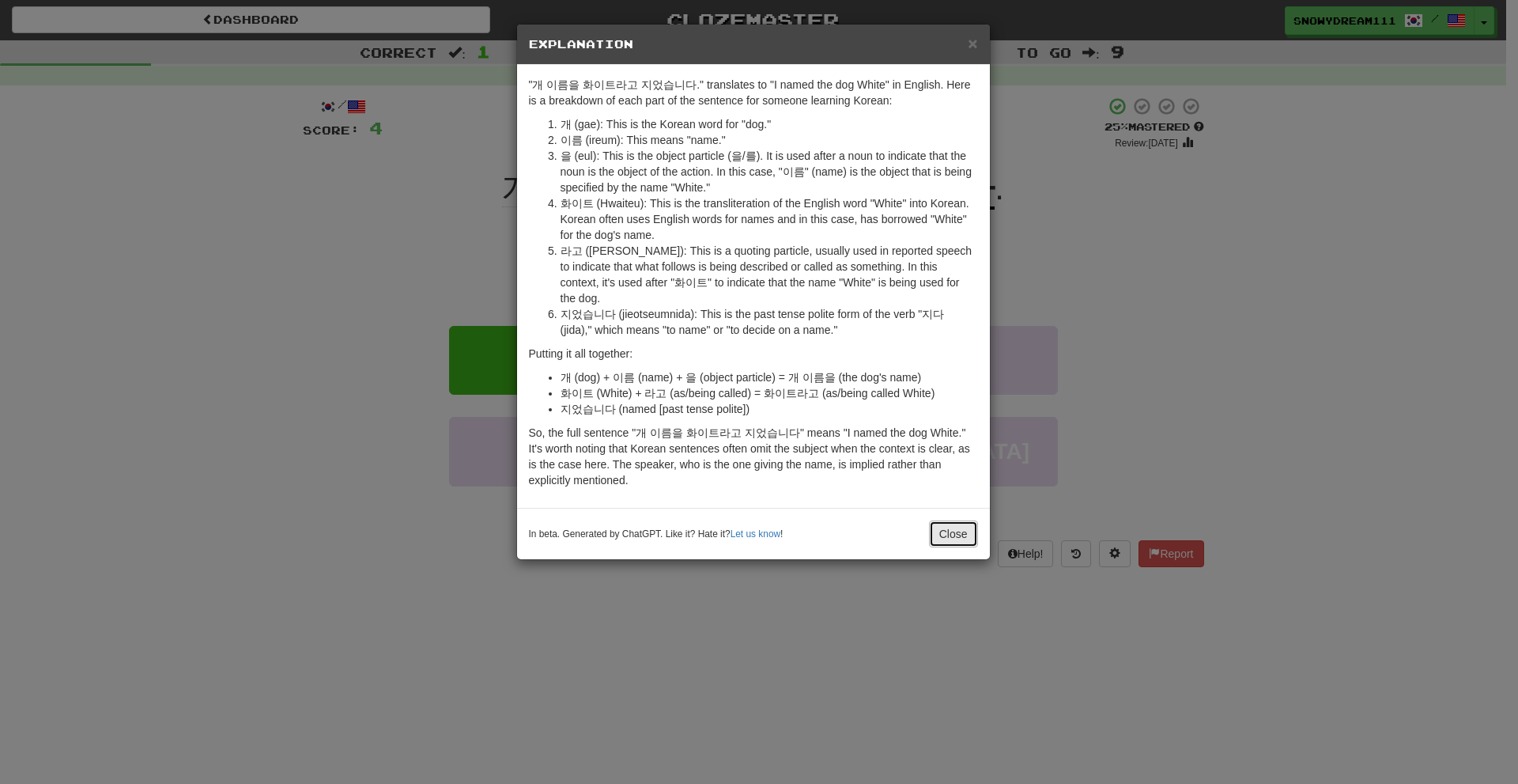
click at [941, 520] on button "Close" at bounding box center [953, 533] width 49 height 27
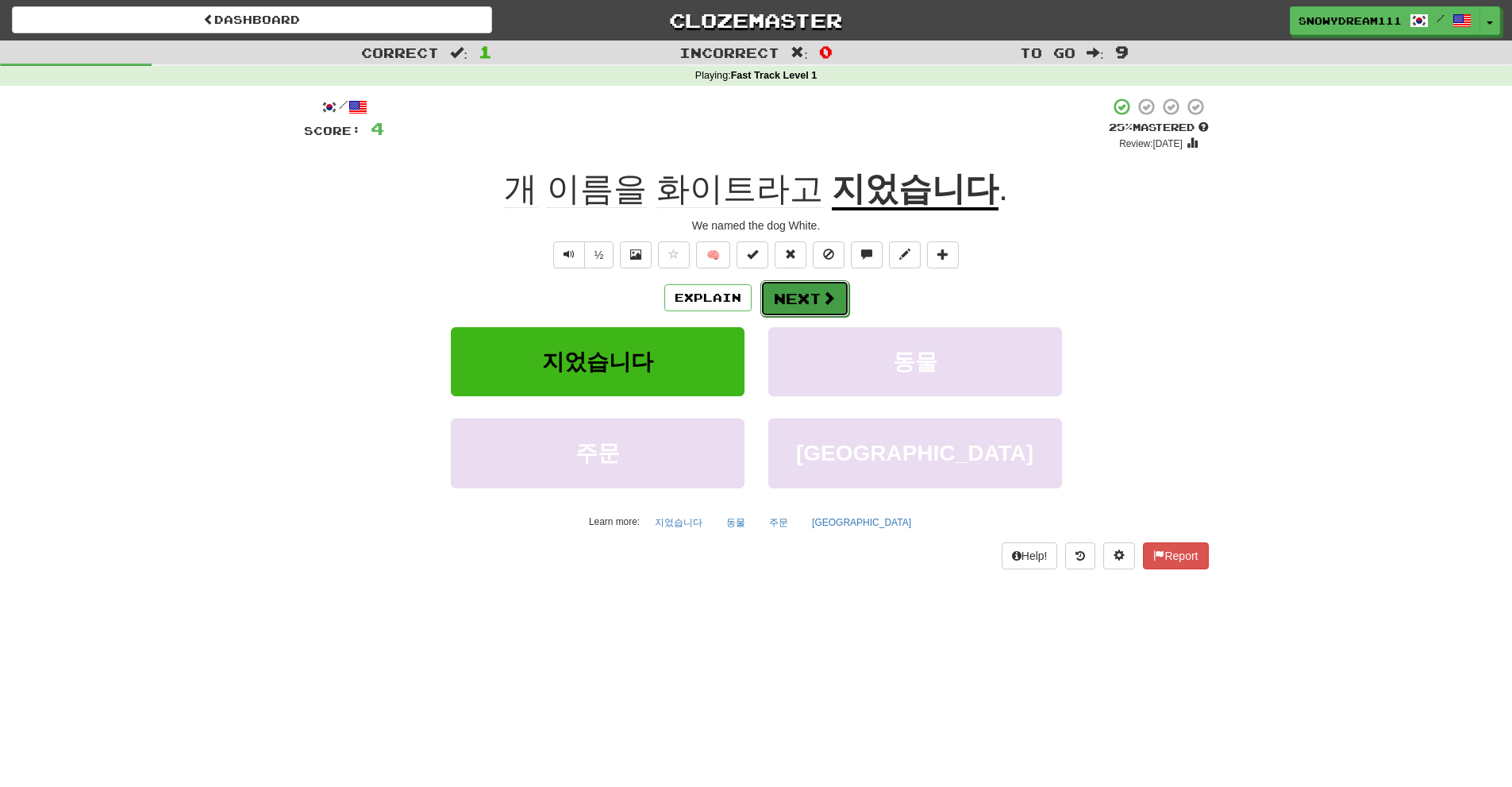
click at [807, 292] on button "Next" at bounding box center [805, 298] width 89 height 37
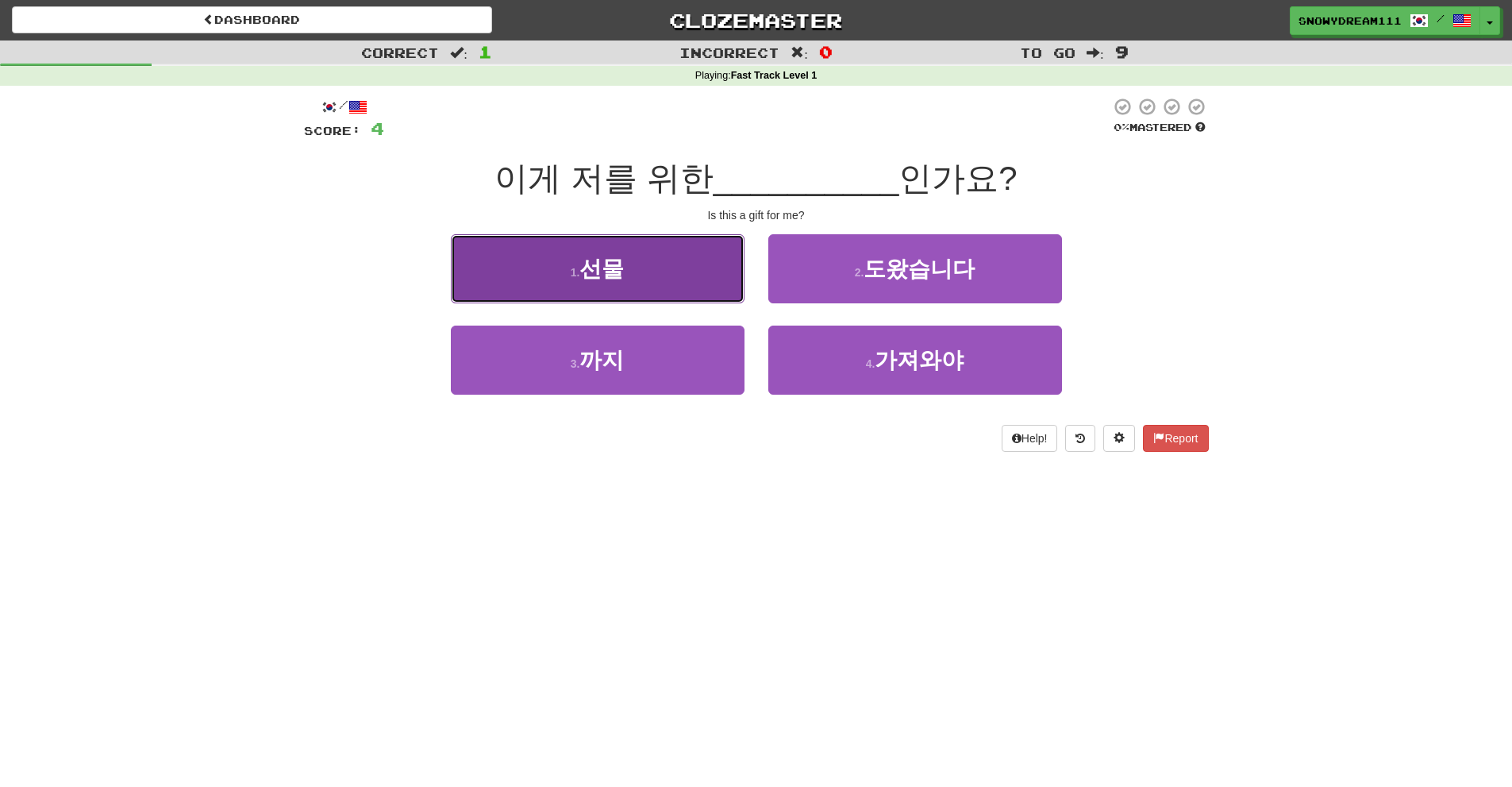
click at [622, 261] on span "선물" at bounding box center [601, 269] width 44 height 25
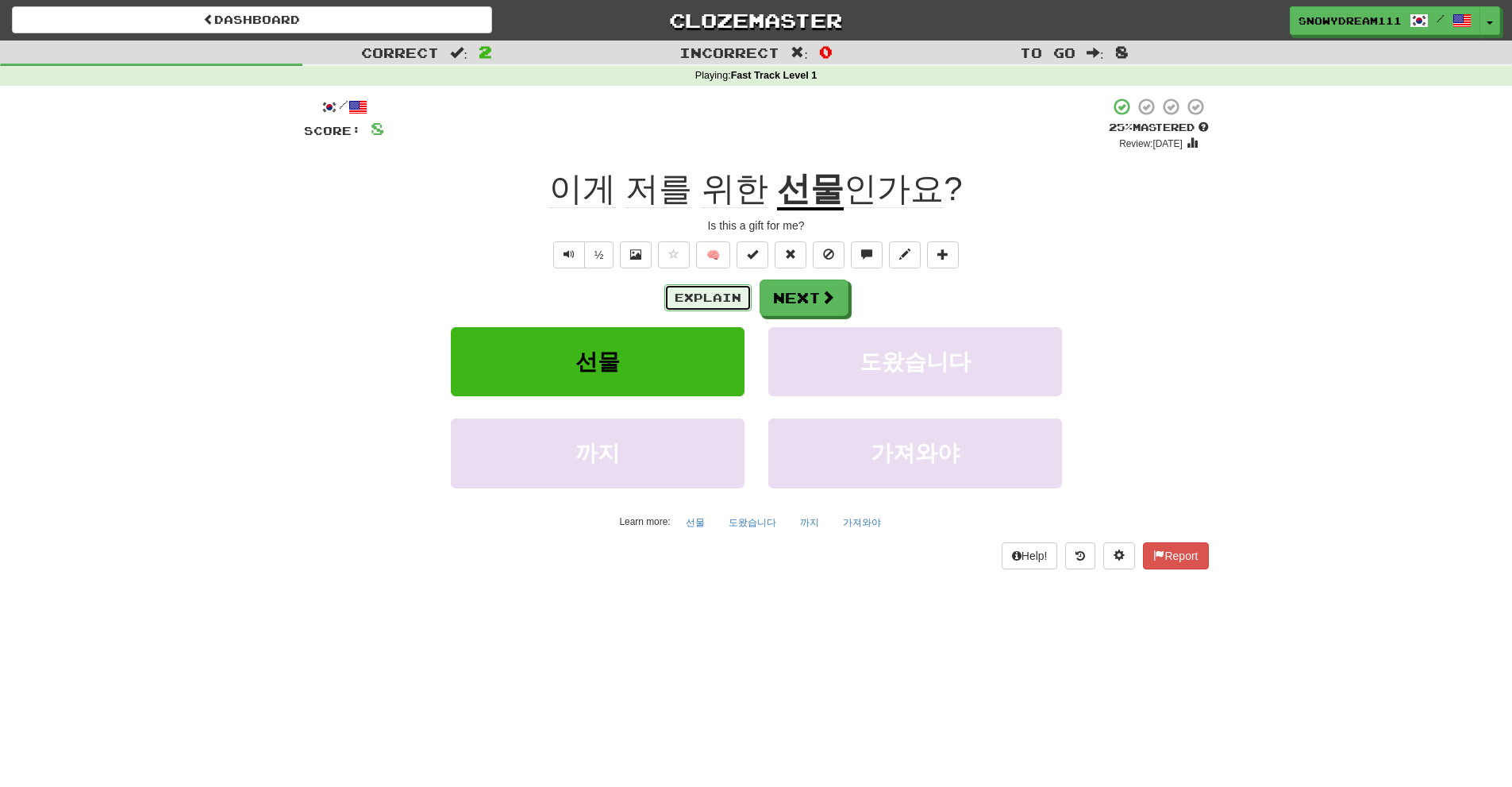
click at [707, 297] on button "Explain" at bounding box center [708, 297] width 87 height 27
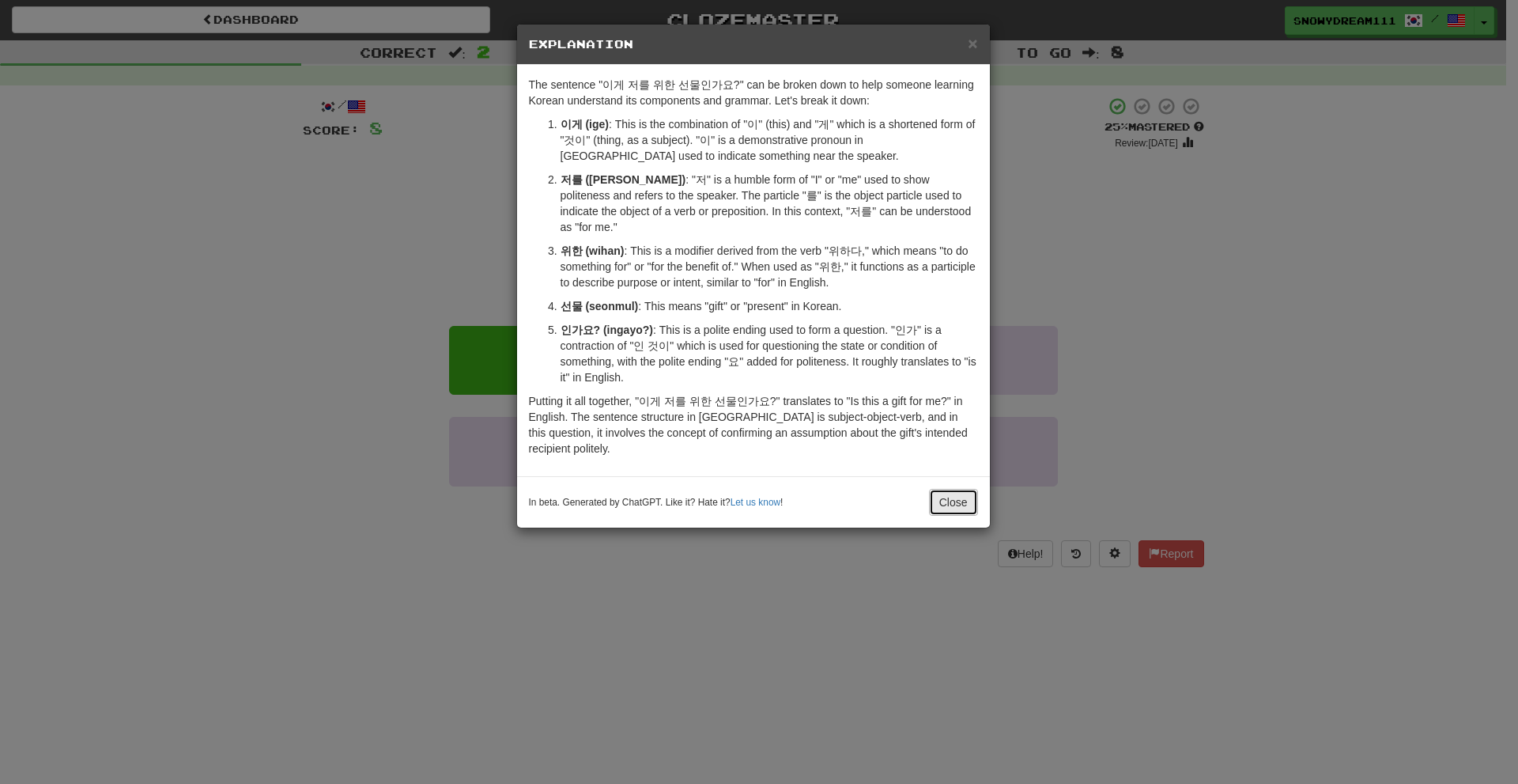
click at [958, 489] on button "Close" at bounding box center [953, 502] width 49 height 27
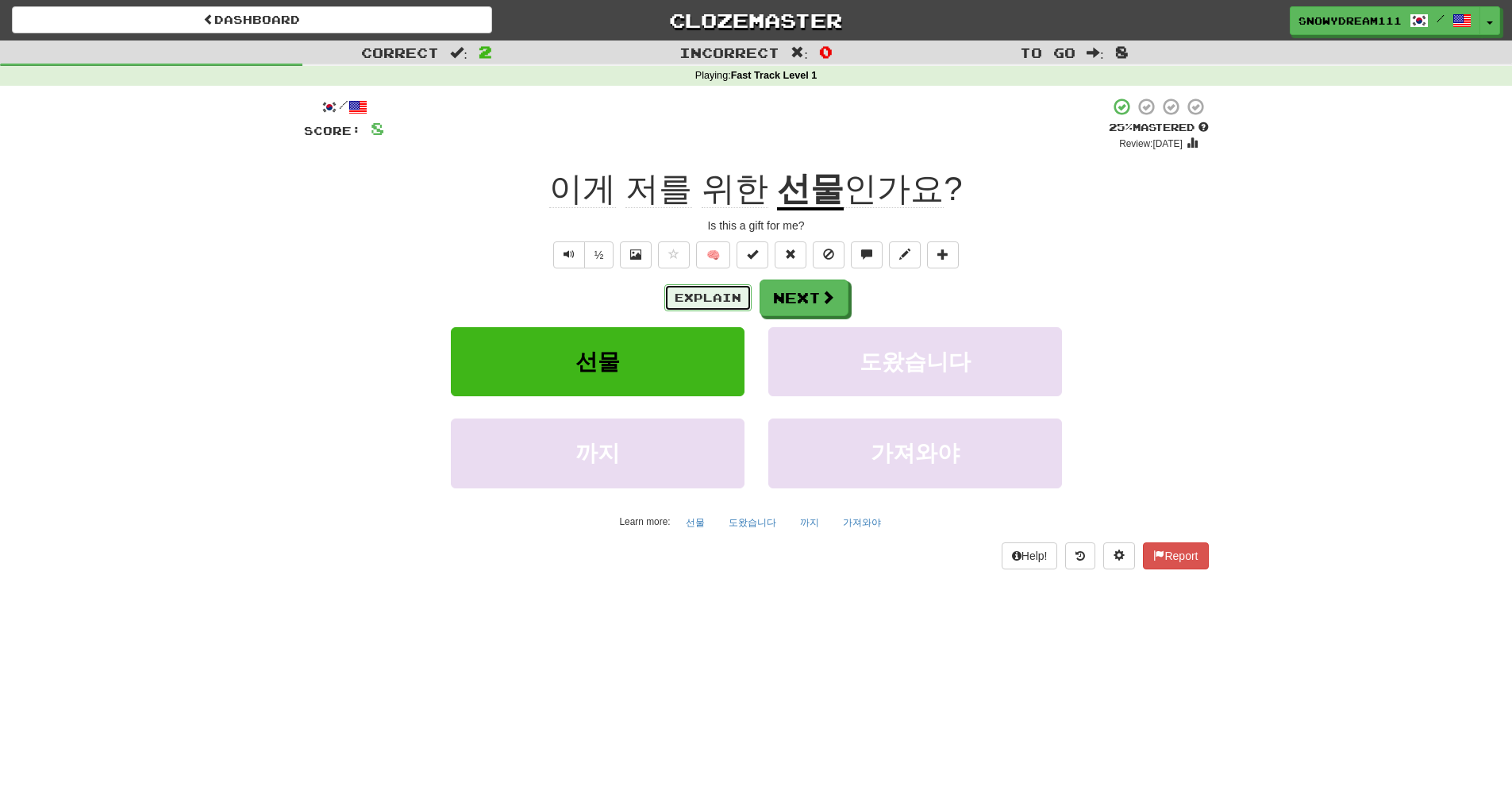
click at [720, 288] on button "Explain" at bounding box center [708, 297] width 87 height 27
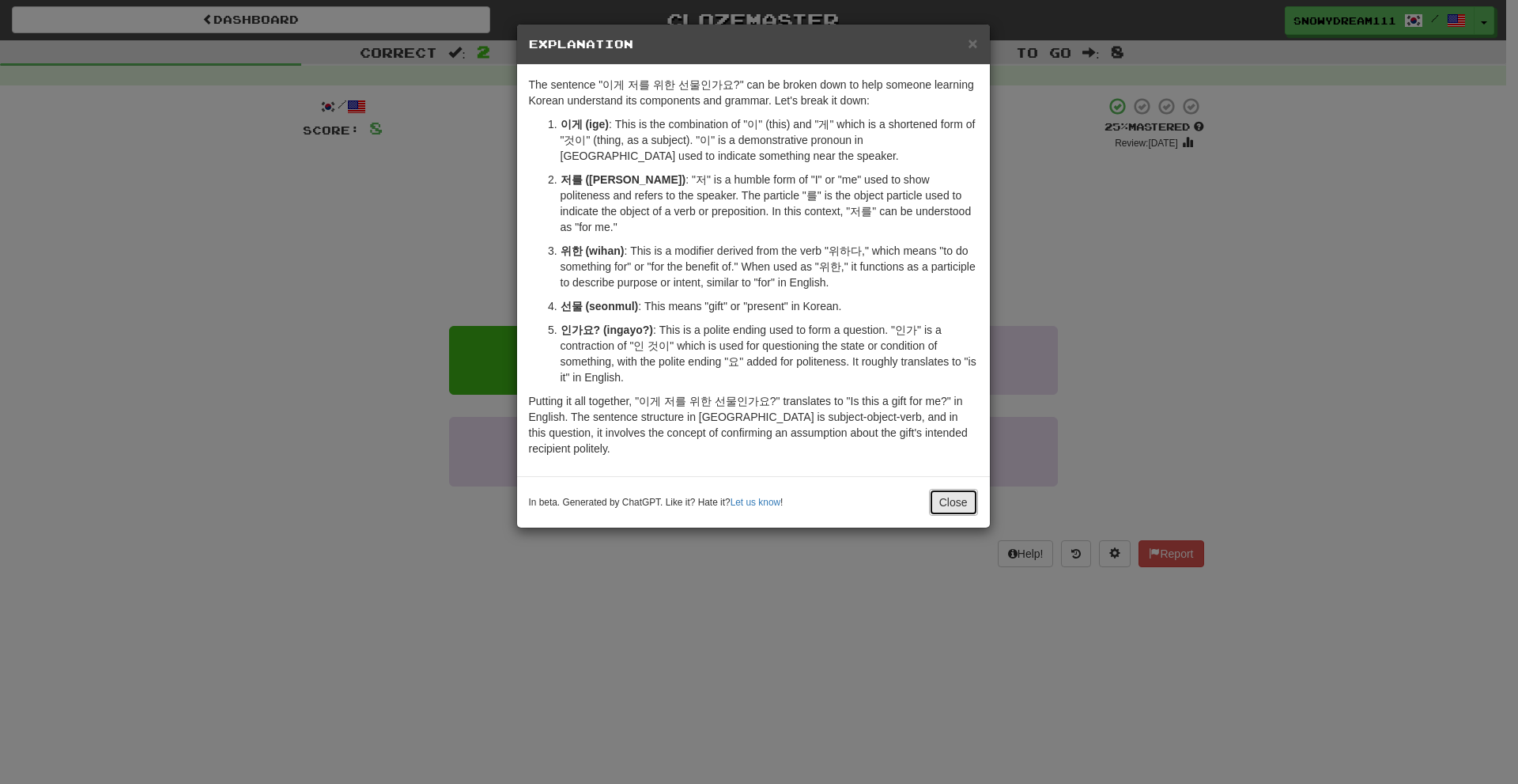
click at [956, 489] on button "Close" at bounding box center [953, 502] width 49 height 27
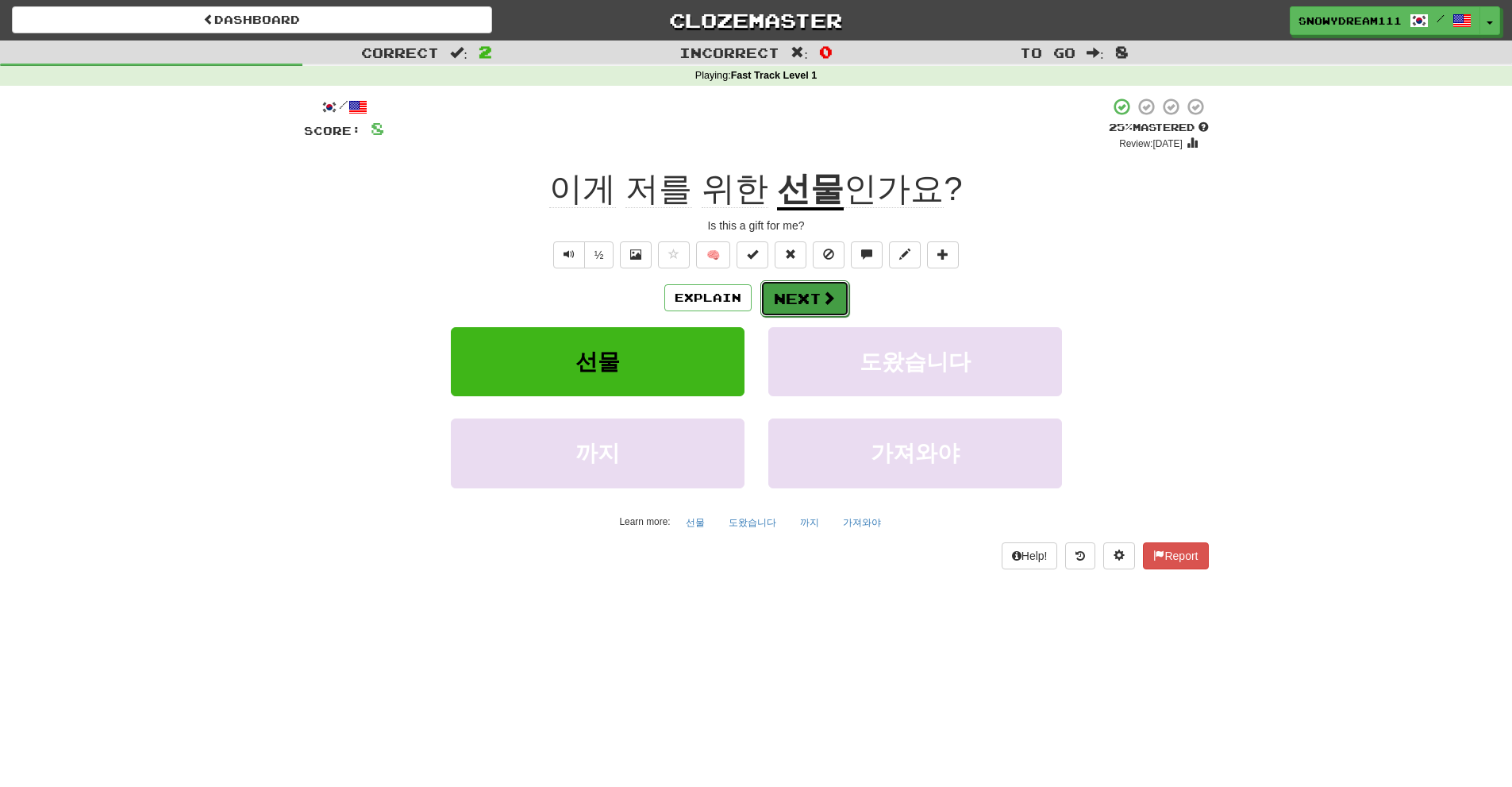
click at [784, 296] on button "Next" at bounding box center [805, 298] width 89 height 37
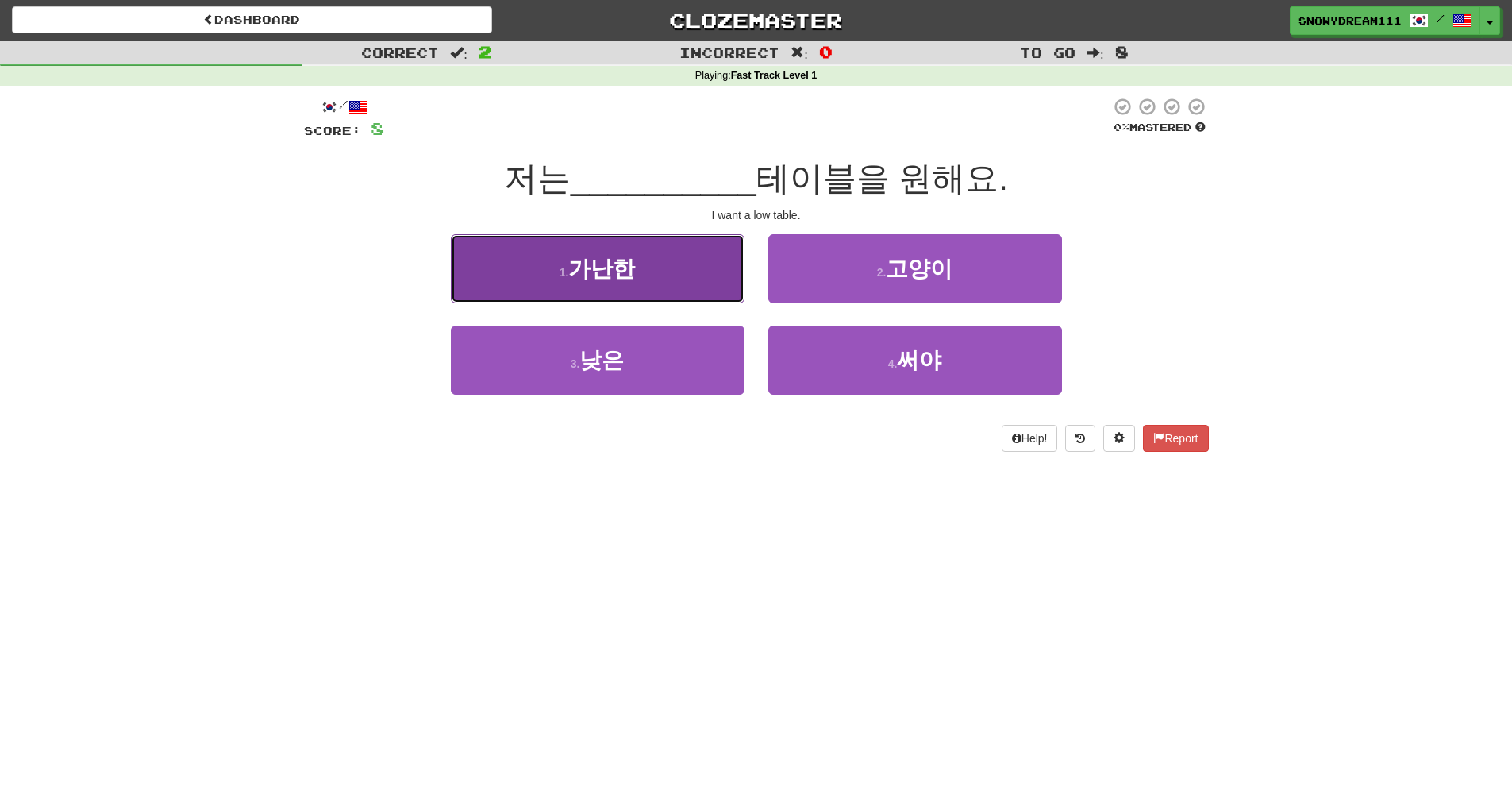
click at [602, 289] on button "1 . 가난한" at bounding box center [597, 269] width 293 height 69
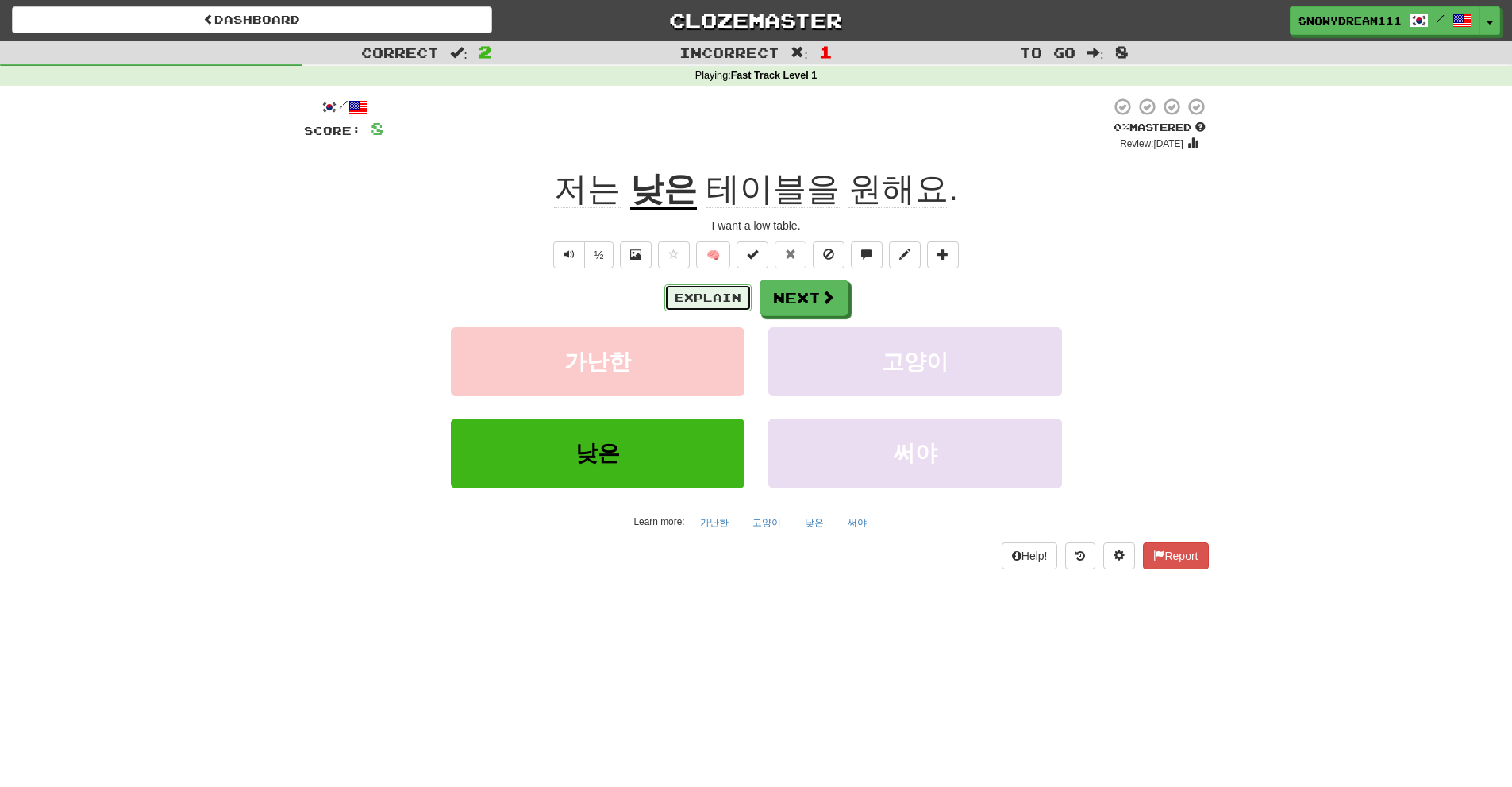
click at [731, 301] on button "Explain" at bounding box center [708, 297] width 87 height 27
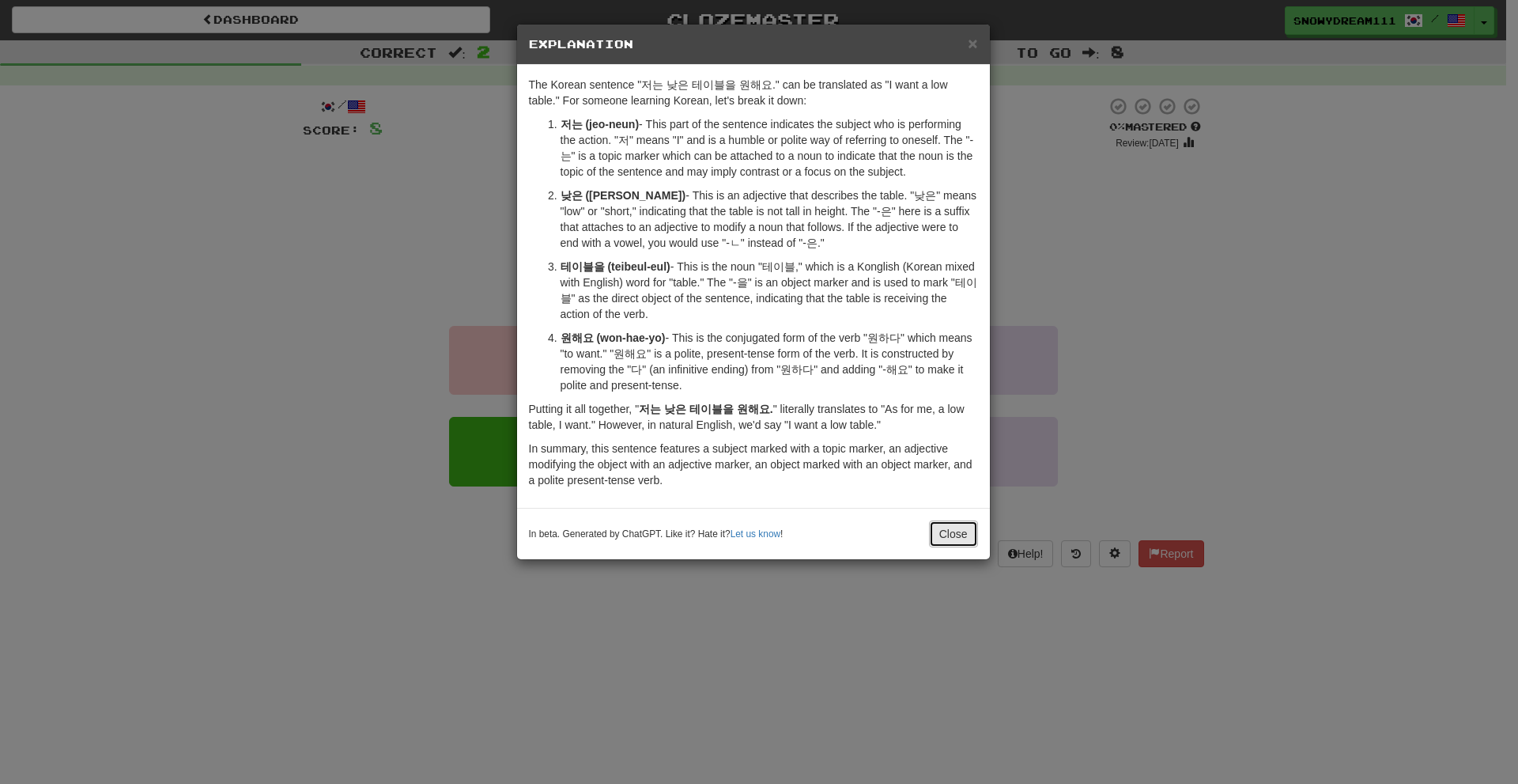
click at [956, 531] on button "Close" at bounding box center [953, 533] width 49 height 27
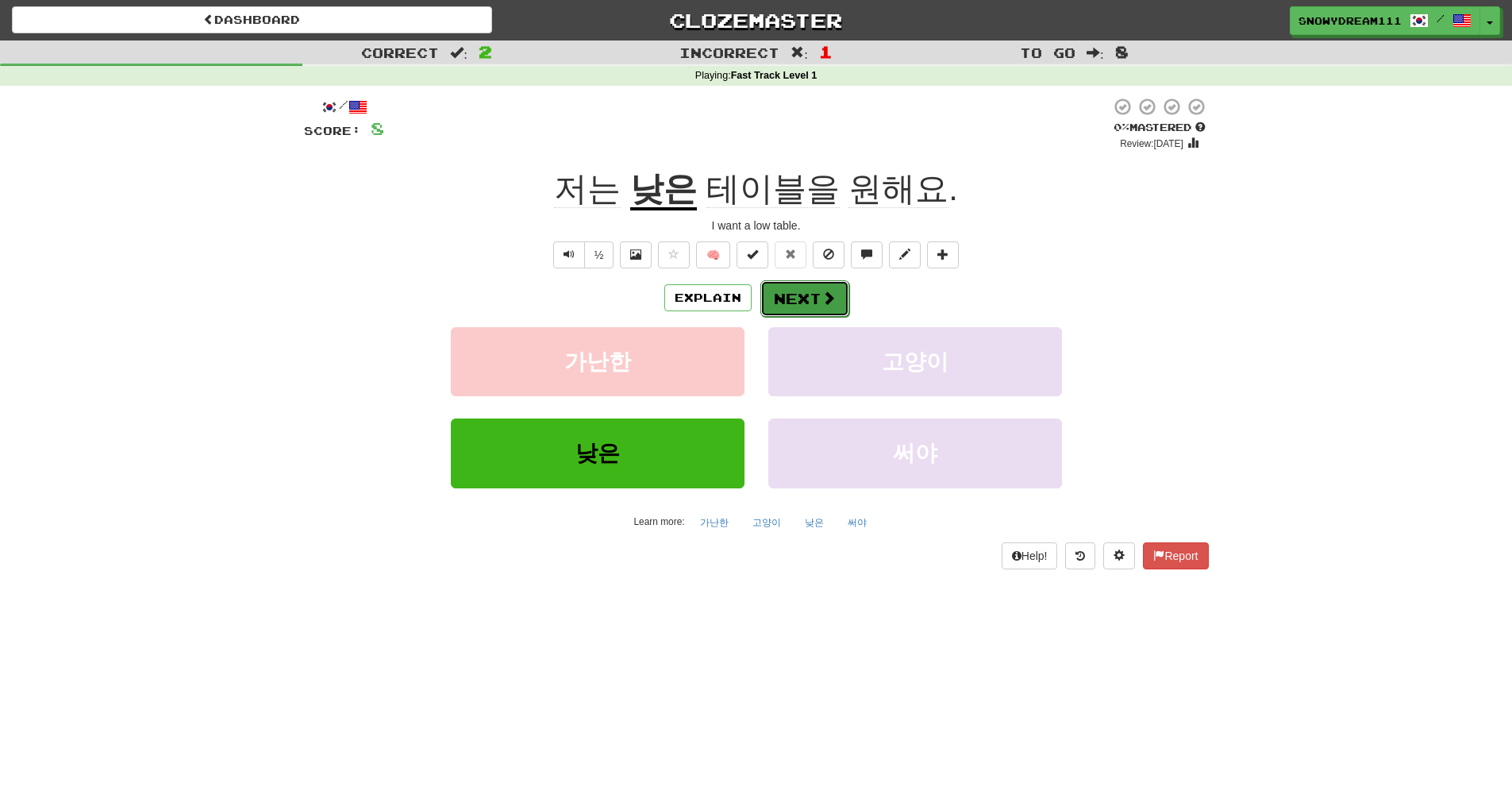
click at [807, 296] on button "Next" at bounding box center [805, 298] width 89 height 37
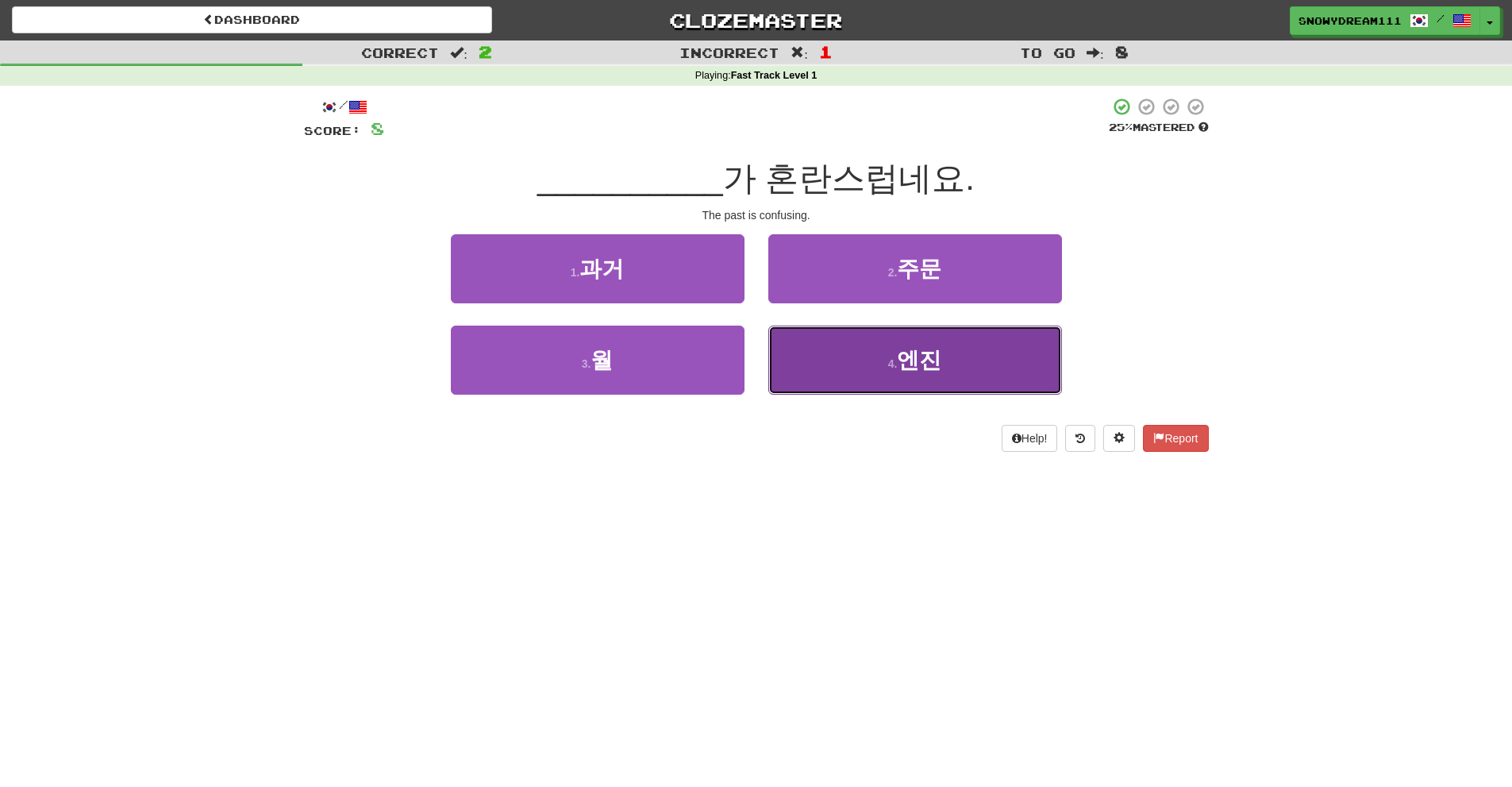
click at [943, 384] on button "4 . 엔진" at bounding box center [915, 360] width 293 height 69
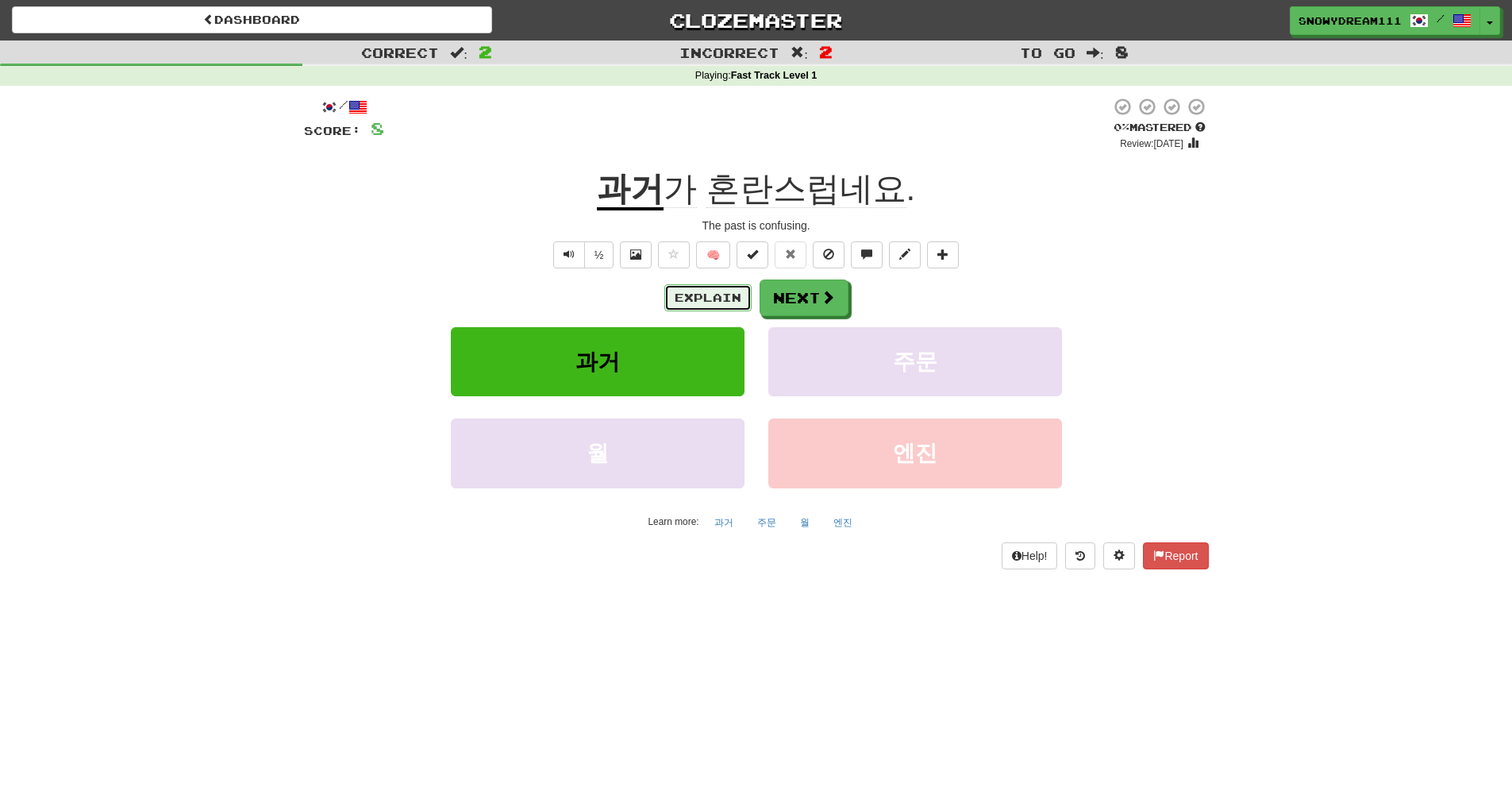
click at [729, 290] on button "Explain" at bounding box center [708, 297] width 87 height 27
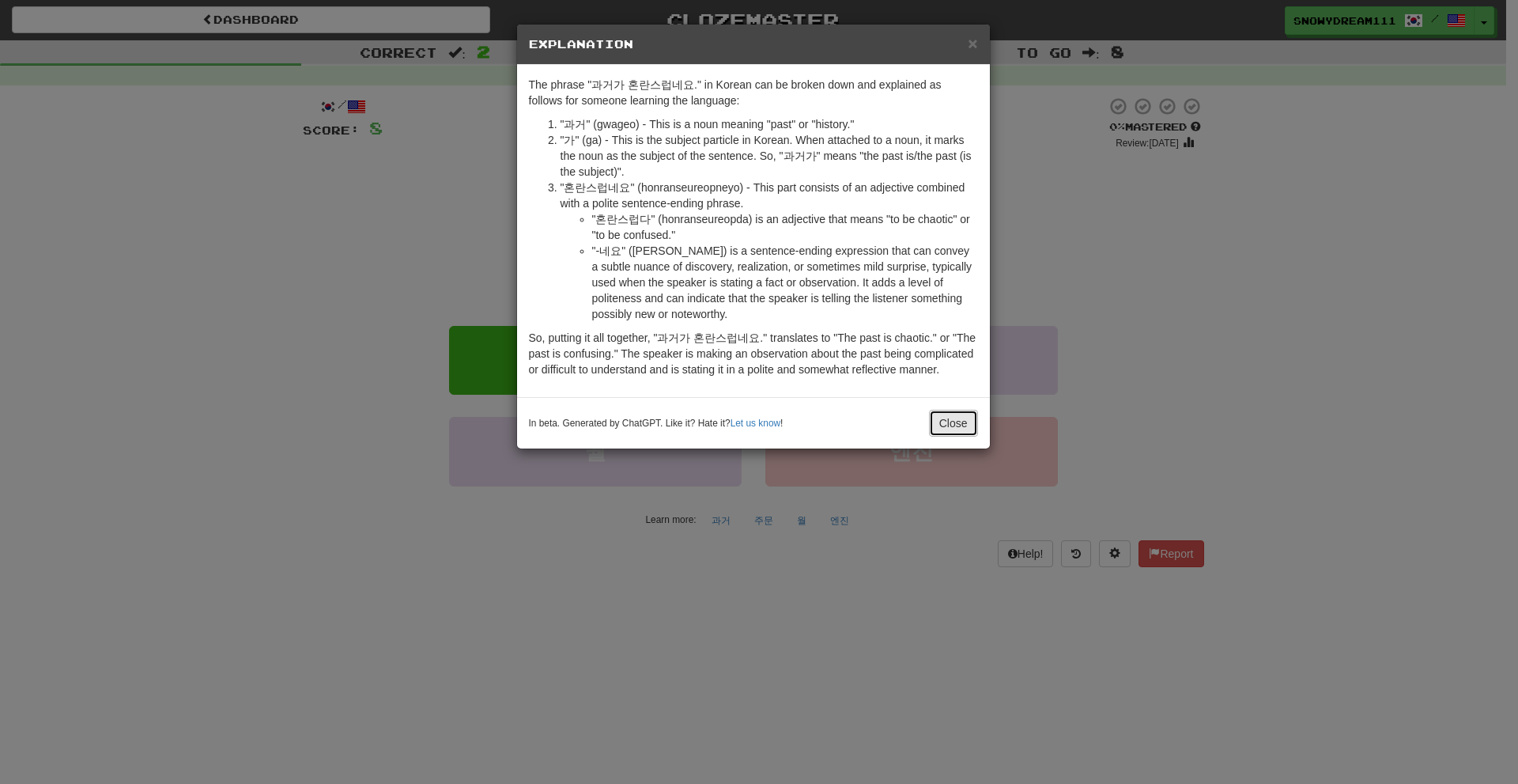
click at [944, 422] on button "Close" at bounding box center [953, 422] width 49 height 27
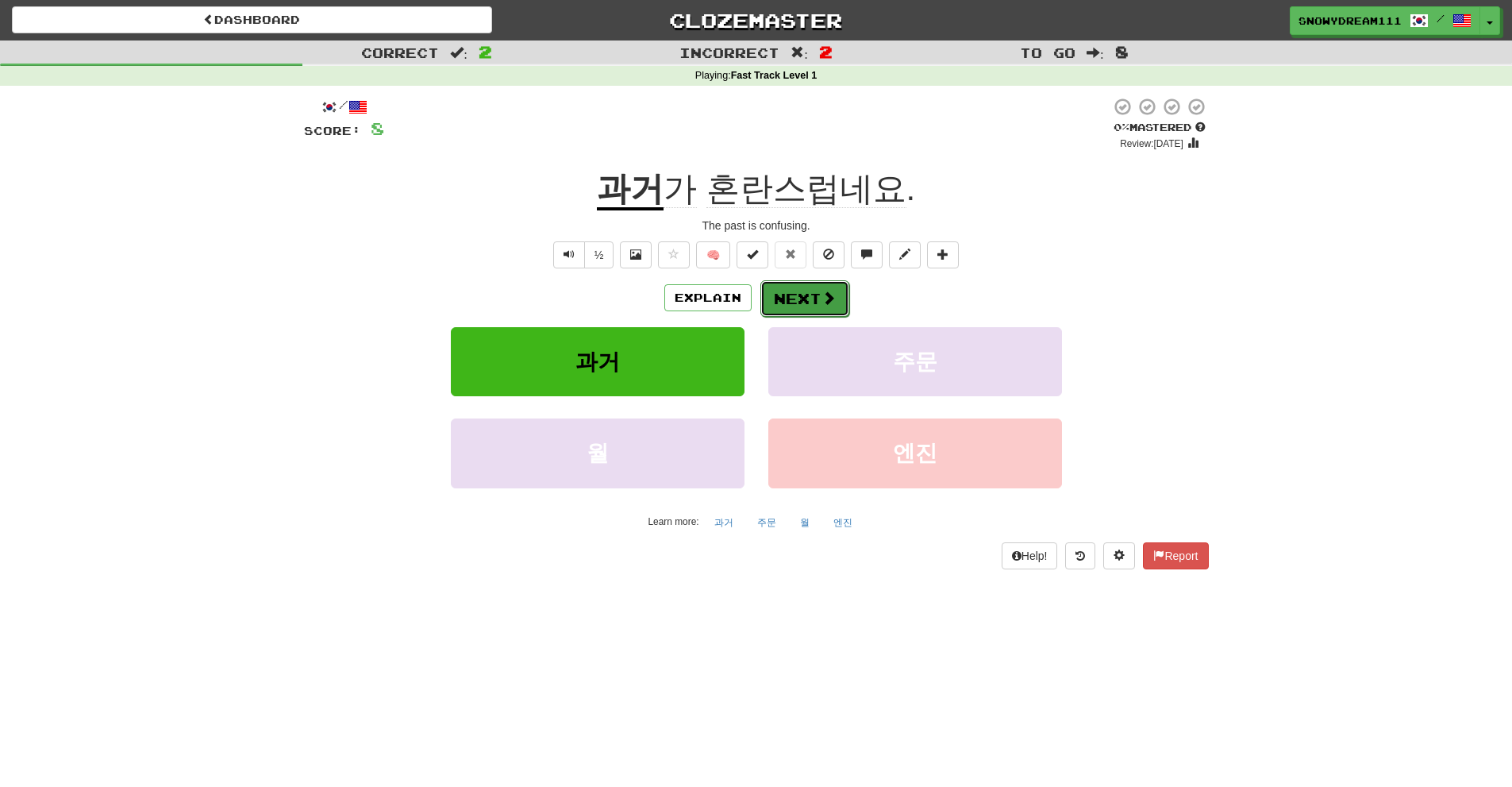
click at [808, 305] on button "Next" at bounding box center [805, 298] width 89 height 37
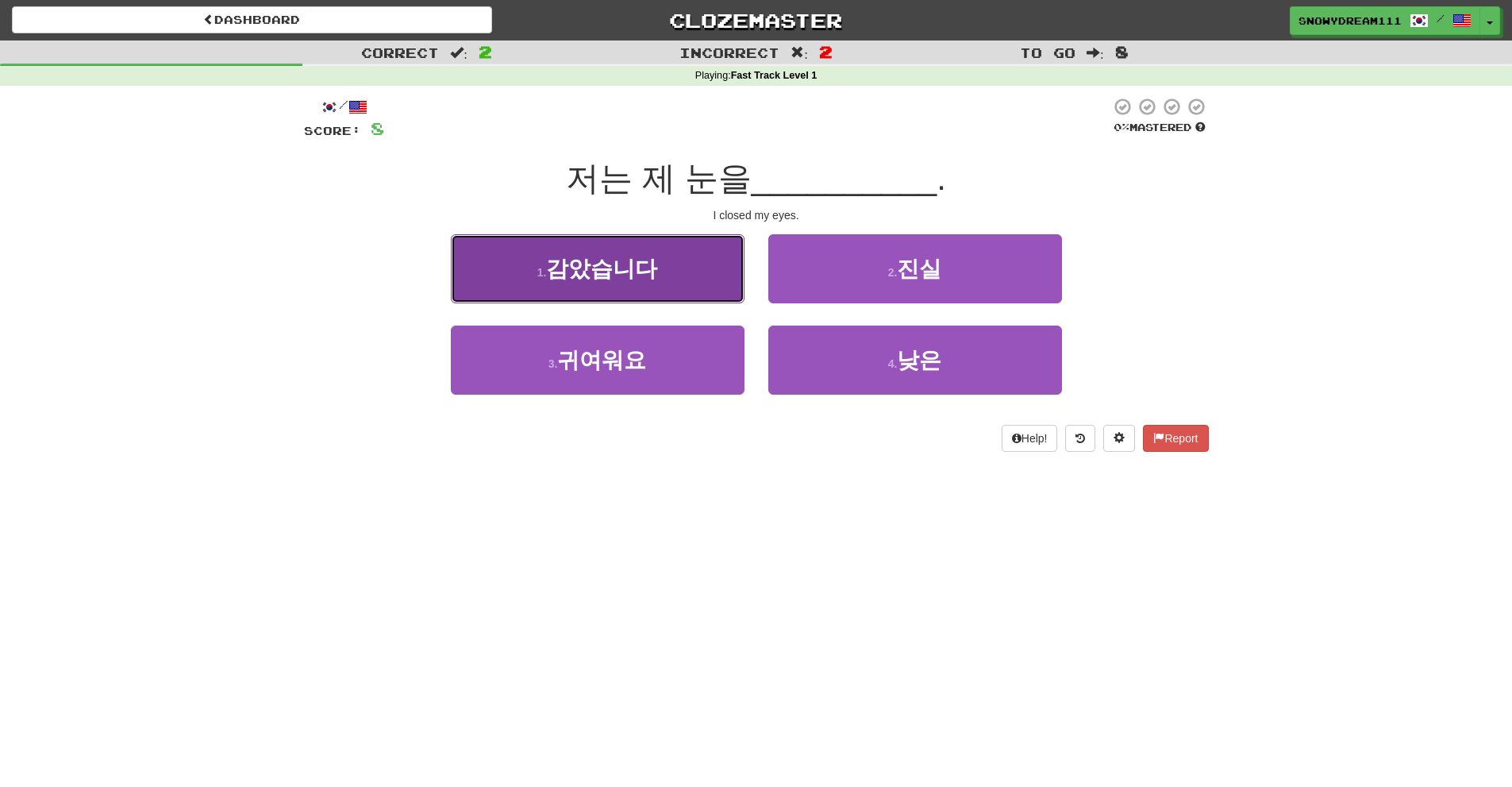
click at [598, 281] on button "1 . 감았습니다" at bounding box center [597, 269] width 293 height 69
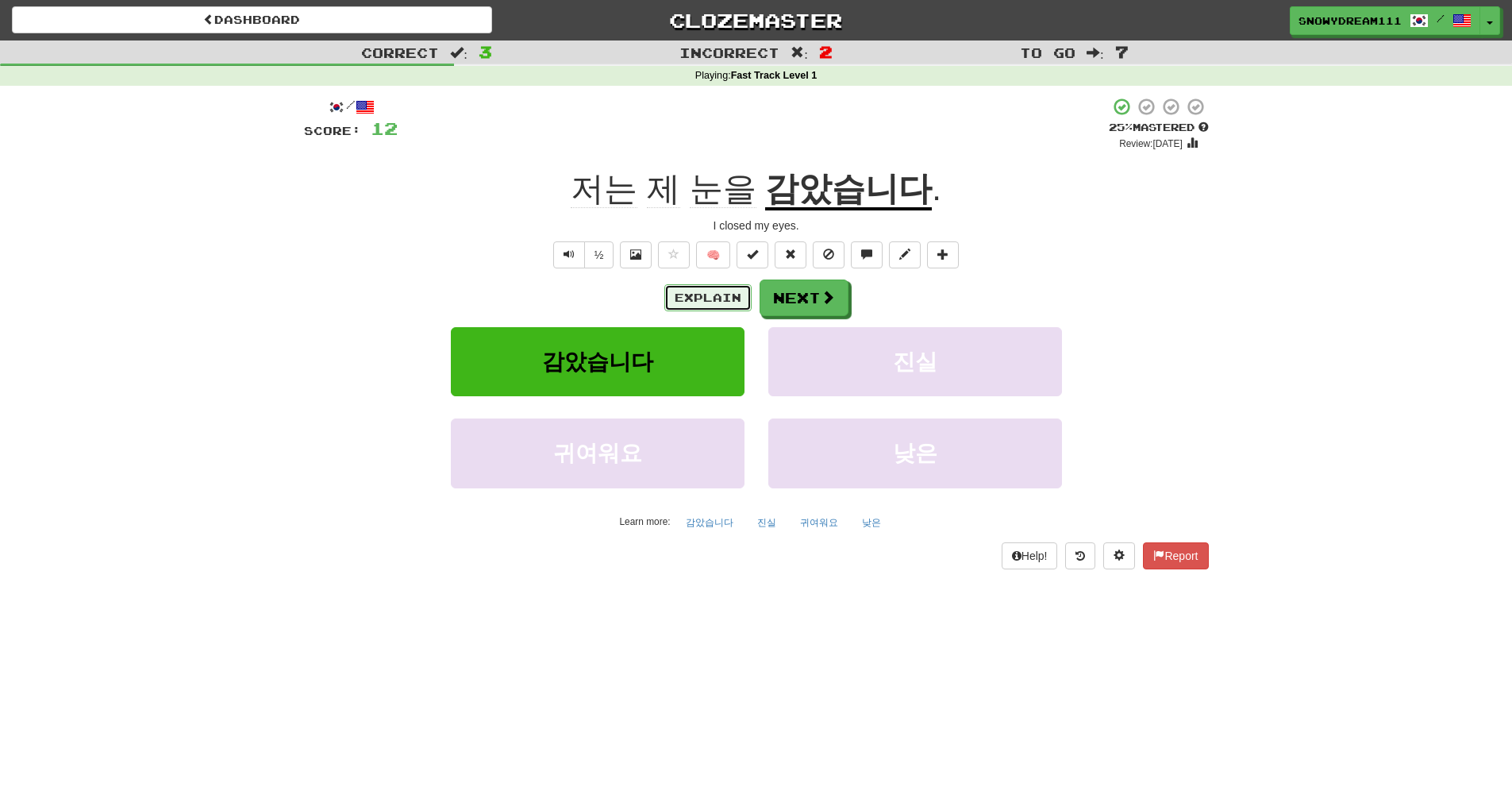
click at [730, 301] on button "Explain" at bounding box center [708, 297] width 87 height 27
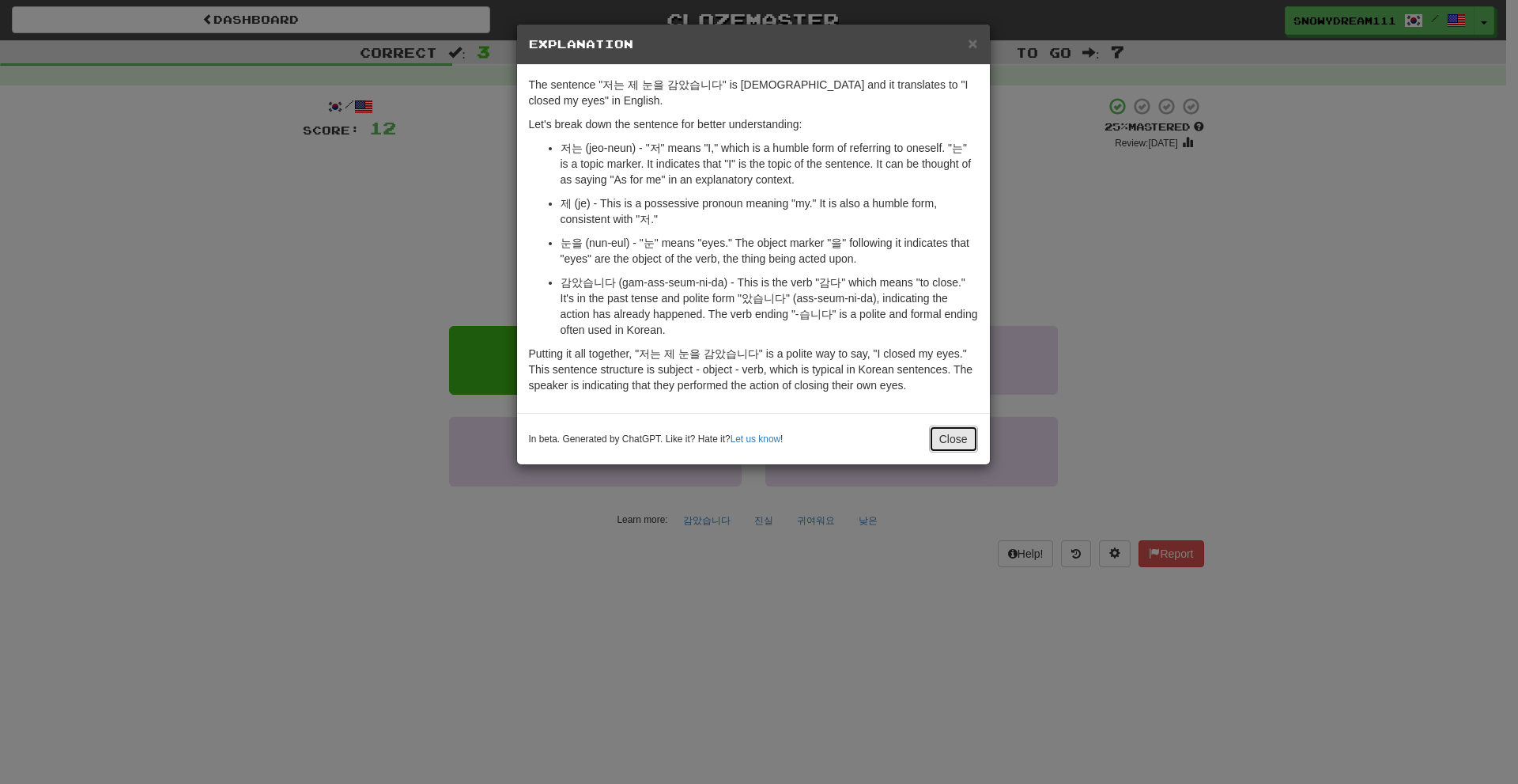
click at [947, 444] on button "Close" at bounding box center [953, 438] width 49 height 27
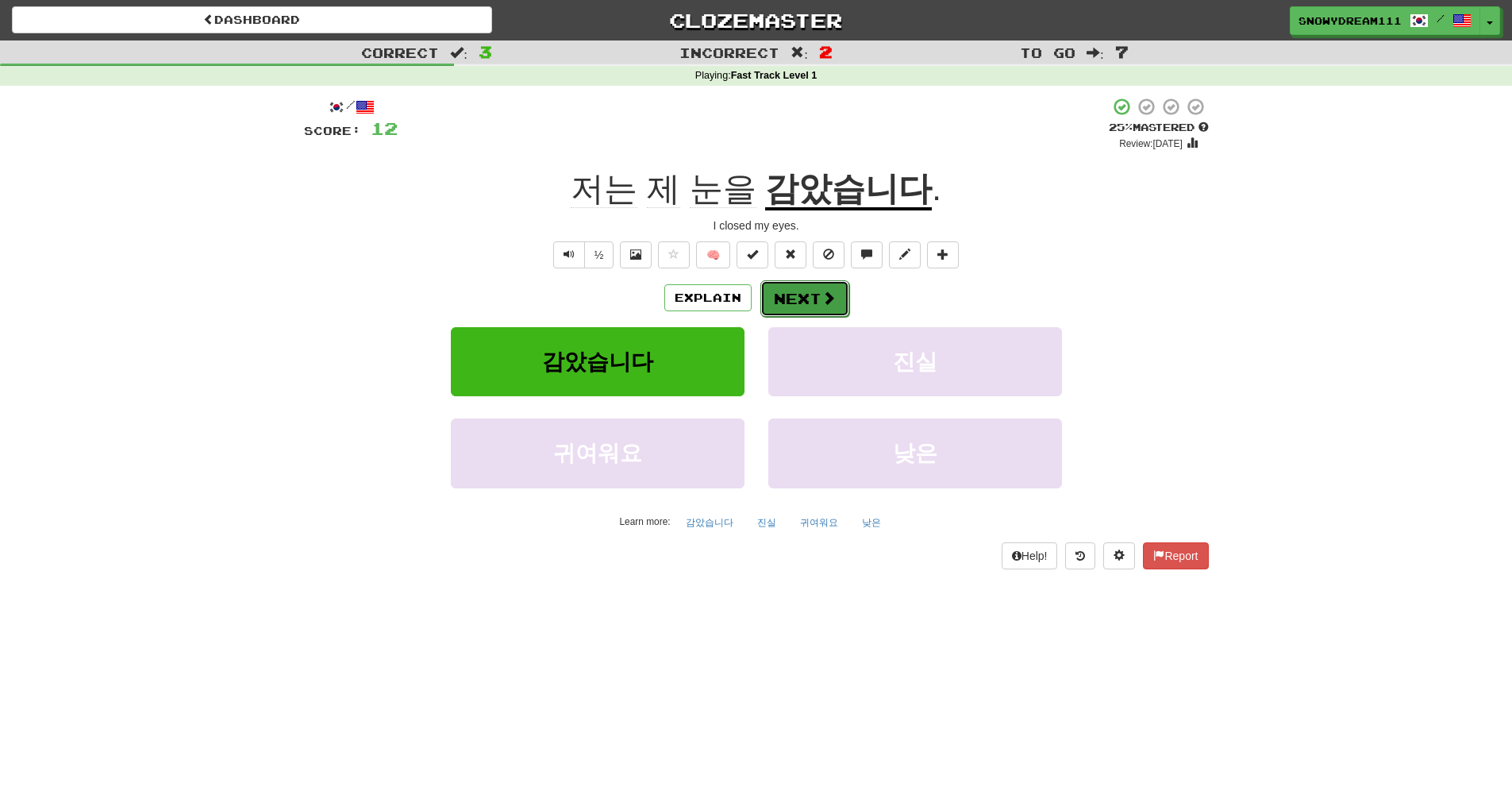
click at [814, 304] on button "Next" at bounding box center [805, 298] width 89 height 37
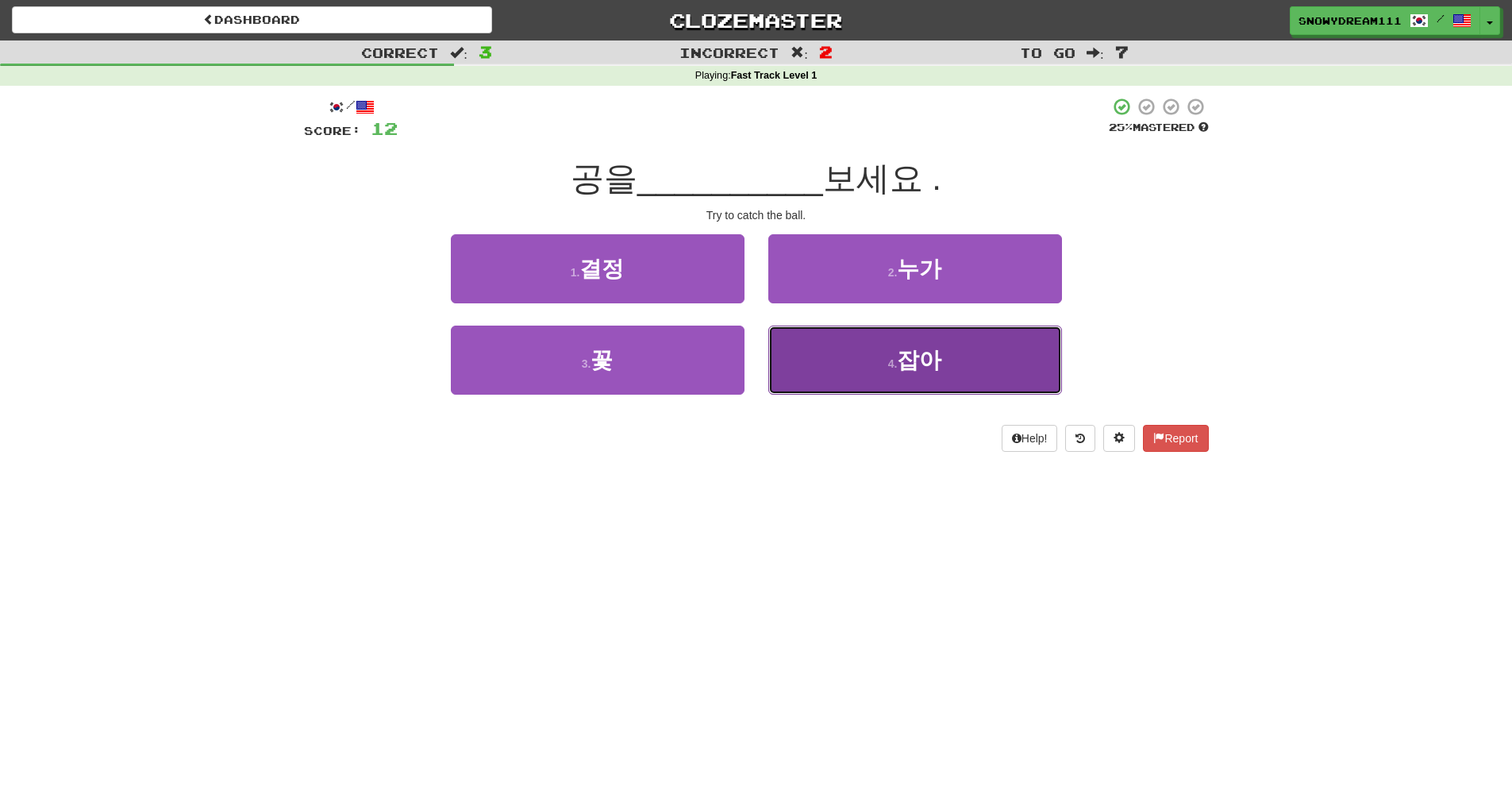
click at [940, 376] on button "4 . 잡아" at bounding box center [915, 360] width 293 height 69
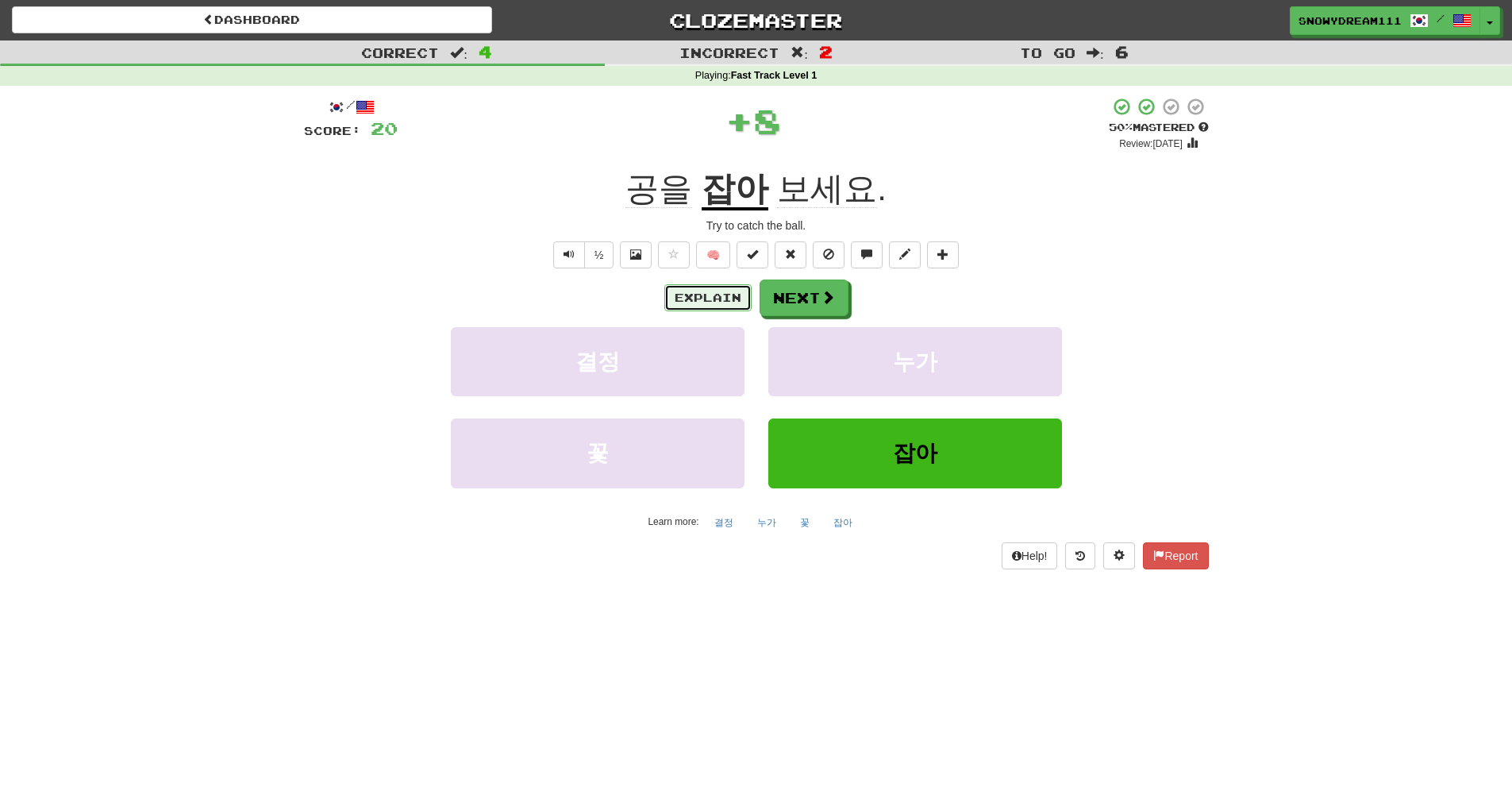
click at [735, 293] on button "Explain" at bounding box center [708, 297] width 87 height 27
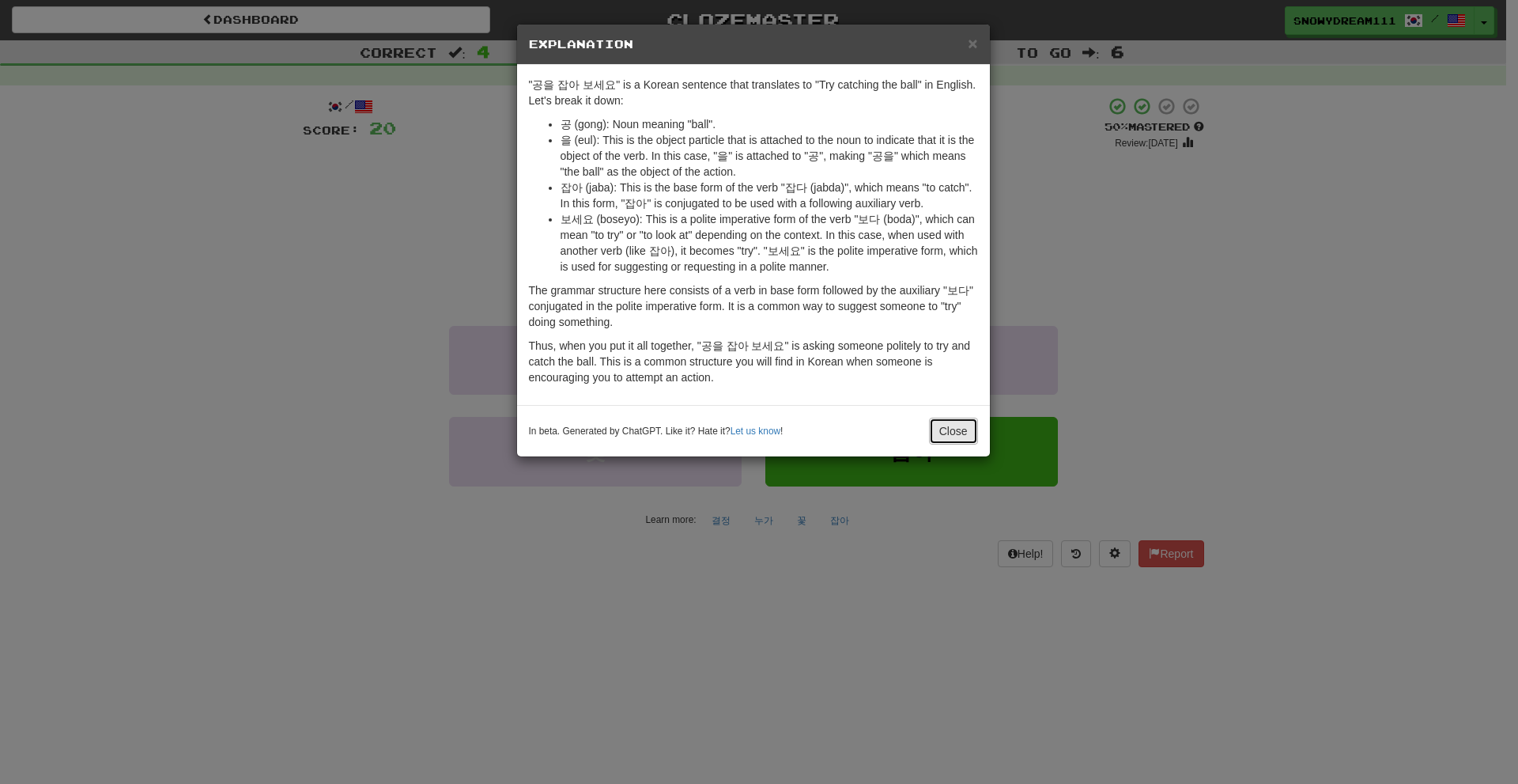
click at [952, 429] on button "Close" at bounding box center [953, 430] width 49 height 27
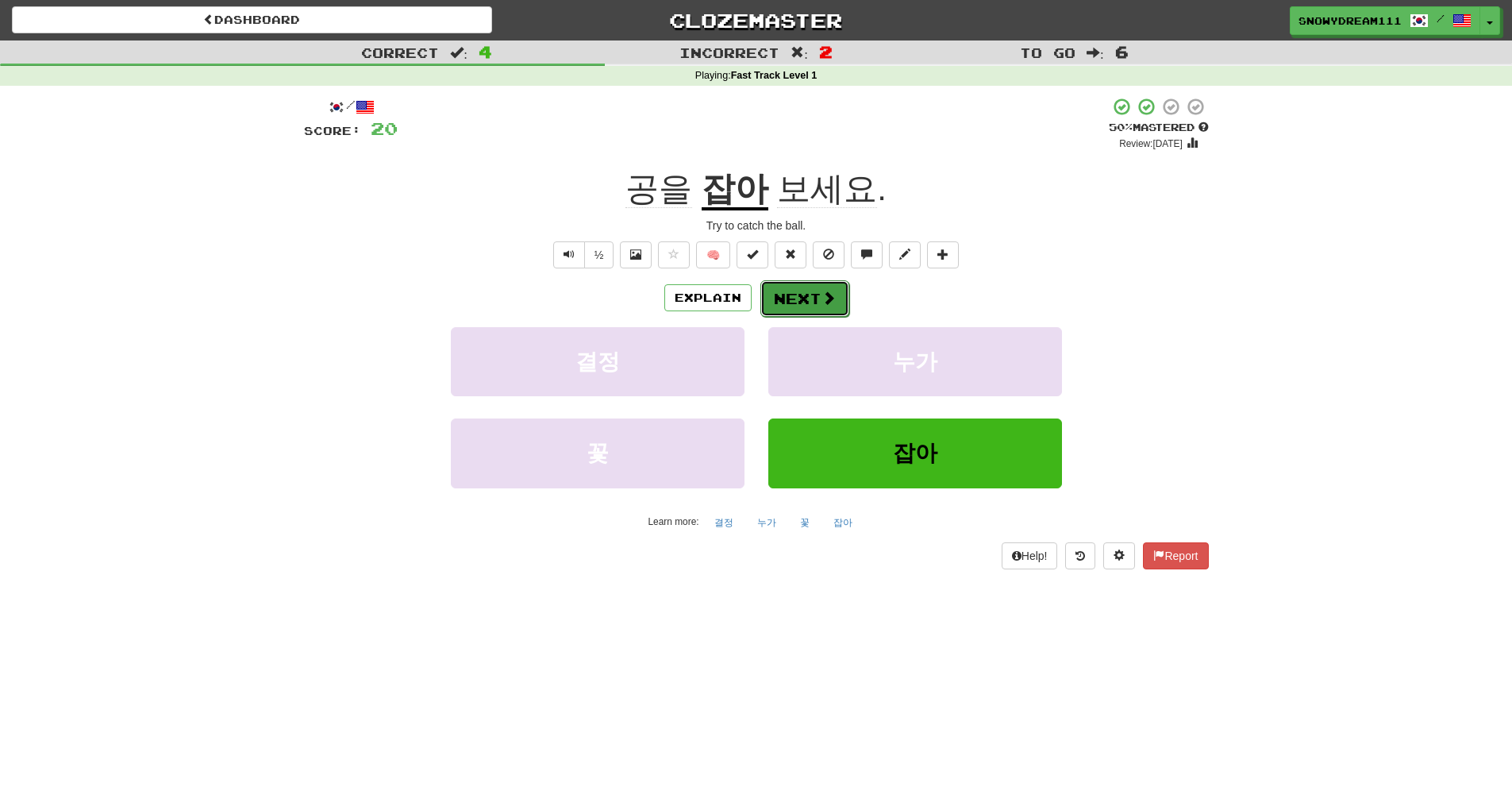
click at [797, 306] on button "Next" at bounding box center [805, 298] width 89 height 37
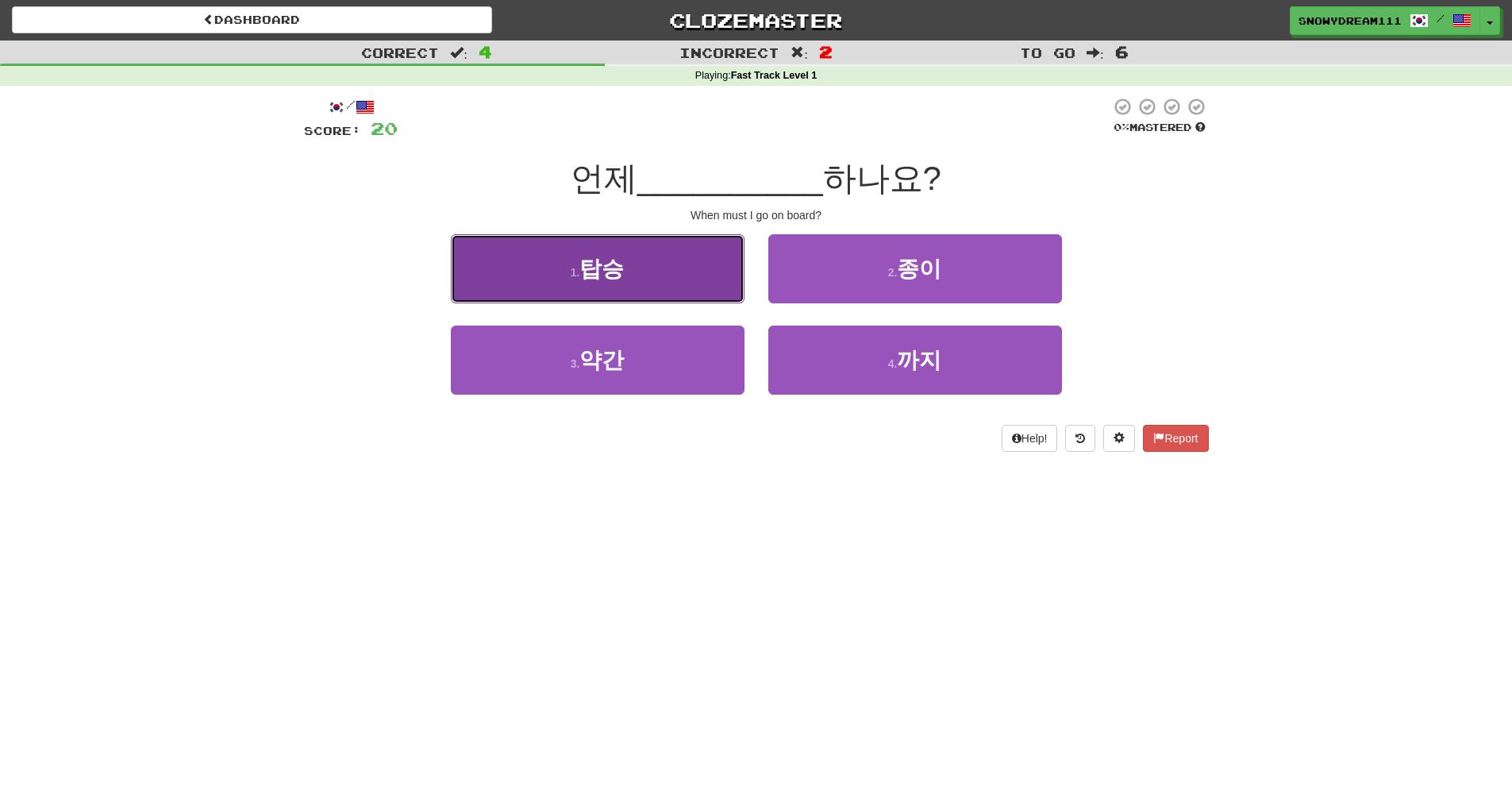
click at [625, 280] on button "1 . 탑승" at bounding box center [597, 269] width 293 height 69
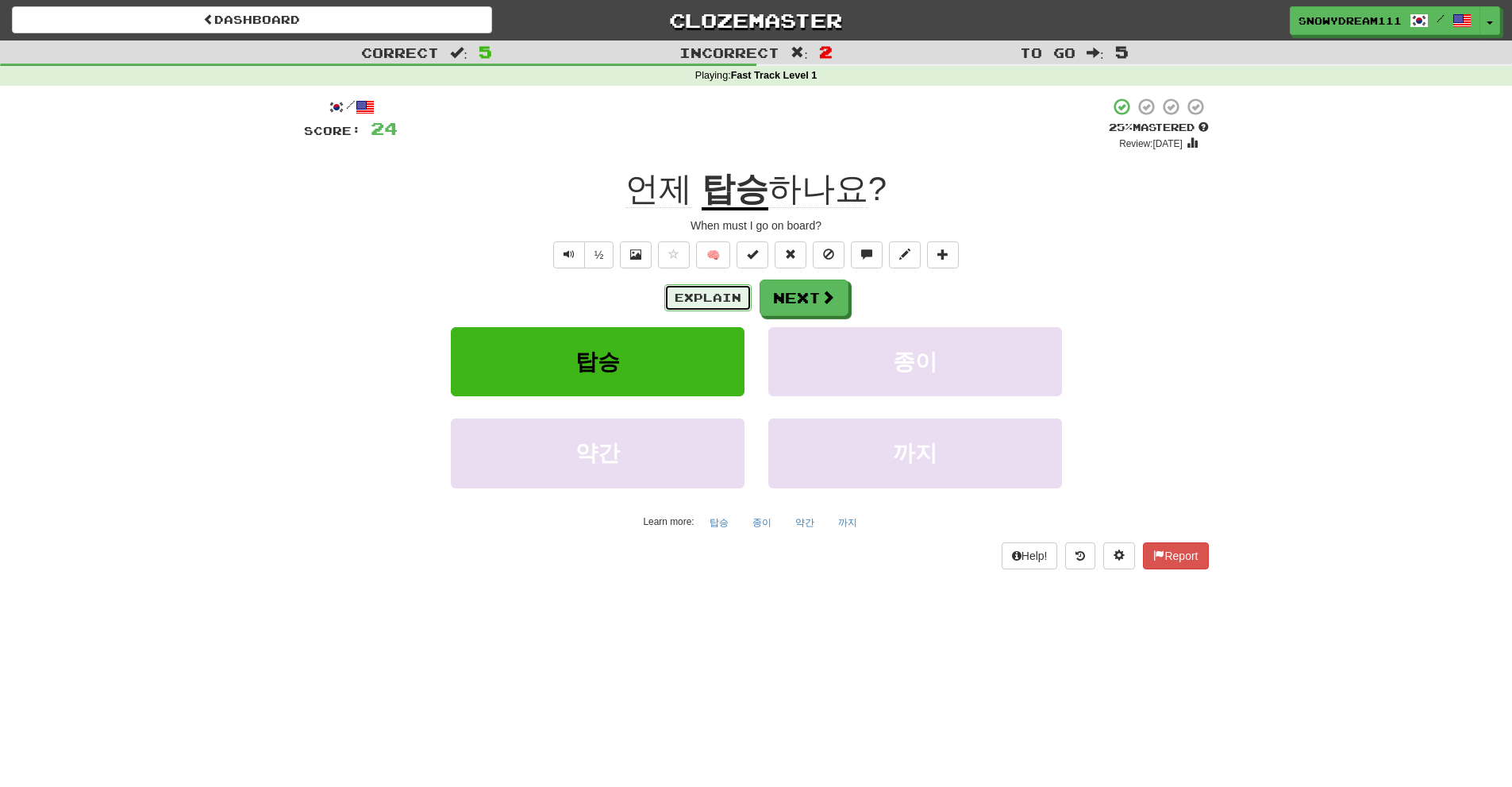
click at [686, 292] on button "Explain" at bounding box center [708, 297] width 87 height 27
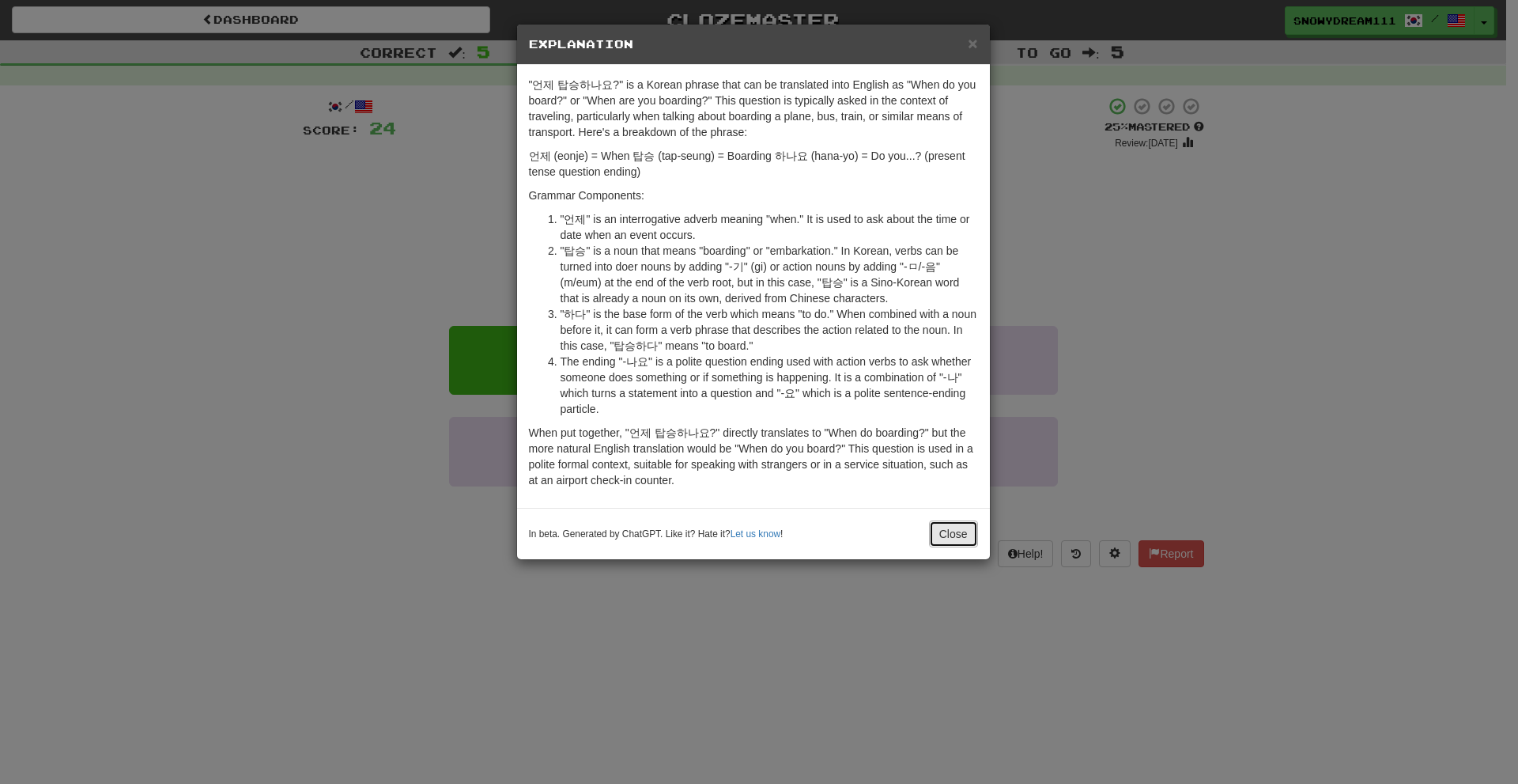
click at [945, 533] on button "Close" at bounding box center [953, 533] width 49 height 27
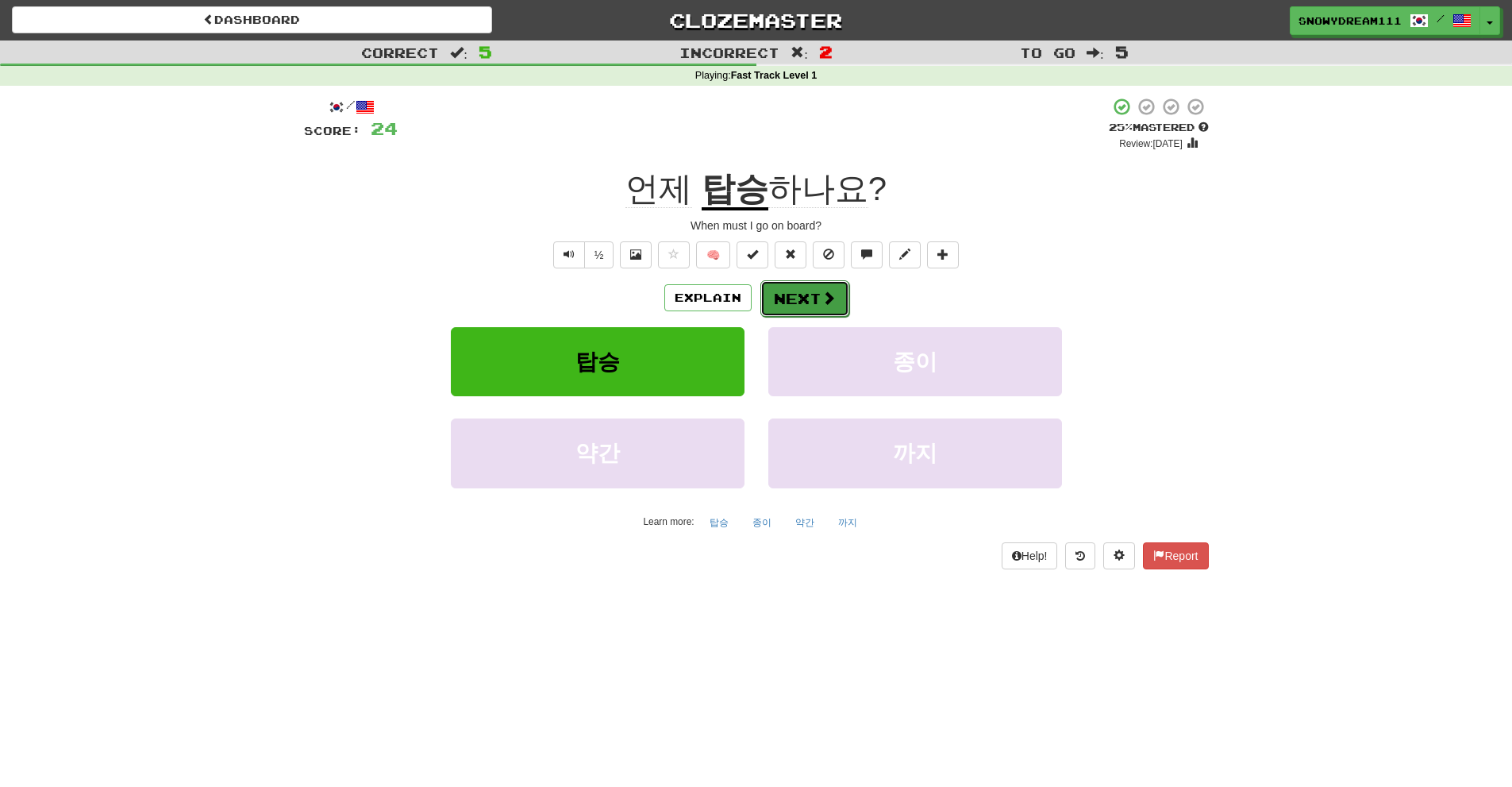
click at [819, 307] on button "Next" at bounding box center [805, 298] width 89 height 37
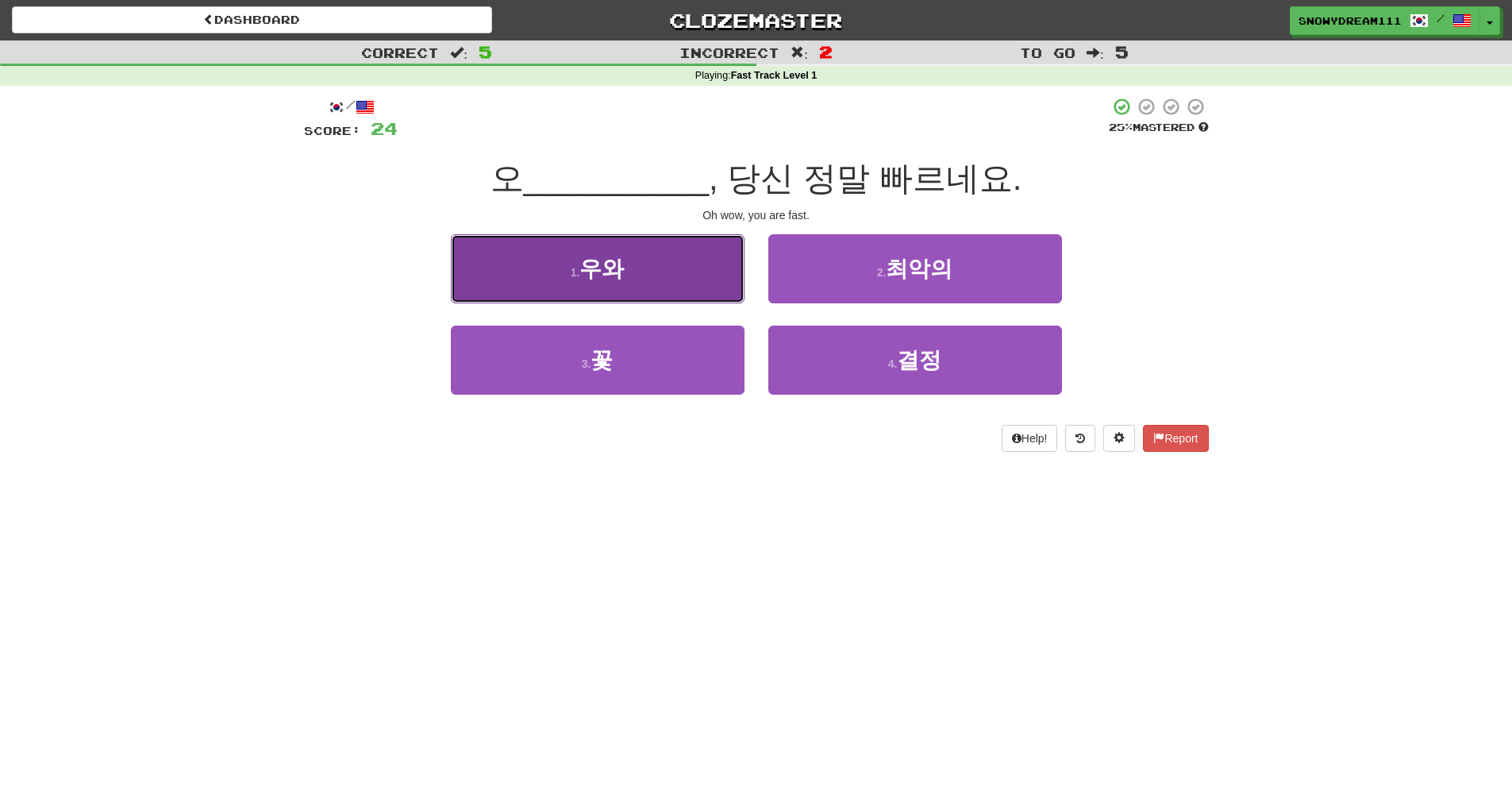
click at [643, 281] on button "1 . 우와" at bounding box center [597, 269] width 293 height 69
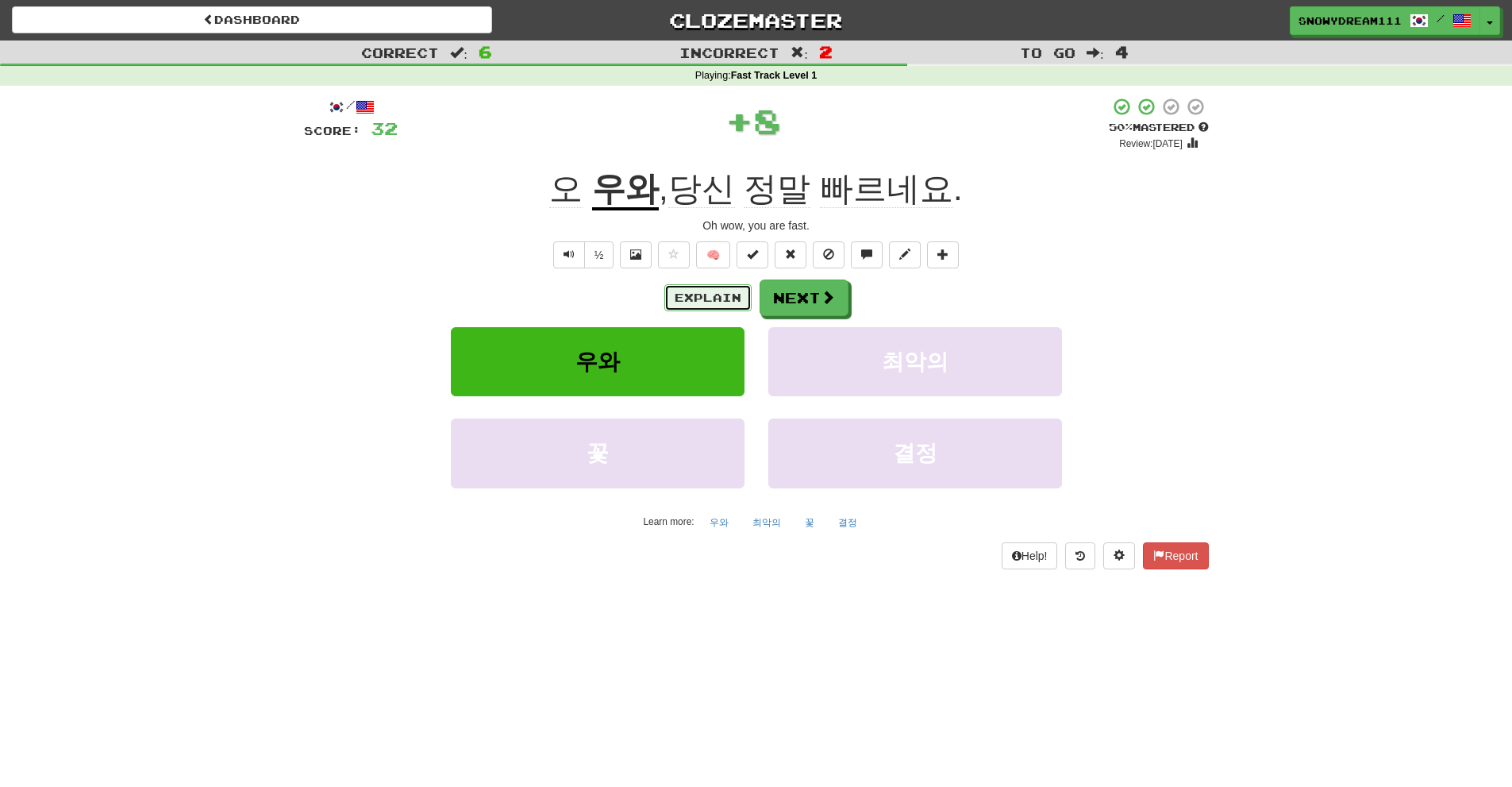
click at [698, 299] on button "Explain" at bounding box center [708, 297] width 87 height 27
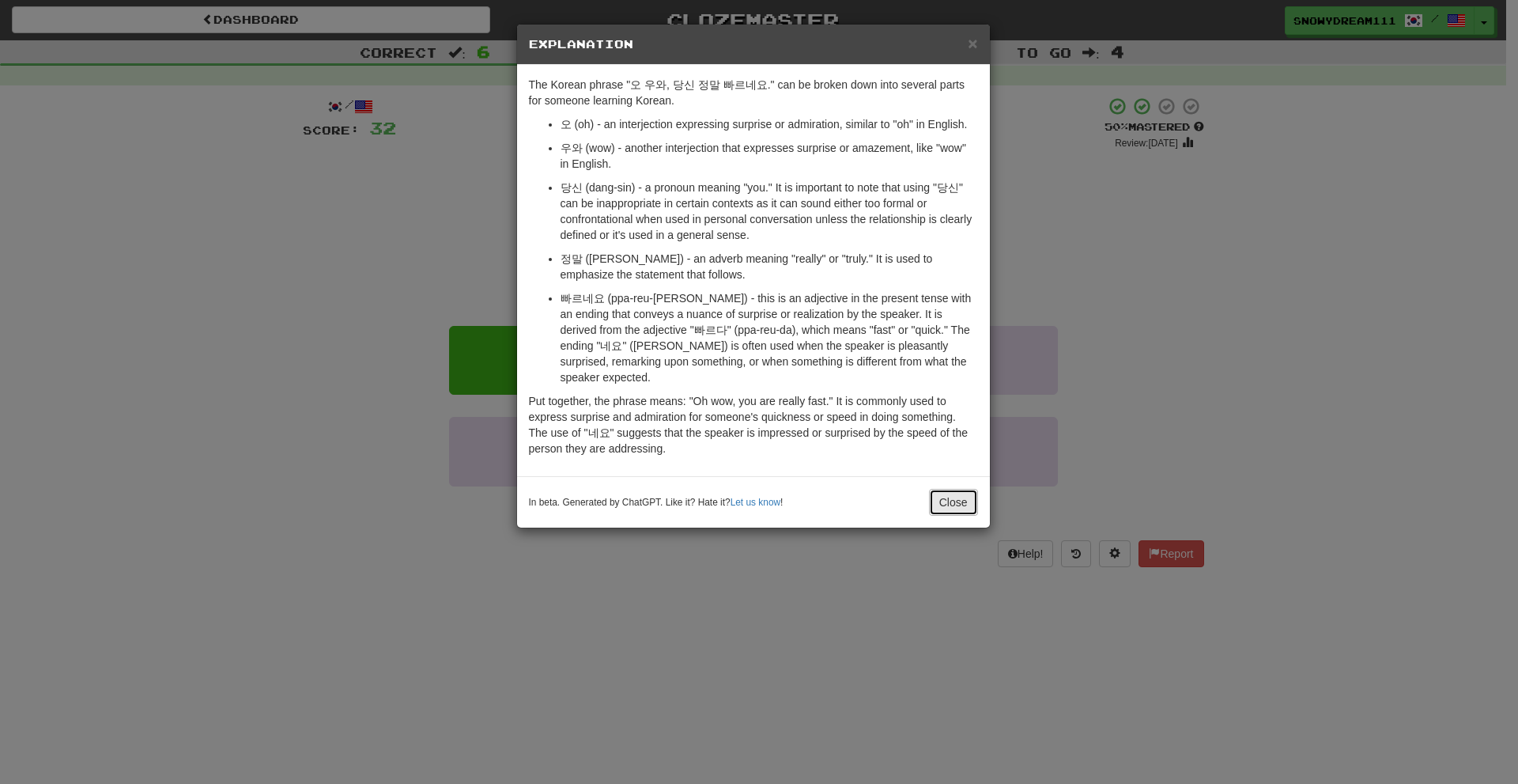
click at [958, 489] on button "Close" at bounding box center [953, 502] width 49 height 27
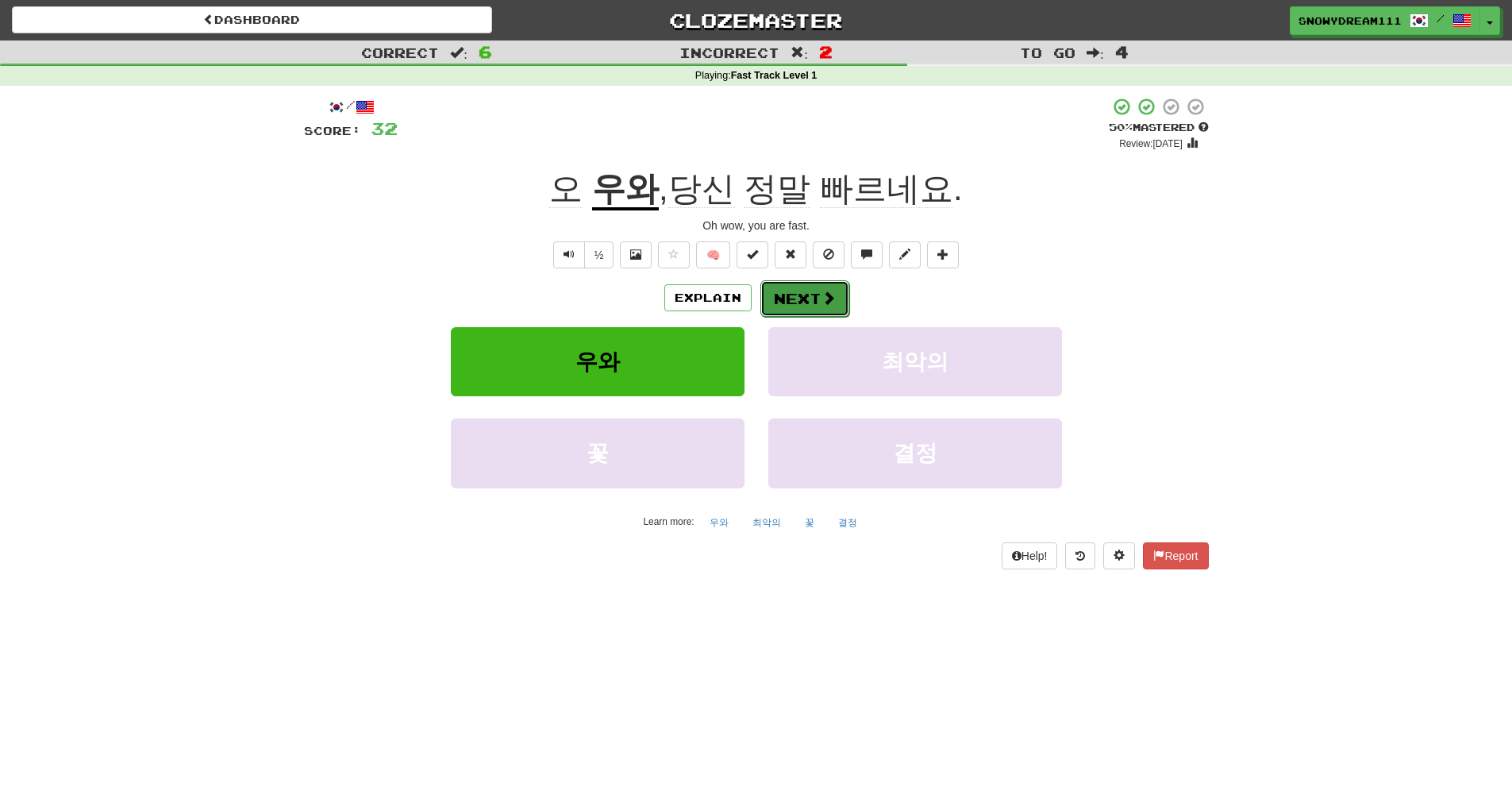
click at [791, 298] on button "Next" at bounding box center [805, 298] width 89 height 37
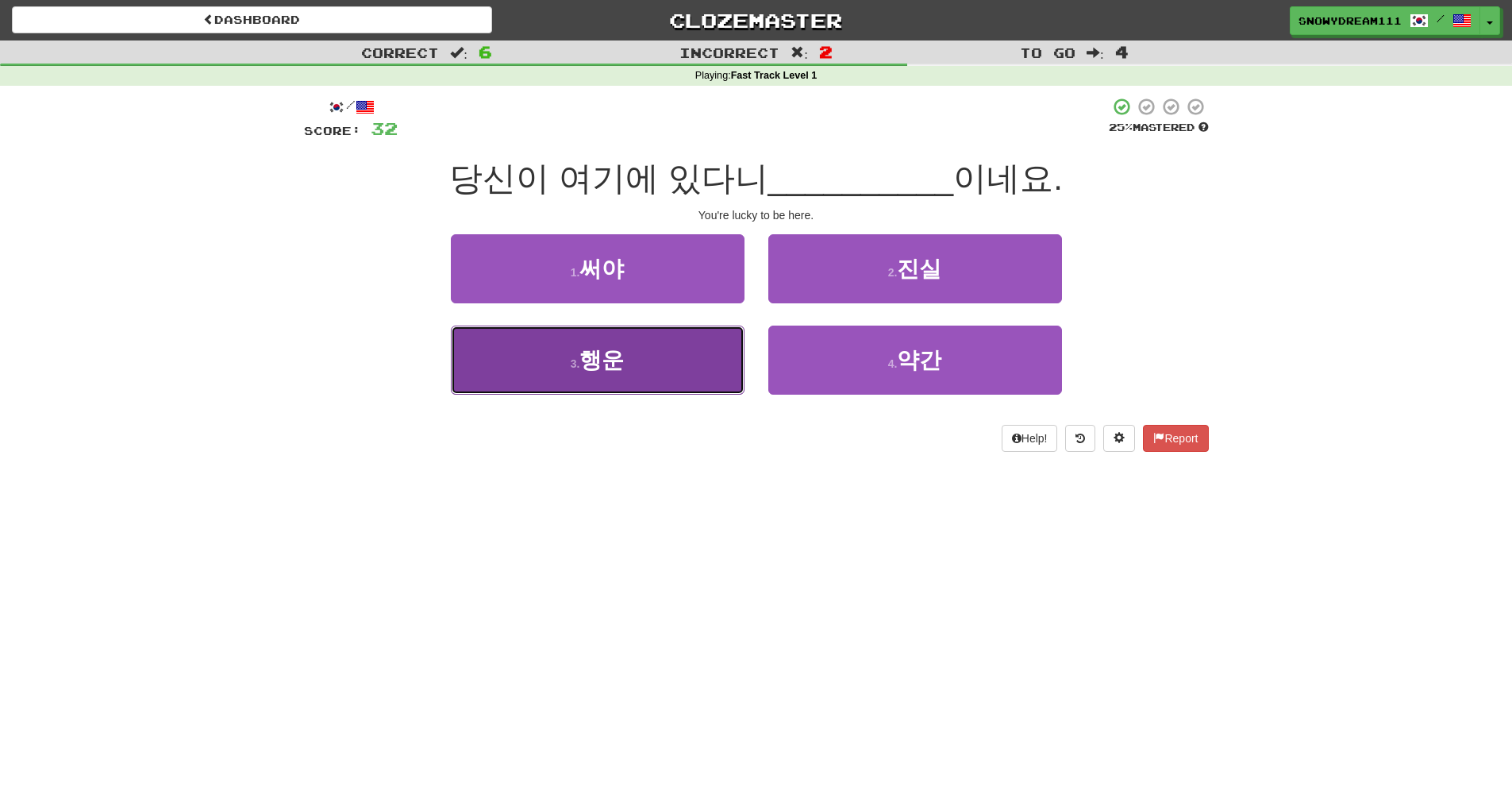
click at [550, 372] on button "3 . 행운" at bounding box center [597, 360] width 293 height 69
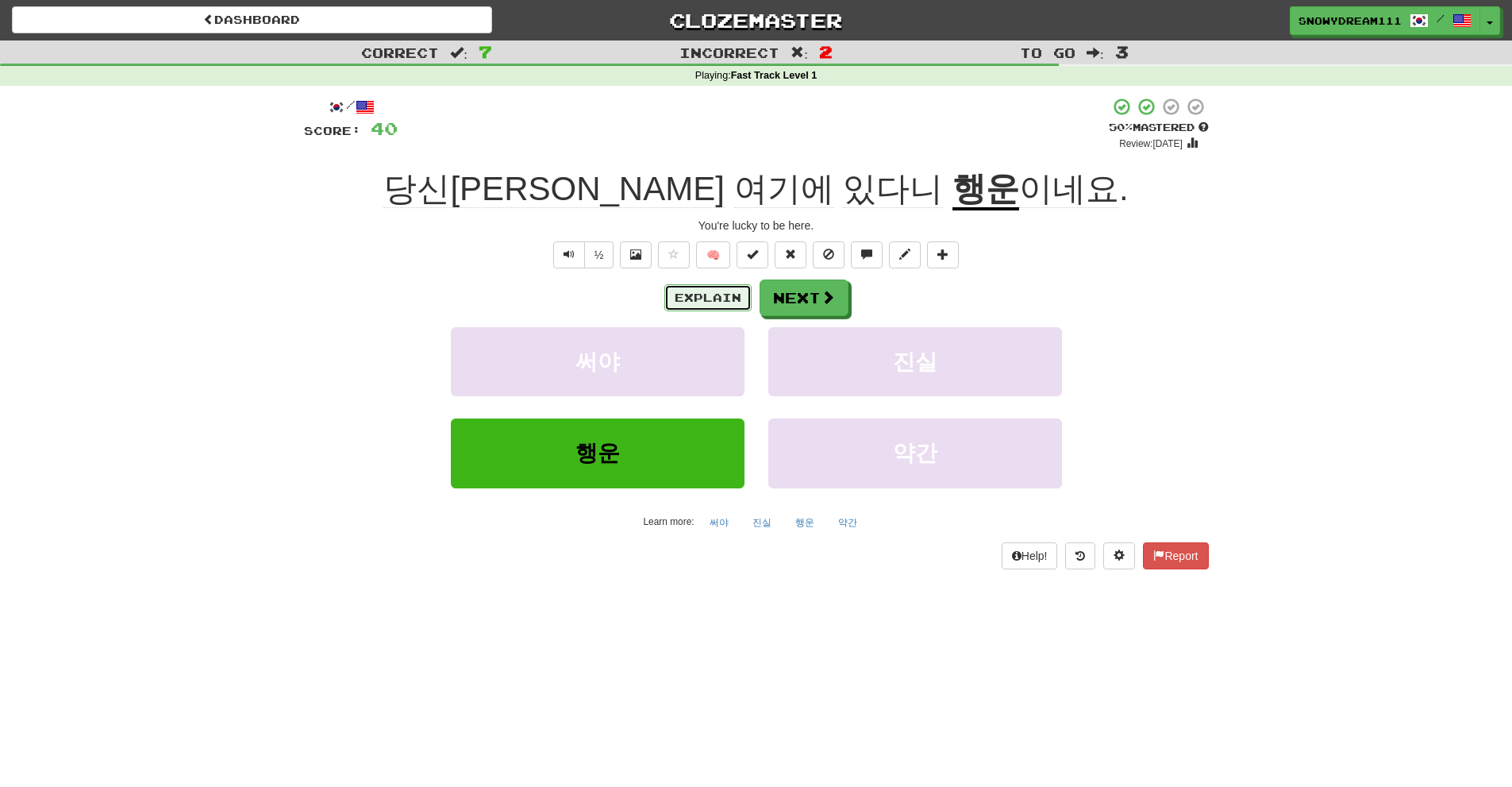
click at [694, 297] on button "Explain" at bounding box center [708, 297] width 87 height 27
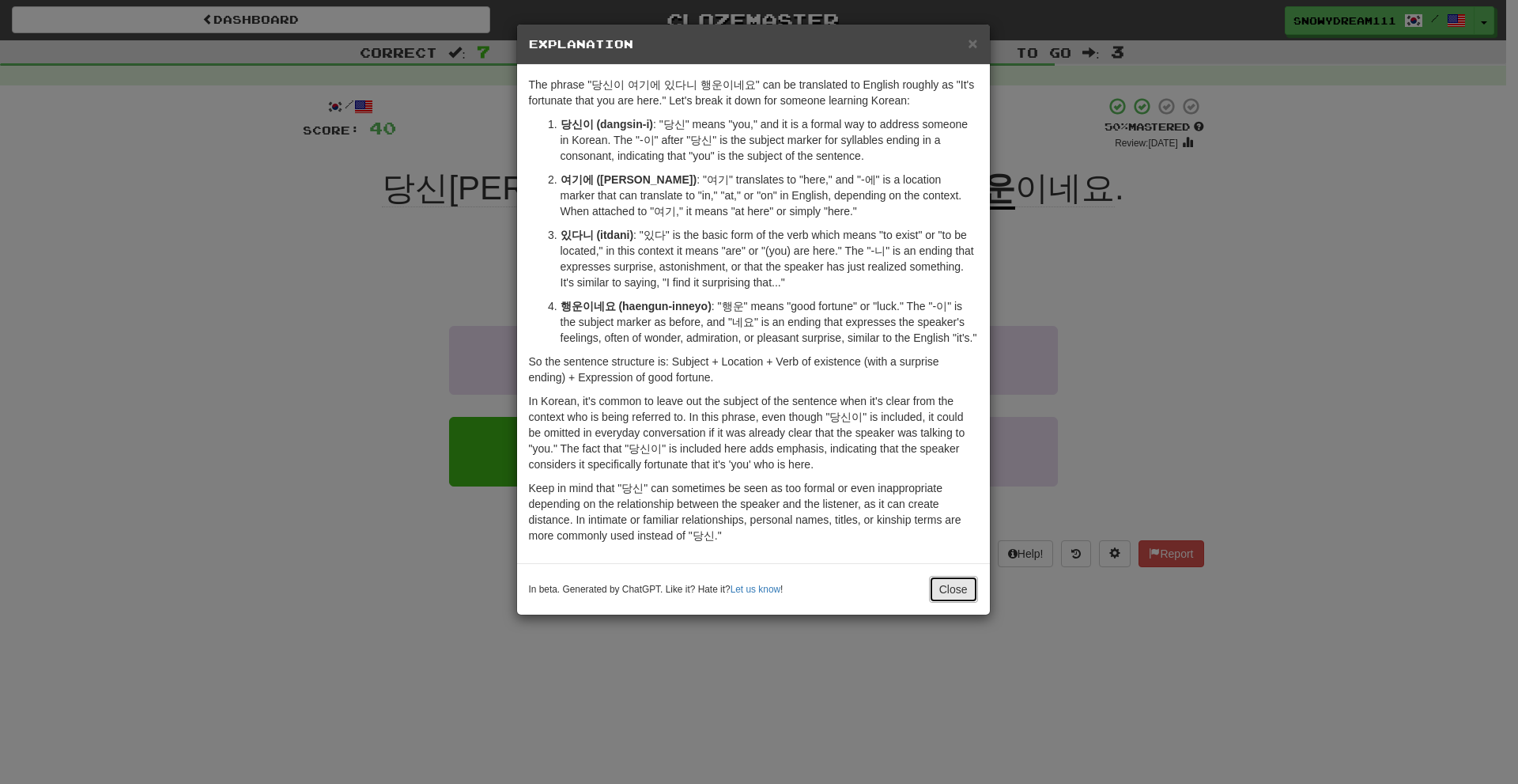
click at [951, 594] on button "Close" at bounding box center [953, 588] width 49 height 27
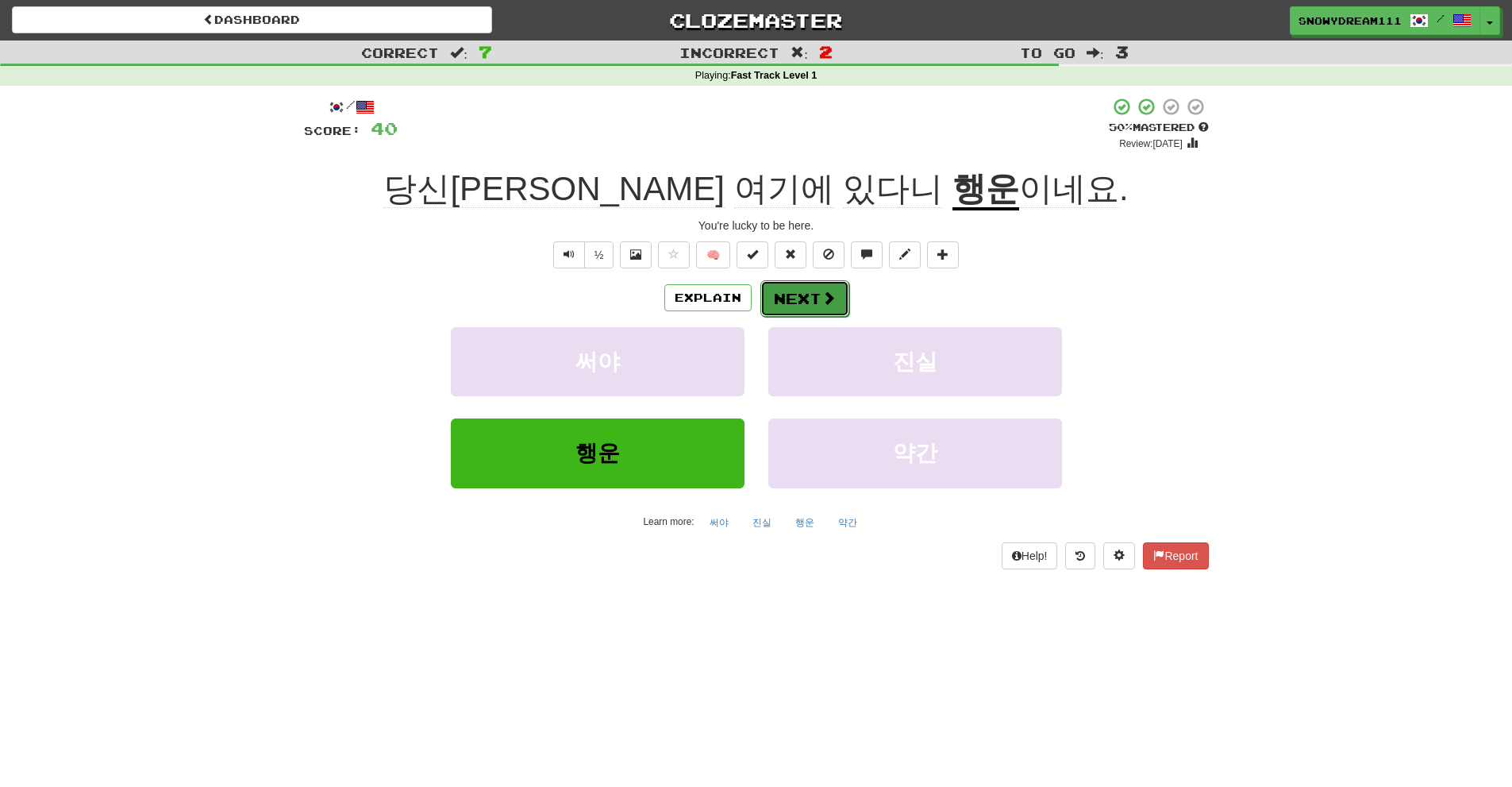
click at [807, 302] on button "Next" at bounding box center [805, 298] width 89 height 37
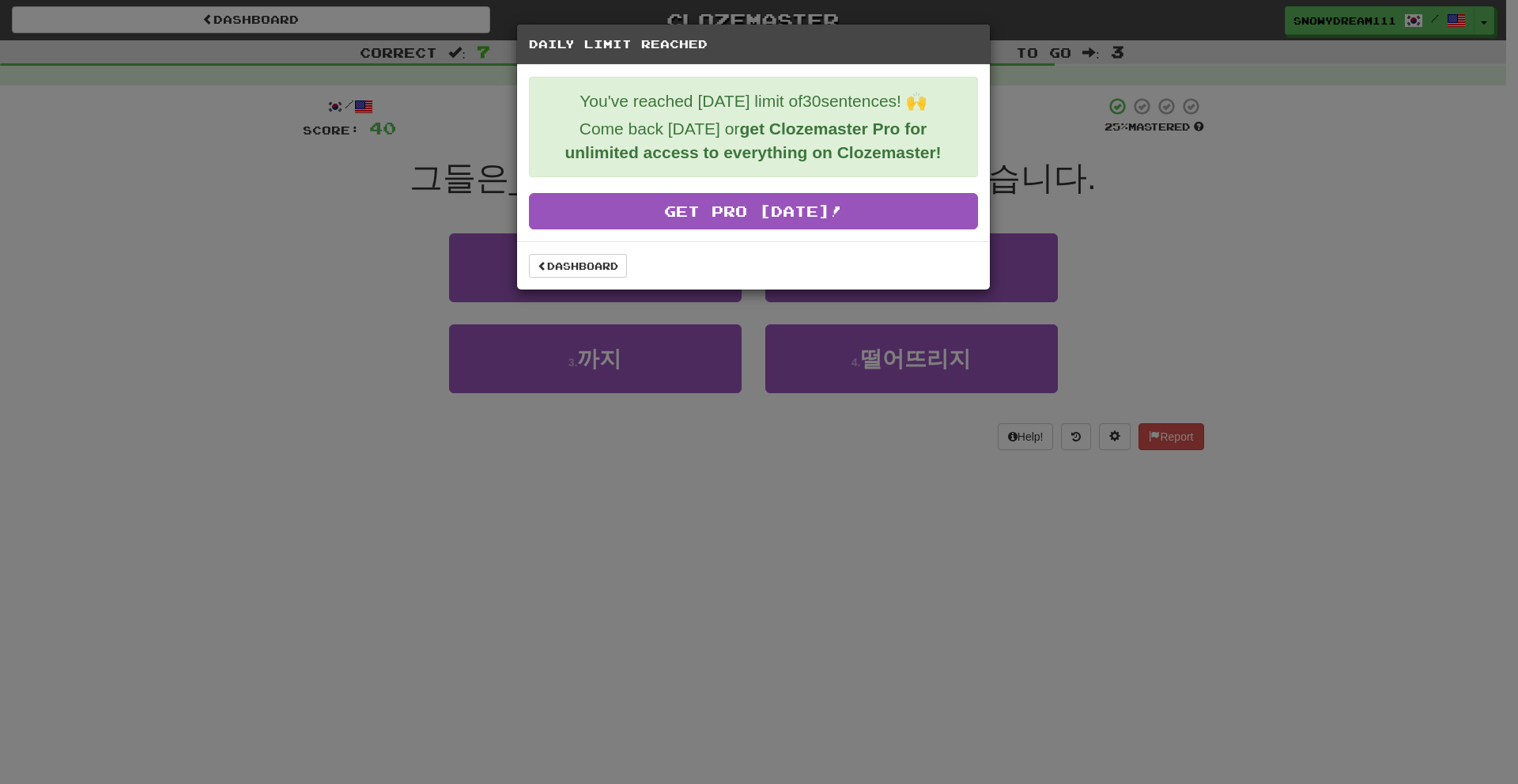
click at [586, 252] on div "Dashboard" at bounding box center [754, 265] width 473 height 48
click at [585, 265] on link "Dashboard" at bounding box center [578, 266] width 98 height 24
